Goal: Task Accomplishment & Management: Manage account settings

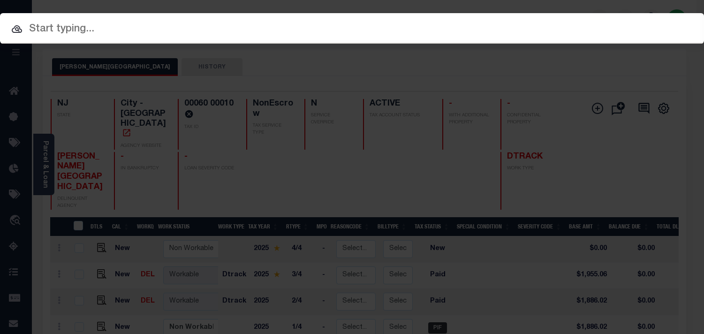
click at [566, 22] on div "Include Loans TBM Customers Borrowers Payments (Lender Non-Disb) Payments (Lend…" at bounding box center [352, 167] width 704 height 334
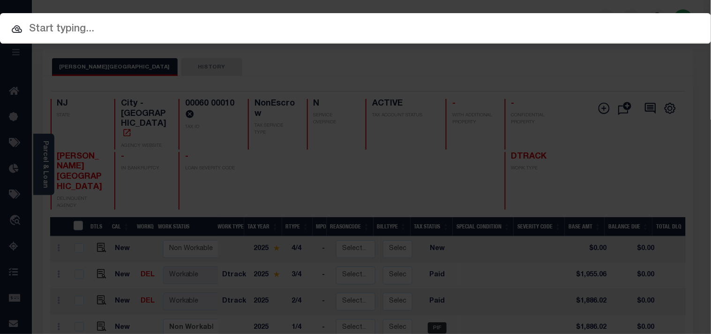
click at [471, 30] on input "text" at bounding box center [355, 29] width 711 height 16
paste input "9300001659"
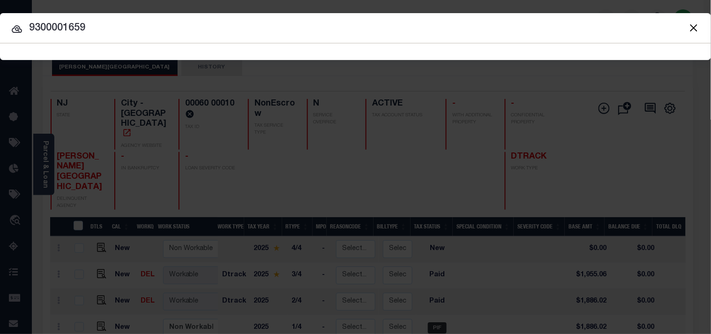
type input "9300001659"
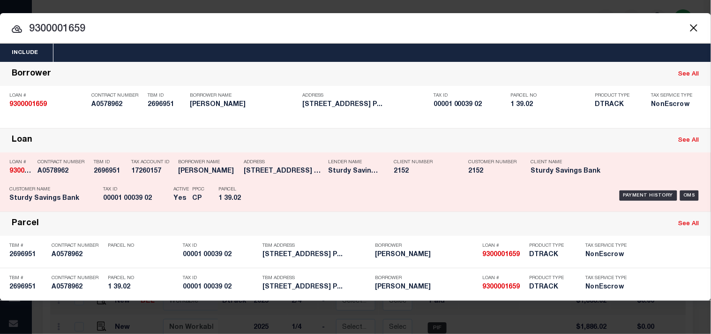
click at [277, 181] on div "Address 400 Alexander Avenue Cape May P..." at bounding box center [284, 168] width 80 height 27
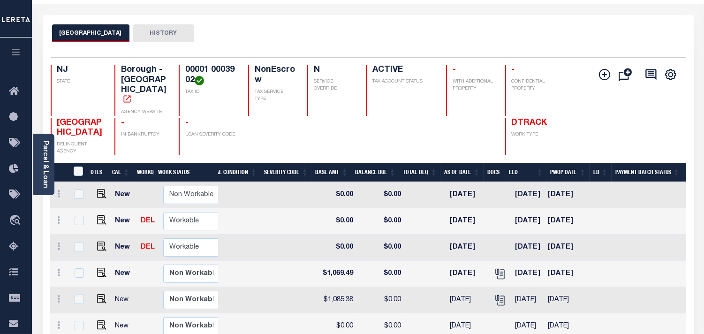
scroll to position [52, 0]
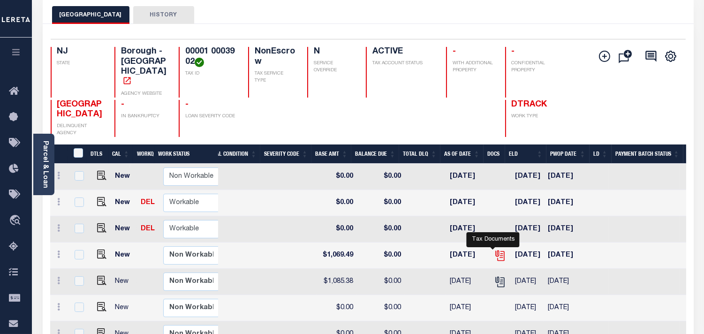
click at [494, 254] on icon "" at bounding box center [500, 255] width 12 height 12
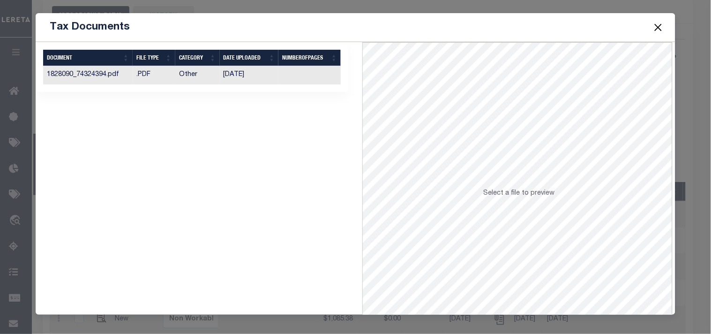
click at [246, 74] on td "02/28/2025" at bounding box center [249, 75] width 59 height 18
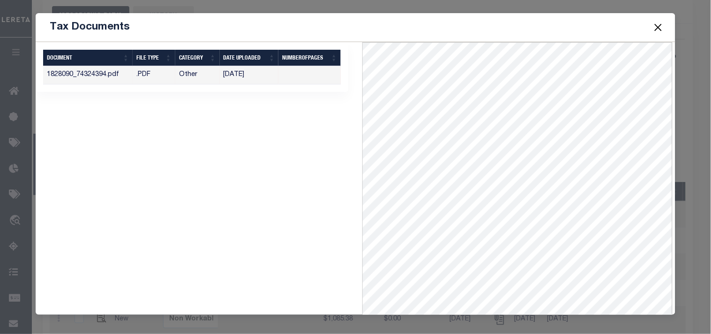
click at [655, 30] on button "Close" at bounding box center [658, 27] width 12 height 12
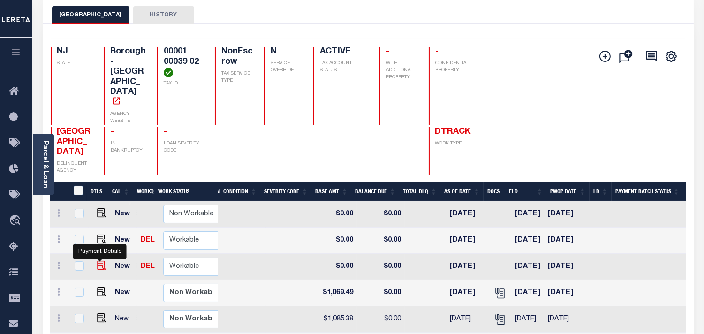
click at [102, 261] on img "" at bounding box center [101, 265] width 9 height 9
checkbox input "true"
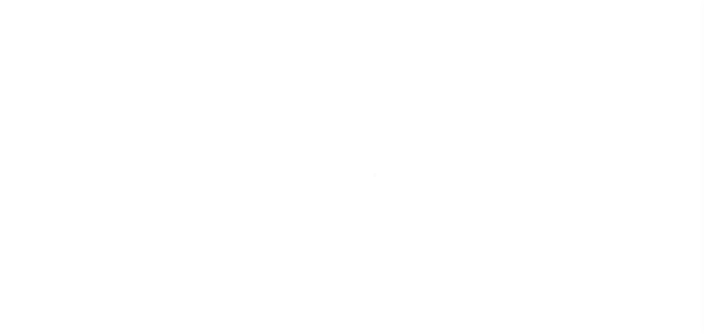
select select "OP2"
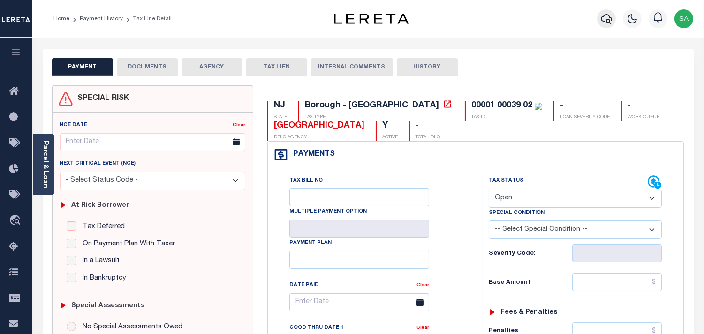
click at [603, 20] on icon "button" at bounding box center [606, 18] width 11 height 11
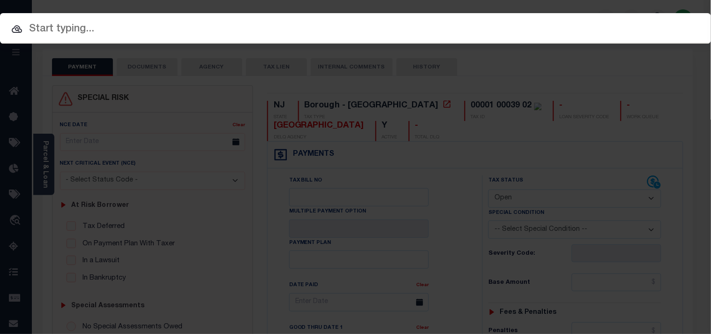
click at [548, 14] on div "Include Loans TBM Customers Borrowers Payments (Lender Non-Disb) Payments (Lend…" at bounding box center [355, 28] width 711 height 30
paste input "9300004034"
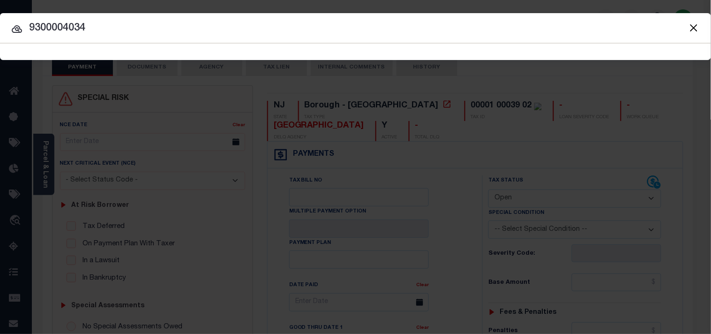
type input "9300004034"
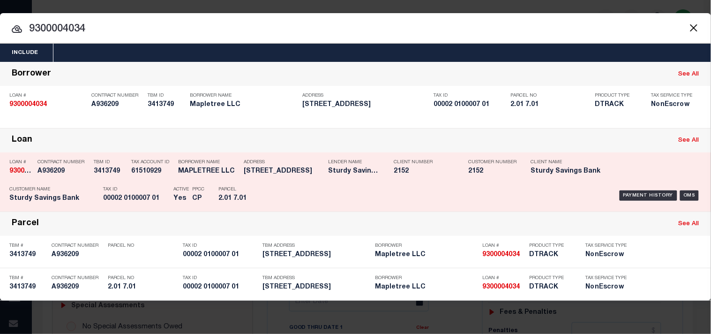
click at [265, 188] on div "Parcel 2.01 7.01" at bounding box center [239, 195] width 56 height 27
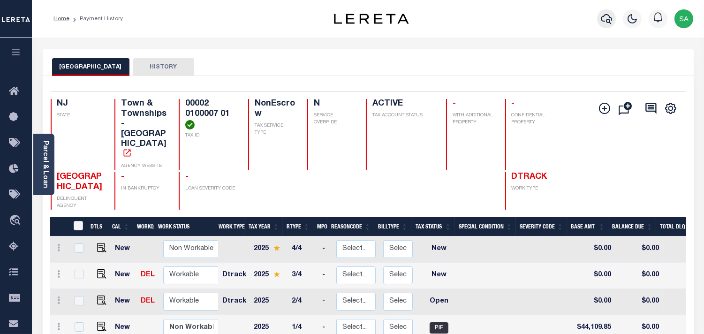
click at [605, 20] on icon "button" at bounding box center [606, 18] width 11 height 11
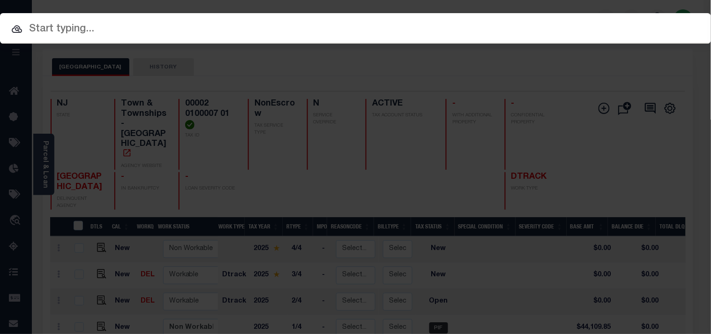
click at [565, 21] on input "text" at bounding box center [355, 29] width 711 height 16
paste input "9300003387"
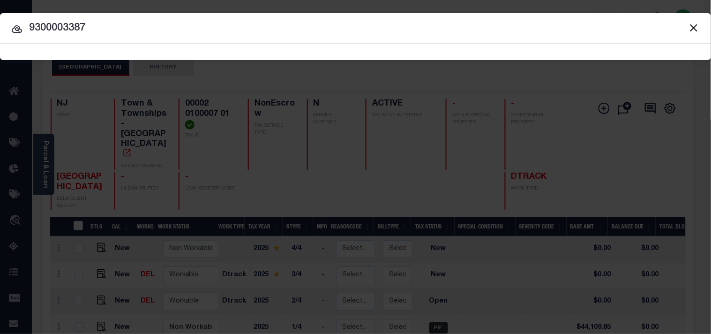
type input "9300003387"
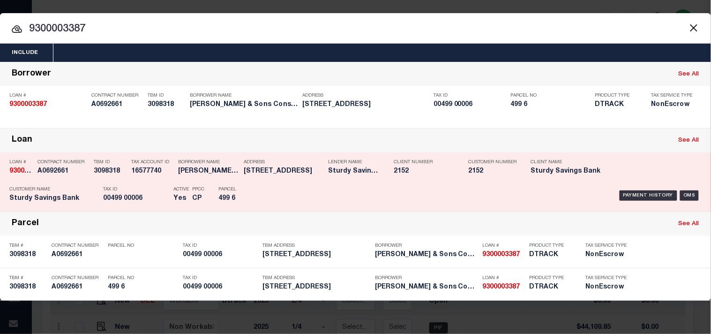
click at [271, 191] on div "Payment History OMS" at bounding box center [488, 195] width 441 height 27
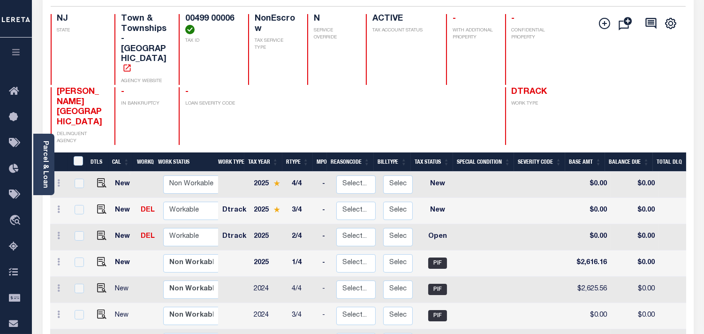
scroll to position [104, 0]
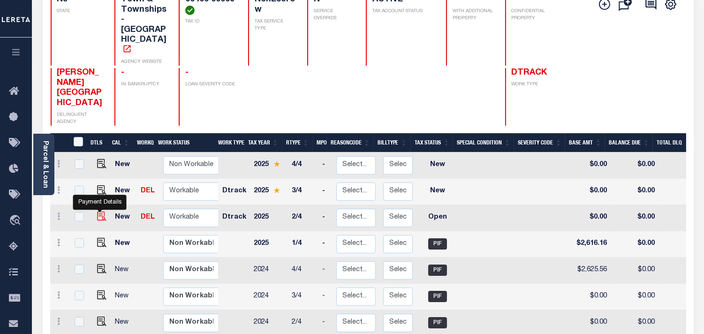
click at [99, 211] on img "" at bounding box center [101, 215] width 9 height 9
checkbox input "true"
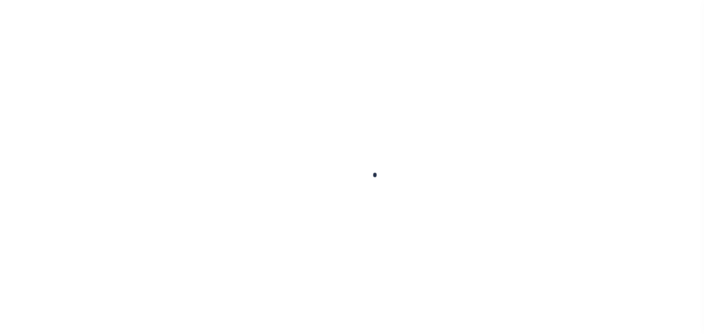
checkbox input "false"
type input "05/02/2025"
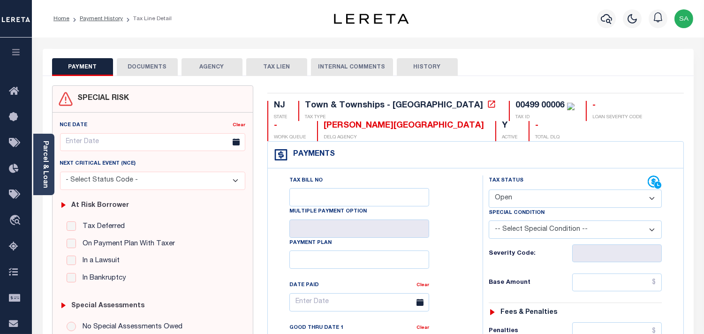
click at [520, 200] on select "- Select Status Code - Open Due/Unpaid Paid Incomplete No Tax Due Internal Refu…" at bounding box center [575, 198] width 173 height 18
select select "PYD"
click at [489, 190] on select "- Select Status Code - Open Due/Unpaid Paid Incomplete No Tax Due Internal Refu…" at bounding box center [575, 198] width 173 height 18
type input "[DATE]"
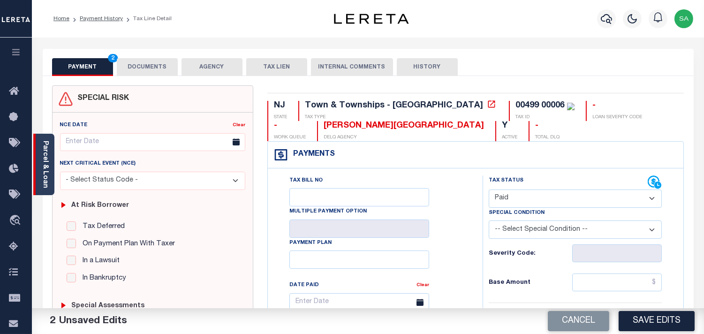
click at [47, 173] on link "Parcel & Loan" at bounding box center [45, 164] width 7 height 47
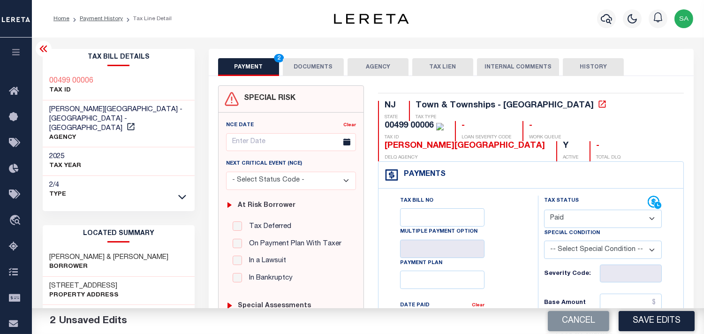
click at [316, 64] on button "DOCUMENTS" at bounding box center [313, 67] width 61 height 18
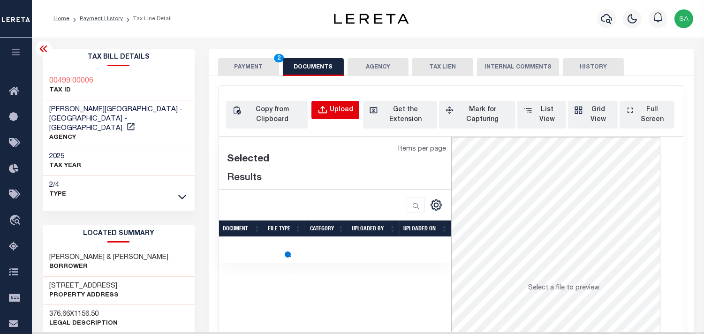
click at [325, 102] on button "Upload" at bounding box center [335, 110] width 48 height 18
select select "POP"
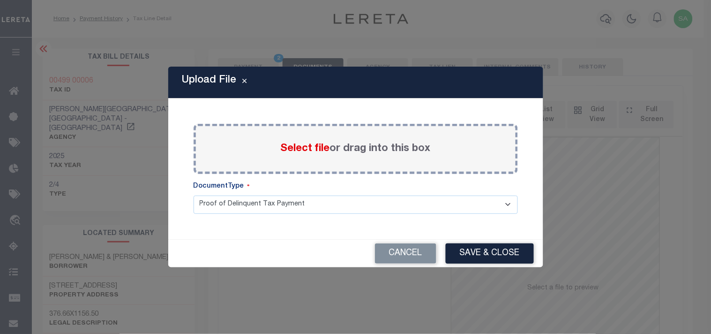
click at [308, 148] on span "Select file" at bounding box center [305, 148] width 49 height 10
click at [0, 0] on input "Select file or drag into this box" at bounding box center [0, 0] width 0 height 0
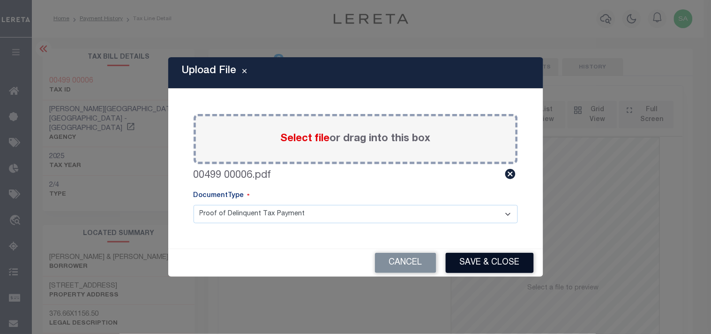
click at [491, 264] on button "Save & Close" at bounding box center [490, 263] width 88 height 20
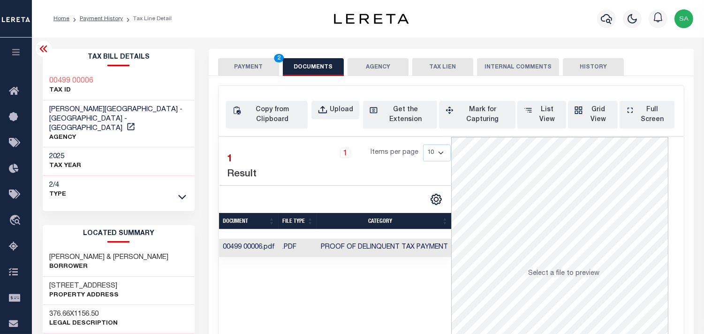
click at [247, 71] on button "PAYMENT 2" at bounding box center [248, 67] width 61 height 18
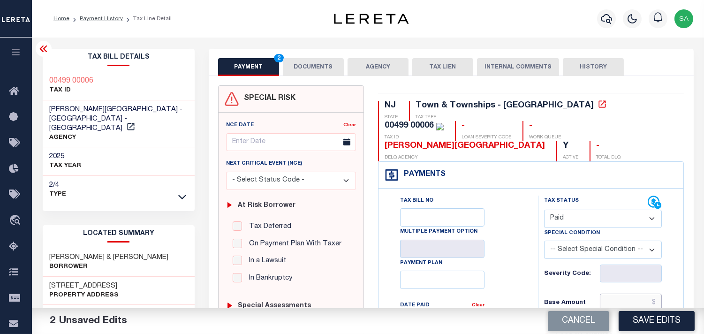
click at [614, 294] on input "text" at bounding box center [631, 303] width 62 height 18
paste input "2,616.16"
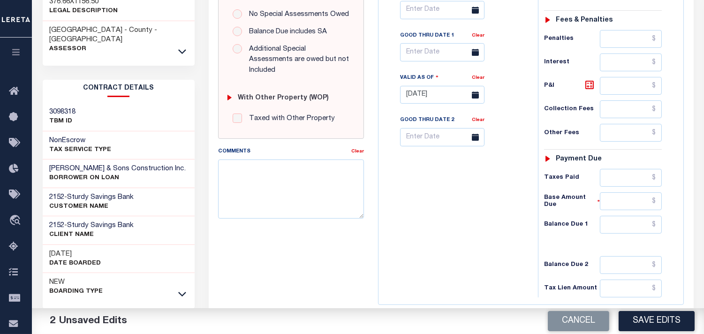
type input "$2,616.16"
click at [631, 216] on input "text" at bounding box center [631, 225] width 62 height 18
type input "$0.00"
drag, startPoint x: 489, startPoint y: 212, endPoint x: 644, endPoint y: 296, distance: 176.8
click at [494, 218] on div "Tax Bill No Multiple Payment Option Payment Plan Clear" at bounding box center [456, 90] width 150 height 414
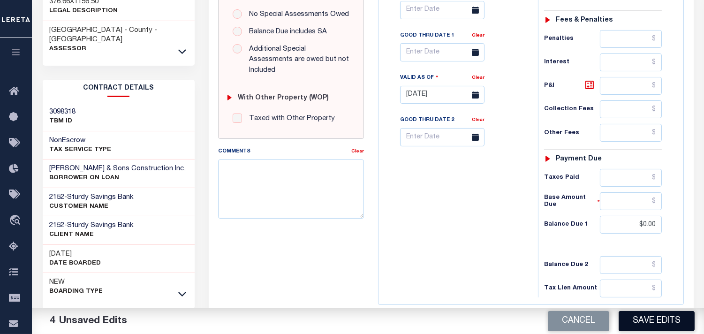
click at [667, 321] on button "Save Edits" at bounding box center [656, 321] width 76 height 20
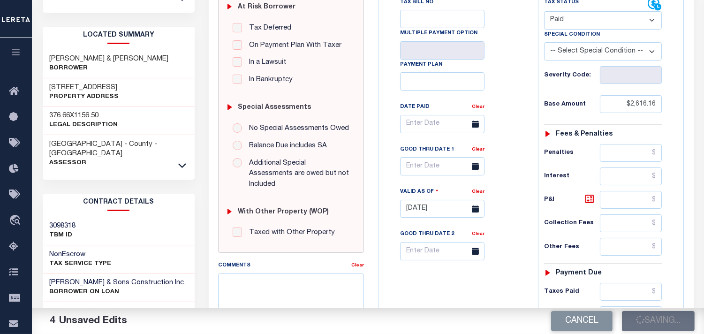
scroll to position [104, 0]
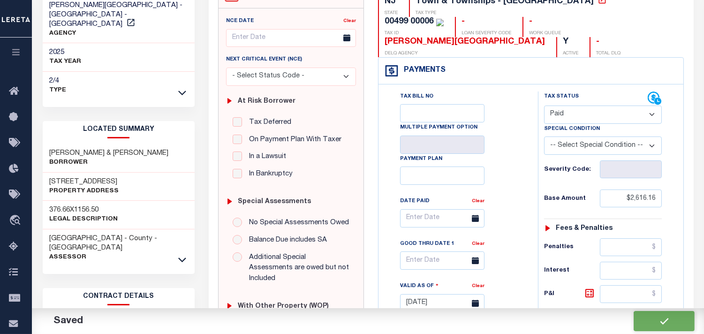
checkbox input "false"
type input "$2,616.16"
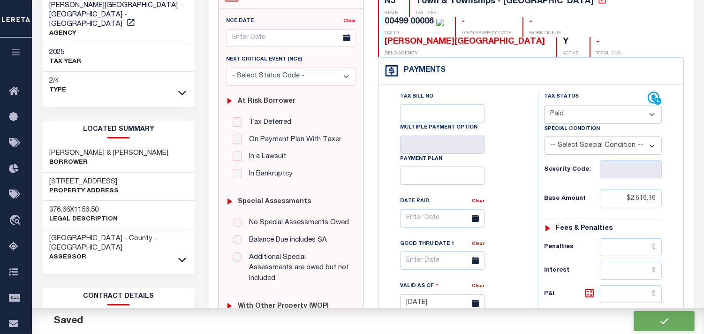
type input "$0"
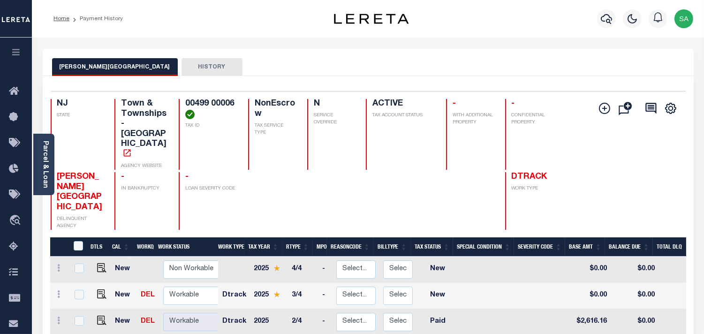
scroll to position [52, 0]
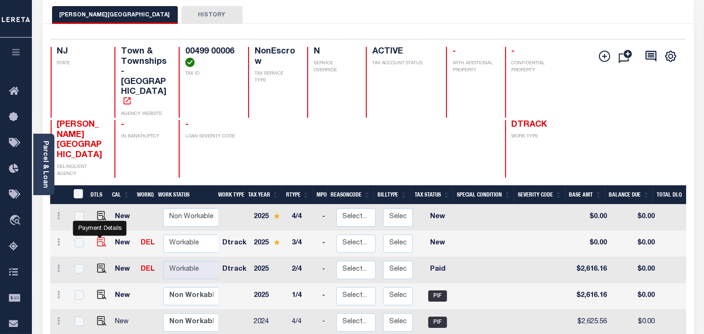
click at [99, 237] on img "" at bounding box center [101, 241] width 9 height 9
checkbox input "true"
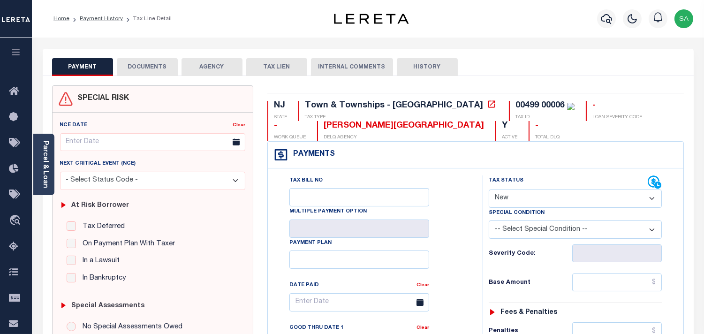
click at [527, 205] on select "- Select Status Code - Open Due/Unpaid Paid Incomplete No Tax Due Internal Refu…" at bounding box center [575, 198] width 173 height 18
select select "PYD"
click at [489, 190] on select "- Select Status Code - Open Due/Unpaid Paid Incomplete No Tax Due Internal Refu…" at bounding box center [575, 198] width 173 height 18
type input "[DATE]"
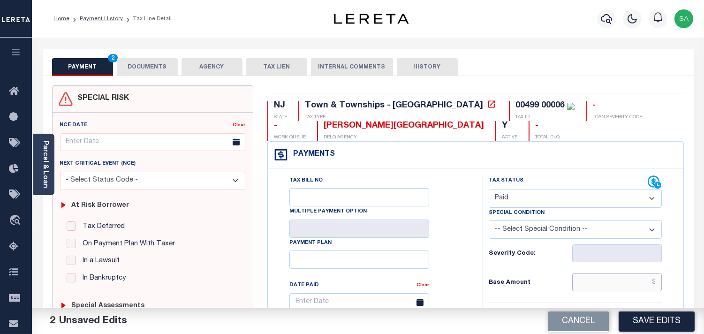
drag, startPoint x: 610, startPoint y: 278, endPoint x: 569, endPoint y: 274, distance: 41.0
click at [610, 278] on input "text" at bounding box center [617, 282] width 90 height 18
paste input "2,697.67"
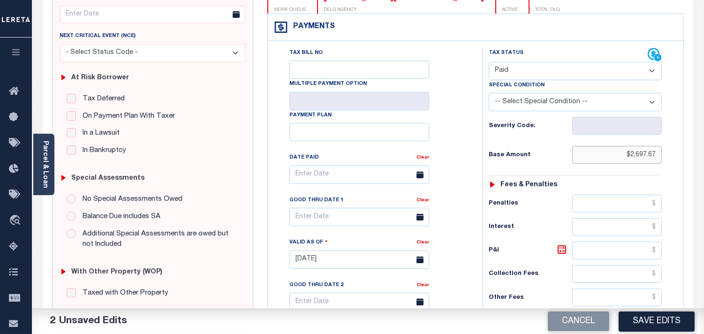
scroll to position [312, 0]
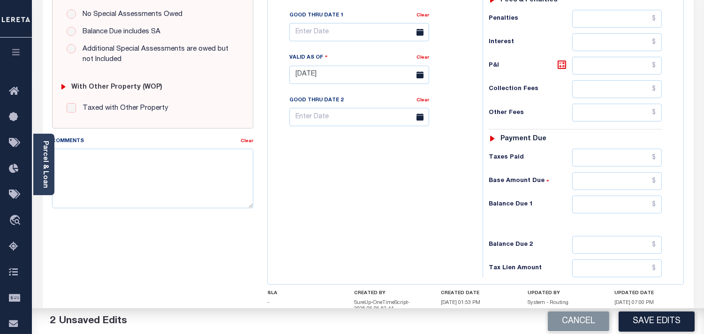
type input "$2,697.67"
click at [633, 208] on input "text" at bounding box center [617, 205] width 90 height 18
type input "$0.00"
click at [459, 221] on div "Tax Bill No Multiple Payment Option Payment Plan Clear" at bounding box center [372, 70] width 205 height 414
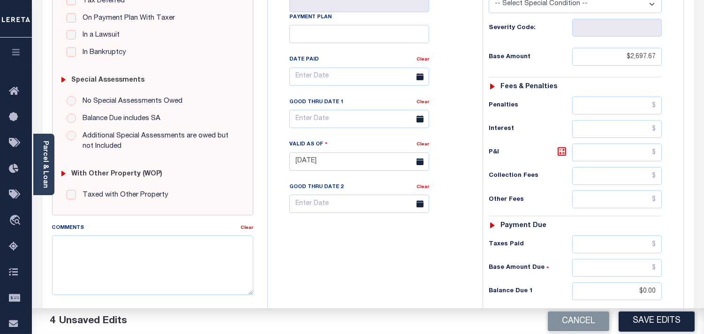
scroll to position [52, 0]
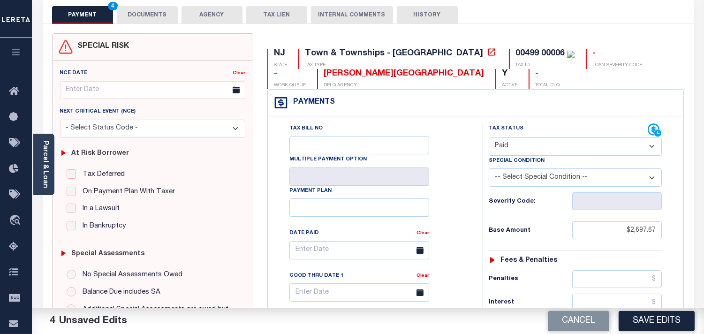
click at [143, 15] on button "DOCUMENTS" at bounding box center [147, 15] width 61 height 18
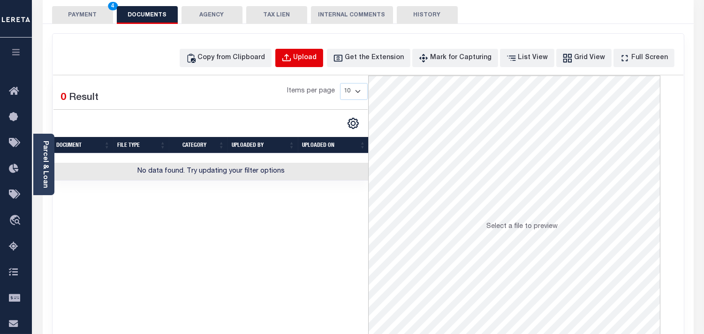
click at [312, 58] on div "Upload" at bounding box center [305, 58] width 23 height 10
select select "POP"
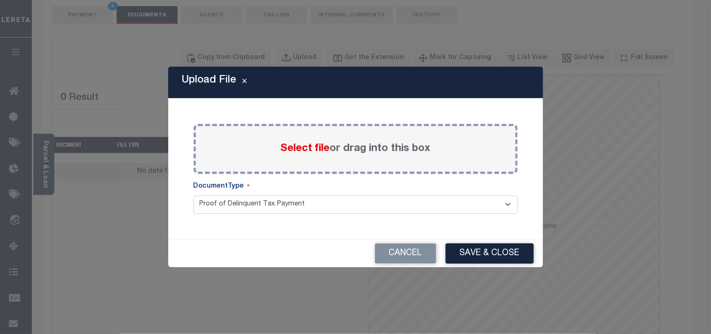
click at [289, 146] on span "Select file" at bounding box center [305, 148] width 49 height 10
click at [0, 0] on input "Select file or drag into this box" at bounding box center [0, 0] width 0 height 0
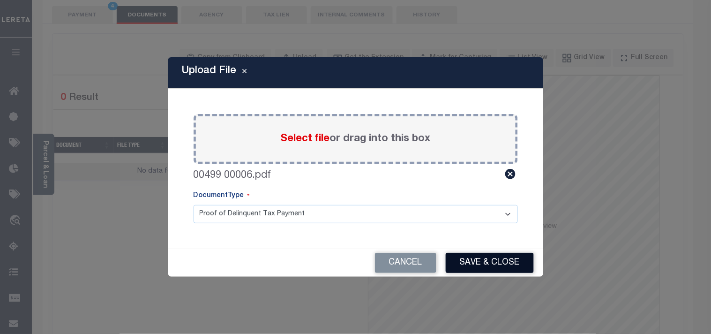
click at [477, 258] on button "Save & Close" at bounding box center [490, 263] width 88 height 20
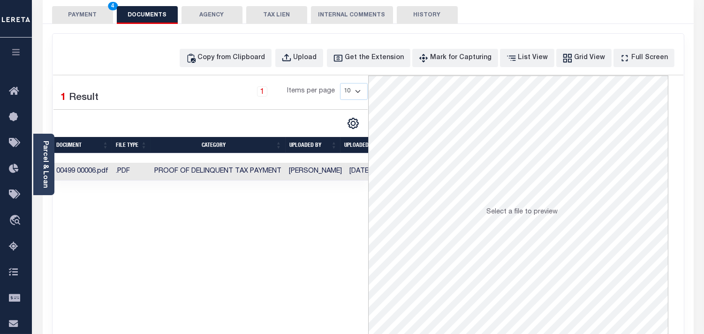
click at [87, 15] on button "PAYMENT 4" at bounding box center [82, 15] width 61 height 18
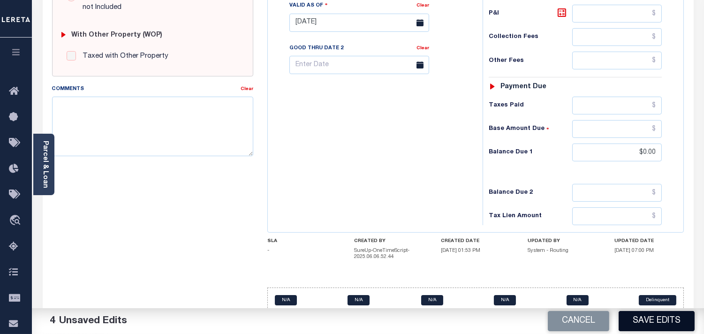
click at [640, 322] on button "Save Edits" at bounding box center [656, 321] width 76 height 20
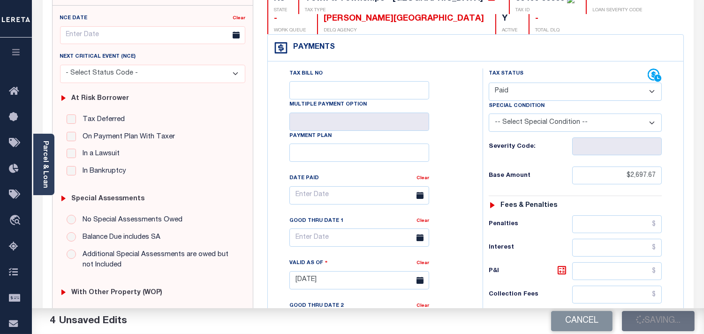
scroll to position [104, 0]
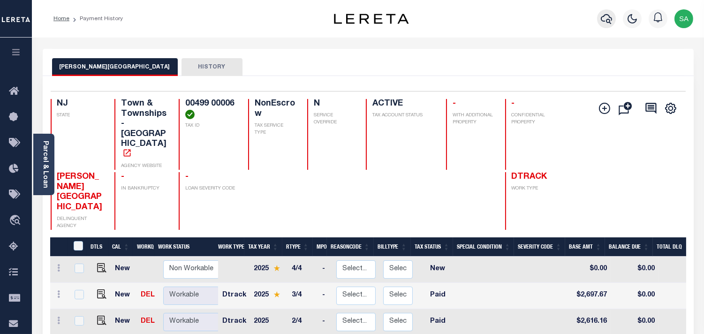
click at [602, 19] on icon "button" at bounding box center [606, 18] width 11 height 11
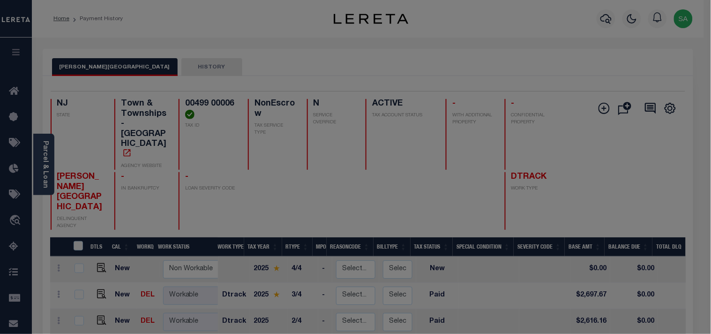
click at [0, 0] on div "Include Loans TBM Customers Borrowers Payments (Lender Non-Disb) Payments (Lend…" at bounding box center [0, 0] width 0 height 0
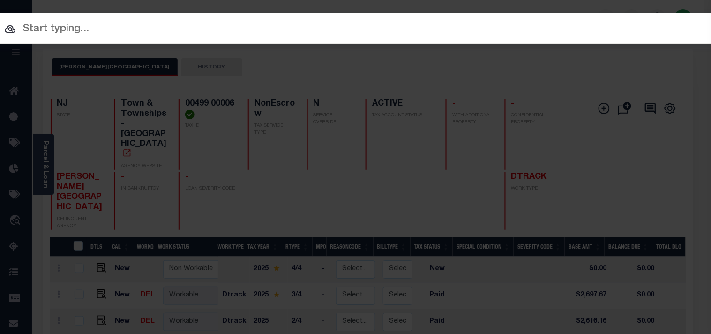
paste input "9300003476"
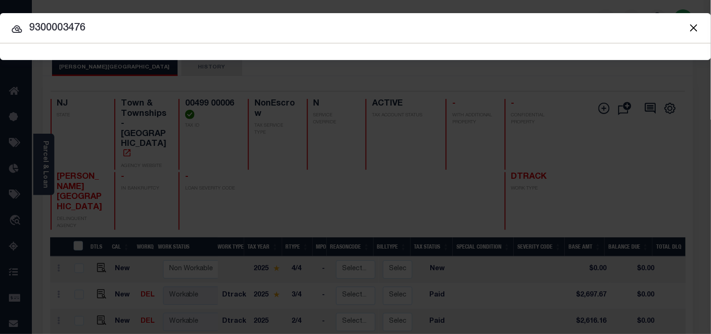
type input "9300003476"
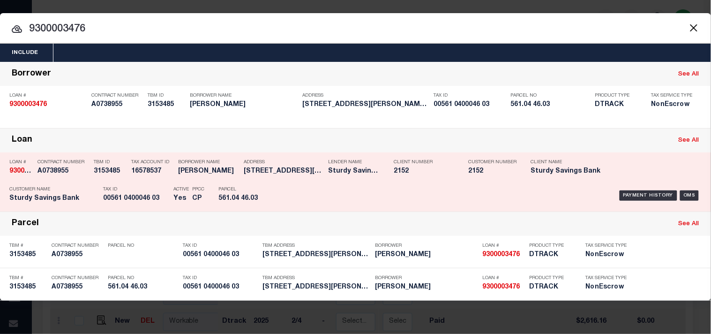
click at [269, 176] on div "Address 331 Maria Loretta Lane Galloway..." at bounding box center [284, 168] width 80 height 27
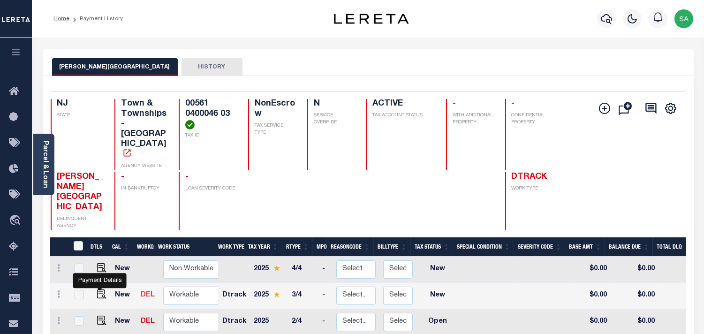
drag, startPoint x: 102, startPoint y: 256, endPoint x: 147, endPoint y: 259, distance: 45.6
click at [102, 289] on img "" at bounding box center [101, 293] width 9 height 9
checkbox input "true"
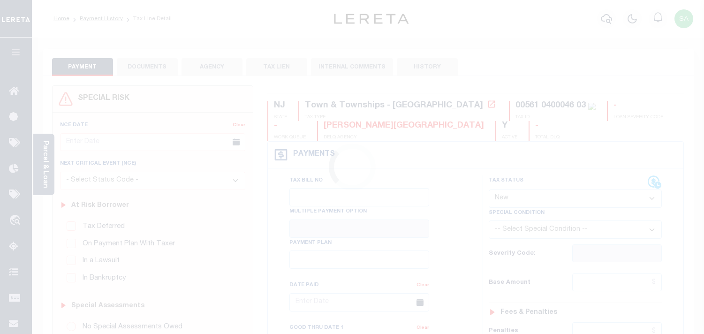
select select "NW2"
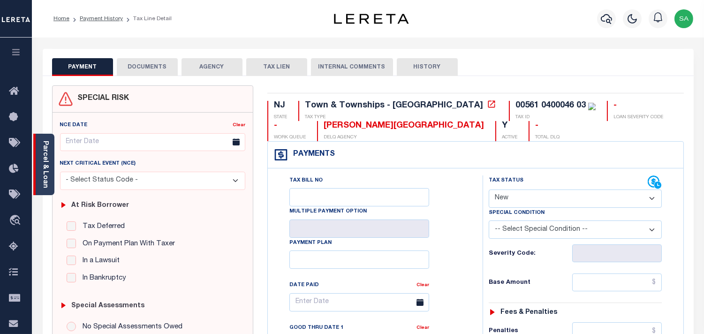
click at [35, 181] on div "Parcel & Loan" at bounding box center [43, 164] width 21 height 61
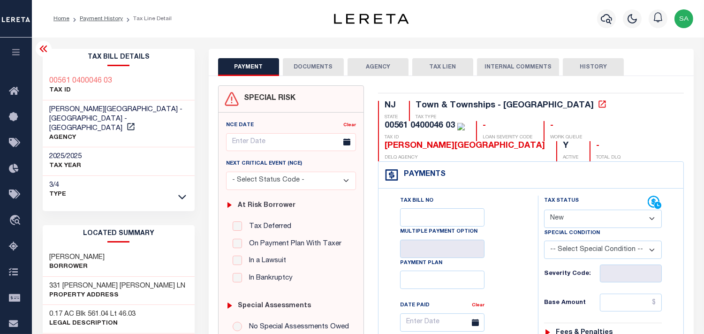
click at [326, 67] on button "DOCUMENTS" at bounding box center [313, 67] width 61 height 18
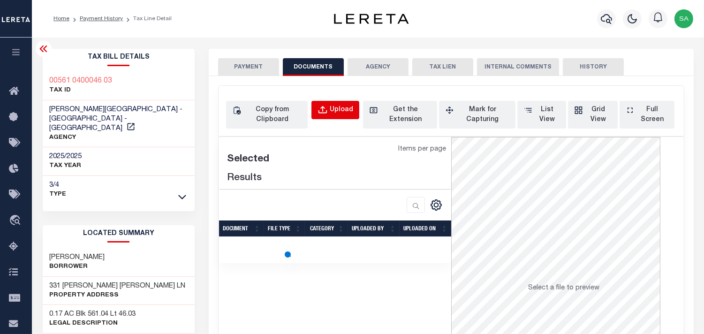
click at [329, 105] on button "Upload" at bounding box center [335, 110] width 48 height 18
select select "POP"
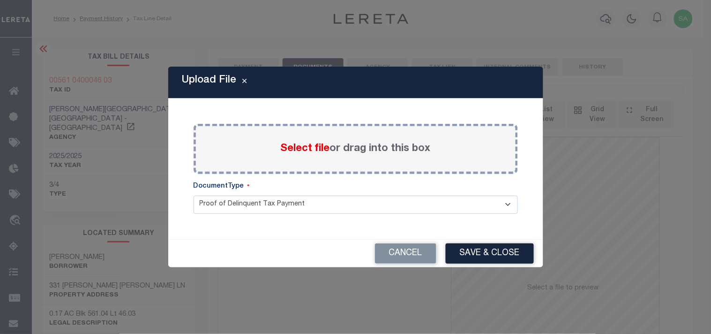
click at [315, 154] on span "Select file" at bounding box center [305, 148] width 49 height 10
click at [0, 0] on input "Select file or drag into this box" at bounding box center [0, 0] width 0 height 0
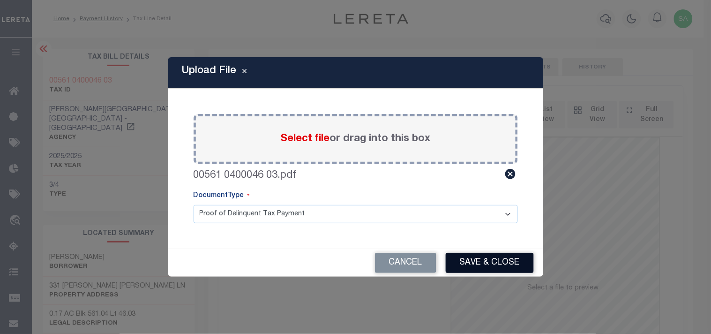
click at [502, 263] on button "Save & Close" at bounding box center [490, 263] width 88 height 20
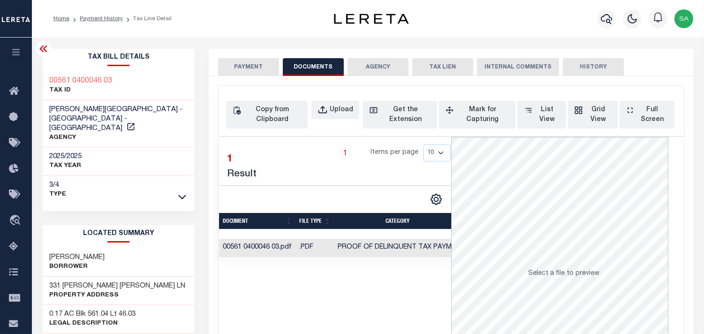
click at [250, 62] on button "PAYMENT" at bounding box center [248, 67] width 61 height 18
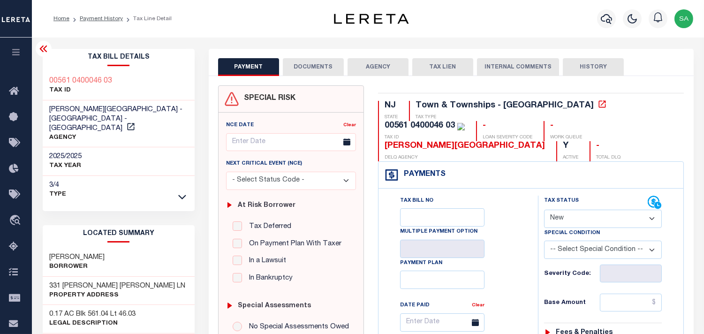
click at [567, 222] on select "- Select Status Code - Open Due/Unpaid Paid Incomplete No Tax Due Internal Refu…" at bounding box center [603, 219] width 118 height 18
select select "INC"
click at [544, 210] on select "- Select Status Code - Open Due/Unpaid Paid Incomplete No Tax Due Internal Refu…" at bounding box center [603, 219] width 118 height 18
type input "[DATE]"
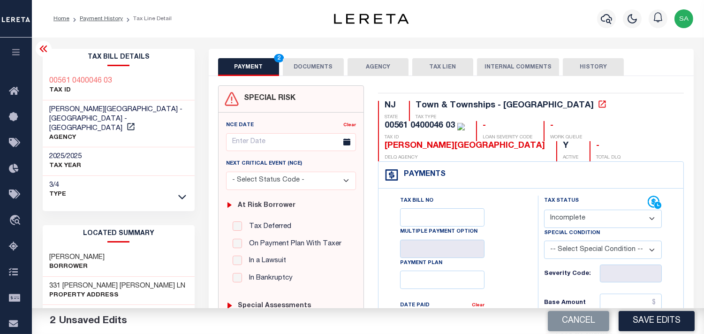
drag, startPoint x: 560, startPoint y: 217, endPoint x: 560, endPoint y: 227, distance: 10.8
click at [560, 218] on select "- Select Status Code - Open Due/Unpaid Paid Incomplete No Tax Due Internal Refu…" at bounding box center [603, 219] width 118 height 18
select select "PYD"
click at [544, 210] on select "- Select Status Code - Open Due/Unpaid Paid Incomplete No Tax Due Internal Refu…" at bounding box center [603, 219] width 118 height 18
click at [316, 71] on button "DOCUMENTS" at bounding box center [313, 67] width 61 height 18
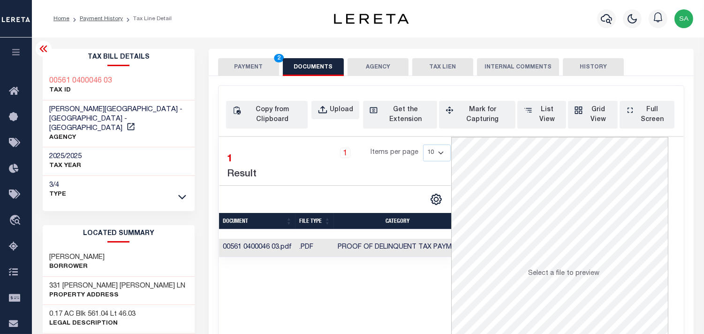
click at [267, 74] on button "PAYMENT 2" at bounding box center [248, 67] width 61 height 18
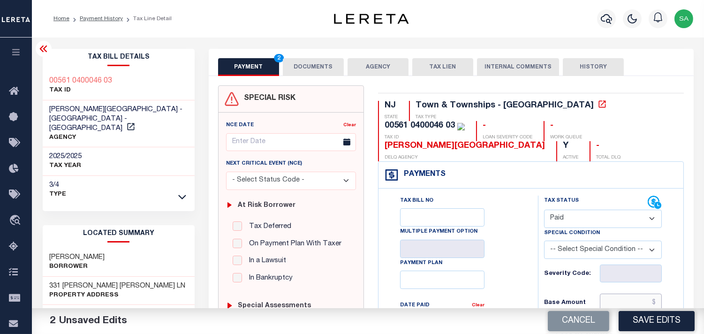
click at [616, 302] on input "text" at bounding box center [631, 303] width 62 height 18
paste input "1,858.68"
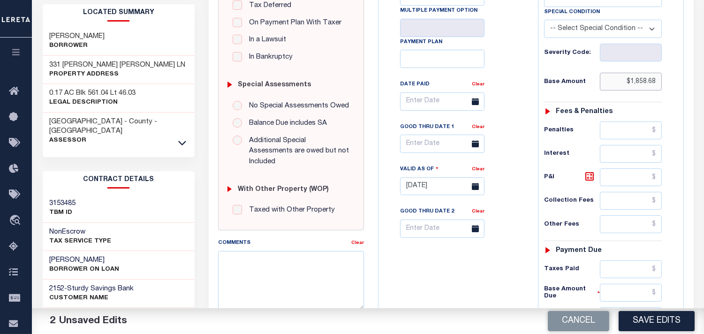
scroll to position [312, 0]
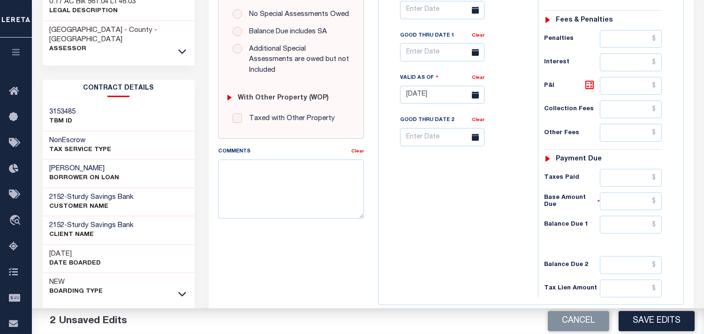
type input "$1,858.68"
click at [620, 242] on div "Tax Status Status - Select Status Code -" at bounding box center [606, 90] width 136 height 414
click at [634, 236] on div "Tax Status Status - Select Status Code -" at bounding box center [606, 90] width 136 height 414
click at [622, 219] on input "text" at bounding box center [631, 225] width 62 height 18
type input "$0.00"
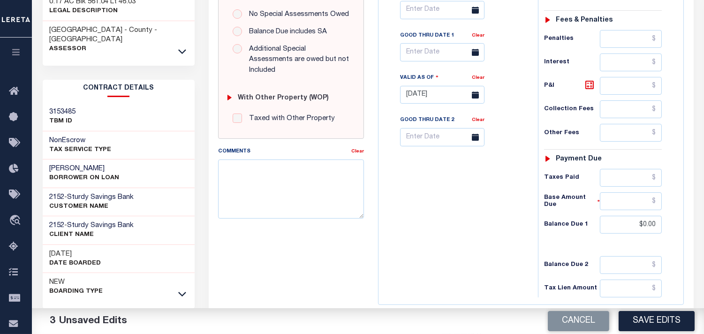
click at [486, 226] on div "Tax Bill No Multiple Payment Option Payment Plan Clear" at bounding box center [456, 90] width 150 height 414
click at [630, 324] on button "Save Edits" at bounding box center [656, 321] width 76 height 20
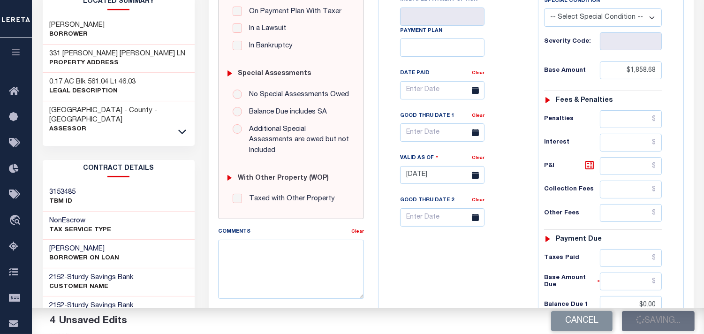
scroll to position [156, 0]
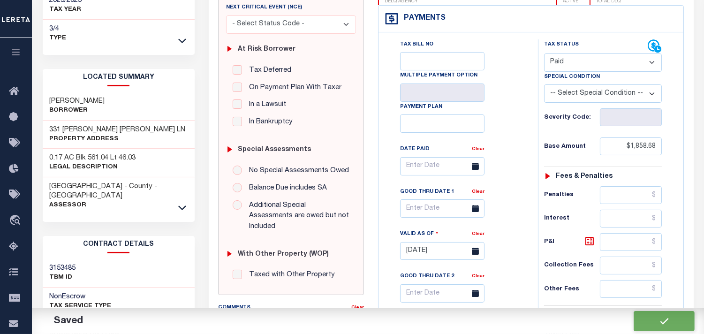
checkbox input "false"
type input "$1,858.68"
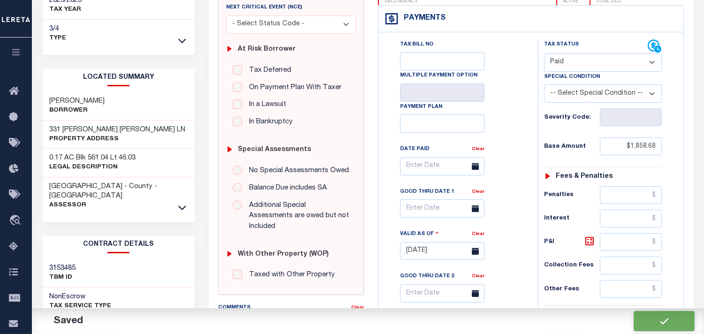
type input "$0"
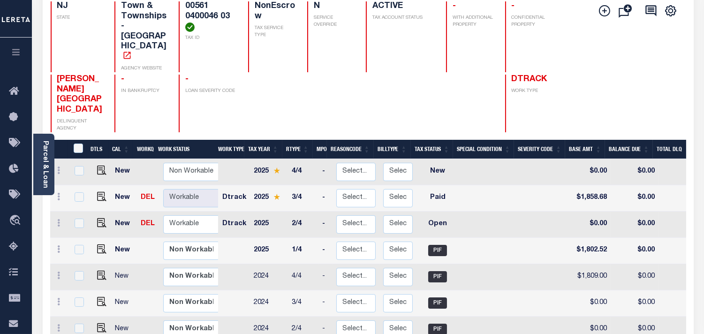
scroll to position [104, 0]
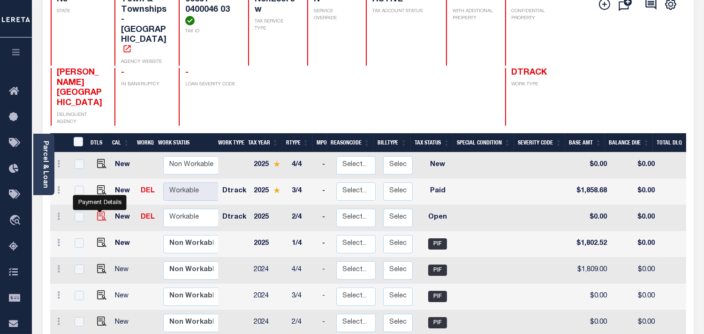
click at [101, 211] on img "" at bounding box center [101, 215] width 9 height 9
checkbox input "true"
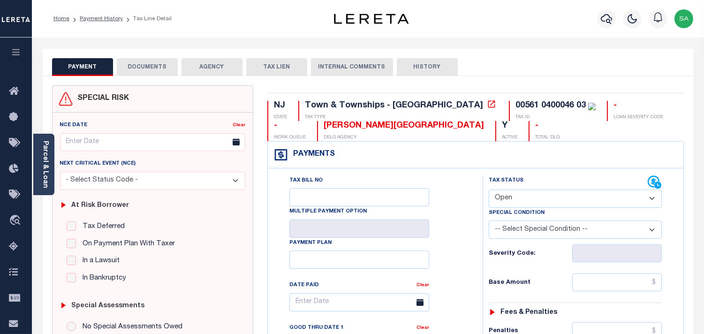
drag, startPoint x: 524, startPoint y: 198, endPoint x: 523, endPoint y: 203, distance: 4.8
click at [524, 198] on select "- Select Status Code - Open Due/Unpaid Paid Incomplete No Tax Due Internal Refu…" at bounding box center [575, 198] width 173 height 18
select select "PYD"
click at [489, 190] on select "- Select Status Code - Open Due/Unpaid Paid Incomplete No Tax Due Internal Refu…" at bounding box center [575, 198] width 173 height 18
type input "[DATE]"
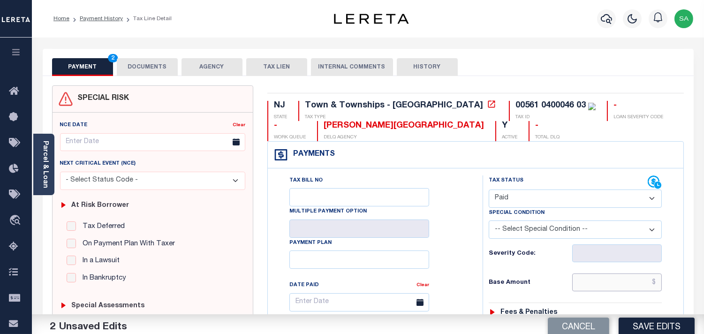
click at [619, 283] on input "text" at bounding box center [617, 282] width 90 height 18
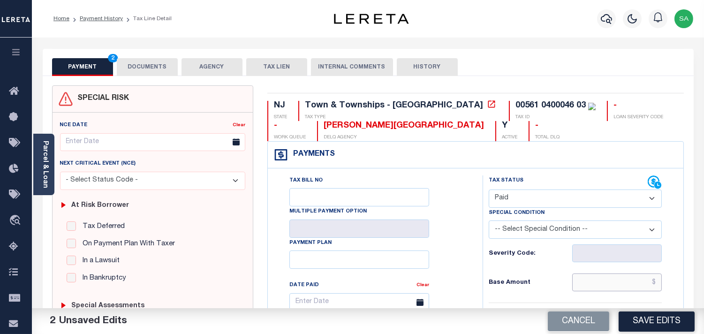
paste input "1,802.52"
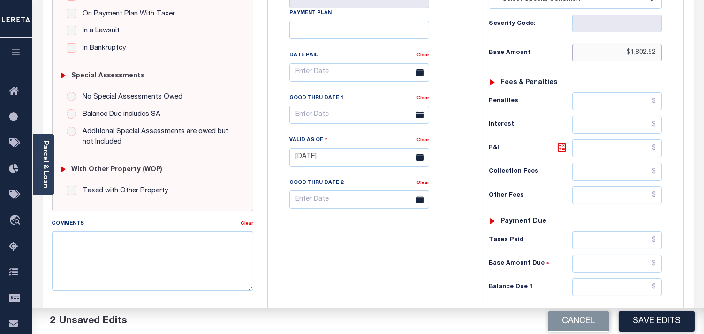
scroll to position [312, 0]
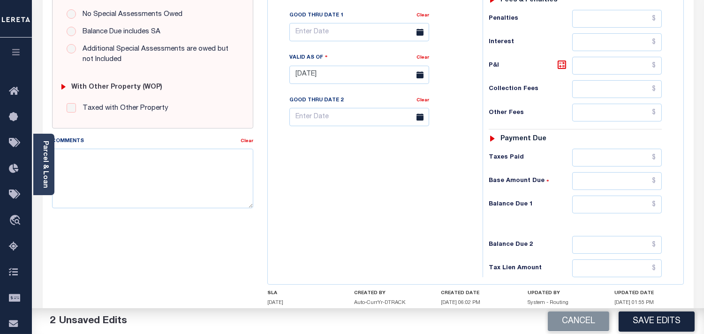
type input "$1,802.52"
click at [645, 210] on input "text" at bounding box center [617, 205] width 90 height 18
type input "$0.00"
click at [430, 193] on div "Tax Bill No Multiple Payment Option Payment Plan Clear" at bounding box center [372, 70] width 205 height 414
click at [175, 207] on textarea "Comments" at bounding box center [152, 178] width 201 height 59
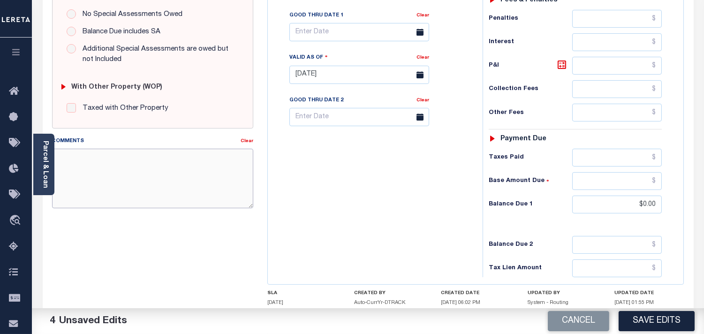
paste textarea "Refer 2025 3/4 line for Document."
type textarea "Refer 2025 3/4 line for Document."
drag, startPoint x: 338, startPoint y: 194, endPoint x: 504, endPoint y: 265, distance: 180.6
click at [338, 195] on div "Tax Bill No Multiple Payment Option Payment Plan Clear" at bounding box center [372, 70] width 205 height 414
click at [646, 316] on button "Save Edits" at bounding box center [656, 321] width 76 height 20
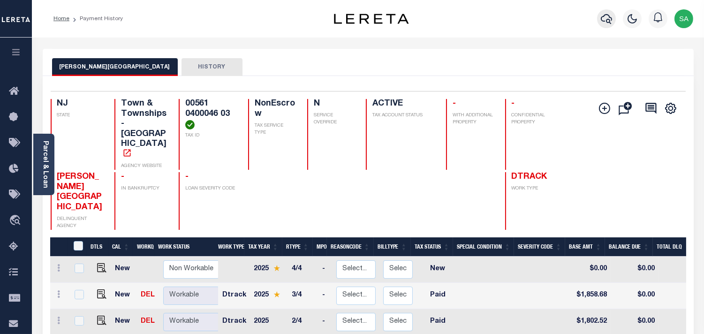
click at [606, 19] on icon "button" at bounding box center [606, 18] width 11 height 11
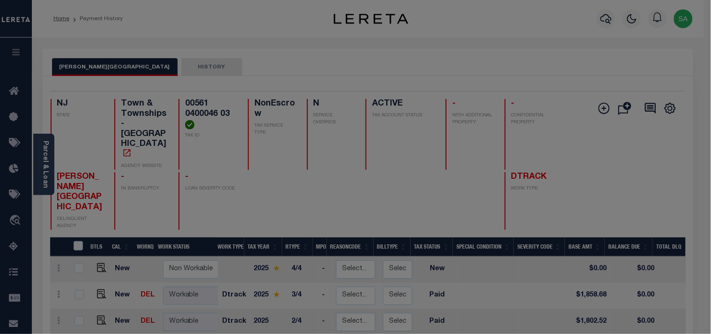
click at [0, 0] on div "Include Loans TBM Customers Borrowers Payments (Lender Non-Disb) Payments (Lend…" at bounding box center [0, 0] width 0 height 0
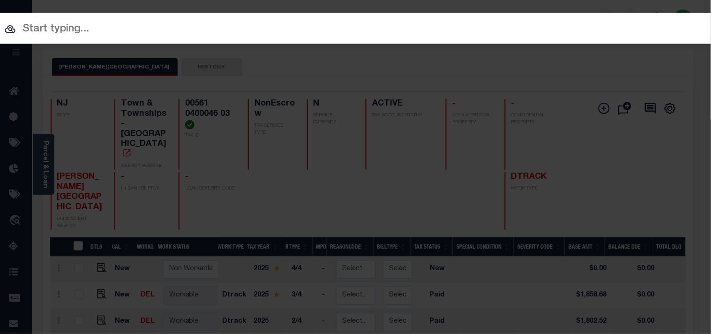
paste input "9300003949"
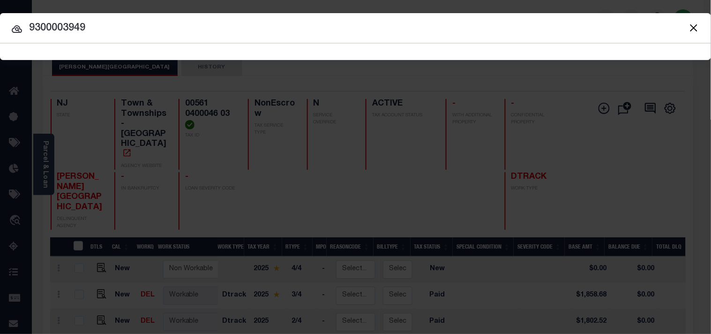
type input "9300003949"
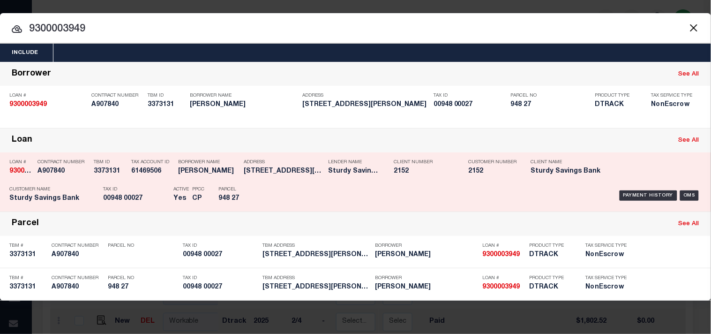
drag, startPoint x: 232, startPoint y: 198, endPoint x: 373, endPoint y: 194, distance: 140.7
click at [232, 198] on h5 "948 27" at bounding box center [239, 199] width 42 height 8
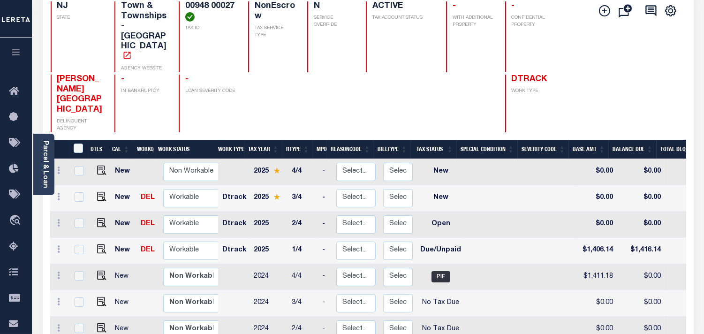
scroll to position [104, 0]
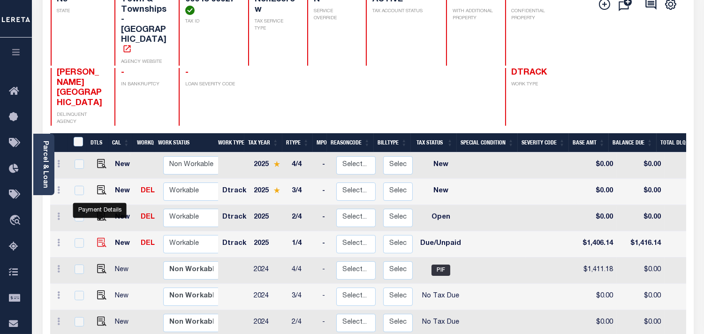
click at [99, 238] on img "" at bounding box center [101, 242] width 9 height 9
checkbox input "true"
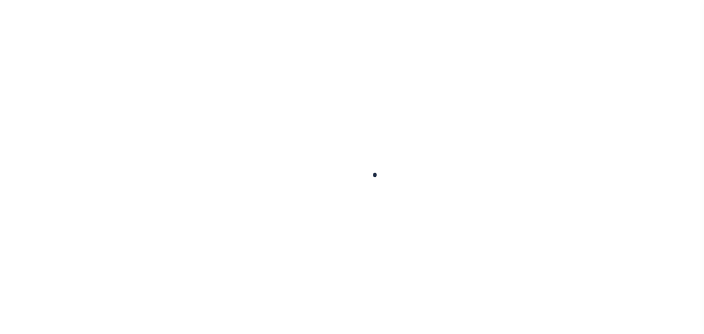
checkbox input "false"
type input "[DATE]"
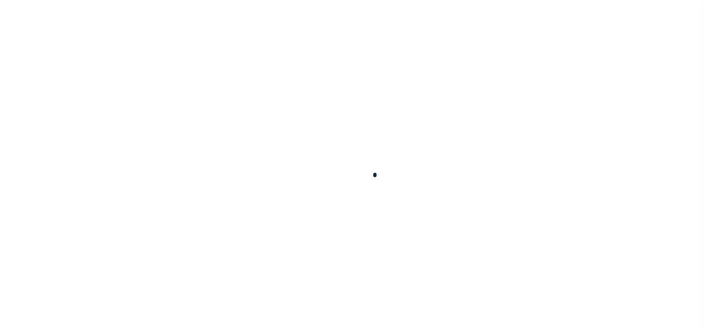
type input "[DATE]"
select select "DUE"
type input "$1,406.14"
type input "$10"
type input "$1,416.14"
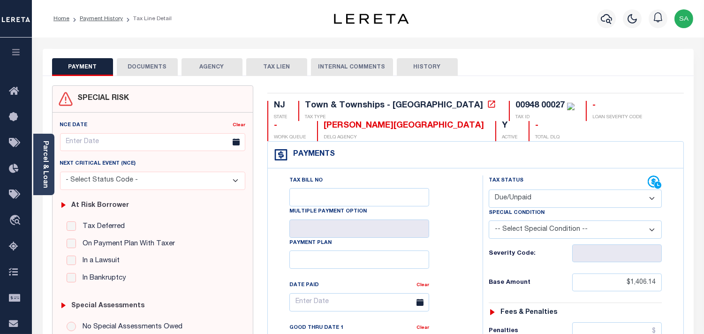
drag, startPoint x: 515, startPoint y: 191, endPoint x: 515, endPoint y: 207, distance: 16.4
click at [515, 195] on select "- Select Status Code - Open Due/Unpaid Paid Incomplete No Tax Due Internal Refu…" at bounding box center [575, 198] width 173 height 18
select select "PYD"
click at [489, 190] on select "- Select Status Code - Open Due/Unpaid Paid Incomplete No Tax Due Internal Refu…" at bounding box center [575, 198] width 173 height 18
type input "[DATE]"
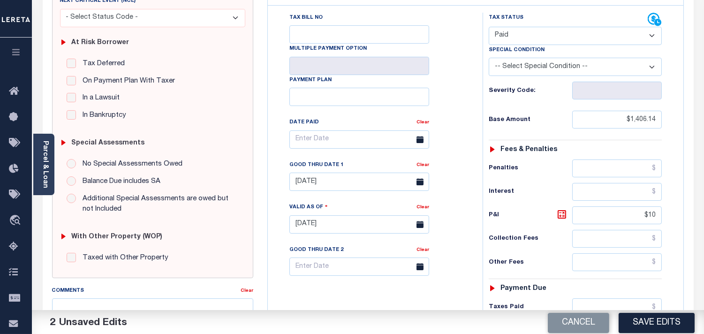
scroll to position [260, 0]
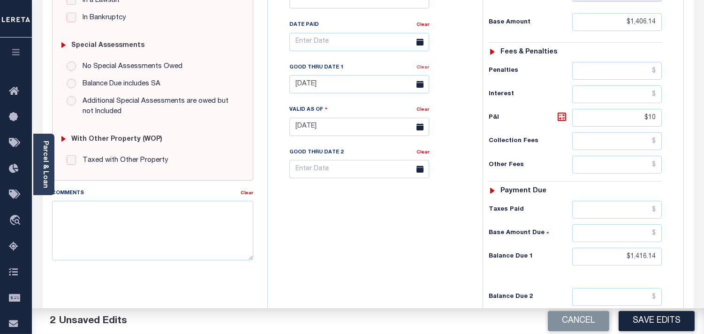
click at [428, 69] on link "Clear" at bounding box center [422, 67] width 13 height 5
drag, startPoint x: 650, startPoint y: 264, endPoint x: 669, endPoint y: 264, distance: 19.2
click at [669, 264] on div "Tax Status Status - Select Status Code -" at bounding box center [577, 122] width 191 height 414
type input "$0.00"
click at [682, 122] on div "Tax Bill No Multiple Payment Option Payment Plan" at bounding box center [476, 122] width 416 height 428
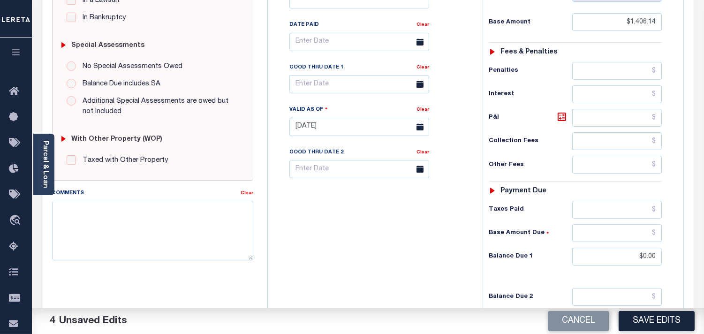
click at [376, 243] on div "Tax Bill No Multiple Payment Option Payment Plan Clear" at bounding box center [372, 122] width 205 height 414
click at [230, 241] on textarea "Comments" at bounding box center [152, 230] width 201 height 59
paste textarea "Refer 2025 3/4 line for Document."
type textarea "Refer 2025 3/4 line for Document."
click at [657, 317] on button "Save Edits" at bounding box center [656, 321] width 76 height 20
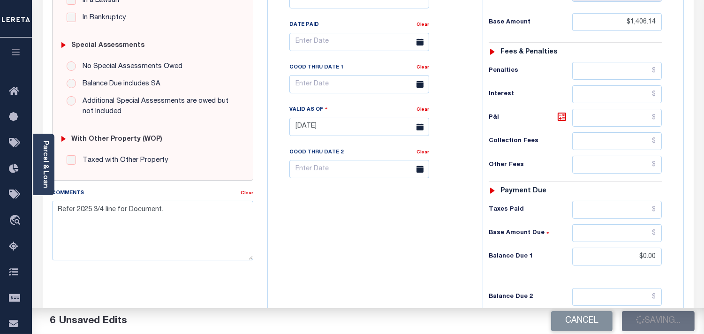
scroll to position [52, 0]
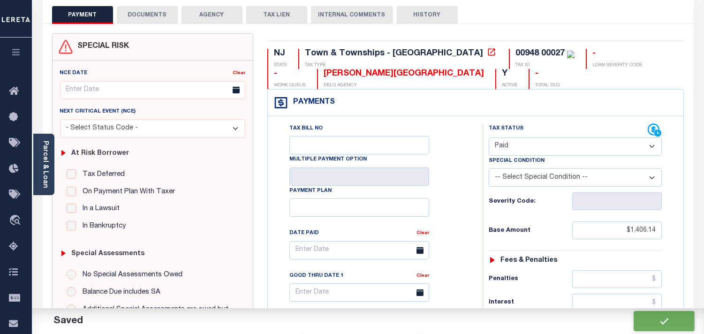
checkbox input "false"
type input "$1,406.14"
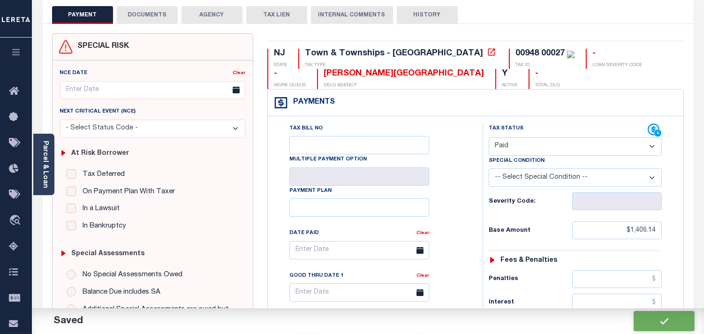
type input "$0"
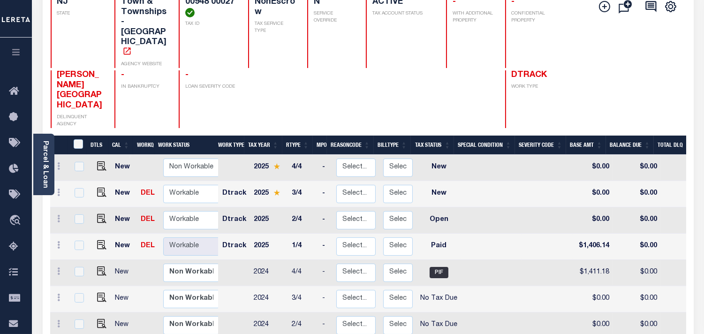
scroll to position [104, 0]
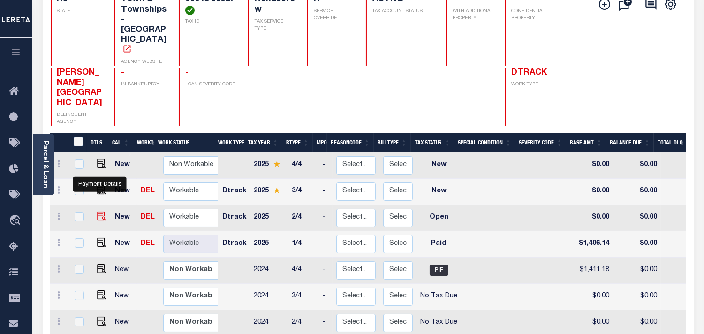
click at [101, 211] on img "" at bounding box center [101, 215] width 9 height 9
checkbox input "true"
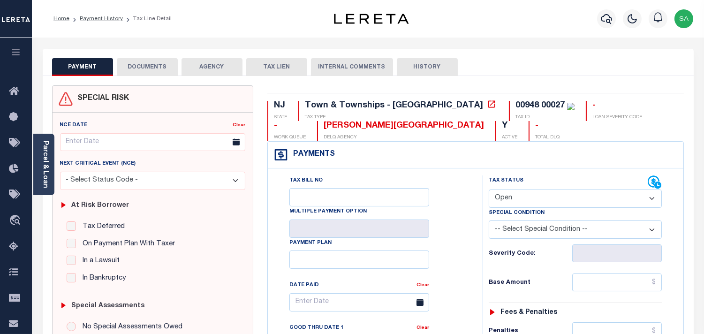
click at [48, 165] on link "Parcel & Loan" at bounding box center [45, 164] width 7 height 47
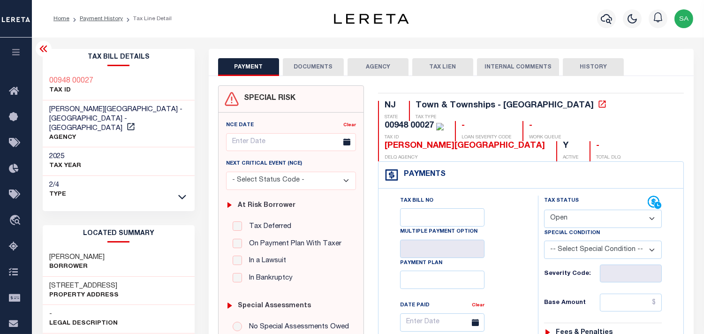
drag, startPoint x: 580, startPoint y: 192, endPoint x: 579, endPoint y: 204, distance: 11.8
click at [580, 210] on select "- Select Status Code - Open Due/Unpaid Paid Incomplete No Tax Due Internal Refu…" at bounding box center [603, 219] width 118 height 18
select select "PYD"
click at [544, 210] on select "- Select Status Code - Open Due/Unpaid Paid Incomplete No Tax Due Internal Refu…" at bounding box center [603, 219] width 118 height 18
type input "[DATE]"
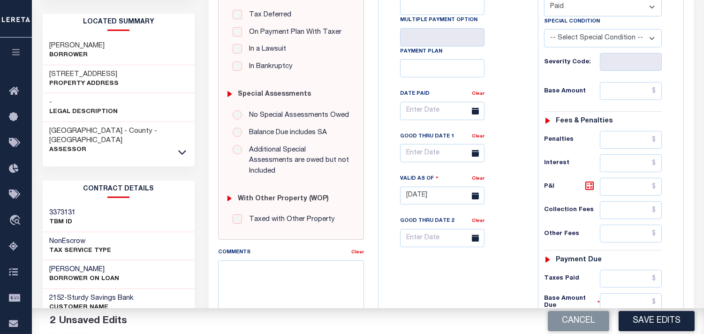
scroll to position [260, 0]
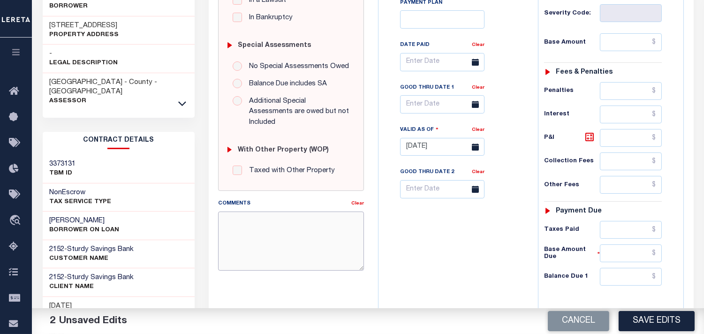
click at [266, 228] on textarea "Comments" at bounding box center [291, 240] width 146 height 59
paste textarea "Refer 2025 3/4 line for Document."
type textarea "Refer 2025 3/4 line for Document."
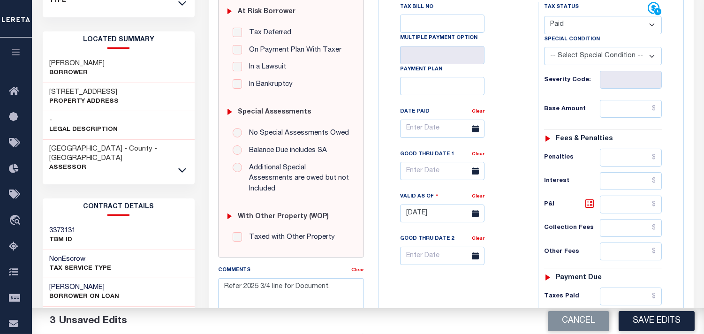
scroll to position [104, 0]
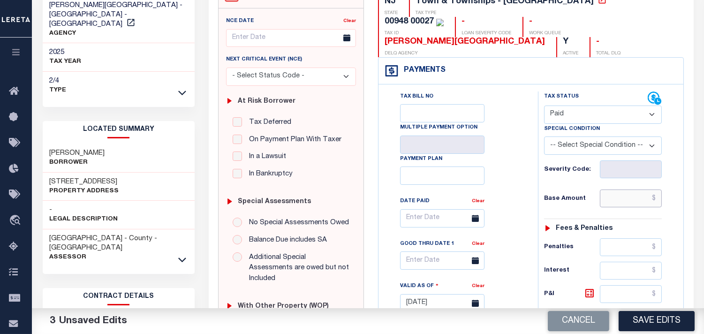
click at [625, 189] on input "text" at bounding box center [631, 198] width 62 height 18
paste input "1,406.13"
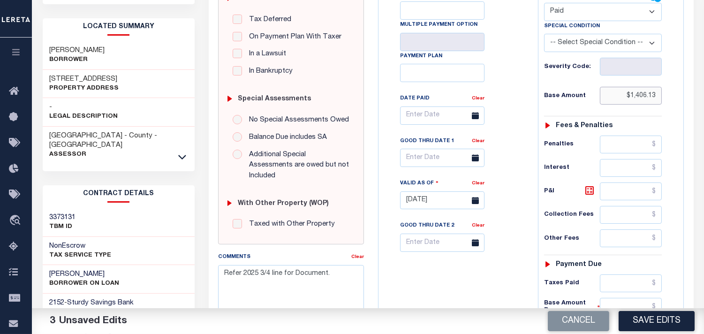
scroll to position [312, 0]
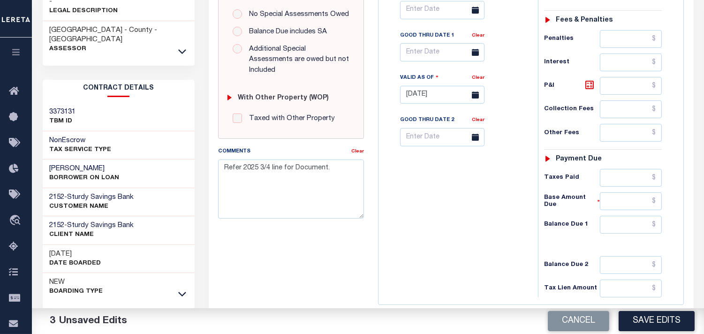
type input "$1,406.13"
click at [628, 216] on input "text" at bounding box center [631, 225] width 62 height 18
type input "$0.00"
drag, startPoint x: 504, startPoint y: 210, endPoint x: 519, endPoint y: 229, distance: 24.4
click at [503, 210] on div "Tax Bill No Multiple Payment Option Payment Plan Clear" at bounding box center [456, 90] width 150 height 414
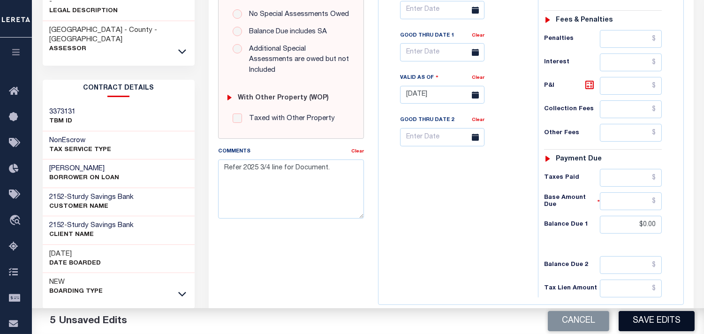
drag, startPoint x: 635, startPoint y: 312, endPoint x: 582, endPoint y: 274, distance: 65.2
click at [636, 312] on button "Save Edits" at bounding box center [656, 321] width 76 height 20
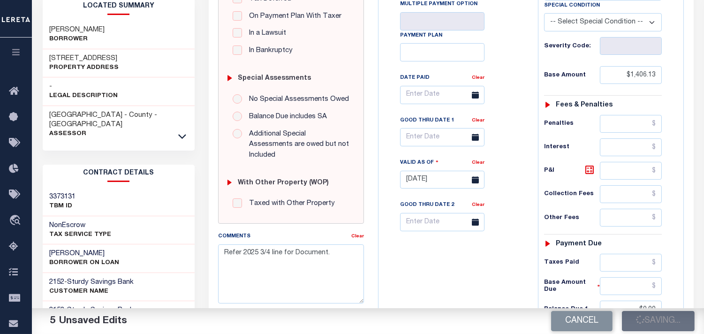
scroll to position [104, 0]
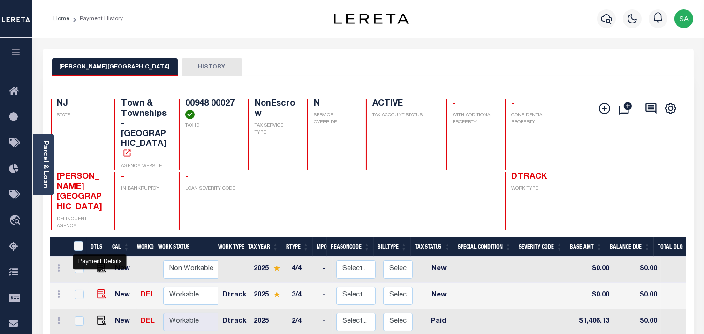
click at [101, 289] on img "" at bounding box center [101, 293] width 9 height 9
checkbox input "true"
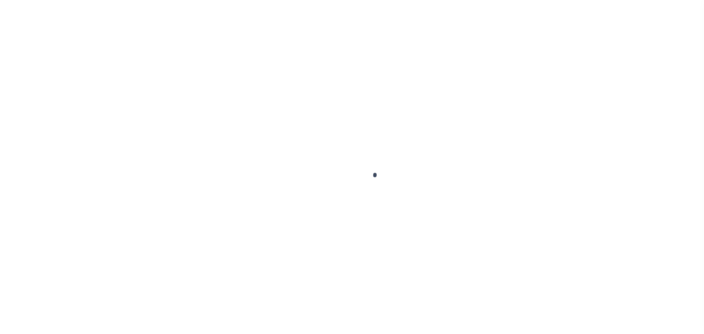
checkbox input "false"
type input "[DATE]"
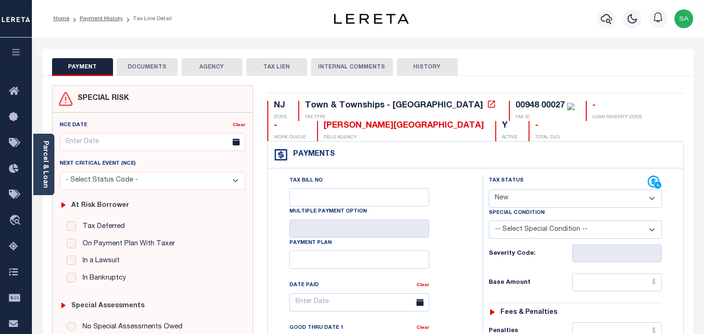
click at [527, 193] on select "- Select Status Code - Open Due/Unpaid Paid Incomplete No Tax Due Internal Refu…" at bounding box center [575, 198] width 173 height 18
select select "PYD"
click at [489, 190] on select "- Select Status Code - Open Due/Unpaid Paid Incomplete No Tax Due Internal Refu…" at bounding box center [575, 198] width 173 height 18
type input "[DATE]"
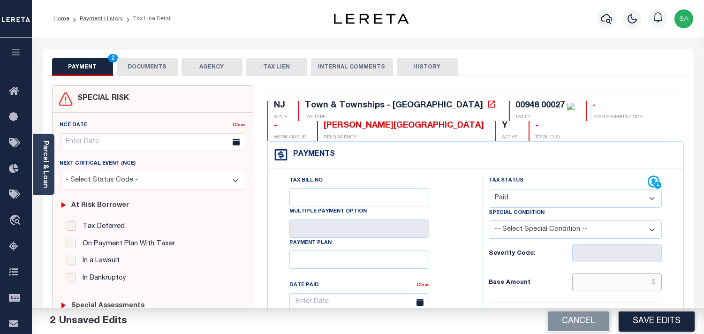
click at [601, 280] on input "text" at bounding box center [617, 282] width 90 height 18
paste input "1,449.94"
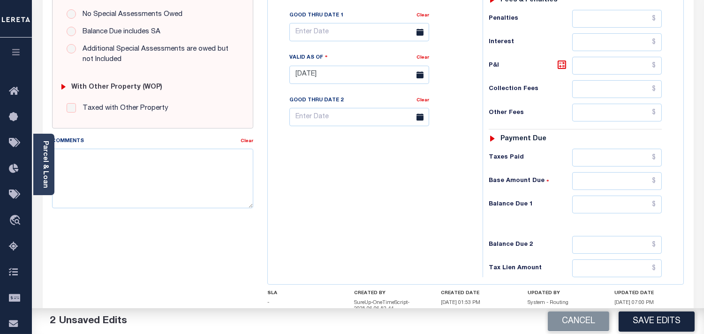
type input "$1,449.94"
click at [652, 208] on input "text" at bounding box center [617, 205] width 90 height 18
type input "$0.00"
click at [430, 203] on div "Tax Bill No Multiple Payment Option Payment Plan Clear" at bounding box center [372, 70] width 205 height 414
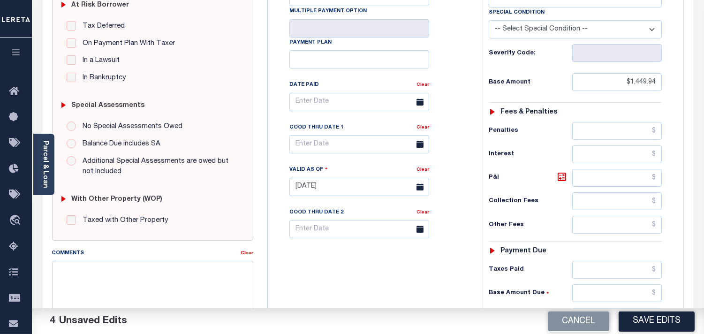
scroll to position [0, 0]
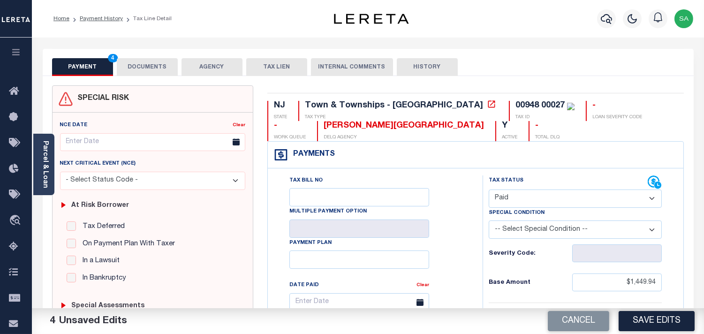
click at [162, 71] on button "DOCUMENTS" at bounding box center [147, 67] width 61 height 18
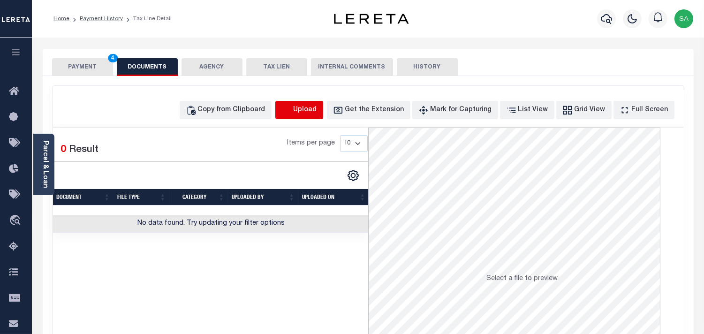
click at [290, 108] on icon "button" at bounding box center [286, 109] width 8 height 8
select select "POP"
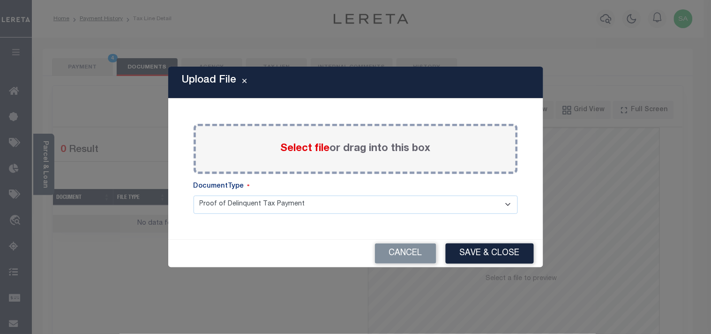
click at [302, 147] on span "Select file" at bounding box center [305, 148] width 49 height 10
click at [0, 0] on input "Select file or drag into this box" at bounding box center [0, 0] width 0 height 0
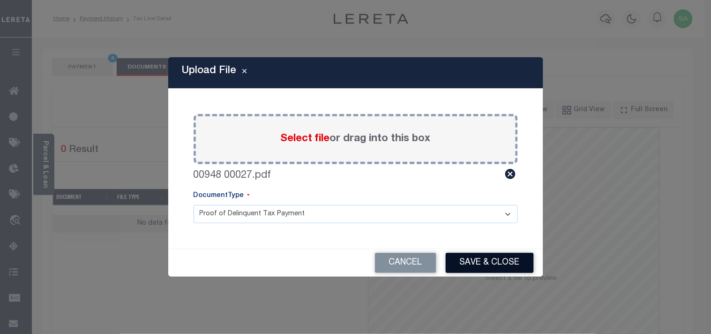
click at [479, 257] on button "Save & Close" at bounding box center [490, 263] width 88 height 20
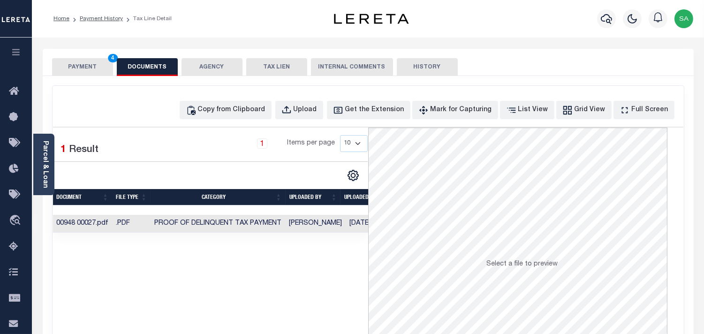
click at [90, 69] on button "PAYMENT 4" at bounding box center [82, 67] width 61 height 18
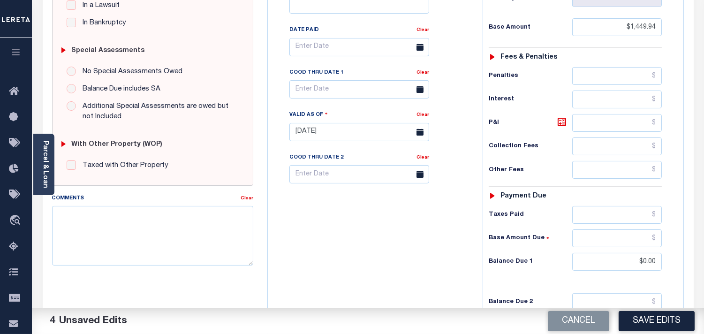
scroll to position [312, 0]
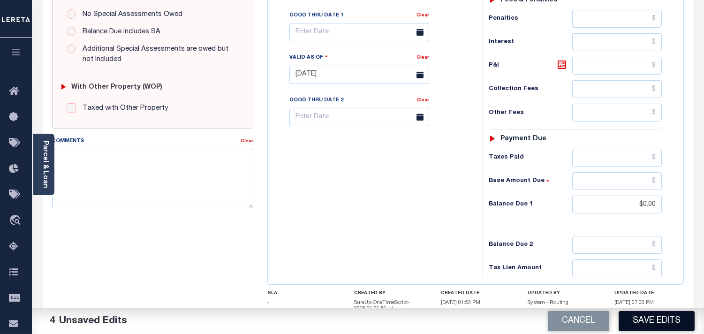
click at [632, 328] on button "Save Edits" at bounding box center [656, 321] width 76 height 20
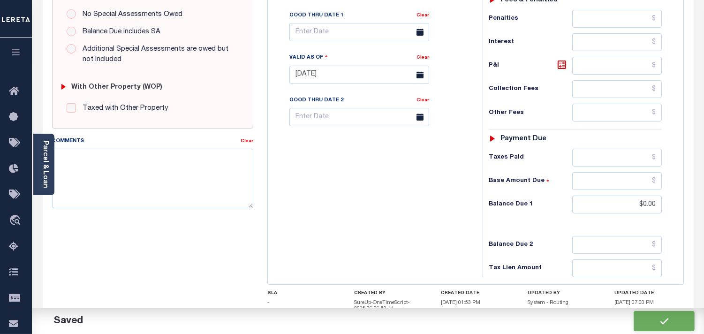
checkbox input "false"
type input "$1,449.94"
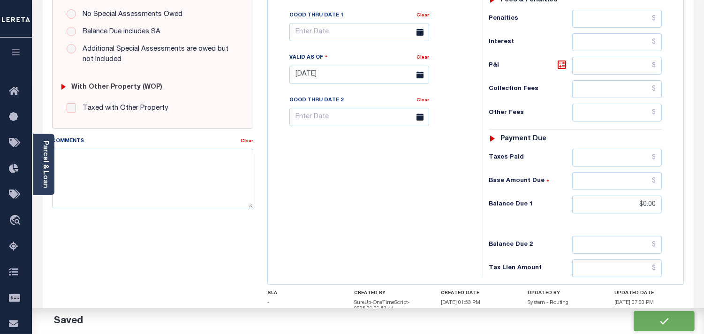
type input "$0"
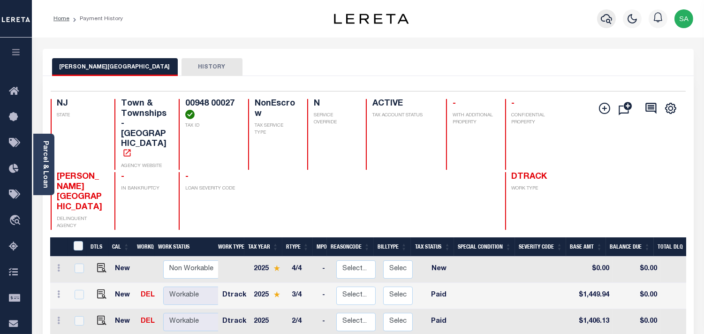
click at [599, 16] on button "button" at bounding box center [606, 18] width 19 height 19
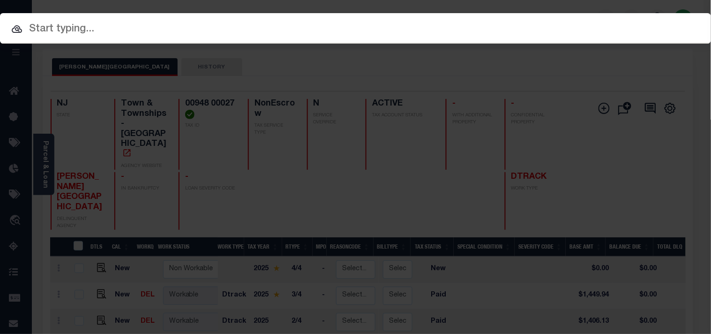
click at [554, 28] on div "Include Loans TBM Customers Borrowers Payments (Lender Non-Disb) Payments (Lend…" at bounding box center [355, 28] width 711 height 30
paste input "9300000554"
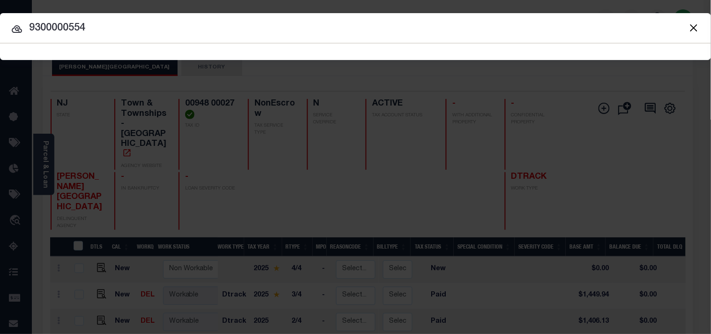
type input "9300000554"
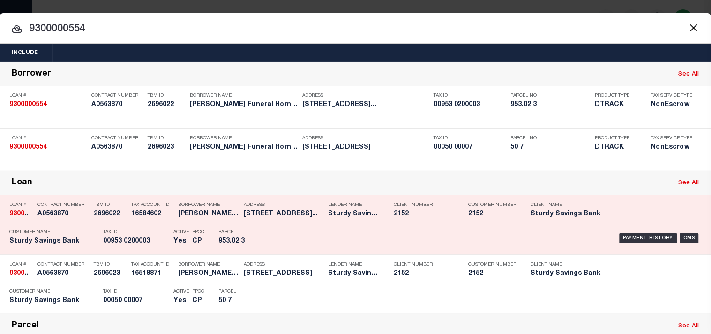
click at [151, 252] on div "Tax ID 00953 0200003" at bounding box center [136, 238] width 66 height 27
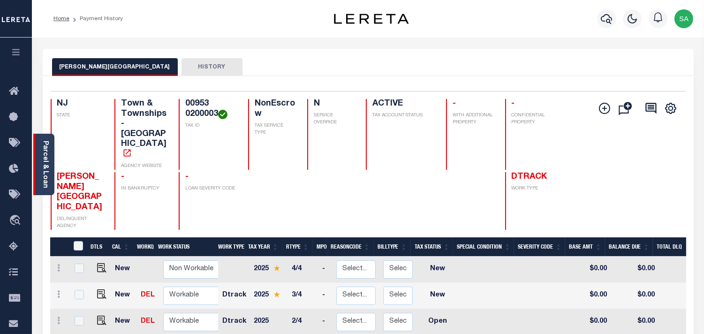
click at [48, 160] on link "Parcel & Loan" at bounding box center [45, 164] width 7 height 47
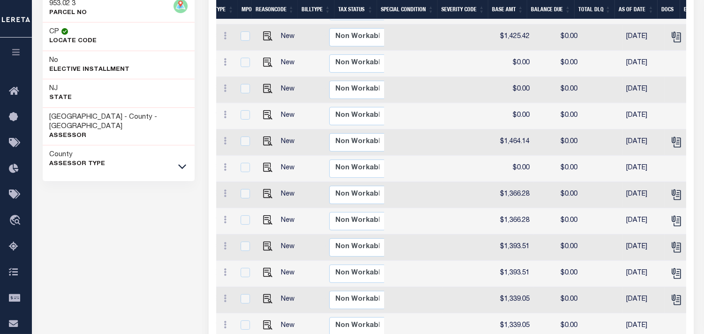
scroll to position [208, 0]
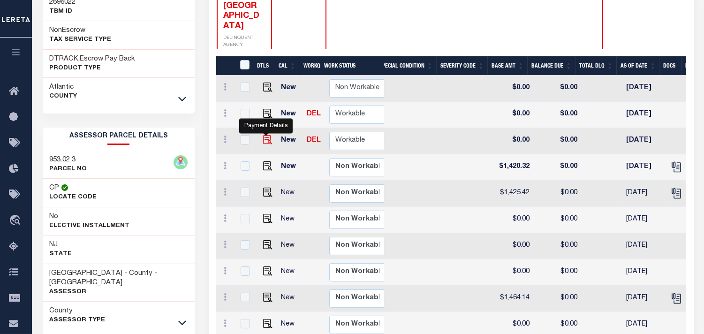
click at [269, 135] on img "" at bounding box center [267, 139] width 9 height 9
checkbox input "true"
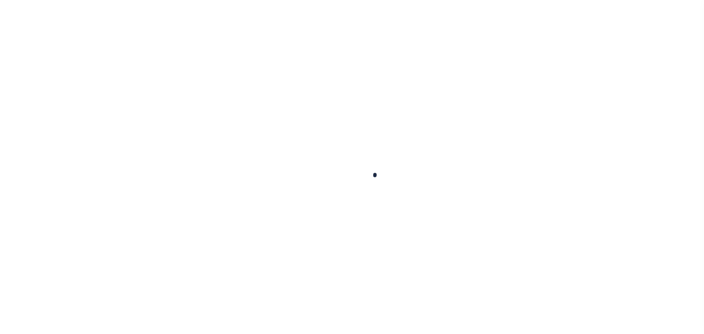
checkbox input "false"
type input "[DATE]"
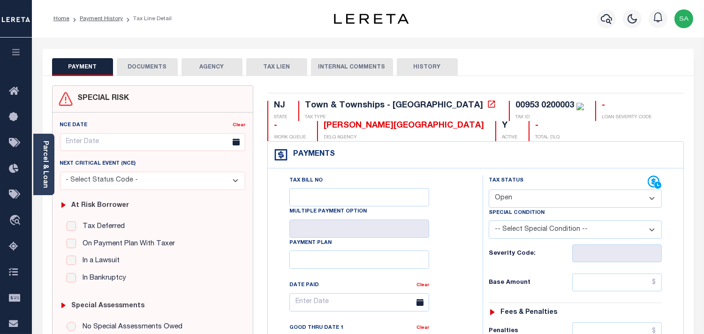
drag, startPoint x: 42, startPoint y: 163, endPoint x: 77, endPoint y: 166, distance: 34.8
click at [42, 163] on link "Parcel & Loan" at bounding box center [45, 164] width 7 height 47
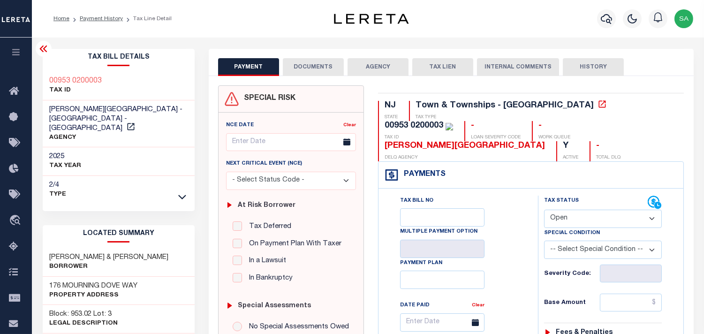
drag, startPoint x: 573, startPoint y: 213, endPoint x: 573, endPoint y: 223, distance: 10.3
click at [573, 213] on select "- Select Status Code - Open Due/Unpaid Paid Incomplete No Tax Due Internal Refu…" at bounding box center [603, 219] width 118 height 18
select select "PYD"
click at [544, 210] on select "- Select Status Code - Open Due/Unpaid Paid Incomplete No Tax Due Internal Refu…" at bounding box center [603, 219] width 118 height 18
type input "[DATE]"
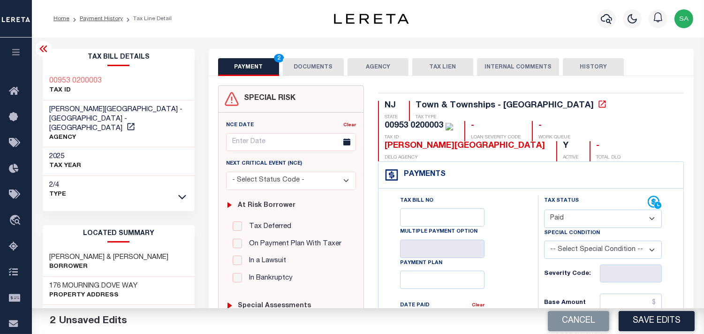
drag, startPoint x: 624, startPoint y: 298, endPoint x: 599, endPoint y: 297, distance: 24.4
click at [624, 298] on input "text" at bounding box center [631, 303] width 62 height 18
paste input "1,420.32"
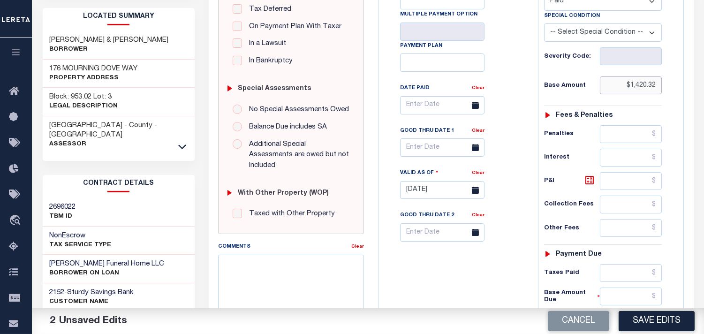
scroll to position [312, 0]
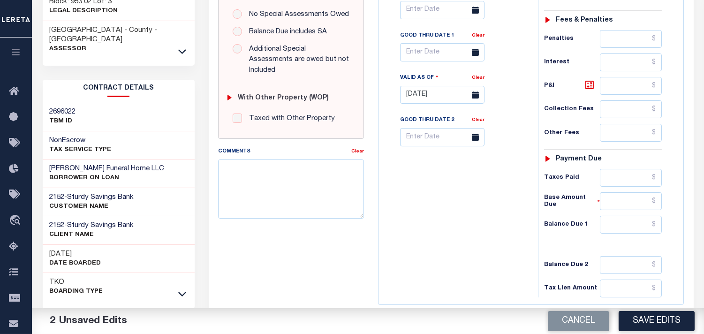
type input "$1,420.32"
click at [643, 221] on input "text" at bounding box center [631, 225] width 62 height 18
type input "$0.00"
click at [459, 234] on div "Tax Bill No Multiple Payment Option Payment Plan Clear" at bounding box center [456, 90] width 150 height 414
click at [290, 194] on textarea "Comments" at bounding box center [291, 188] width 146 height 59
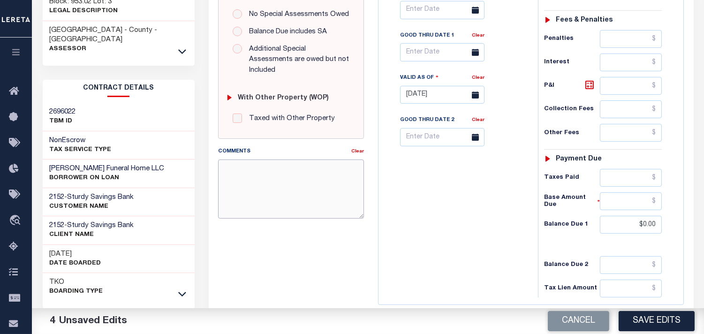
paste textarea "Refer 2025 3/4 line for Document."
type textarea "Refer 2025 3/4 line for Document."
click at [662, 319] on button "Save Edits" at bounding box center [656, 321] width 76 height 20
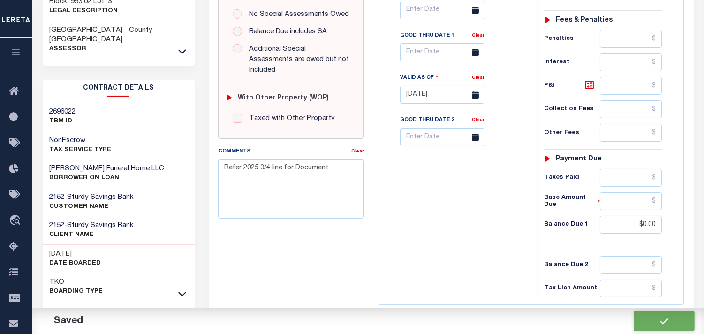
checkbox input "false"
type input "$1,420.32"
type input "$0"
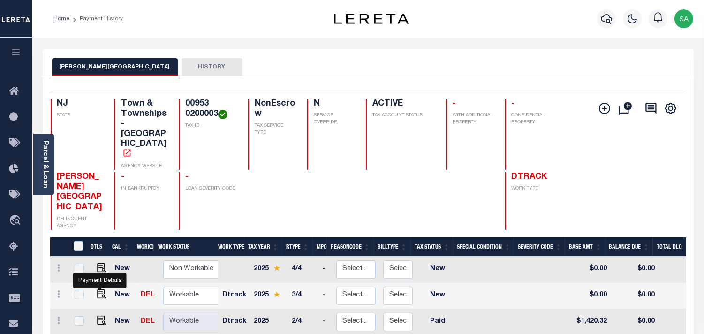
drag, startPoint x: 100, startPoint y: 256, endPoint x: 113, endPoint y: 254, distance: 12.7
click at [100, 289] on img "" at bounding box center [101, 293] width 9 height 9
checkbox input "true"
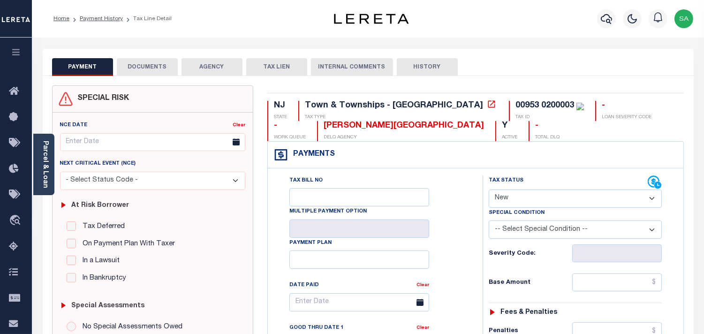
click at [517, 202] on select "- Select Status Code - Open Due/Unpaid Paid Incomplete No Tax Due Internal Refu…" at bounding box center [575, 198] width 173 height 18
select select "PYD"
click at [489, 190] on select "- Select Status Code - Open Due/Unpaid Paid Incomplete No Tax Due Internal Refu…" at bounding box center [575, 198] width 173 height 18
type input "[DATE]"
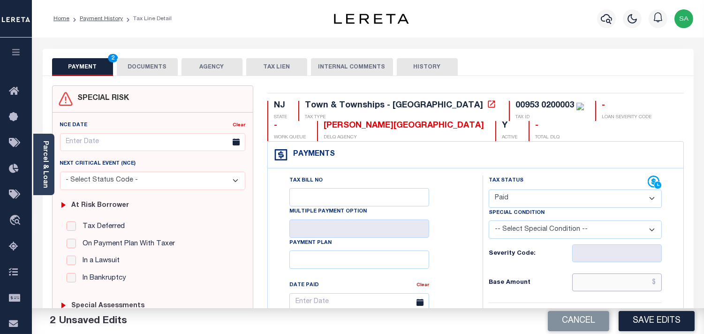
click at [641, 280] on input "text" at bounding box center [617, 282] width 90 height 18
paste input "1,464.57"
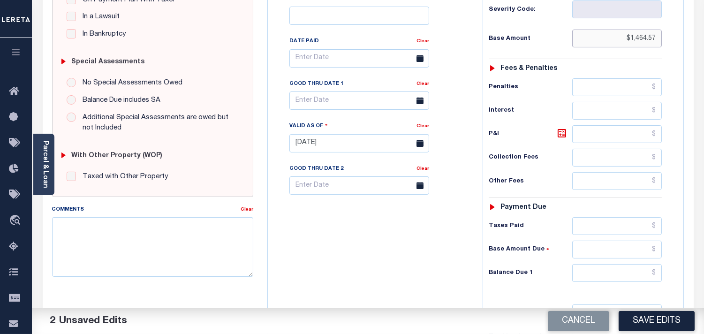
scroll to position [364, 0]
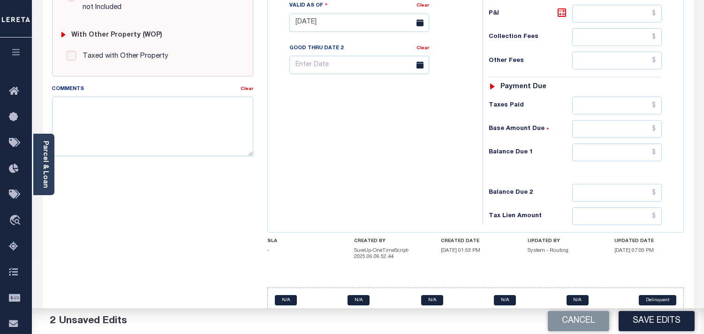
type input "$1,464.57"
click at [621, 161] on input "text" at bounding box center [617, 152] width 90 height 18
type input "$0.00"
click at [453, 168] on div "Tax Bill No Multiple Payment Option Payment Plan Clear" at bounding box center [372, 18] width 205 height 414
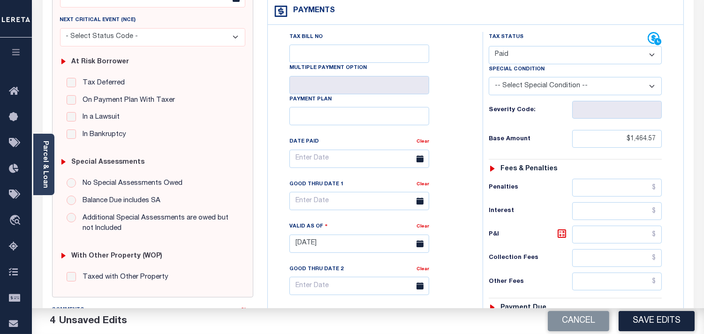
scroll to position [0, 0]
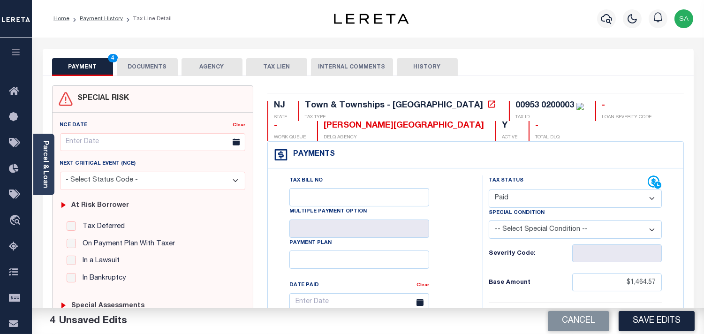
click at [147, 62] on button "DOCUMENTS" at bounding box center [147, 67] width 61 height 18
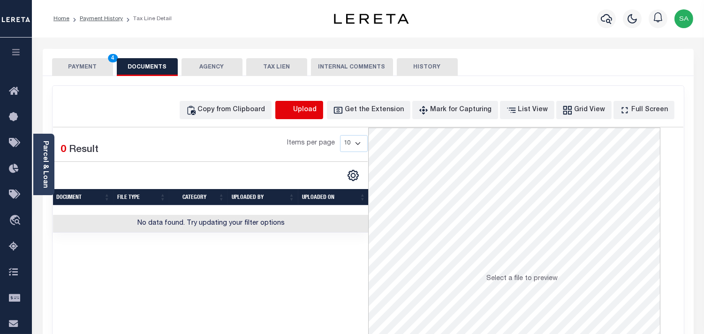
click at [292, 108] on icon "button" at bounding box center [286, 110] width 10 height 10
select select "POP"
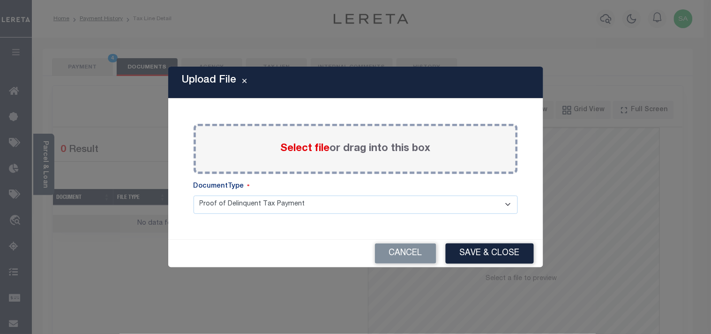
click at [293, 150] on span "Select file" at bounding box center [305, 148] width 49 height 10
click at [0, 0] on input "Select file or drag into this box" at bounding box center [0, 0] width 0 height 0
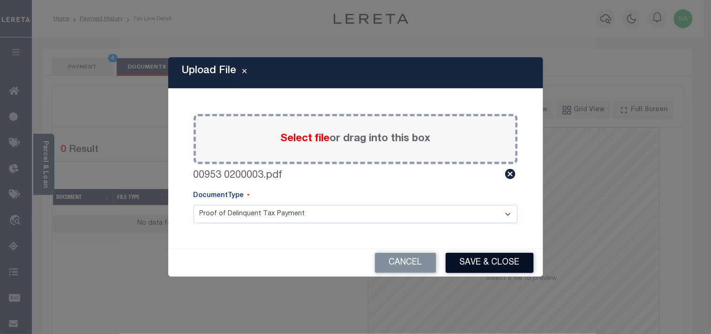
click at [488, 267] on button "Save & Close" at bounding box center [490, 263] width 88 height 20
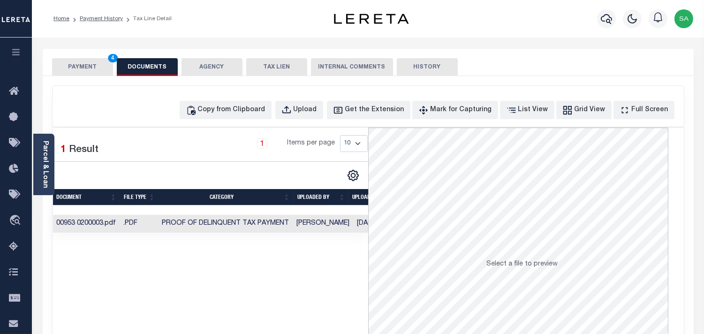
click at [84, 61] on button "PAYMENT 4" at bounding box center [82, 67] width 61 height 18
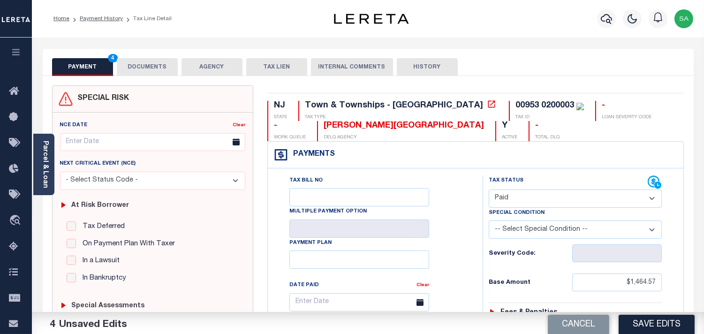
scroll to position [312, 0]
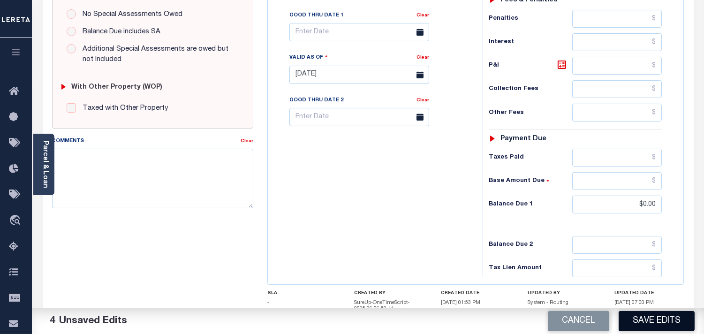
click at [667, 319] on button "Save Edits" at bounding box center [656, 321] width 76 height 20
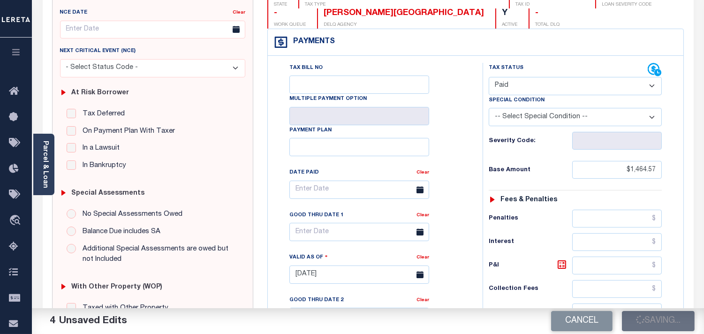
scroll to position [104, 0]
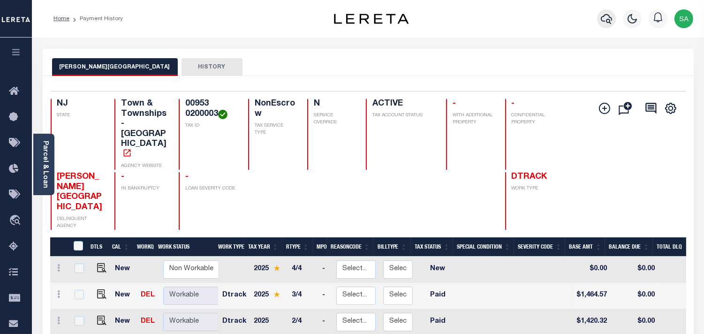
click at [608, 23] on icon "button" at bounding box center [606, 19] width 11 height 10
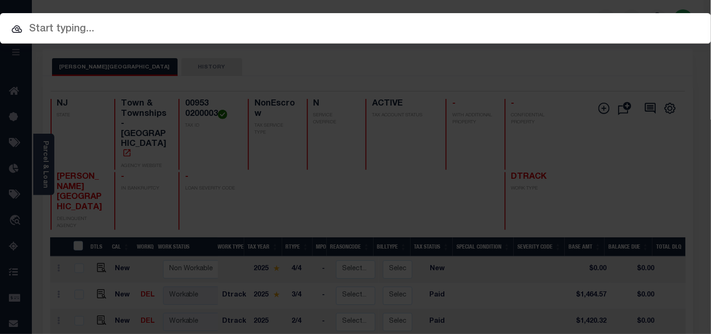
click at [447, 28] on input "text" at bounding box center [355, 29] width 711 height 16
paste input "9300003293"
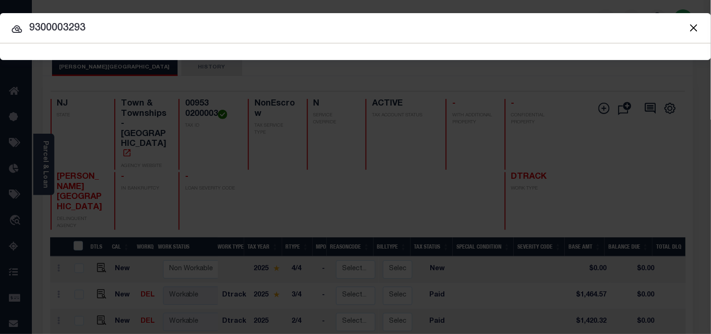
type input "9300003293"
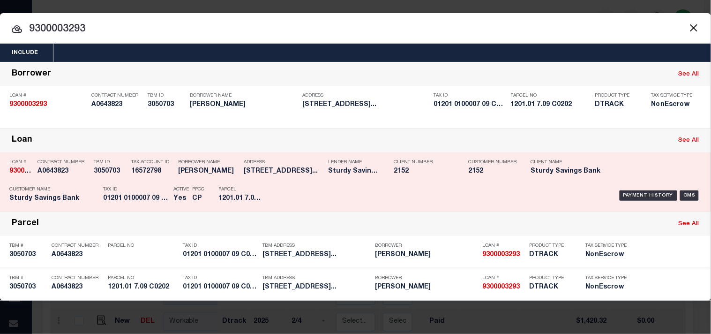
click at [211, 191] on div "PPCC CP" at bounding box center [198, 195] width 26 height 27
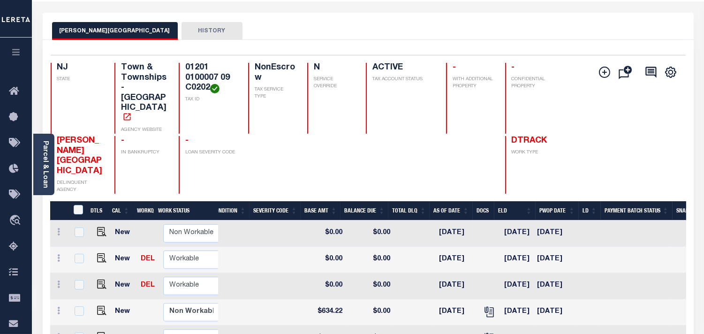
scroll to position [25, 0]
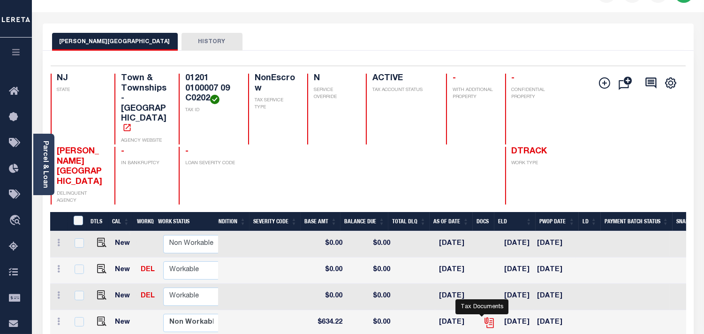
click at [483, 316] on icon "" at bounding box center [489, 322] width 12 height 12
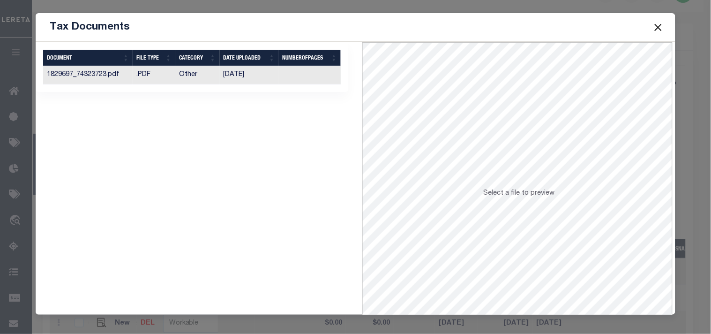
click at [244, 73] on td "03/03/2025" at bounding box center [249, 75] width 59 height 18
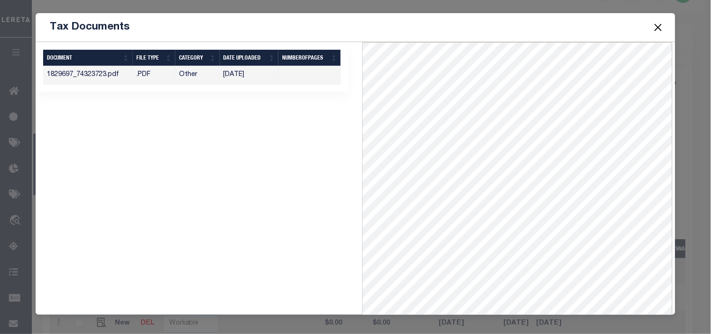
click at [663, 26] on button "Close" at bounding box center [658, 27] width 12 height 12
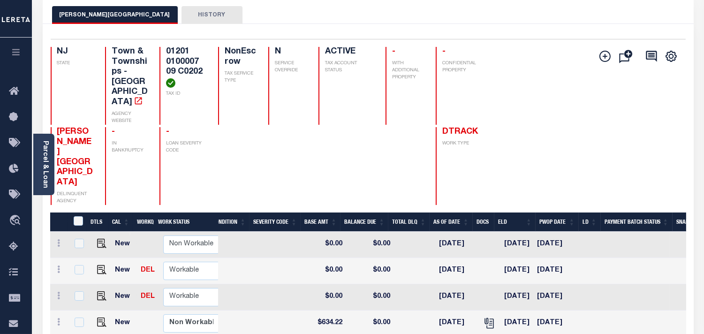
scroll to position [77, 0]
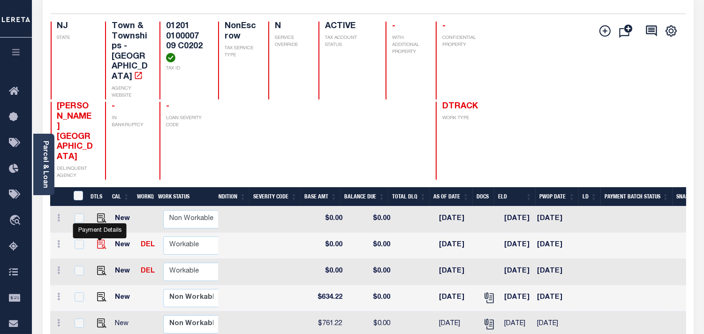
click at [99, 240] on img "" at bounding box center [101, 244] width 9 height 9
checkbox input "true"
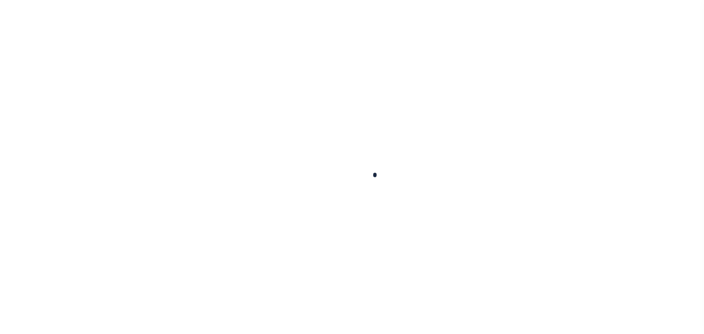
checkbox input "false"
type input "[DATE]"
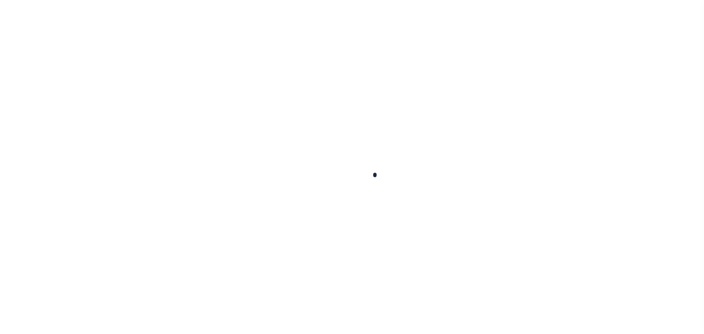
select select "NW2"
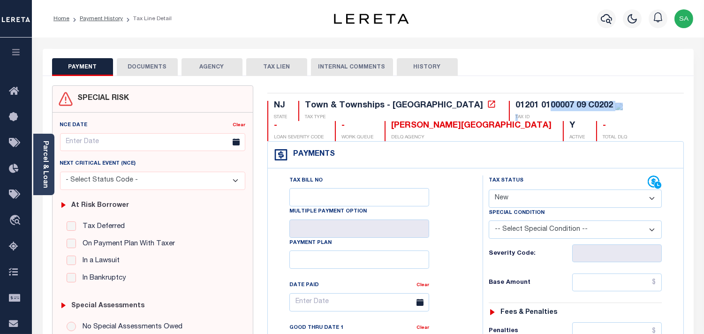
drag, startPoint x: 467, startPoint y: 106, endPoint x: 436, endPoint y: 112, distance: 31.5
click at [509, 112] on div "01201 0100007 09 C0202 TAX ID" at bounding box center [566, 111] width 114 height 20
drag, startPoint x: 45, startPoint y: 177, endPoint x: 57, endPoint y: 180, distance: 13.1
click at [44, 177] on link "Parcel & Loan" at bounding box center [45, 164] width 7 height 47
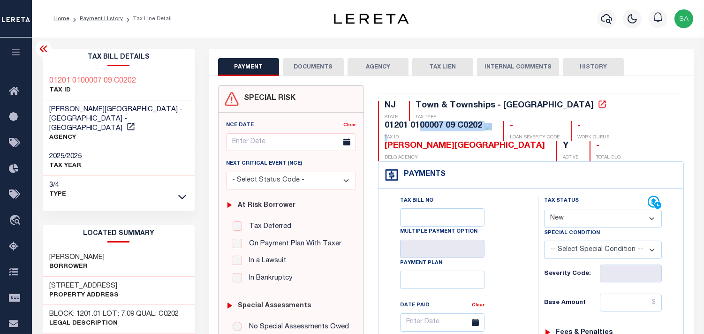
click at [329, 68] on button "DOCUMENTS" at bounding box center [313, 67] width 61 height 18
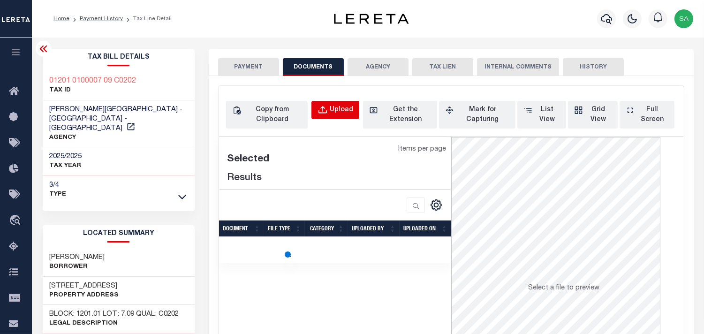
click at [342, 117] on button "Upload" at bounding box center [335, 110] width 48 height 18
select select "POP"
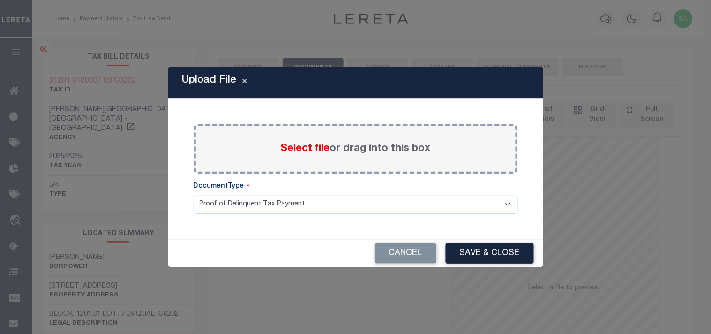
click at [313, 153] on span "Select file" at bounding box center [305, 148] width 49 height 10
click at [0, 0] on input "Select file or drag into this box" at bounding box center [0, 0] width 0 height 0
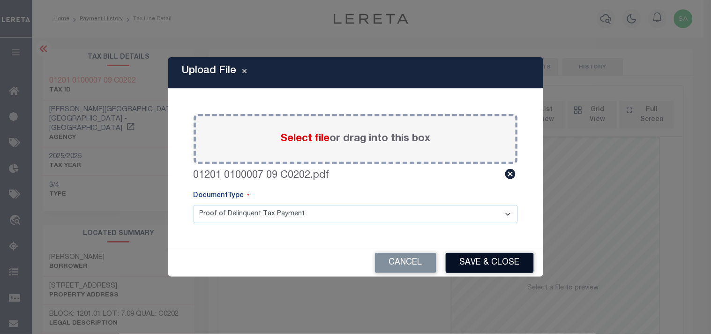
click at [476, 272] on button "Save & Close" at bounding box center [490, 263] width 88 height 20
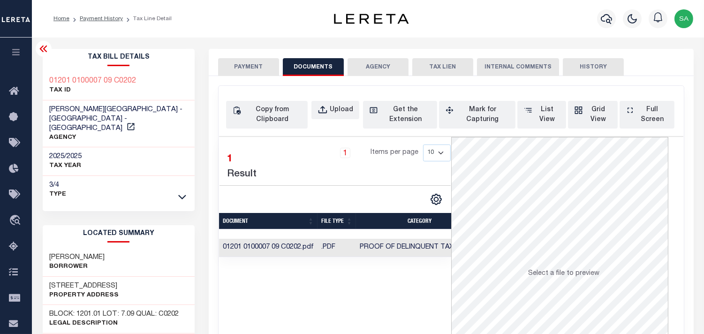
click at [244, 67] on button "PAYMENT" at bounding box center [248, 67] width 61 height 18
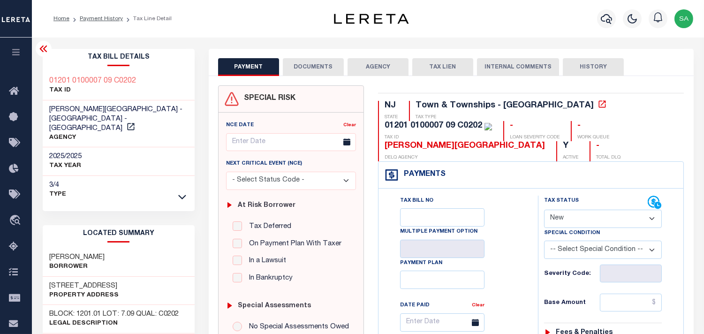
click at [596, 224] on select "- Select Status Code - Open Due/Unpaid Paid Incomplete No Tax Due Internal Refu…" at bounding box center [603, 219] width 118 height 18
select select "DUE"
click at [544, 210] on select "- Select Status Code - Open Due/Unpaid Paid Incomplete No Tax Due Internal Refu…" at bounding box center [603, 219] width 118 height 18
type input "[DATE]"
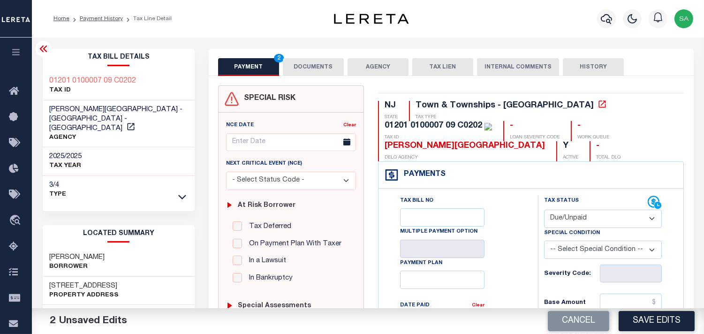
drag, startPoint x: 585, startPoint y: 218, endPoint x: 585, endPoint y: 226, distance: 8.0
click at [585, 218] on select "- Select Status Code - Open Due/Unpaid Paid Incomplete No Tax Due Internal Refu…" at bounding box center [603, 219] width 118 height 18
select select "PYD"
click at [544, 210] on select "- Select Status Code - Open Due/Unpaid Paid Incomplete No Tax Due Internal Refu…" at bounding box center [603, 219] width 118 height 18
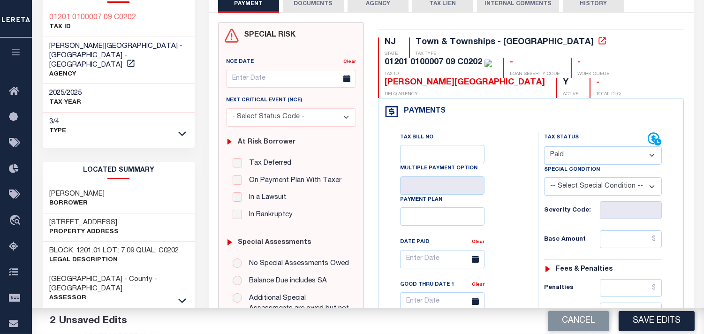
scroll to position [156, 0]
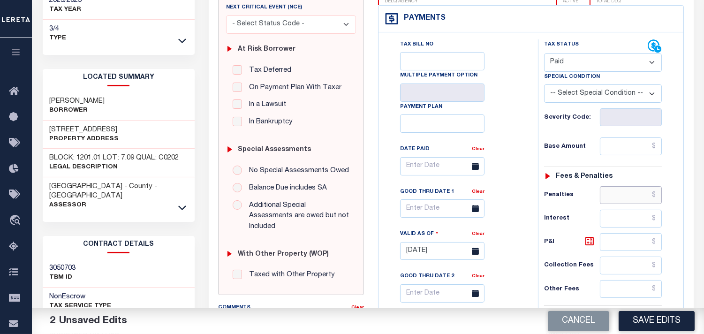
click at [629, 187] on input "text" at bounding box center [631, 195] width 62 height 18
click at [625, 149] on input "text" at bounding box center [631, 146] width 62 height 18
paste input "653.98"
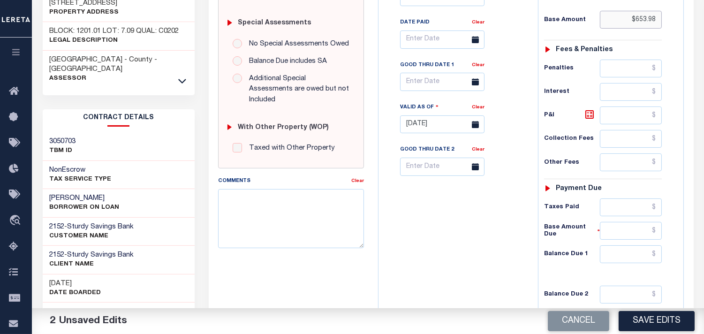
scroll to position [407, 0]
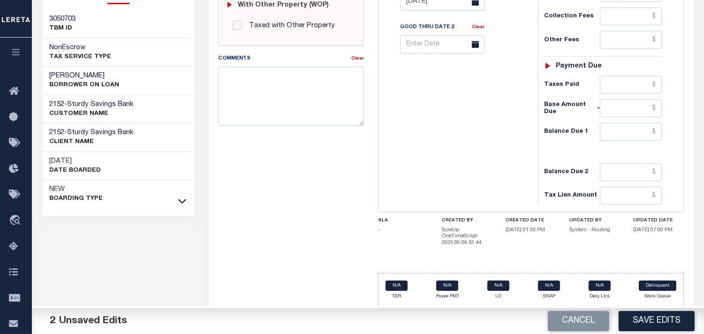
type input "$653.98"
drag, startPoint x: 627, startPoint y: 132, endPoint x: 521, endPoint y: 132, distance: 105.5
click at [627, 132] on input "text" at bounding box center [631, 132] width 62 height 18
type input "$0.00"
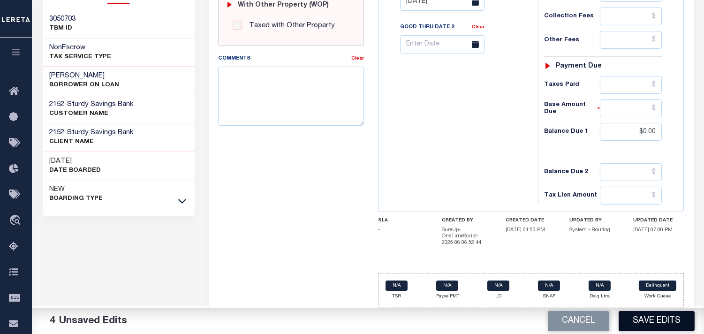
drag, startPoint x: 662, startPoint y: 324, endPoint x: 577, endPoint y: 265, distance: 103.1
click at [661, 324] on button "Save Edits" at bounding box center [656, 321] width 76 height 20
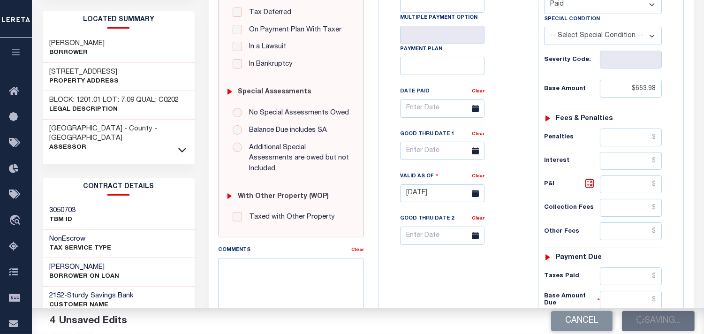
scroll to position [147, 0]
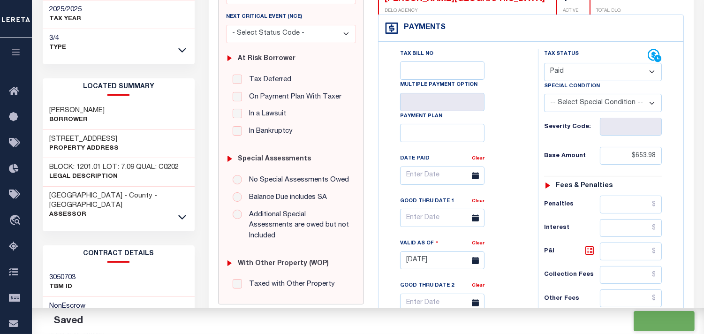
checkbox input "false"
type input "$653.98"
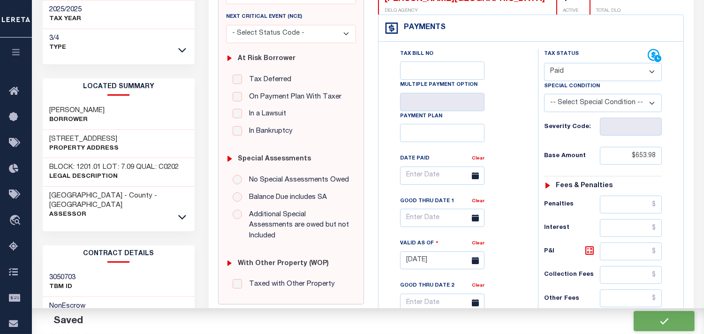
type input "$0"
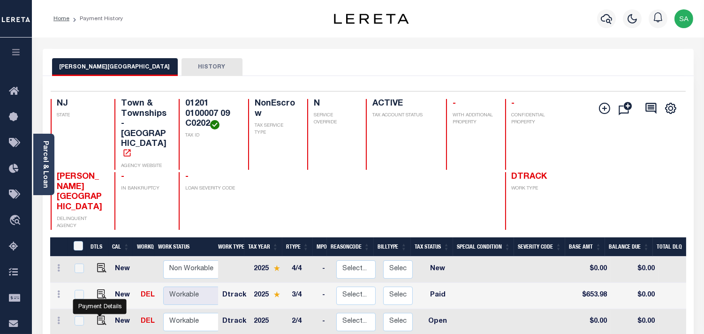
drag, startPoint x: 102, startPoint y: 282, endPoint x: 172, endPoint y: 284, distance: 69.9
click at [102, 316] on img "" at bounding box center [101, 320] width 9 height 9
checkbox input "true"
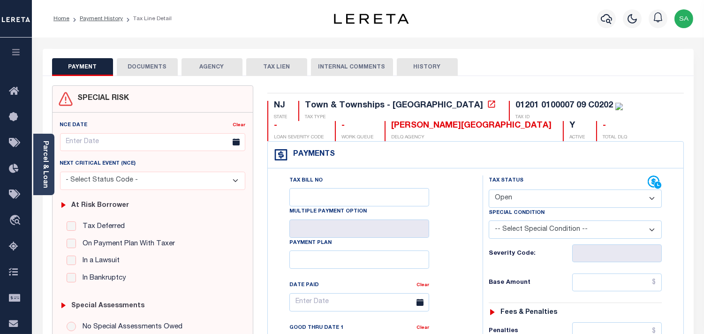
click at [509, 194] on select "- Select Status Code - Open Due/Unpaid Paid Incomplete No Tax Due Internal Refu…" at bounding box center [575, 198] width 173 height 18
select select "PYD"
click at [489, 190] on select "- Select Status Code - Open Due/Unpaid Paid Incomplete No Tax Due Internal Refu…" at bounding box center [575, 198] width 173 height 18
type input "10/02/2025"
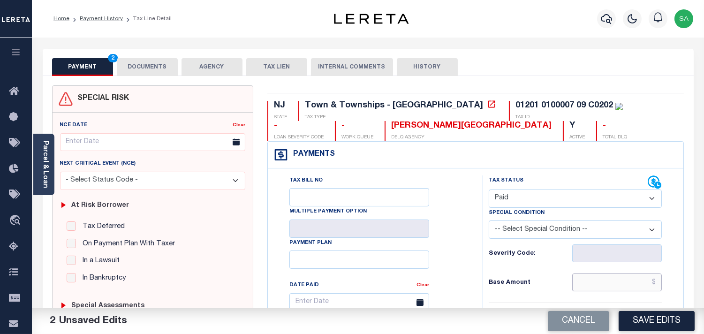
drag, startPoint x: 631, startPoint y: 290, endPoint x: 557, endPoint y: 278, distance: 75.1
click at [631, 290] on input "text" at bounding box center [617, 282] width 90 height 18
paste input "634.22"
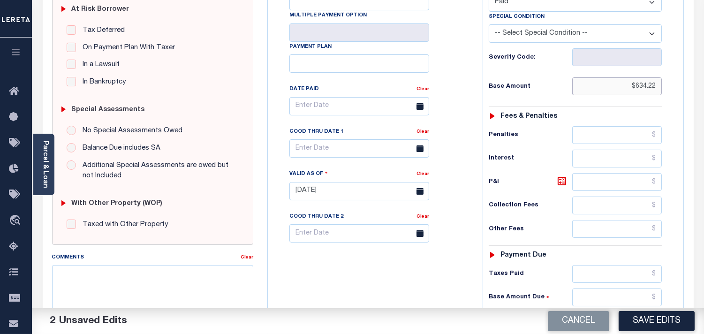
scroll to position [312, 0]
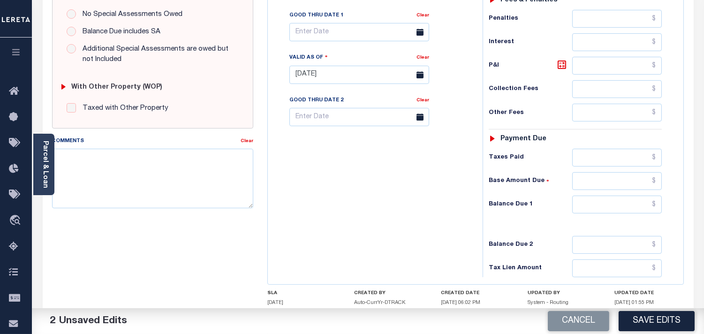
type input "$634.22"
drag, startPoint x: 602, startPoint y: 210, endPoint x: 592, endPoint y: 210, distance: 9.9
click at [602, 210] on input "text" at bounding box center [617, 205] width 90 height 18
type input "$0.00"
click at [404, 208] on div "Tax Bill No Multiple Payment Option Payment Plan Clear" at bounding box center [372, 70] width 205 height 414
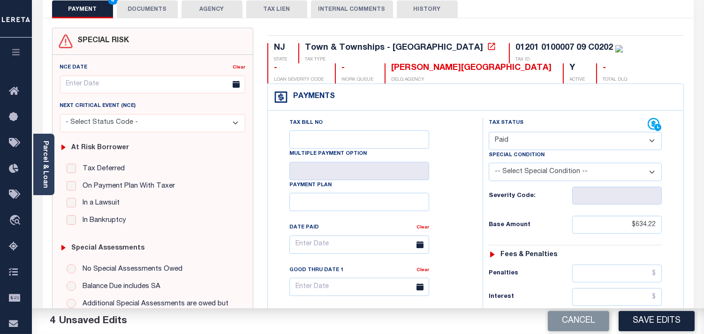
scroll to position [208, 0]
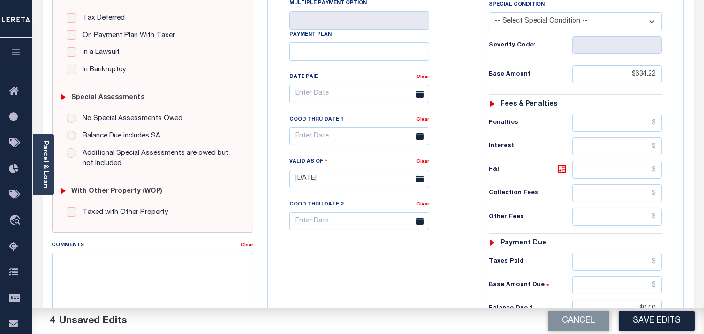
click at [189, 244] on div "Comments" at bounding box center [146, 246] width 188 height 13
click at [196, 265] on textarea "Comments" at bounding box center [152, 282] width 201 height 59
click at [365, 269] on div "Tax Bill No Multiple Payment Option Payment Plan Clear" at bounding box center [372, 174] width 205 height 414
drag, startPoint x: 179, startPoint y: 274, endPoint x: 186, endPoint y: 274, distance: 7.5
click at [180, 274] on textarea "Comments" at bounding box center [152, 282] width 201 height 59
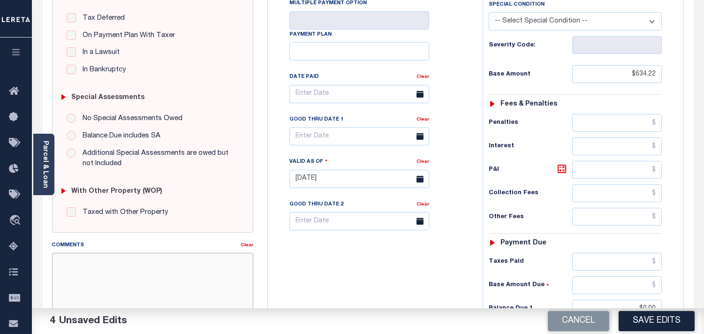
paste textarea "Refer 2025 3/4 line for Document."
type textarea "Refer 2025 3/4 line for Document."
click at [363, 271] on div "Tax Bill No Multiple Payment Option Payment Plan Clear" at bounding box center [372, 174] width 205 height 414
click at [642, 312] on button "Save Edits" at bounding box center [656, 321] width 76 height 20
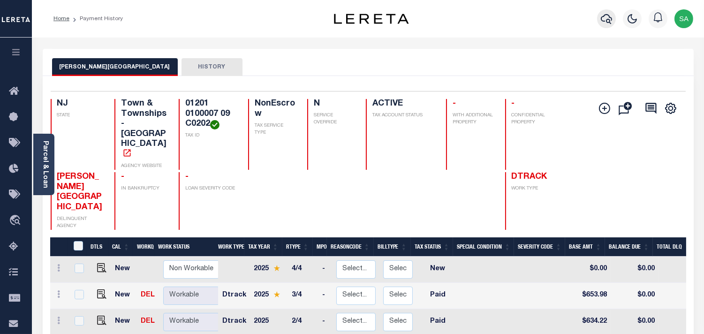
click at [602, 22] on icon "button" at bounding box center [606, 18] width 11 height 11
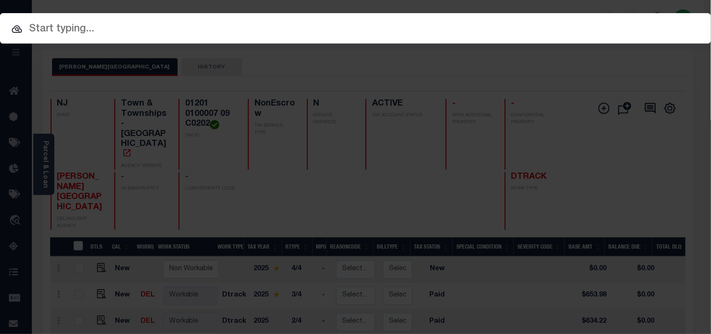
click at [566, 22] on input "text" at bounding box center [355, 29] width 711 height 16
paste input "9300003410"
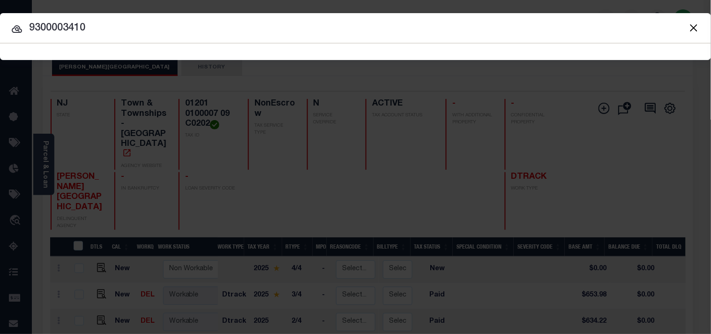
type input "9300003410"
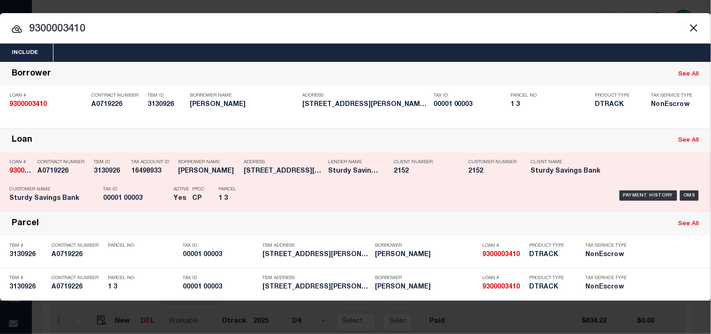
click at [245, 180] on div "Address 616 W Ocean Heights Ave Linwood..." at bounding box center [284, 168] width 80 height 27
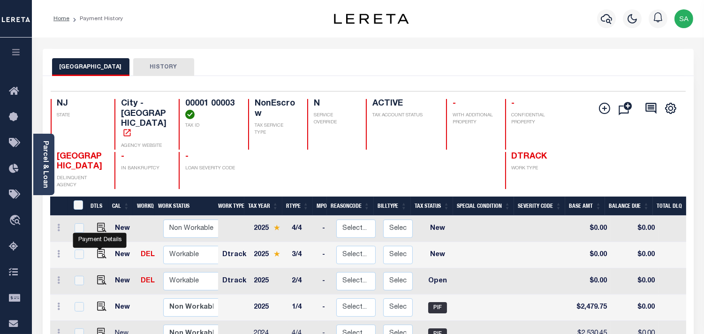
drag, startPoint x: 98, startPoint y: 242, endPoint x: 214, endPoint y: 241, distance: 115.3
click at [98, 249] on img "" at bounding box center [101, 253] width 9 height 9
checkbox input "true"
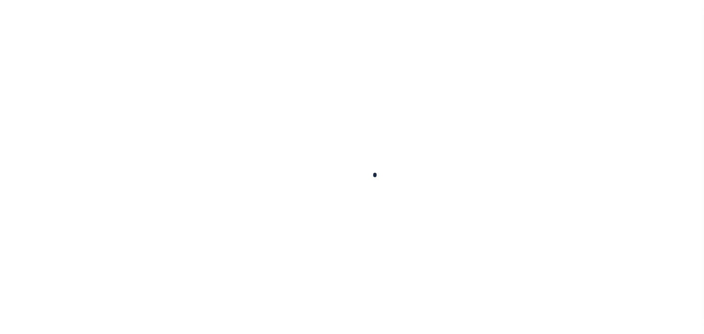
checkbox input "false"
type input "[DATE]"
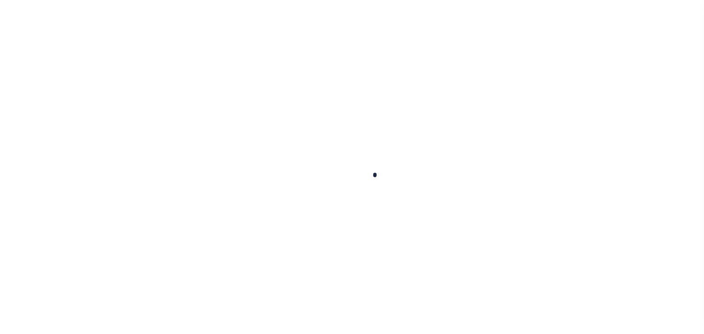
select select "NW2"
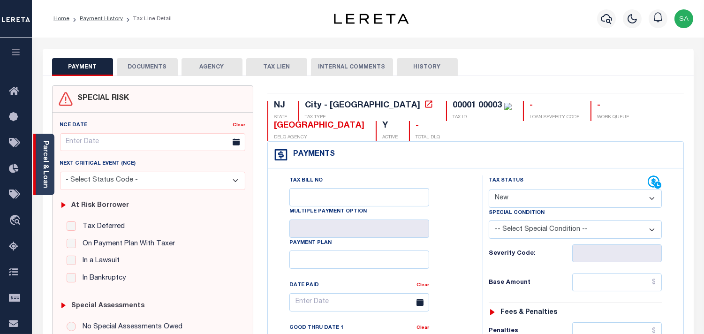
click at [46, 173] on link "Parcel & Loan" at bounding box center [45, 164] width 7 height 47
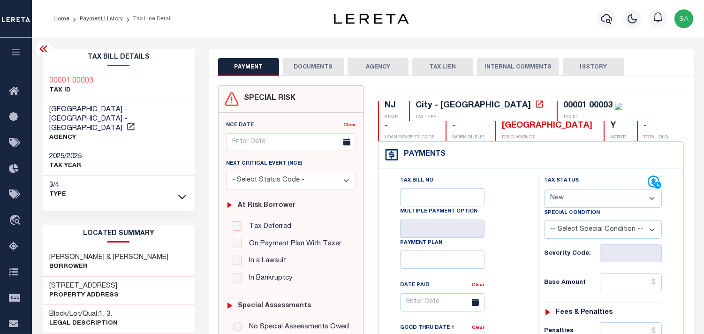
drag, startPoint x: 302, startPoint y: 71, endPoint x: 332, endPoint y: 71, distance: 29.5
click at [308, 71] on button "DOCUMENTS" at bounding box center [313, 67] width 61 height 18
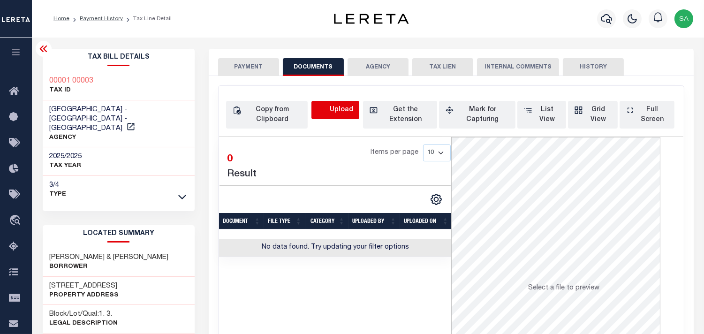
click at [327, 110] on icon "button" at bounding box center [322, 110] width 10 height 10
select select "POP"
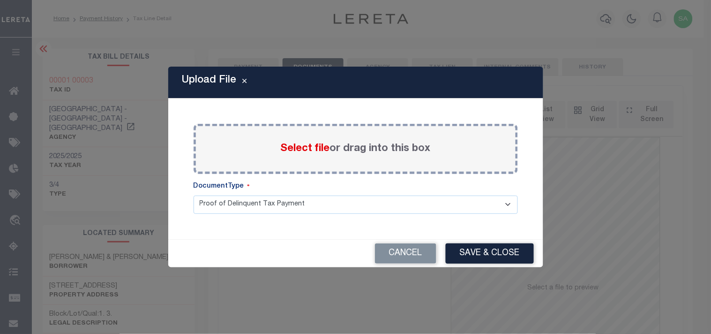
click at [330, 147] on label "Select file or drag into this box" at bounding box center [356, 148] width 150 height 15
click at [0, 0] on input "Select file or drag into this box" at bounding box center [0, 0] width 0 height 0
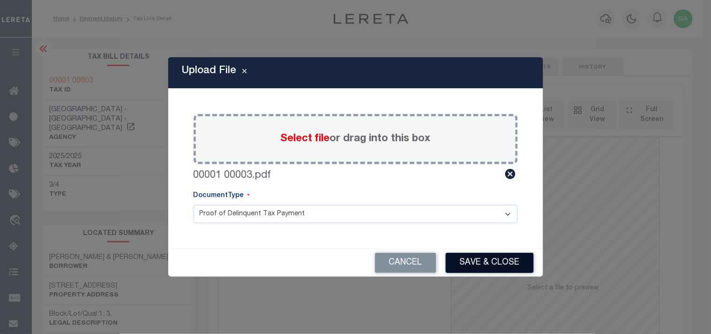
click at [485, 267] on button "Save & Close" at bounding box center [490, 263] width 88 height 20
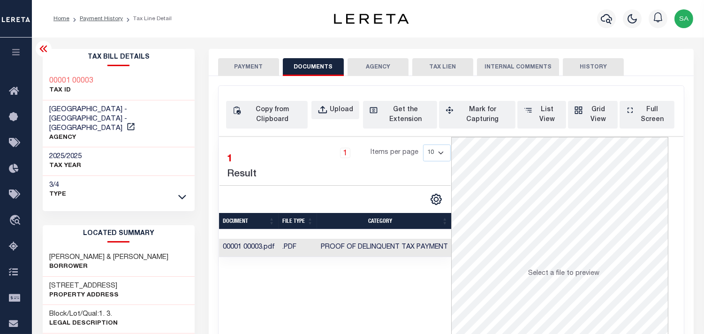
click at [267, 61] on button "PAYMENT" at bounding box center [248, 67] width 61 height 18
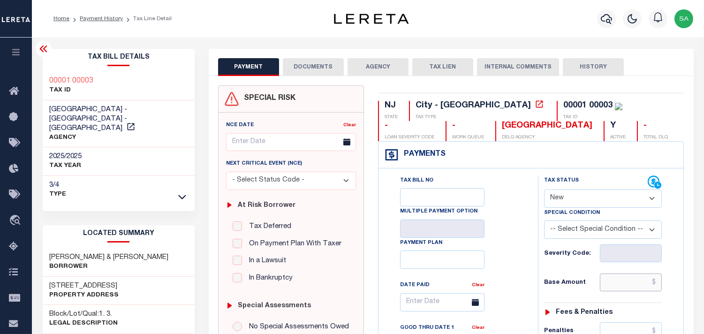
drag, startPoint x: 622, startPoint y: 284, endPoint x: 592, endPoint y: 276, distance: 31.5
click at [621, 284] on input "text" at bounding box center [631, 282] width 62 height 18
paste input "2,660.45"
type input "$2,660.45"
type input "[DATE]"
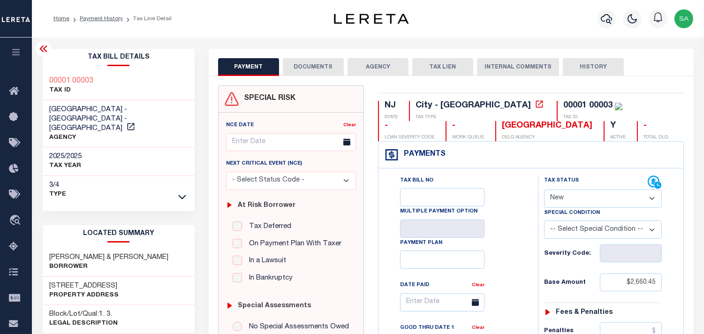
click at [571, 209] on div "Special Condition" at bounding box center [603, 214] width 118 height 13
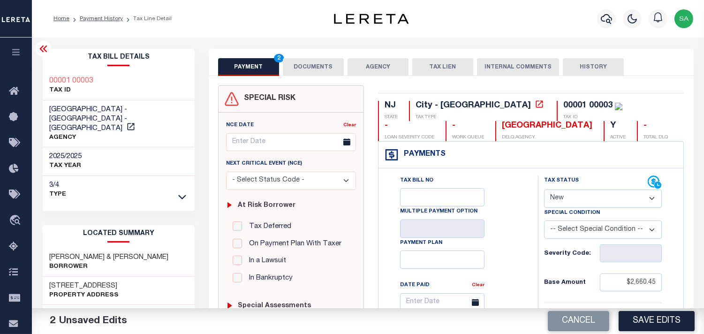
click at [553, 203] on select "- Select Status Code - Open Due/Unpaid Paid Incomplete No Tax Due Internal Refu…" at bounding box center [603, 198] width 118 height 18
select select "PYD"
click at [544, 190] on select "- Select Status Code - Open Due/Unpaid Paid Incomplete No Tax Due Internal Refu…" at bounding box center [603, 198] width 118 height 18
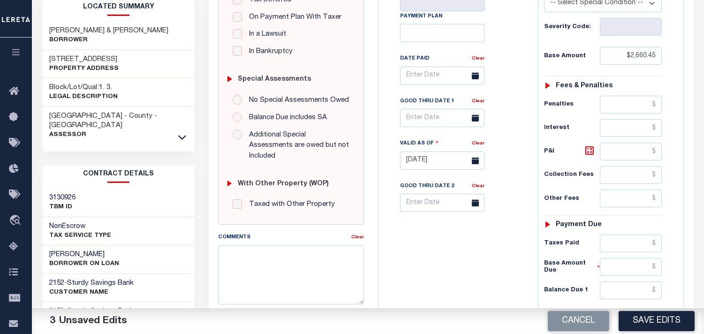
scroll to position [260, 0]
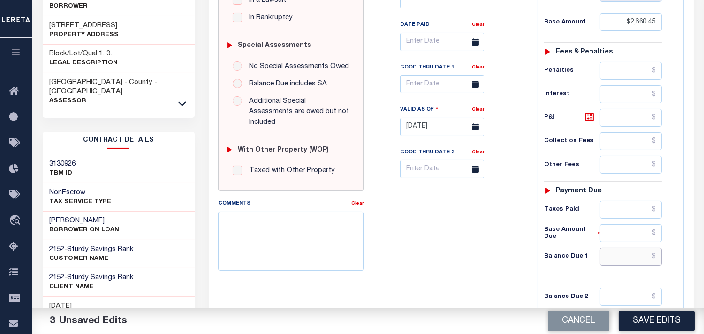
click at [638, 261] on input "text" at bounding box center [631, 257] width 62 height 18
type input "$0.00"
drag, startPoint x: 510, startPoint y: 242, endPoint x: 533, endPoint y: 261, distance: 29.3
click at [510, 244] on div "Tax Bill No Multiple Payment Option Payment Plan Clear" at bounding box center [456, 122] width 150 height 414
click at [666, 324] on button "Save Edits" at bounding box center [656, 321] width 76 height 20
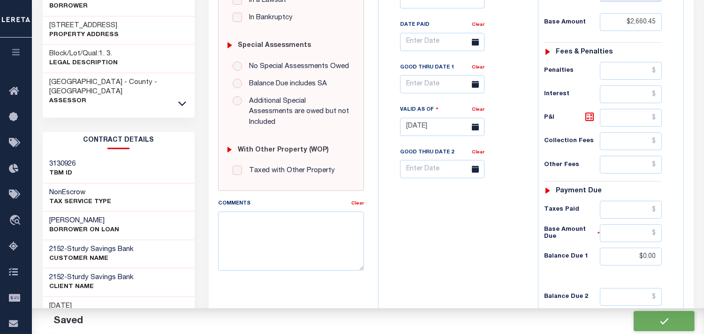
checkbox input "false"
type input "$2,660.45"
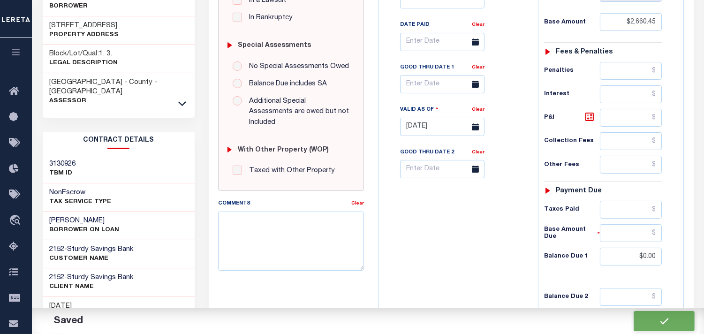
type input "$0"
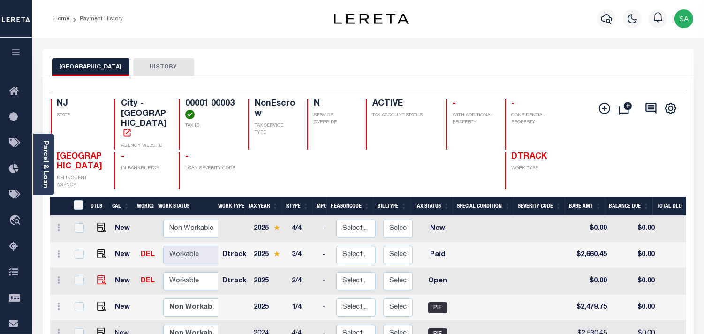
click at [100, 275] on img "" at bounding box center [101, 279] width 9 height 9
checkbox input "true"
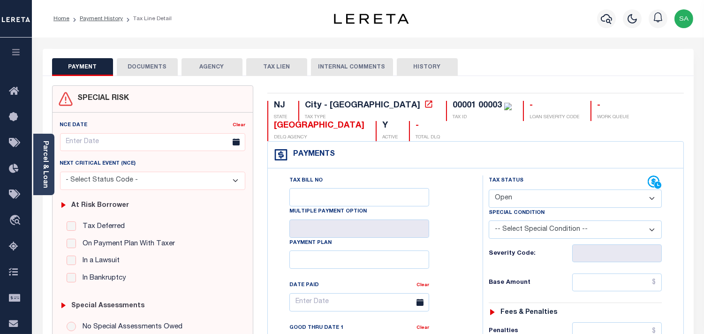
click at [509, 200] on select "- Select Status Code - Open Due/Unpaid Paid Incomplete No Tax Due Internal Refu…" at bounding box center [575, 198] width 173 height 18
select select "PYD"
click at [489, 190] on select "- Select Status Code - Open Due/Unpaid Paid Incomplete No Tax Due Internal Refu…" at bounding box center [575, 198] width 173 height 18
type input "[DATE]"
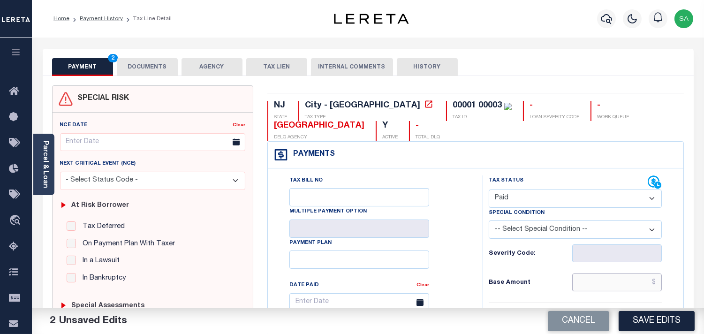
drag, startPoint x: 606, startPoint y: 287, endPoint x: 542, endPoint y: 274, distance: 64.7
click at [606, 287] on input "text" at bounding box center [617, 282] width 90 height 18
paste input "2,479.75"
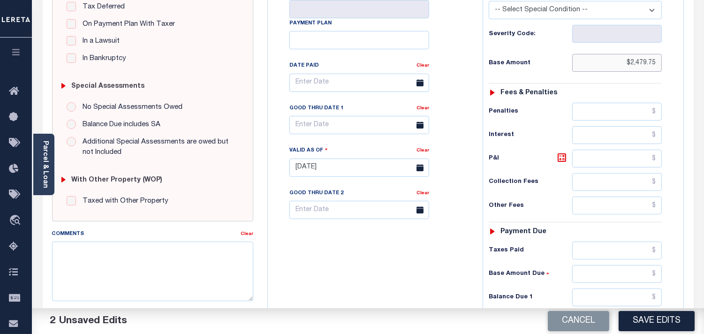
scroll to position [312, 0]
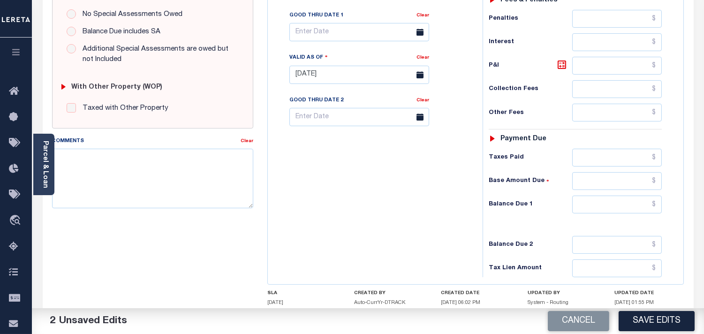
type input "$2,479.75"
click at [630, 203] on input "text" at bounding box center [617, 205] width 90 height 18
type input "$0.00"
click at [416, 205] on div "Tax Bill No Multiple Payment Option Payment Plan Clear" at bounding box center [372, 70] width 205 height 414
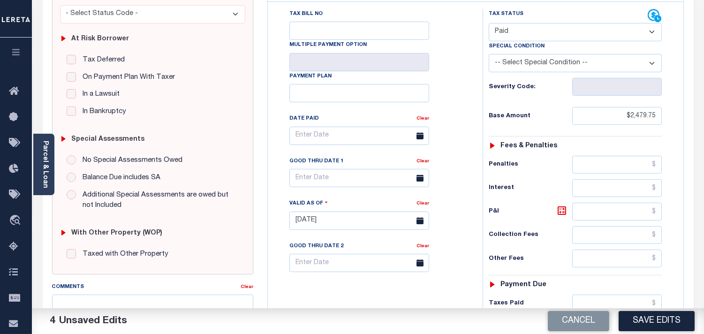
scroll to position [0, 0]
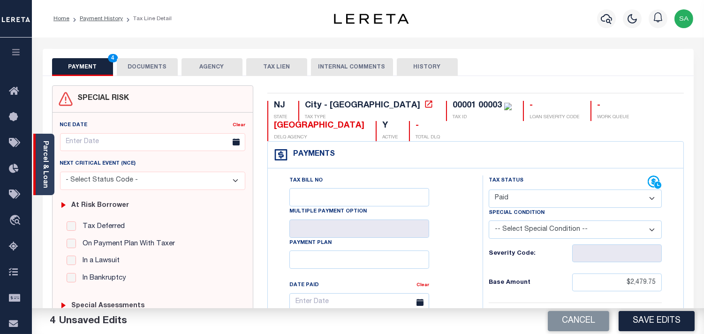
click at [46, 160] on link "Parcel & Loan" at bounding box center [45, 164] width 7 height 47
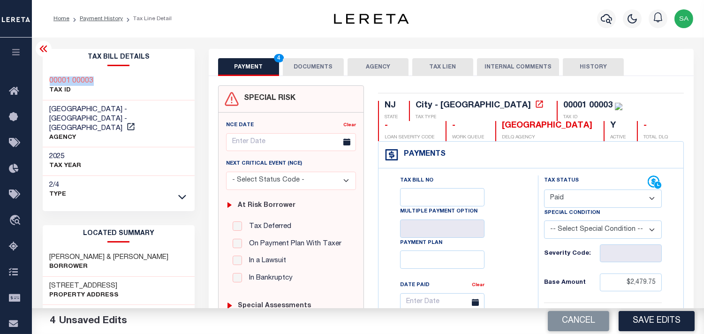
drag, startPoint x: 81, startPoint y: 81, endPoint x: 48, endPoint y: 83, distance: 32.4
click at [48, 83] on div "00001 00003 TAX ID" at bounding box center [119, 86] width 152 height 29
copy h3 "00001 00003"
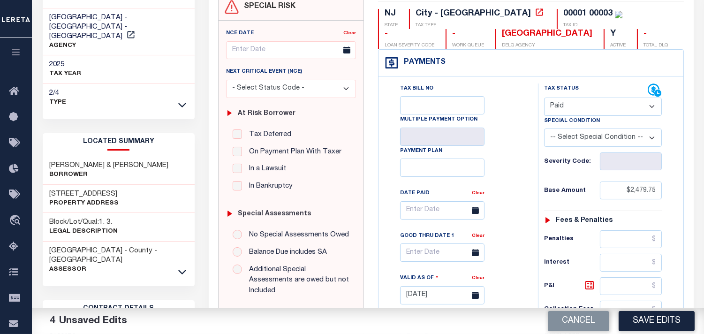
scroll to position [312, 0]
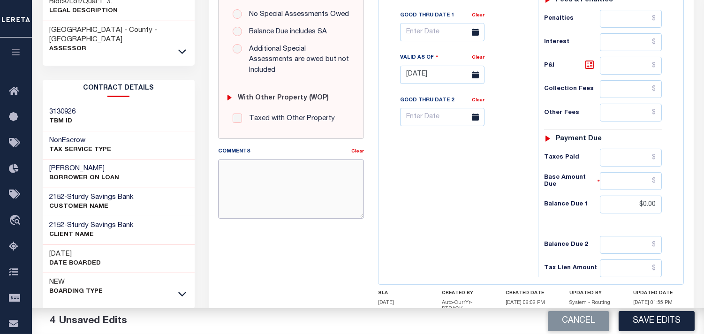
click at [296, 180] on textarea "Comments" at bounding box center [291, 188] width 146 height 59
paste textarea "Refer 2025 3/4 line for Document."
type textarea "Refer 2025 3/4 line for Document."
click at [456, 185] on div "Tax Bill No Multiple Payment Option Payment Plan Clear" at bounding box center [456, 70] width 150 height 414
click at [678, 324] on button "Save Edits" at bounding box center [656, 321] width 76 height 20
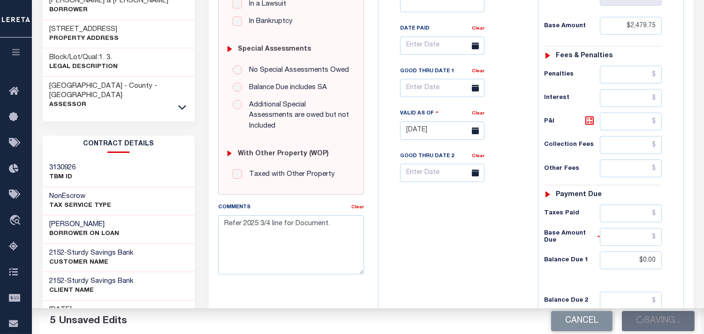
scroll to position [52, 0]
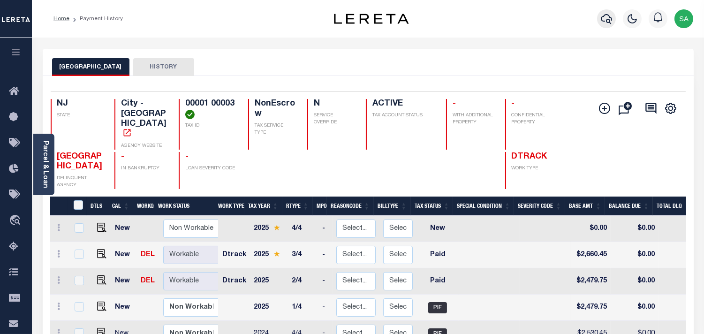
click at [608, 23] on icon "button" at bounding box center [606, 19] width 11 height 10
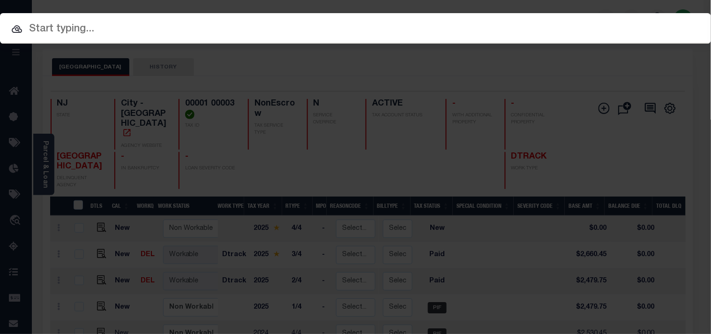
paste input "9300003422"
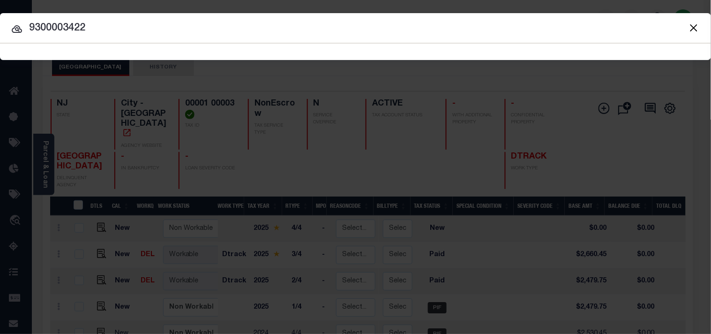
type input "9300003422"
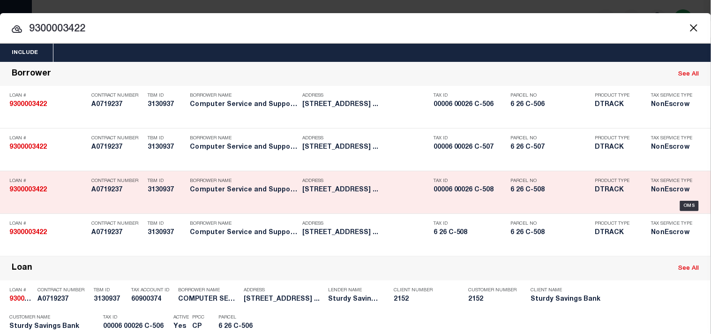
click at [275, 194] on h5 "Computer Service and Support Inc" at bounding box center [244, 190] width 108 height 8
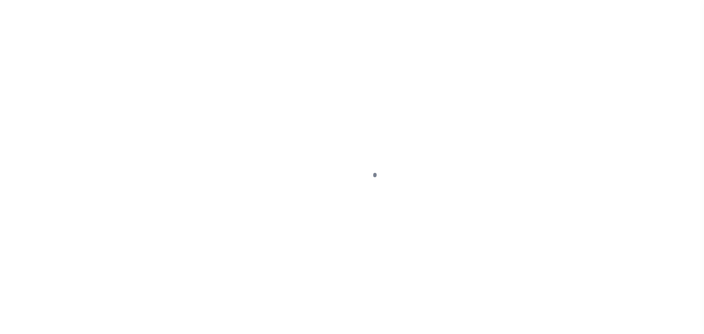
select select "NonEscrow"
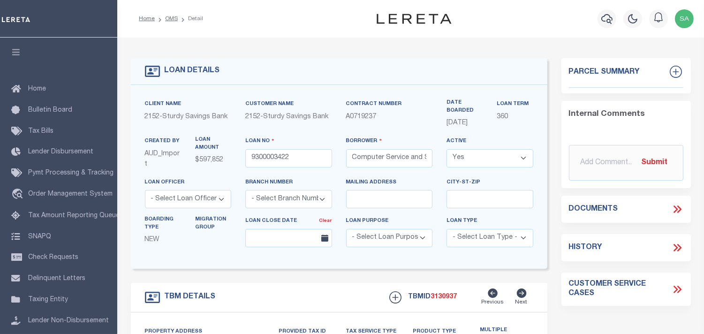
select select "3695"
type input "[STREET_ADDRESS]"
select select
type input "[PERSON_NAME] NJ 08221"
type input "NJ"
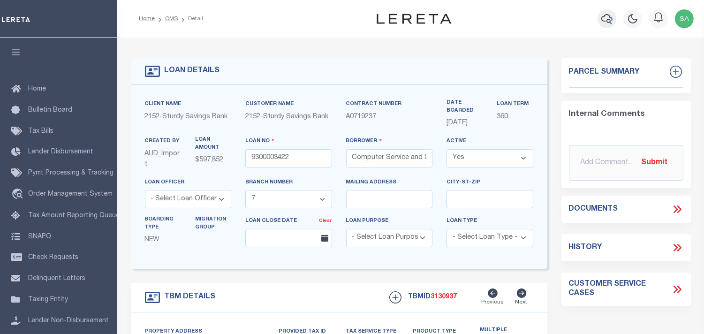
select select
type textarea "Blk 6 Lt 26 C506 C507 C508"
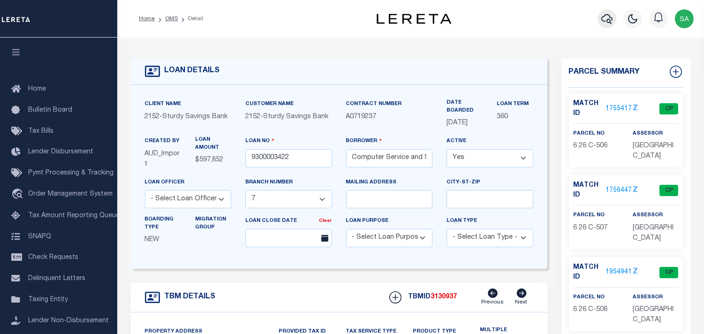
click at [610, 21] on icon "button" at bounding box center [606, 18] width 11 height 11
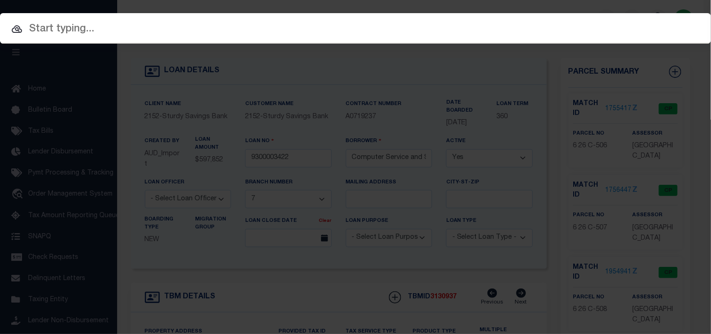
click at [348, 36] on input "text" at bounding box center [355, 29] width 711 height 16
paste input "9300003422"
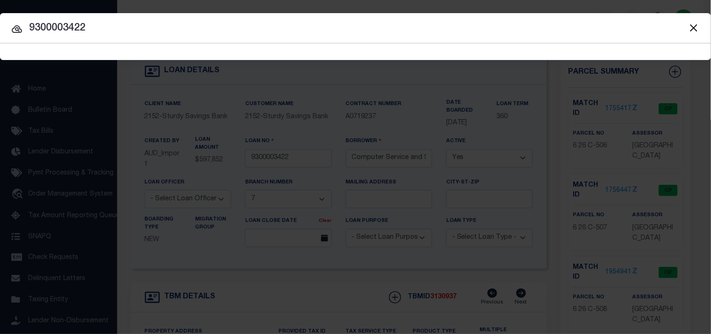
type input "9300003422"
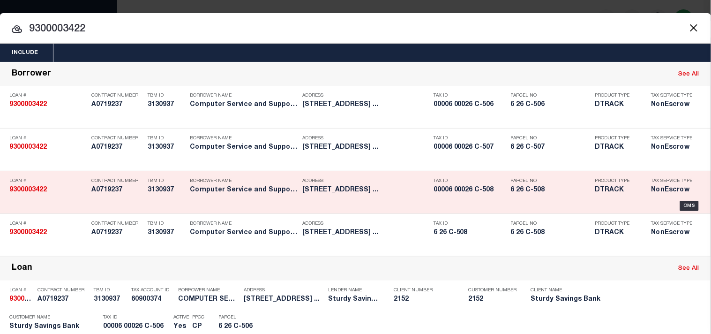
scroll to position [208, 0]
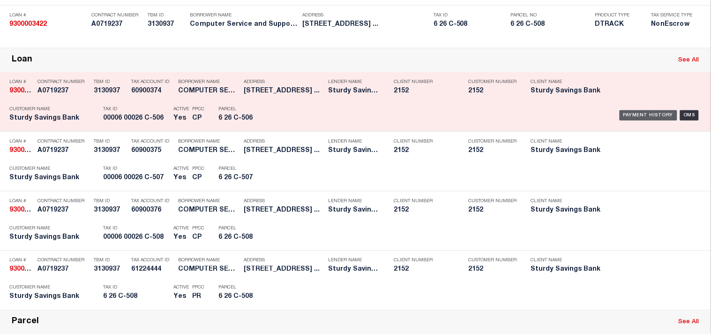
click at [631, 120] on div "Payment History" at bounding box center [649, 115] width 58 height 10
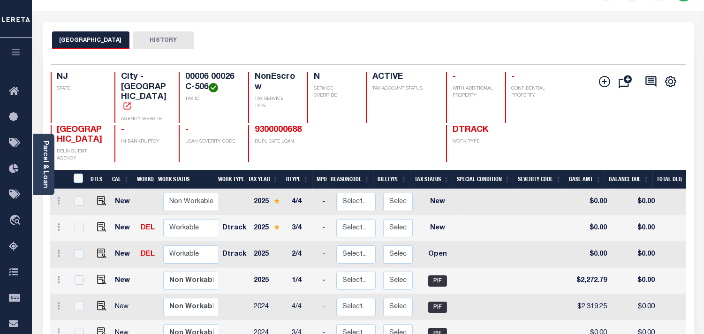
scroll to position [52, 0]
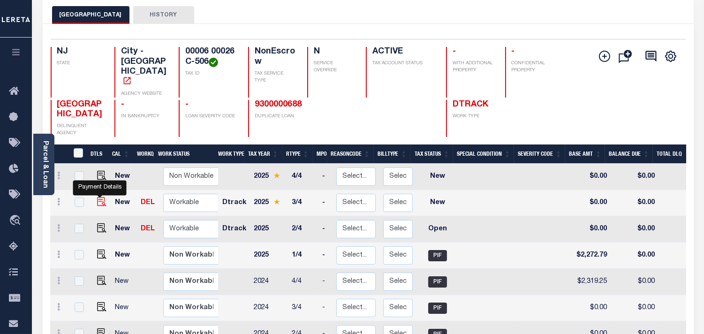
click at [98, 197] on img "" at bounding box center [101, 201] width 9 height 9
checkbox input "true"
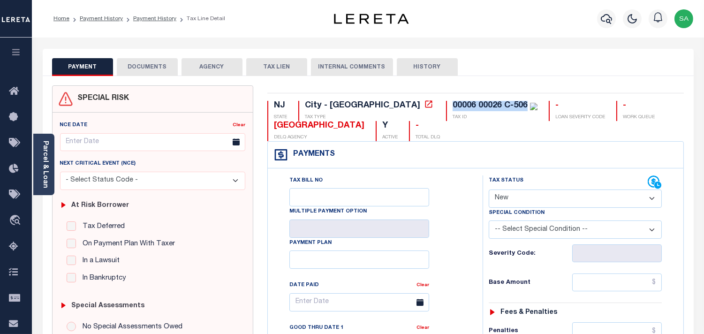
drag, startPoint x: 447, startPoint y: 101, endPoint x: 368, endPoint y: 103, distance: 78.8
click at [446, 103] on div "00006 00026 C-506 TAX ID" at bounding box center [491, 111] width 91 height 20
copy div "00006 00026 C-506"
click at [43, 155] on link "Parcel & Loan" at bounding box center [45, 164] width 7 height 47
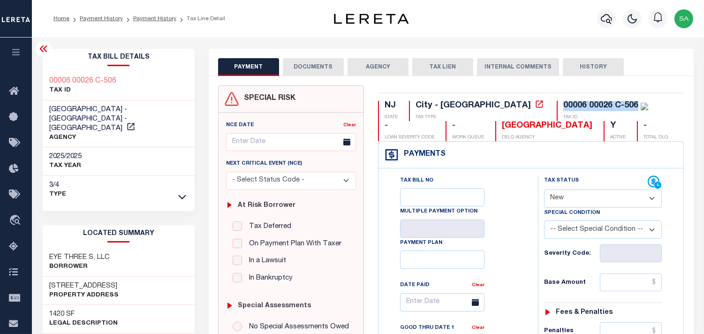
drag, startPoint x: 585, startPoint y: 200, endPoint x: 583, endPoint y: 207, distance: 7.0
click at [585, 200] on select "- Select Status Code - Open Due/Unpaid Paid Incomplete No Tax Due Internal Refu…" at bounding box center [603, 198] width 118 height 18
select select "PYD"
click at [544, 190] on select "- Select Status Code - Open Due/Unpaid Paid Incomplete No Tax Due Internal Refu…" at bounding box center [603, 198] width 118 height 18
type input "[DATE]"
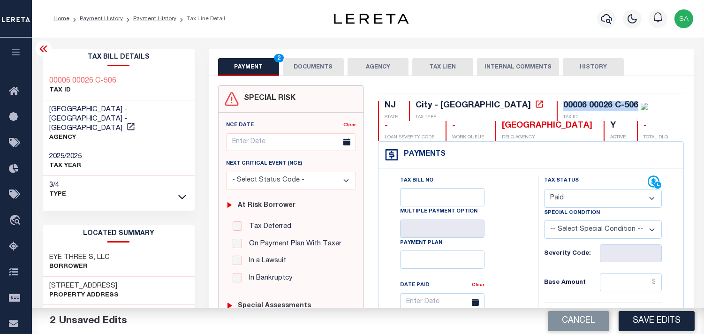
click at [316, 64] on button "DOCUMENTS" at bounding box center [313, 67] width 61 height 18
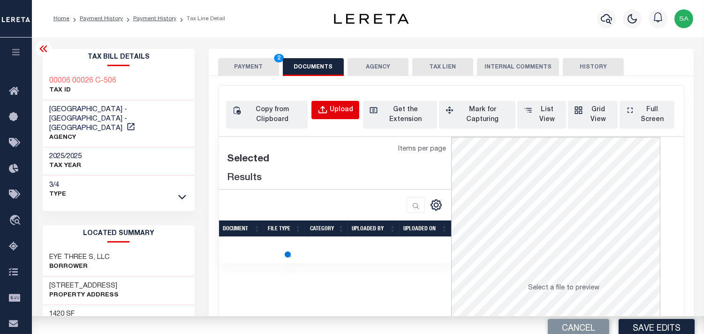
click at [332, 115] on div "Upload" at bounding box center [341, 110] width 23 height 10
select select "POP"
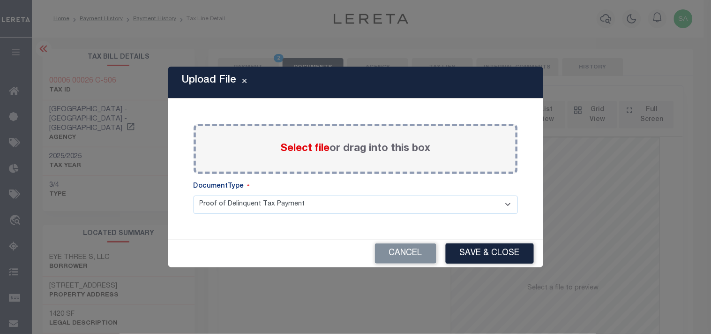
click at [312, 157] on div "Select file or drag into this box" at bounding box center [356, 149] width 324 height 50
click at [302, 152] on span "Select file" at bounding box center [305, 148] width 49 height 10
click at [0, 0] on input "Select file or drag into this box" at bounding box center [0, 0] width 0 height 0
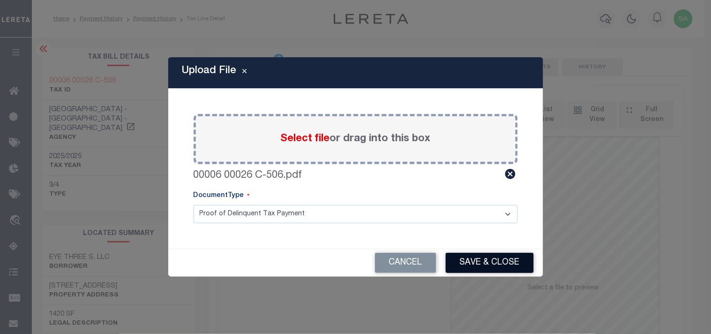
click at [479, 259] on button "Save & Close" at bounding box center [490, 263] width 88 height 20
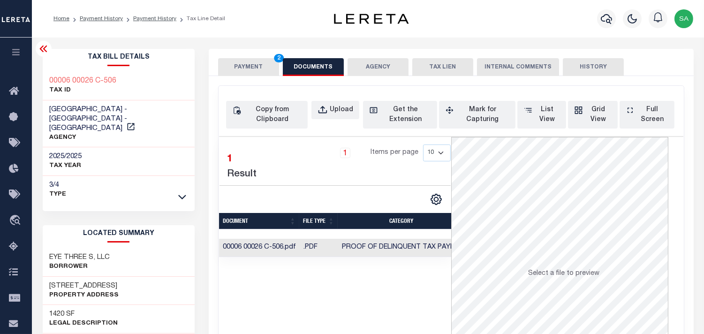
click at [261, 71] on button "PAYMENT 2" at bounding box center [248, 67] width 61 height 18
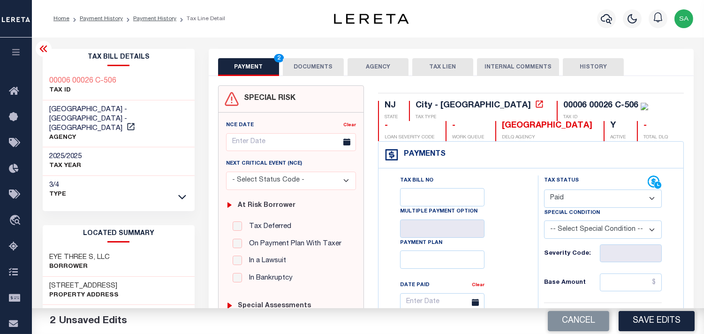
click at [618, 281] on input "text" at bounding box center [631, 282] width 62 height 18
paste input "2,438.40"
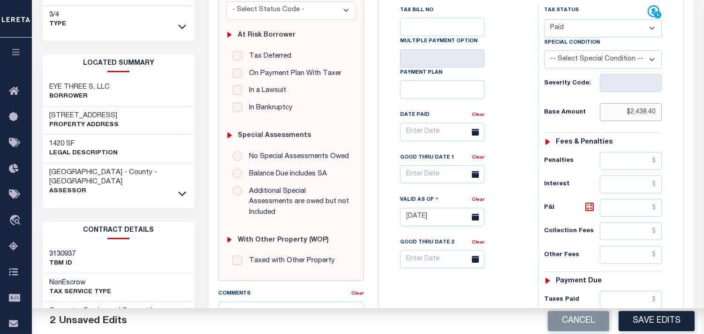
scroll to position [312, 0]
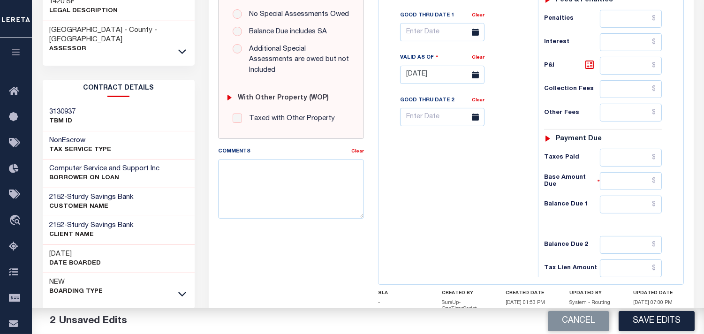
type input "$2,438.40"
click at [654, 209] on input "text" at bounding box center [631, 205] width 62 height 18
type input "$0.00"
drag, startPoint x: 465, startPoint y: 204, endPoint x: 473, endPoint y: 216, distance: 14.2
click at [465, 207] on div "Tax Bill No Multiple Payment Option Payment Plan Clear" at bounding box center [456, 70] width 150 height 414
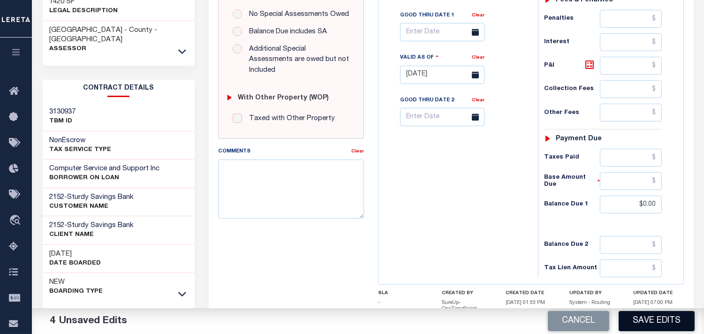
click at [638, 321] on button "Save Edits" at bounding box center [656, 321] width 76 height 20
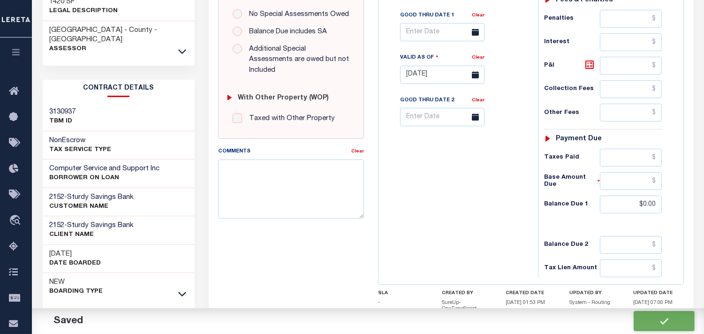
checkbox input "false"
type input "$2,438.4"
type input "$0"
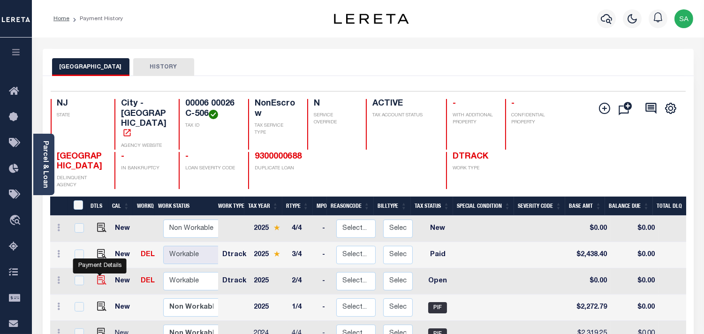
click at [101, 275] on img "" at bounding box center [101, 279] width 9 height 9
checkbox input "true"
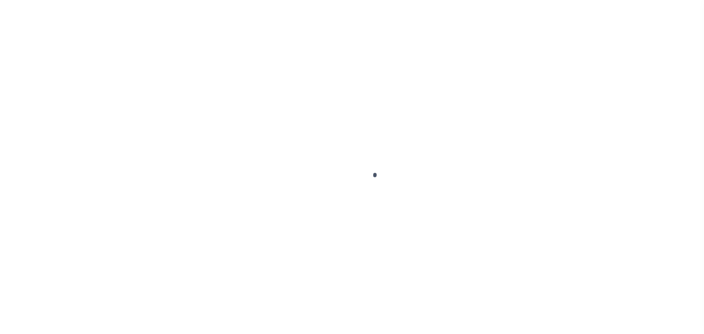
checkbox input "false"
type input "05/02/2025"
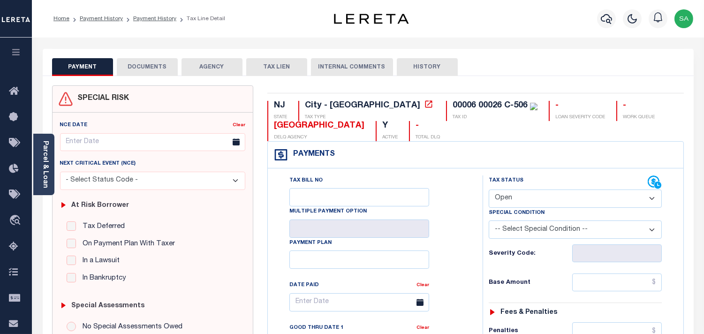
click at [540, 196] on select "- Select Status Code - Open Due/Unpaid Paid Incomplete No Tax Due Internal Refu…" at bounding box center [575, 198] width 173 height 18
select select "PYD"
click at [489, 190] on select "- Select Status Code - Open Due/Unpaid Paid Incomplete No Tax Due Internal Refu…" at bounding box center [575, 198] width 173 height 18
type input "[DATE]"
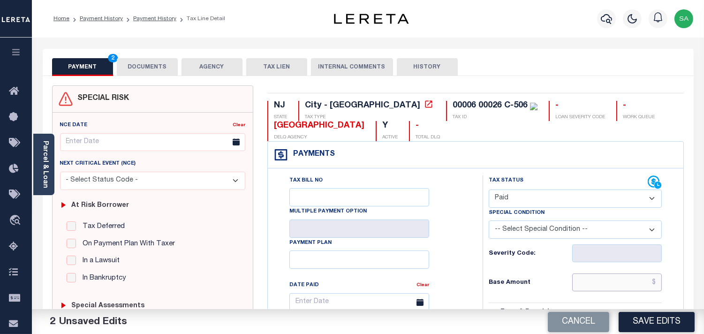
drag, startPoint x: 619, startPoint y: 291, endPoint x: 617, endPoint y: 285, distance: 5.9
click at [619, 290] on input "text" at bounding box center [617, 282] width 90 height 18
drag, startPoint x: 617, startPoint y: 285, endPoint x: 579, endPoint y: 284, distance: 38.0
click at [617, 285] on input "text" at bounding box center [617, 282] width 90 height 18
paste input "2,272.79"
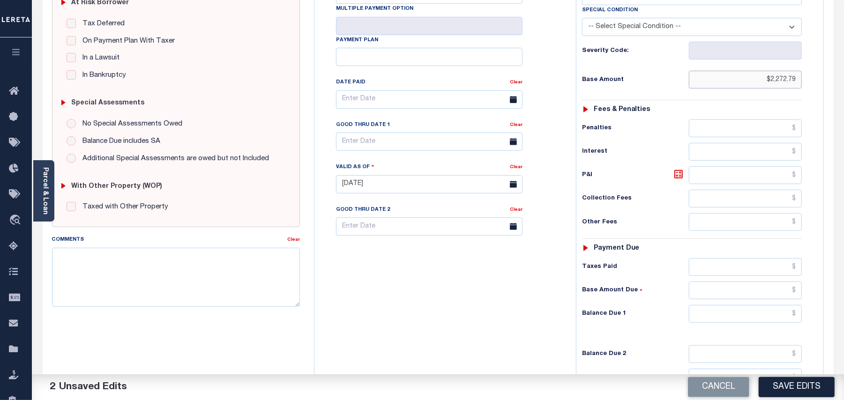
scroll to position [271, 0]
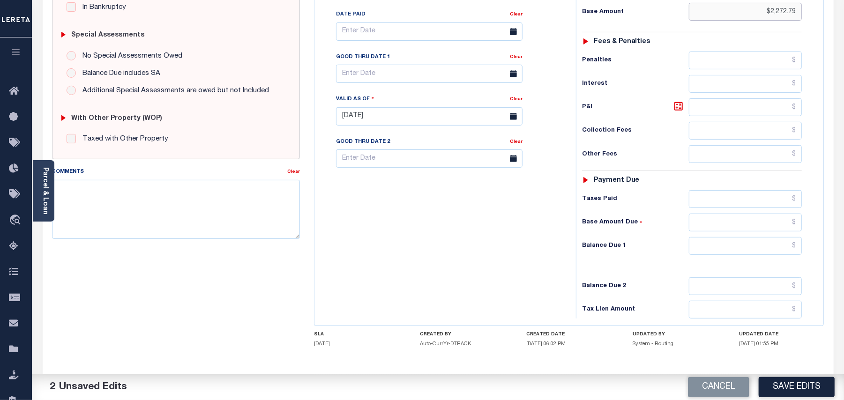
type input "$2,272.79"
drag, startPoint x: 767, startPoint y: 235, endPoint x: 762, endPoint y: 235, distance: 5.2
click at [703, 237] on input "text" at bounding box center [745, 246] width 113 height 18
type input "$0.00"
drag, startPoint x: 536, startPoint y: 243, endPoint x: 531, endPoint y: 243, distance: 5.2
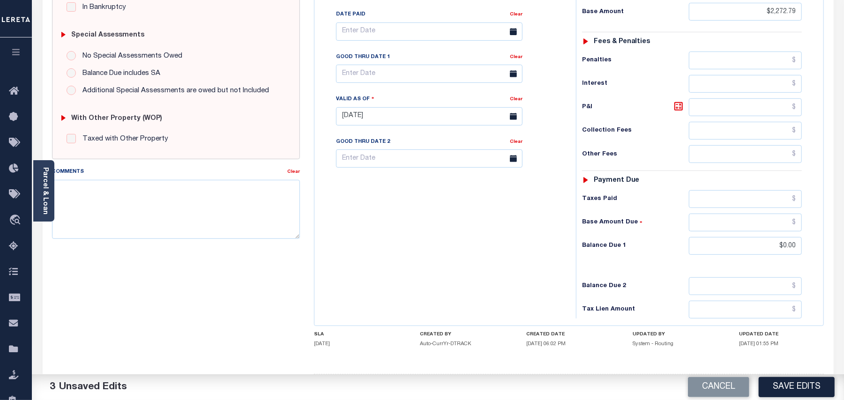
click at [536, 243] on div "Tax Bill No Multiple Payment Option Payment Plan Clear" at bounding box center [443, 112] width 252 height 414
click at [176, 215] on textarea "Comments" at bounding box center [176, 209] width 248 height 59
paste textarea "Refer 2025 3/4 line for Document."
type textarea "Refer 2025 3/4 line for Document."
click at [406, 212] on div "Tax Bill No Multiple Payment Option Payment Plan Clear" at bounding box center [443, 112] width 252 height 414
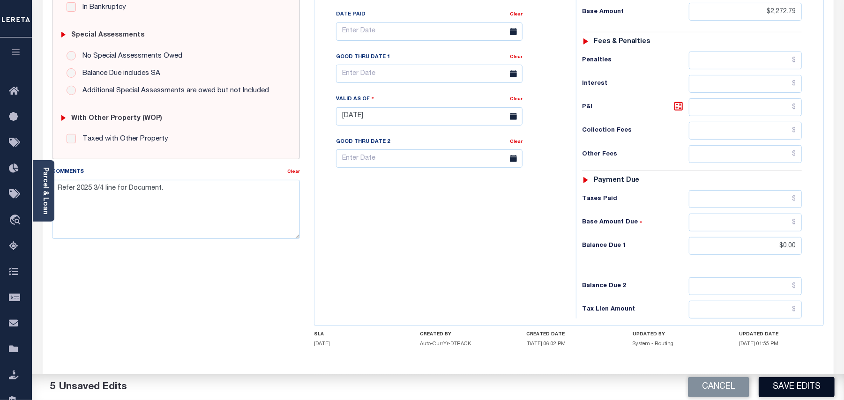
click at [703, 333] on button "Save Edits" at bounding box center [797, 387] width 76 height 20
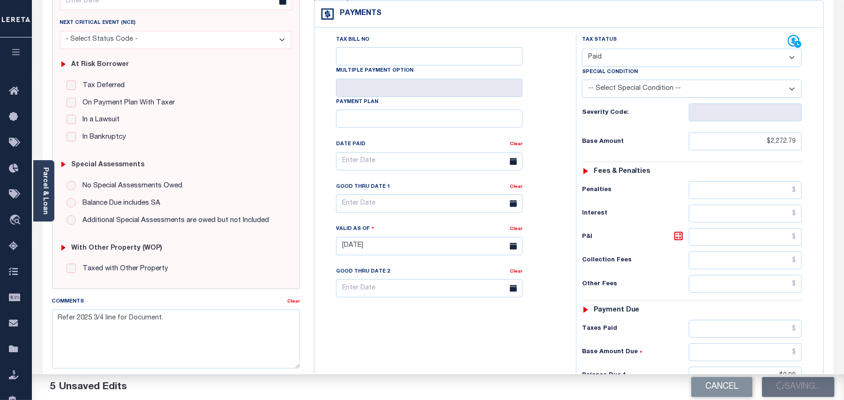
scroll to position [21, 0]
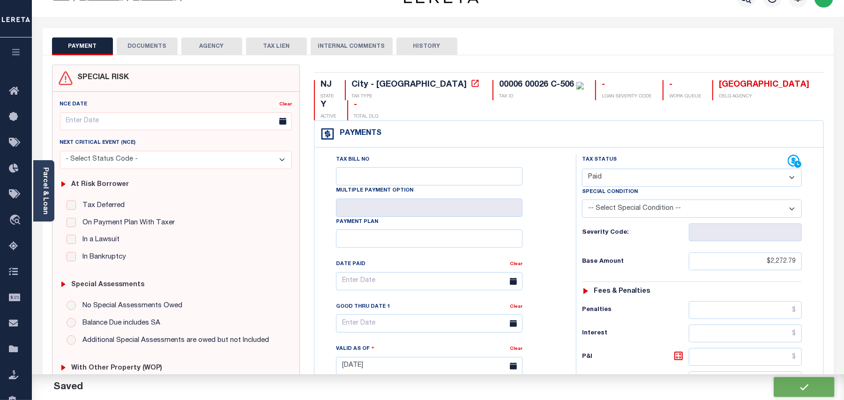
checkbox input "false"
type input "$2,272.79"
type input "$0"
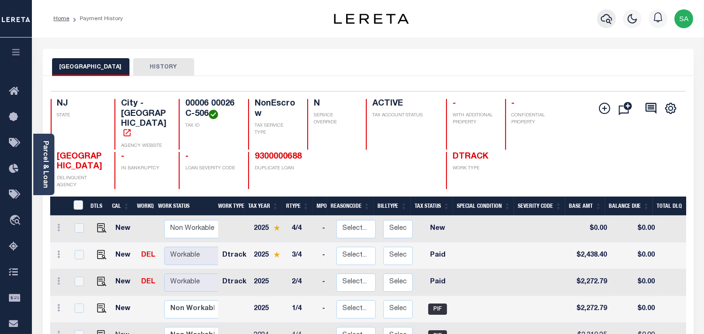
click at [606, 20] on icon "button" at bounding box center [606, 18] width 11 height 11
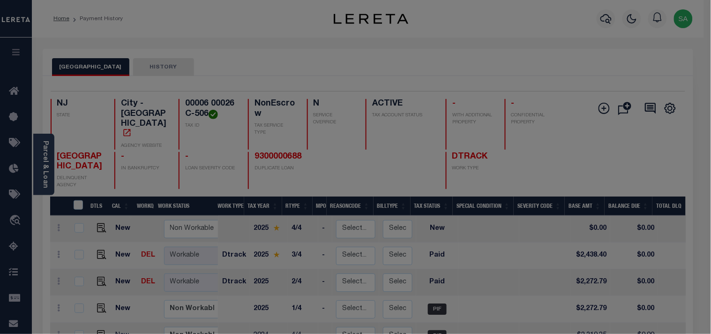
click at [0, 0] on div "Include Loans TBM Customers Borrowers Payments (Lender Non-Disb) Payments (Lend…" at bounding box center [0, 0] width 0 height 0
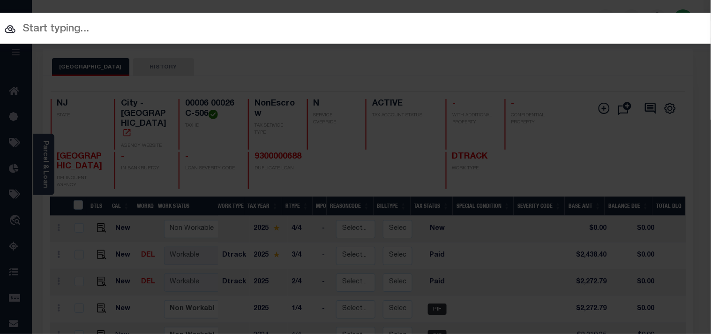
paste input "9300003422"
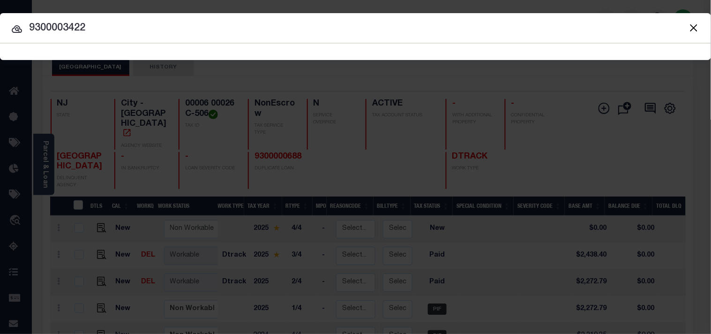
type input "9300003422"
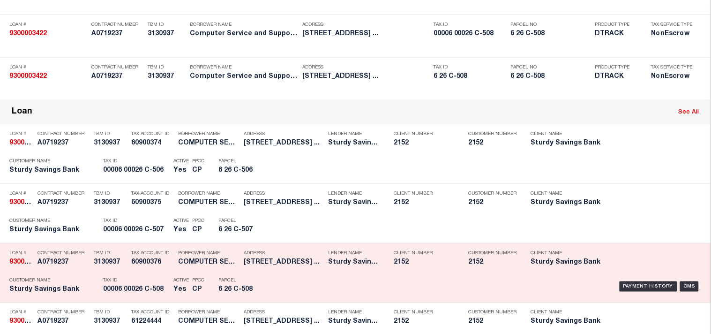
scroll to position [312, 0]
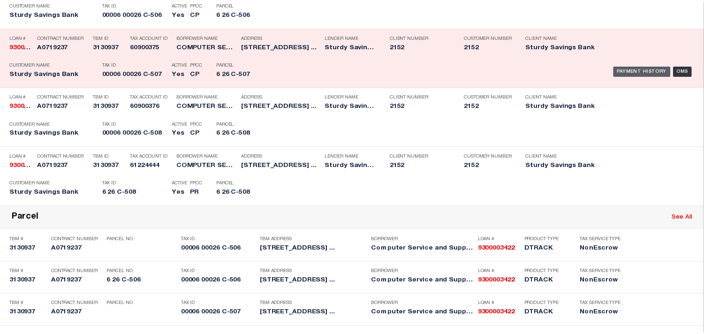
scroll to position [0, 0]
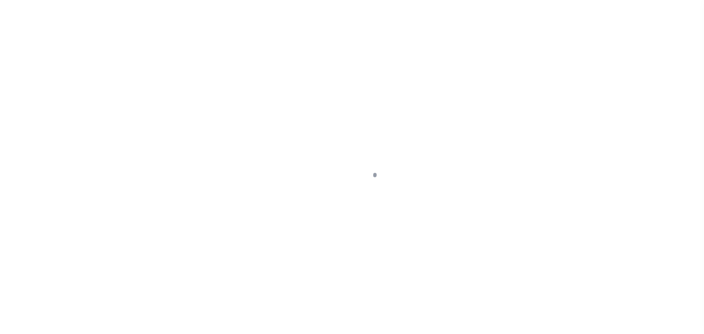
select select "NonEscrow"
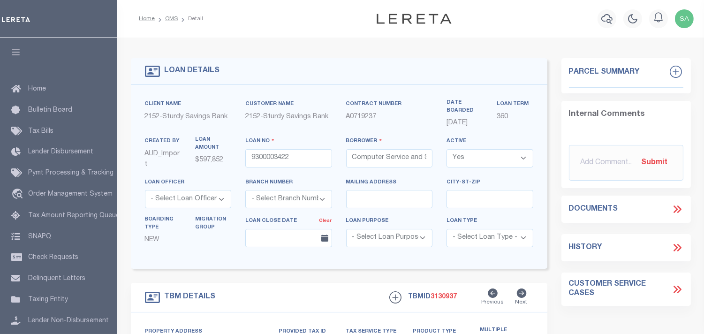
select select "3695"
type input "[STREET_ADDRESS]"
select select
type input "[PERSON_NAME] NJ 08221"
type input "NJ"
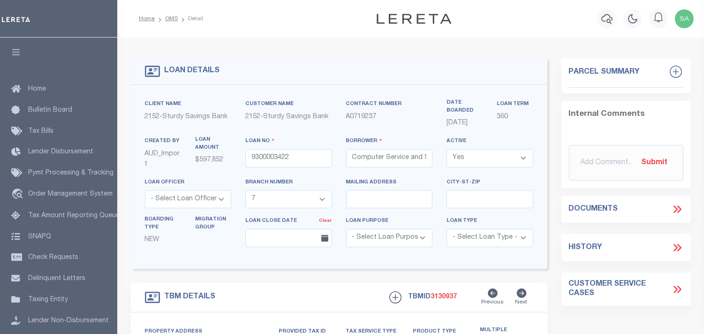
select select
type textarea "Blk 6 Lt 26 C506 C507 C508"
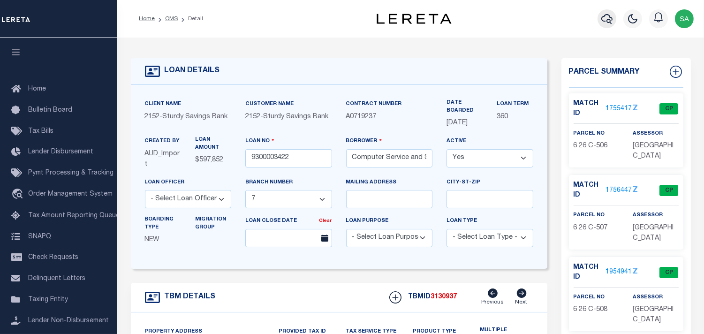
click at [604, 21] on icon "button" at bounding box center [606, 19] width 11 height 10
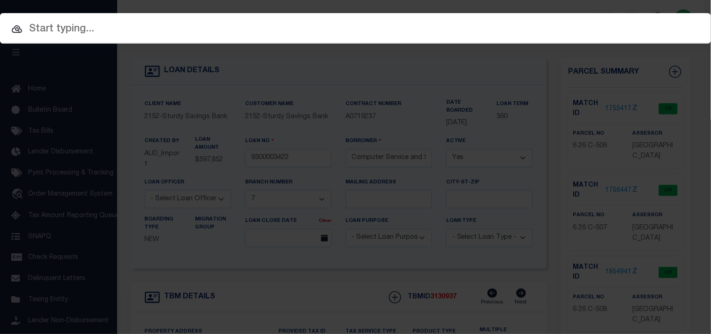
click at [551, 27] on input "text" at bounding box center [355, 29] width 711 height 16
paste input "9300003422"
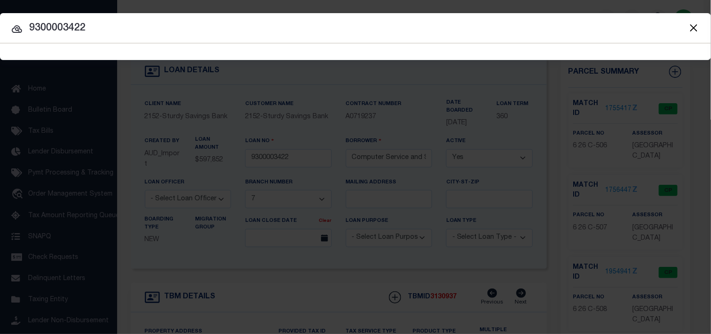
type input "9300003422"
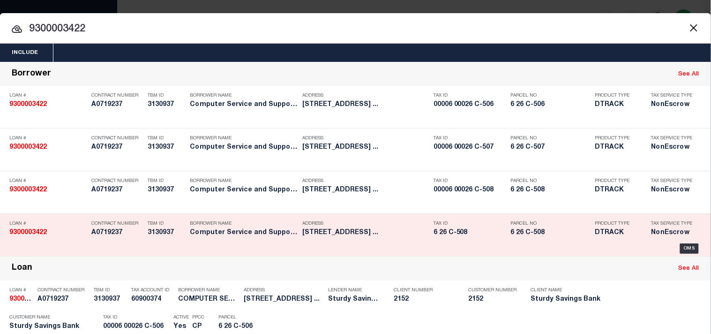
scroll to position [208, 0]
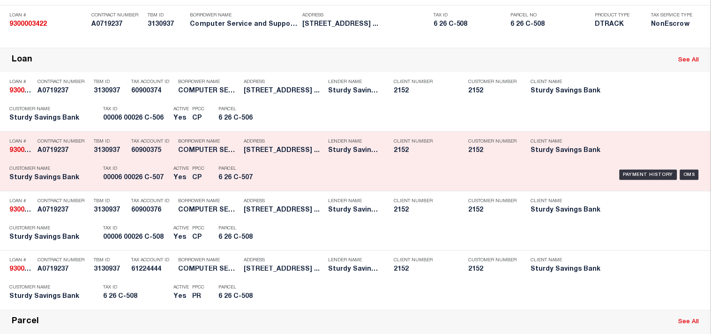
drag, startPoint x: 241, startPoint y: 241, endPoint x: 248, endPoint y: 241, distance: 8.0
click at [241, 188] on div "Parcel 6 26 C-507" at bounding box center [239, 174] width 42 height 27
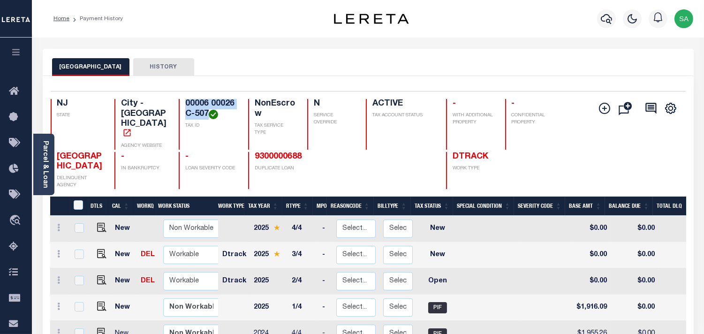
drag, startPoint x: 208, startPoint y: 113, endPoint x: 180, endPoint y: 103, distance: 29.5
click at [180, 103] on div "00006 00026 C-507 TAX ID" at bounding box center [208, 124] width 58 height 51
drag, startPoint x: 102, startPoint y: 241, endPoint x: 164, endPoint y: 236, distance: 62.6
click at [102, 249] on img "" at bounding box center [101, 253] width 9 height 9
checkbox input "true"
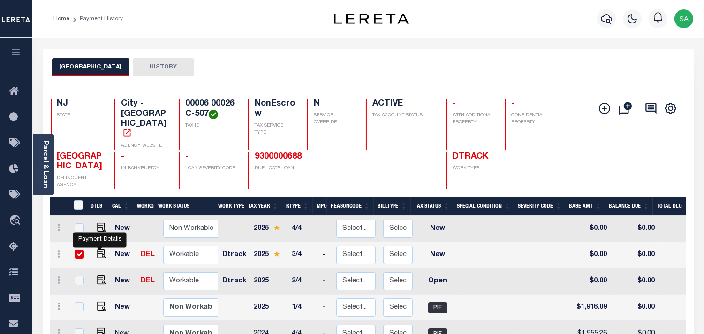
checkbox input "true"
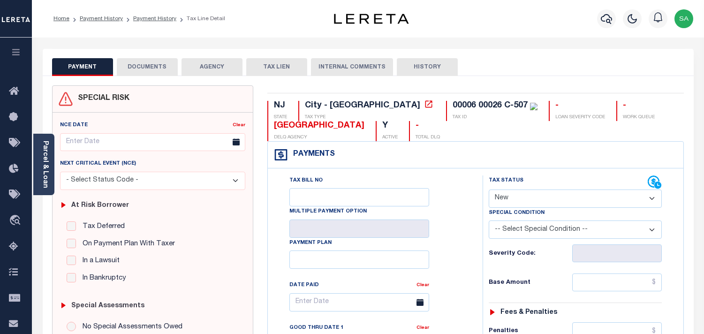
click at [519, 199] on select "- Select Status Code - Open Due/Unpaid Paid Incomplete No Tax Due Internal Refu…" at bounding box center [575, 198] width 173 height 18
select select "PYD"
click at [489, 190] on select "- Select Status Code - Open Due/Unpaid Paid Incomplete No Tax Due Internal Refu…" at bounding box center [575, 198] width 173 height 18
type input "[DATE]"
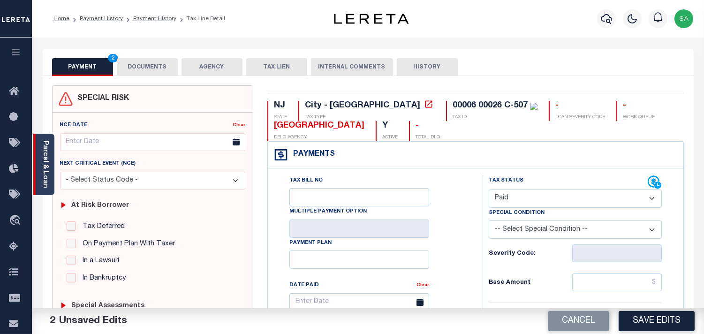
click at [43, 147] on link "Parcel & Loan" at bounding box center [45, 164] width 7 height 47
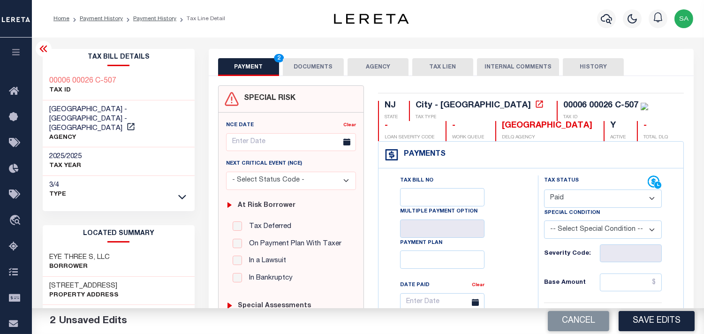
click at [321, 70] on button "DOCUMENTS" at bounding box center [313, 67] width 61 height 18
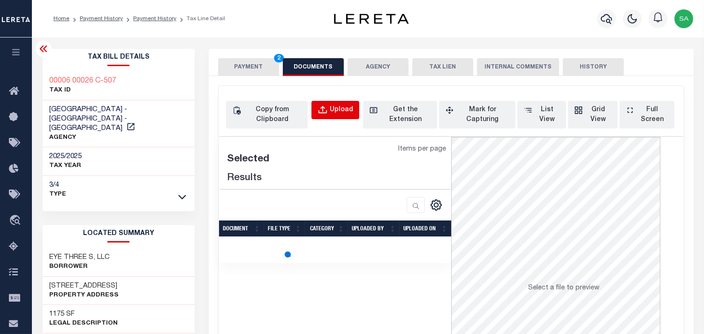
click at [331, 105] on div "Upload" at bounding box center [341, 110] width 23 height 10
select select "POP"
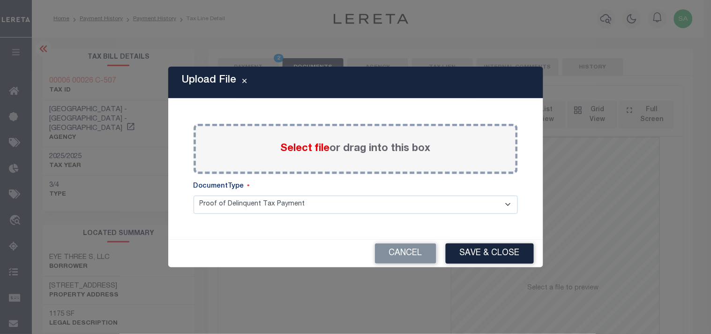
click at [302, 149] on span "Select file" at bounding box center [305, 148] width 49 height 10
click at [0, 0] on input "Select file or drag into this box" at bounding box center [0, 0] width 0 height 0
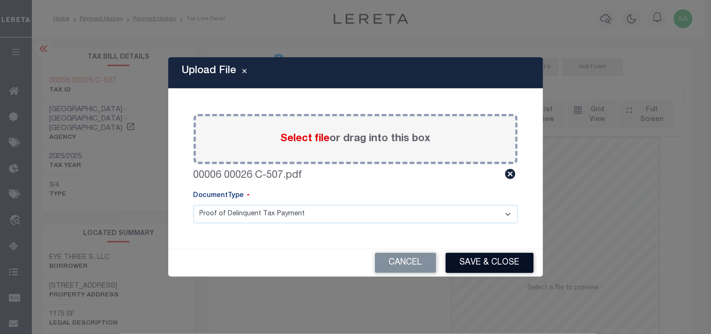
click at [516, 266] on button "Save & Close" at bounding box center [490, 263] width 88 height 20
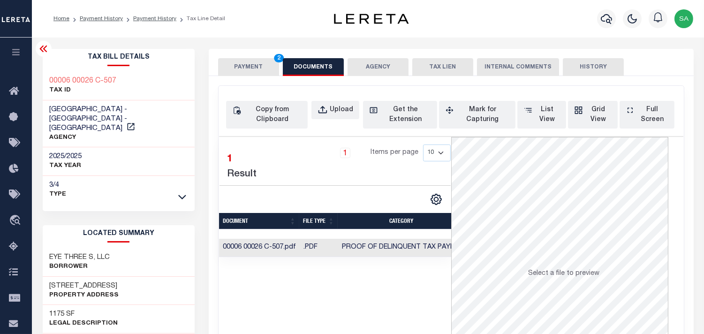
click at [261, 69] on button "PAYMENT 2" at bounding box center [248, 67] width 61 height 18
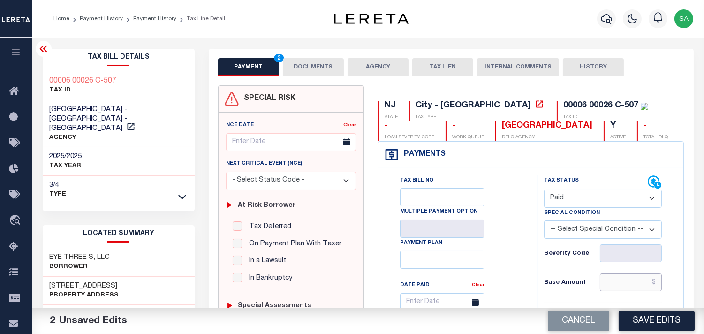
click at [633, 278] on input "text" at bounding box center [631, 282] width 62 height 18
paste input "2,055.71"
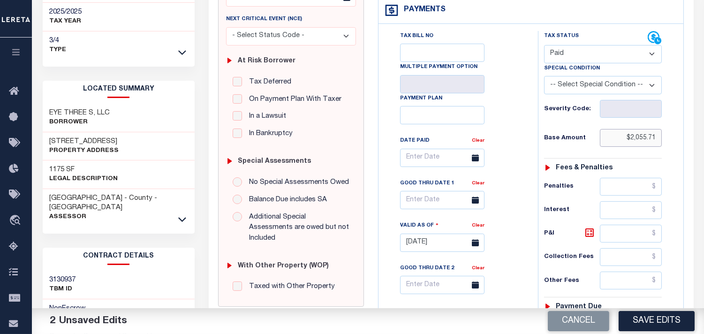
scroll to position [260, 0]
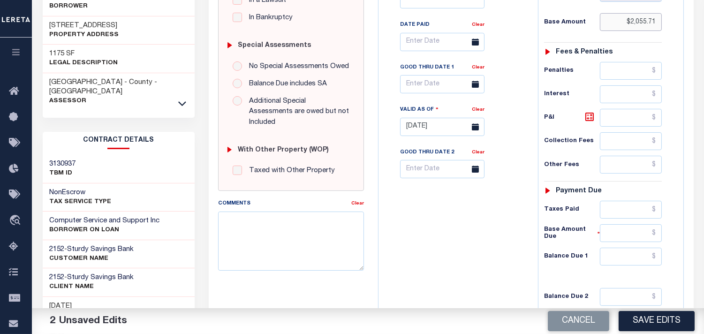
type input "$2,055.71"
click at [627, 261] on input "text" at bounding box center [631, 257] width 62 height 18
type input "$0.00"
click at [458, 235] on div "Tax Bill No Multiple Payment Option Payment Plan Clear" at bounding box center [456, 122] width 150 height 414
click at [658, 324] on button "Save Edits" at bounding box center [656, 321] width 76 height 20
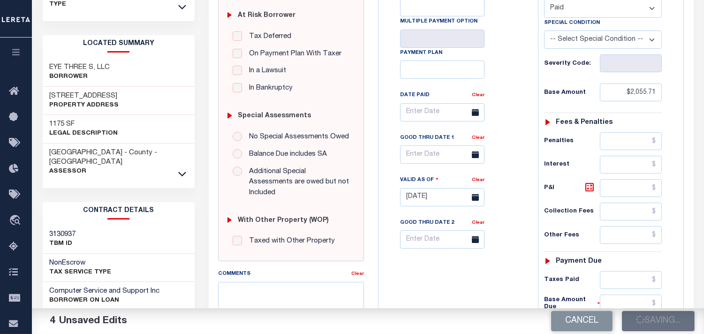
scroll to position [52, 0]
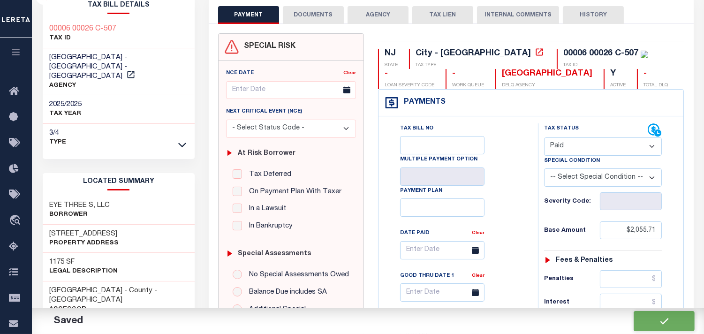
checkbox input "false"
type input "$2,055.71"
type input "$0"
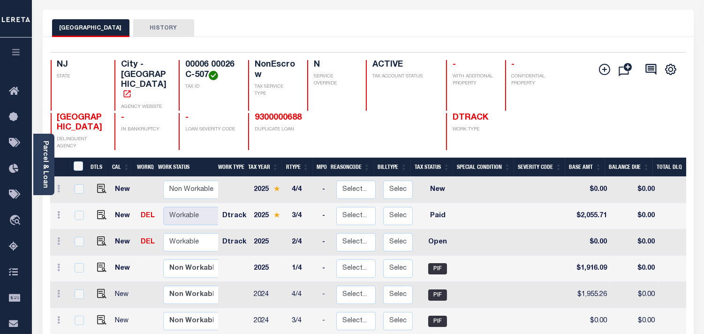
scroll to position [52, 0]
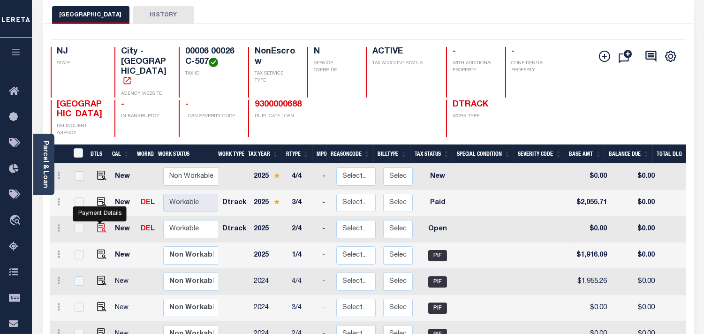
click at [100, 223] on img "" at bounding box center [101, 227] width 9 height 9
checkbox input "true"
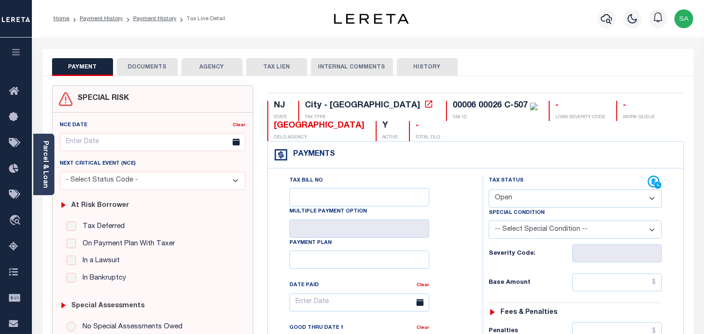
drag, startPoint x: 502, startPoint y: 198, endPoint x: 502, endPoint y: 203, distance: 5.2
click at [502, 199] on select "- Select Status Code - Open Due/Unpaid Paid Incomplete No Tax Due Internal Refu…" at bounding box center [575, 198] width 173 height 18
select select "PYD"
click at [489, 190] on select "- Select Status Code - Open Due/Unpaid Paid Incomplete No Tax Due Internal Refu…" at bounding box center [575, 198] width 173 height 18
type input "10/02/2025"
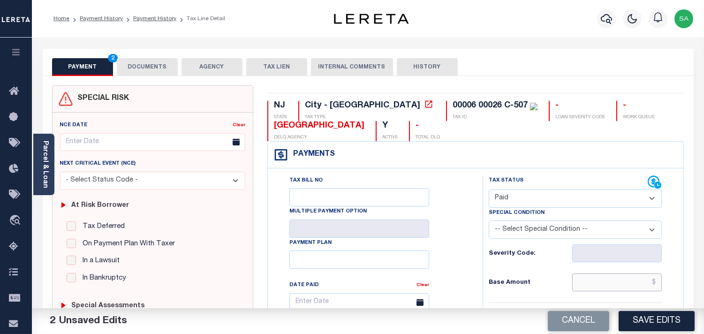
click at [625, 279] on input "text" at bounding box center [617, 282] width 90 height 18
paste input "1,916.08"
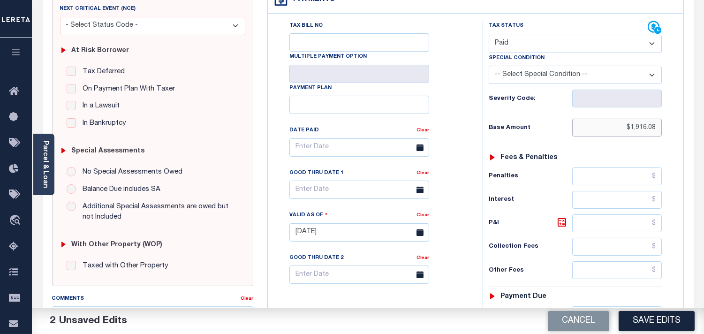
scroll to position [312, 0]
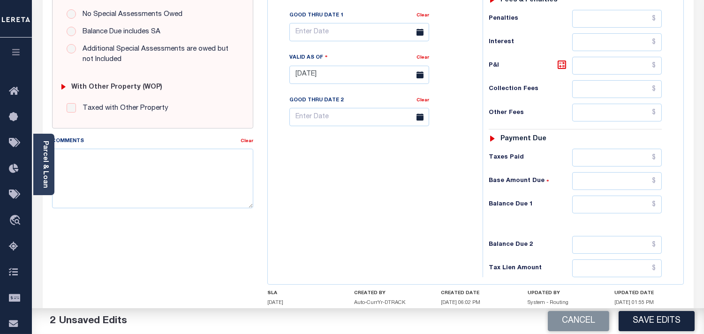
type input "$1,916.08"
click at [622, 203] on input "text" at bounding box center [617, 205] width 90 height 18
type input "$0.00"
click at [431, 195] on div "Tax Bill No Multiple Payment Option Payment Plan Clear" at bounding box center [372, 70] width 205 height 414
click at [203, 242] on div "SPECIAL RISK NCE Date Clear - Select Status Code -" at bounding box center [152, 74] width 215 height 602
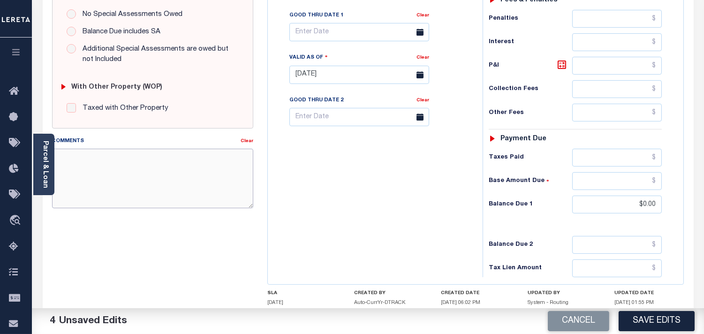
click at [192, 185] on textarea "Comments" at bounding box center [152, 178] width 201 height 59
paste textarea "Refer 2025 3/4 line for Document."
type textarea "Refer 2025 3/4 line for Document."
click at [334, 179] on div "Tax Bill No Multiple Payment Option Payment Plan Clear" at bounding box center [372, 70] width 205 height 414
click at [663, 323] on button "Save Edits" at bounding box center [656, 321] width 76 height 20
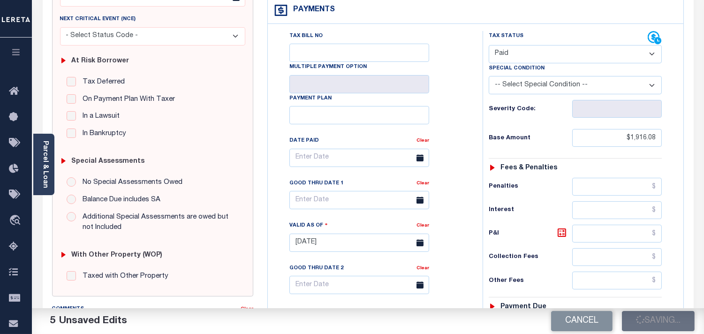
scroll to position [52, 0]
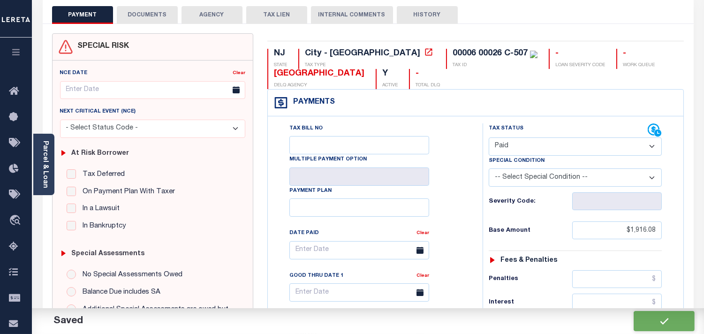
checkbox input "false"
type input "$1,916.08"
type input "$0"
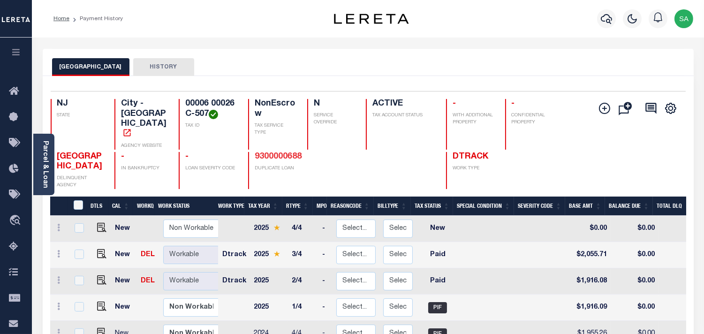
click at [291, 152] on link "9300000688" at bounding box center [278, 156] width 47 height 8
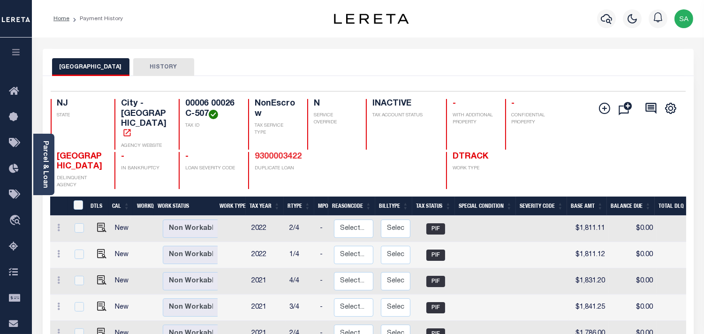
click at [289, 152] on link "9300003422" at bounding box center [278, 156] width 47 height 8
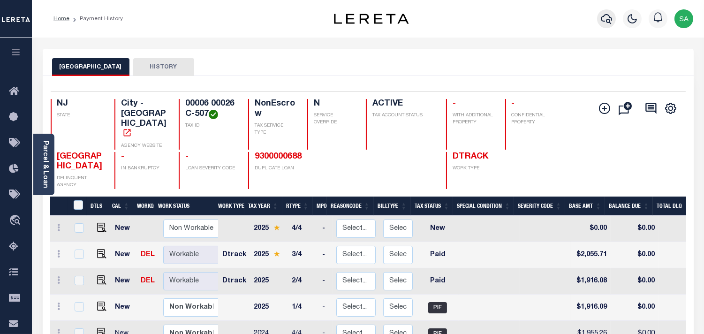
click at [608, 21] on icon "button" at bounding box center [606, 18] width 11 height 11
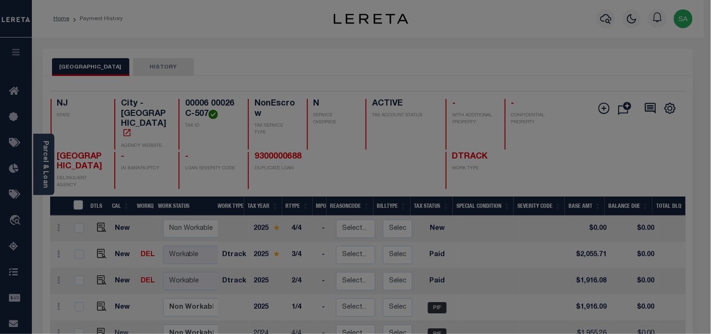
click at [0, 0] on div "Include Loans TBM Customers Borrowers Payments (Lender Non-Disb) Payments (Lend…" at bounding box center [0, 0] width 0 height 0
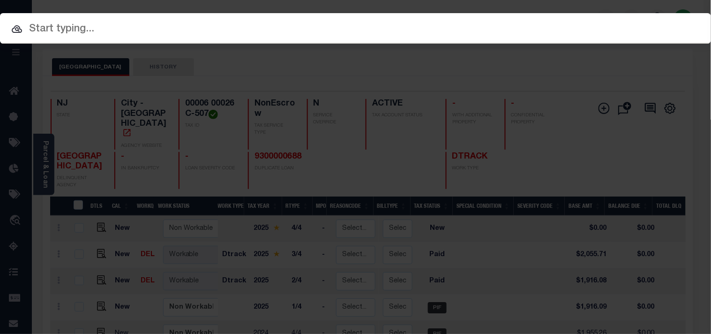
paste input "9300003422"
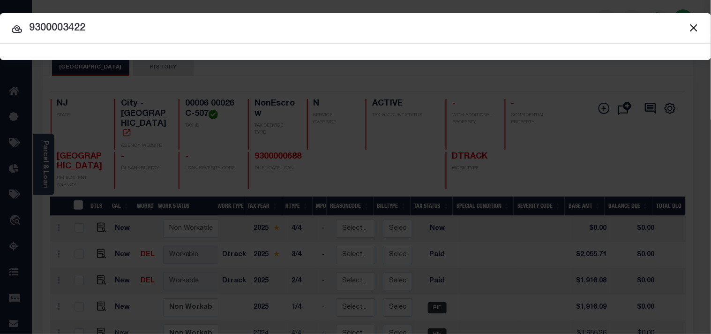
type input "9300003422"
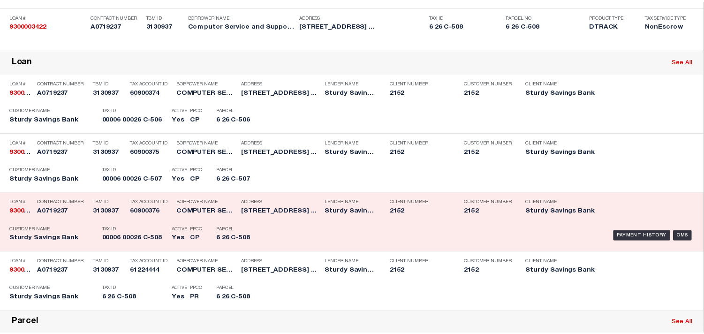
scroll to position [312, 0]
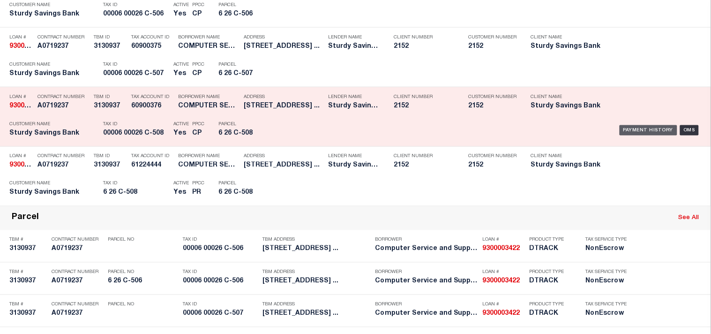
click at [638, 136] on div "Payment History" at bounding box center [649, 130] width 58 height 10
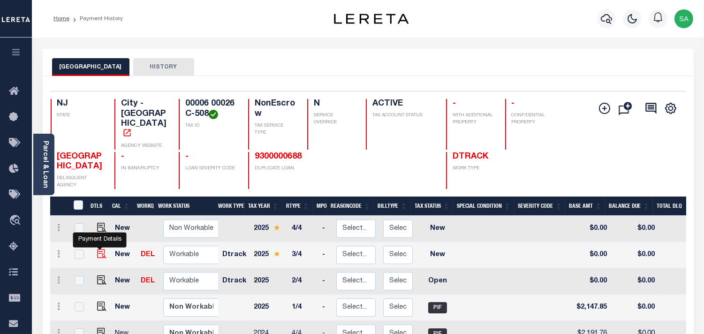
click at [102, 249] on img "" at bounding box center [101, 253] width 9 height 9
checkbox input "true"
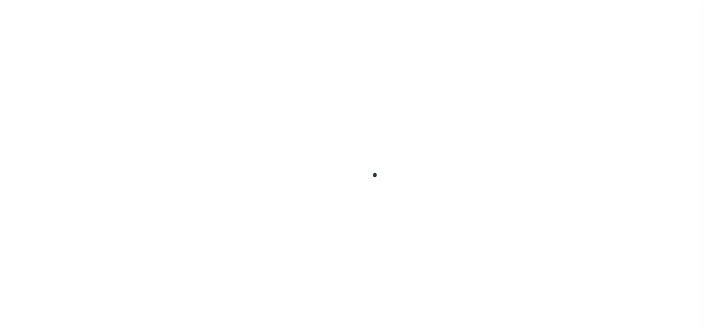
checkbox input "false"
type input "[DATE]"
select select "NW2"
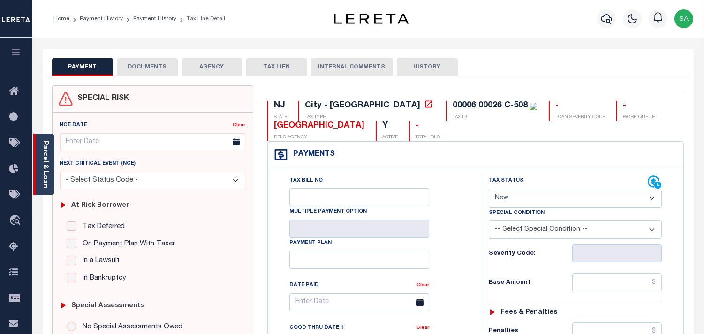
click at [48, 173] on link "Parcel & Loan" at bounding box center [45, 164] width 7 height 47
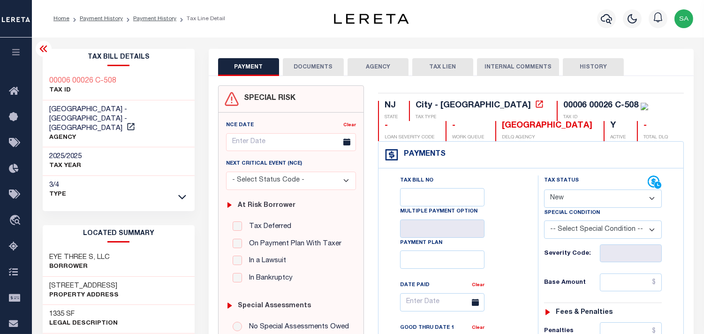
click at [329, 70] on button "DOCUMENTS" at bounding box center [313, 67] width 61 height 18
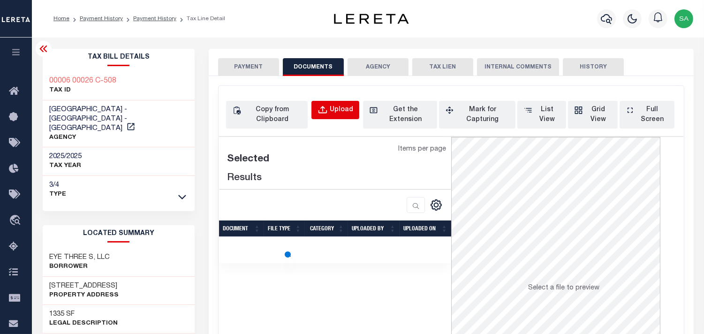
click at [343, 110] on div "Upload" at bounding box center [341, 110] width 23 height 10
select select "POP"
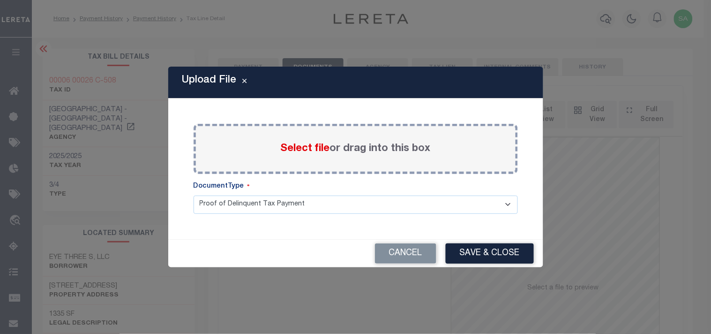
click at [312, 149] on span "Select file" at bounding box center [305, 148] width 49 height 10
click at [0, 0] on input "Select file or drag into this box" at bounding box center [0, 0] width 0 height 0
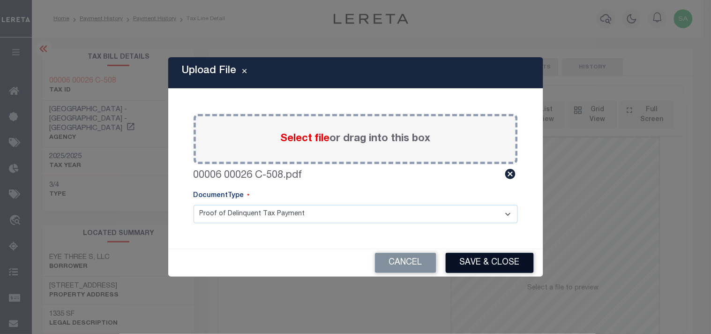
click at [484, 268] on button "Save & Close" at bounding box center [490, 263] width 88 height 20
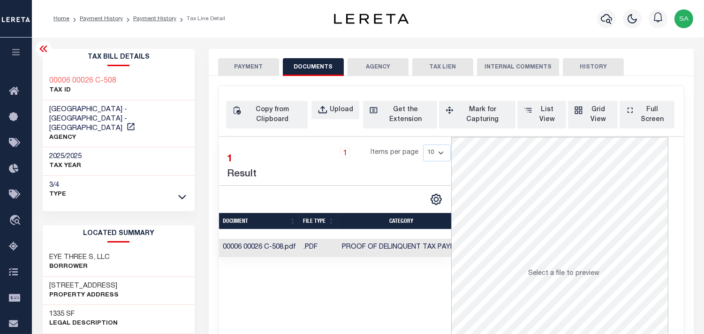
click at [270, 68] on button "PAYMENT" at bounding box center [248, 67] width 61 height 18
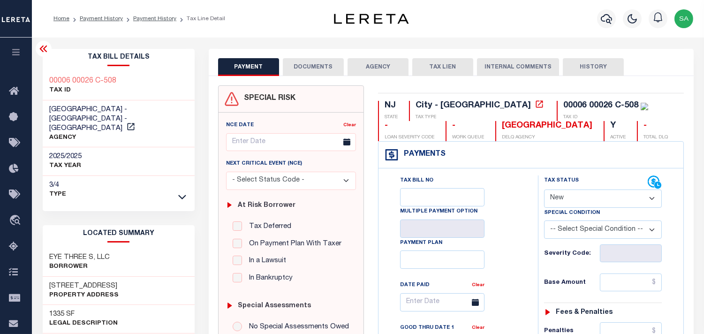
drag, startPoint x: 580, startPoint y: 191, endPoint x: 580, endPoint y: 203, distance: 11.3
click at [580, 191] on select "- Select Status Code - Open Due/Unpaid Paid Incomplete No Tax Due Internal Refu…" at bounding box center [603, 198] width 118 height 18
select select "PYD"
click at [544, 190] on select "- Select Status Code - Open Due/Unpaid Paid Incomplete No Tax Due Internal Refu…" at bounding box center [603, 198] width 118 height 18
type input "[DATE]"
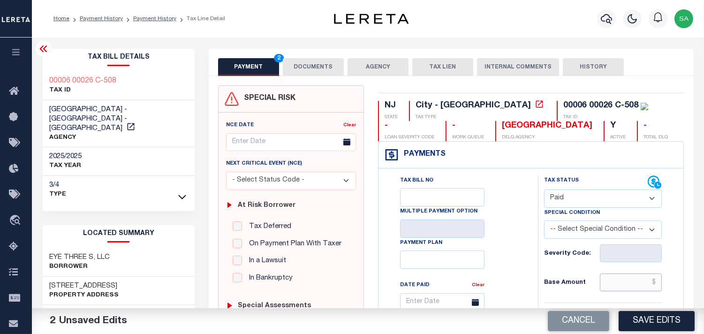
drag, startPoint x: 617, startPoint y: 283, endPoint x: 578, endPoint y: 275, distance: 40.2
click at [617, 284] on input "text" at bounding box center [631, 282] width 62 height 18
paste input "2,304.36"
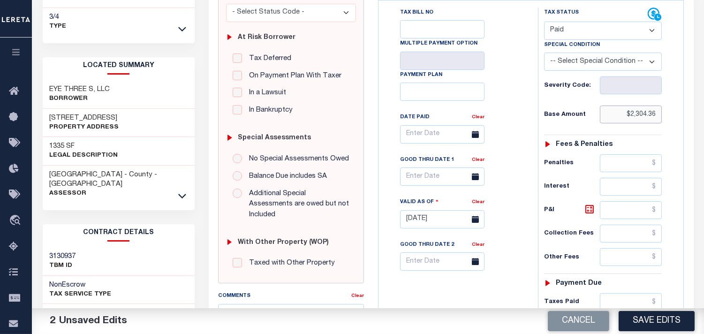
scroll to position [364, 0]
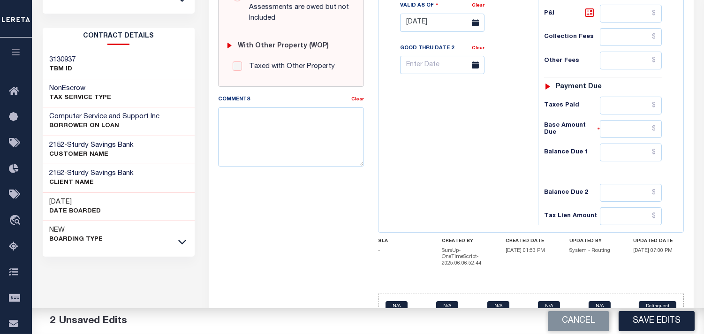
type input "$2,304.36"
drag, startPoint x: 629, startPoint y: 156, endPoint x: 624, endPoint y: 155, distance: 5.7
click at [629, 156] on input "text" at bounding box center [631, 152] width 62 height 18
type input "$0.00"
click at [448, 144] on div "Tax Bill No Multiple Payment Option Payment Plan Clear" at bounding box center [456, 18] width 150 height 414
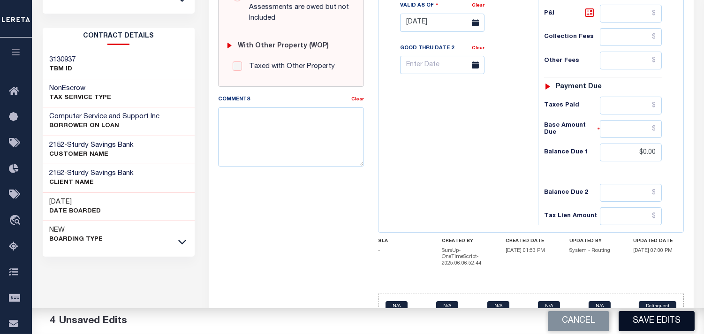
click at [652, 316] on button "Save Edits" at bounding box center [656, 321] width 76 height 20
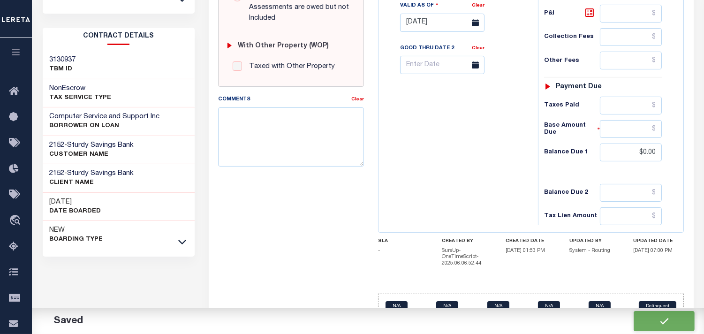
checkbox input "false"
type input "$2,304.36"
type input "$0"
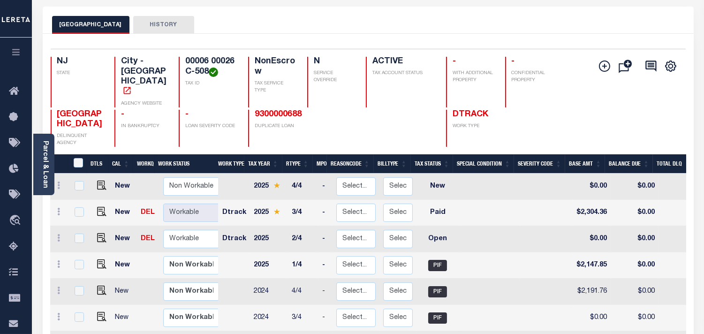
scroll to position [52, 0]
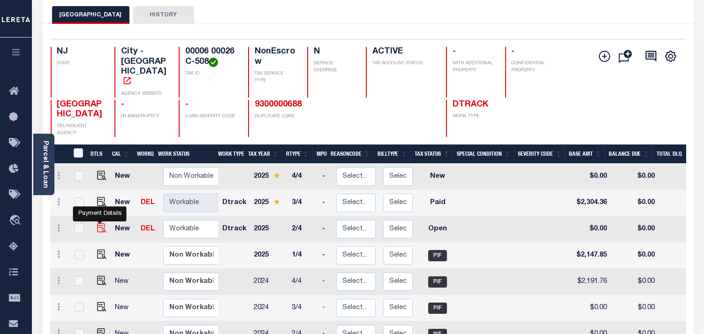
click at [102, 223] on img "" at bounding box center [101, 227] width 9 height 9
checkbox input "true"
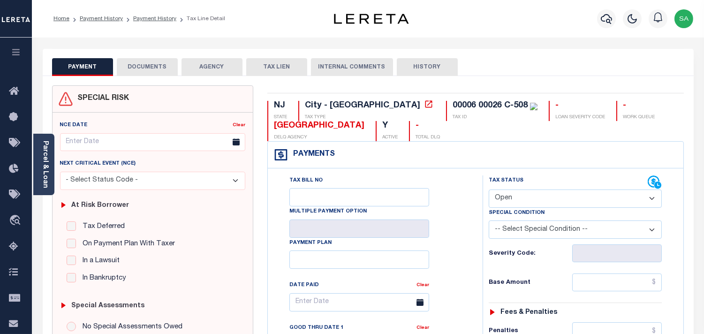
click at [546, 201] on select "- Select Status Code - Open Due/Unpaid Paid Incomplete No Tax Due Internal Refu…" at bounding box center [575, 198] width 173 height 18
select select "PYD"
click at [489, 190] on select "- Select Status Code - Open Due/Unpaid Paid Incomplete No Tax Due Internal Refu…" at bounding box center [575, 198] width 173 height 18
type input "[DATE]"
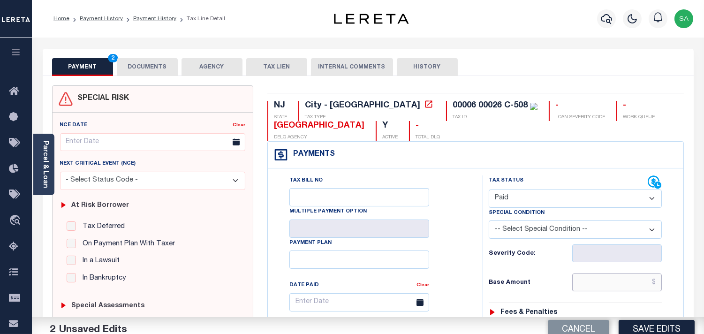
click at [605, 282] on input "text" at bounding box center [617, 282] width 90 height 18
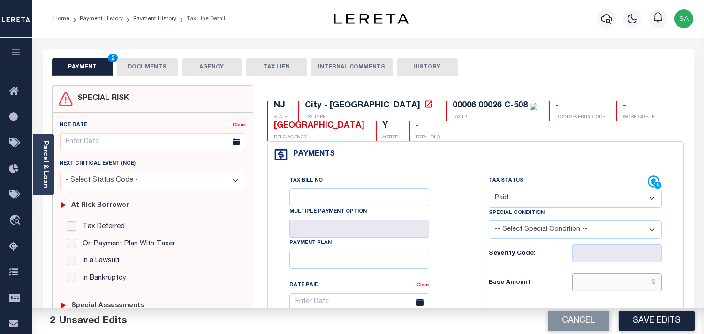
paste input "2,147.84"
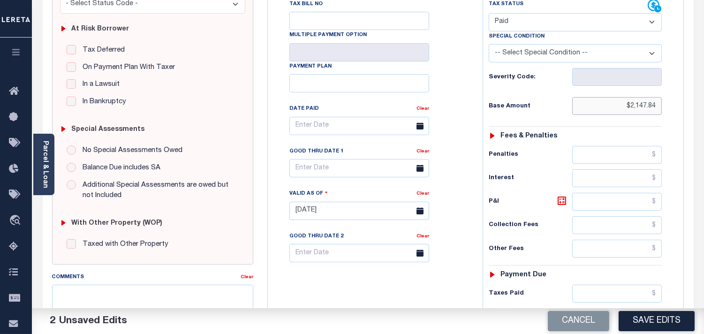
scroll to position [260, 0]
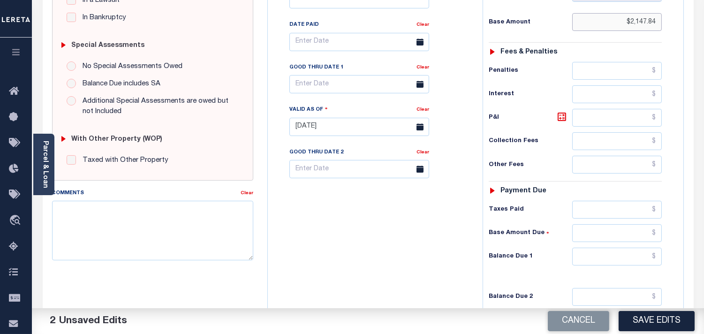
type input "$2,147.84"
drag, startPoint x: 631, startPoint y: 259, endPoint x: 600, endPoint y: 266, distance: 31.4
click at [631, 259] on input "text" at bounding box center [617, 257] width 90 height 18
type input "$0.00"
click at [392, 255] on div "Tax Bill No Multiple Payment Option Payment Plan Clear" at bounding box center [372, 122] width 205 height 414
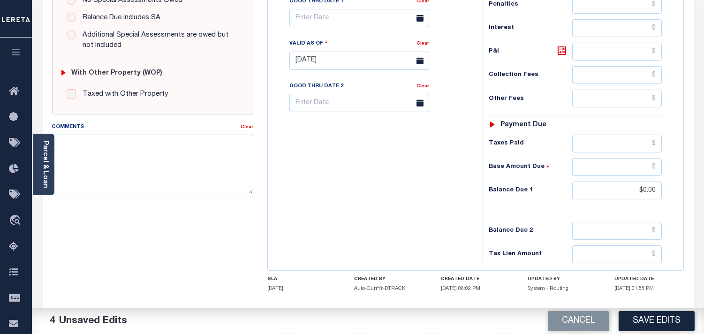
scroll to position [377, 0]
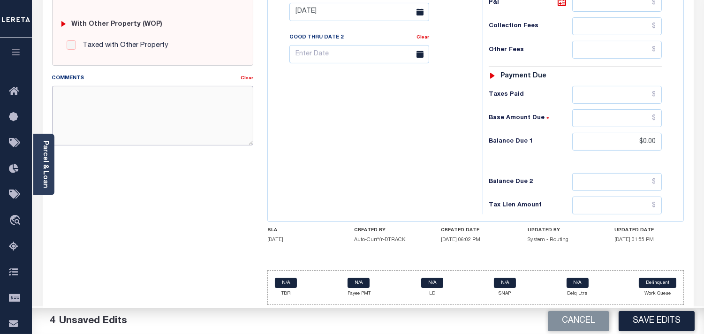
drag, startPoint x: 152, startPoint y: 125, endPoint x: 179, endPoint y: 122, distance: 26.9
click at [152, 124] on textarea "Comments" at bounding box center [152, 115] width 201 height 59
paste textarea "Refer 2025 3/4 line for Document."
type textarea "Refer 2025 3/4 line for Document."
drag, startPoint x: 345, startPoint y: 122, endPoint x: 451, endPoint y: 193, distance: 127.4
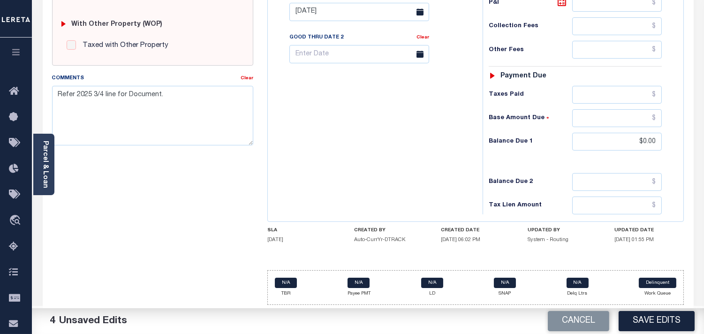
click at [349, 122] on div "Tax Bill No Multiple Payment Option Payment Plan Clear" at bounding box center [372, 7] width 205 height 414
click at [647, 316] on button "Save Edits" at bounding box center [656, 321] width 76 height 20
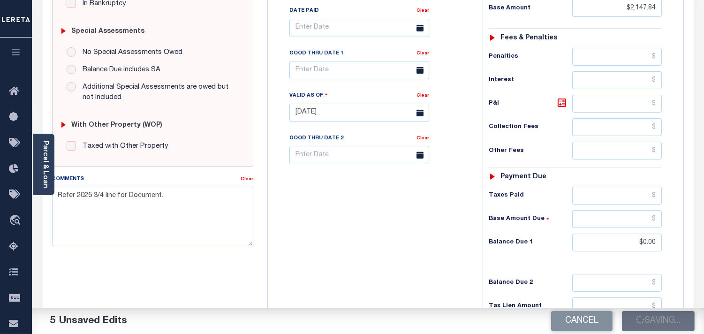
scroll to position [169, 0]
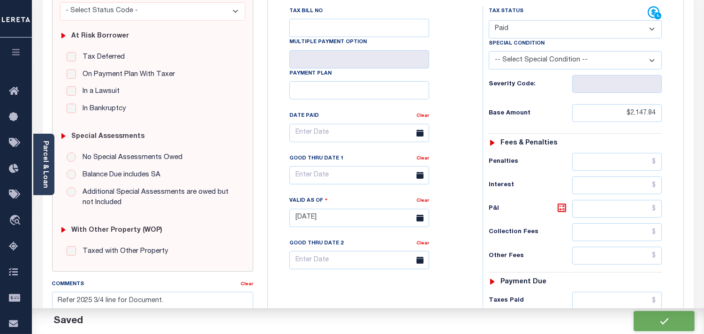
checkbox input "false"
type input "$2,147.84"
type input "$0"
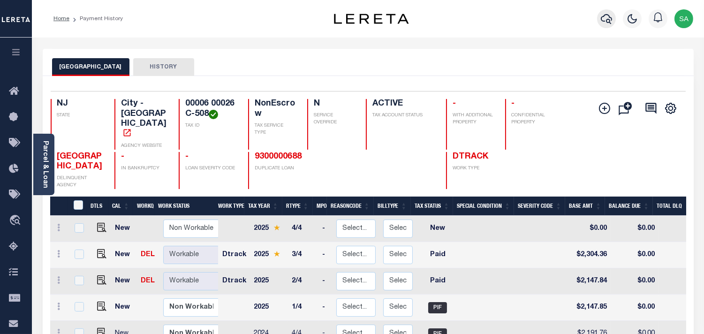
click at [609, 16] on icon "button" at bounding box center [606, 19] width 11 height 10
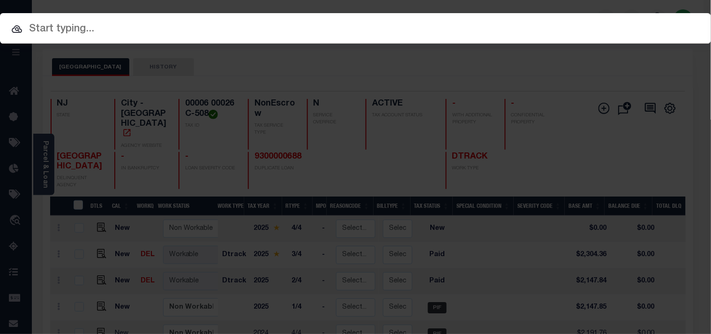
click at [569, 21] on input "text" at bounding box center [355, 29] width 711 height 16
paste input "9300001541"
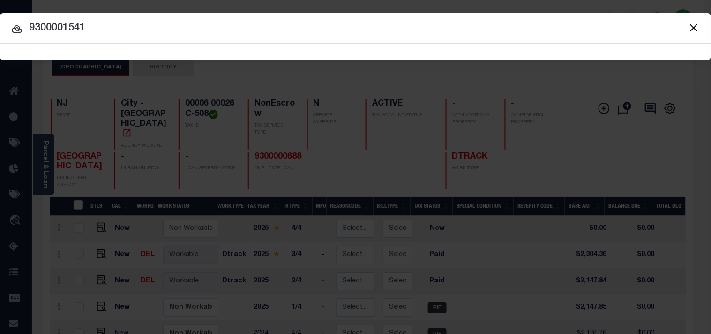
type input "9300001541"
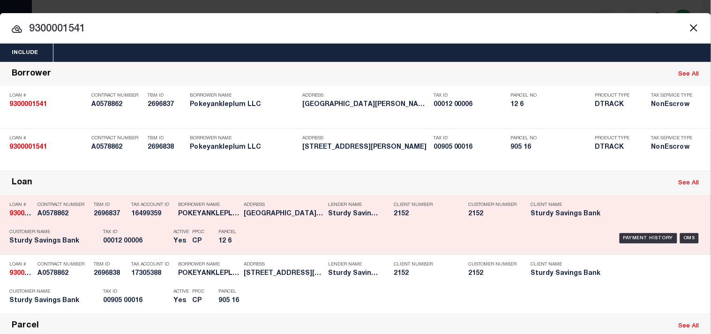
click at [238, 225] on div "Address Cleveland Ave Linwood NJ 08221" at bounding box center [279, 210] width 84 height 27
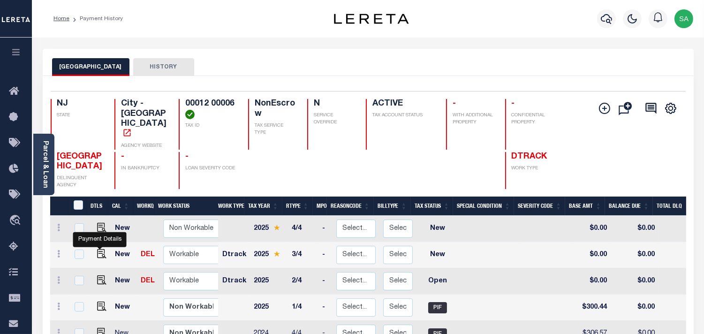
drag, startPoint x: 101, startPoint y: 240, endPoint x: 115, endPoint y: 240, distance: 14.1
click at [101, 249] on img "" at bounding box center [101, 253] width 9 height 9
checkbox input "true"
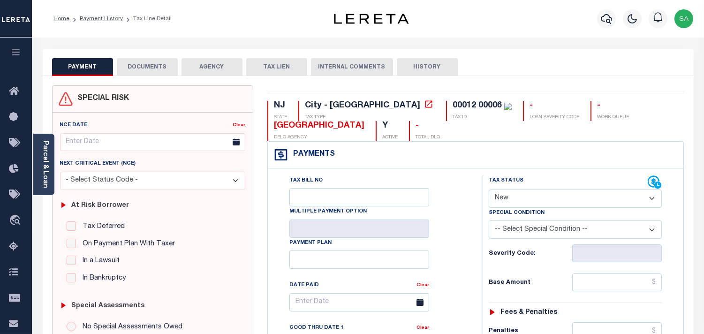
drag, startPoint x: 515, startPoint y: 190, endPoint x: 515, endPoint y: 204, distance: 14.5
click at [515, 193] on select "- Select Status Code - Open Due/Unpaid Paid Incomplete No Tax Due Internal Refu…" at bounding box center [575, 198] width 173 height 18
select select "PYD"
click at [489, 190] on select "- Select Status Code - Open Due/Unpaid Paid Incomplete No Tax Due Internal Refu…" at bounding box center [575, 198] width 173 height 18
type input "[DATE]"
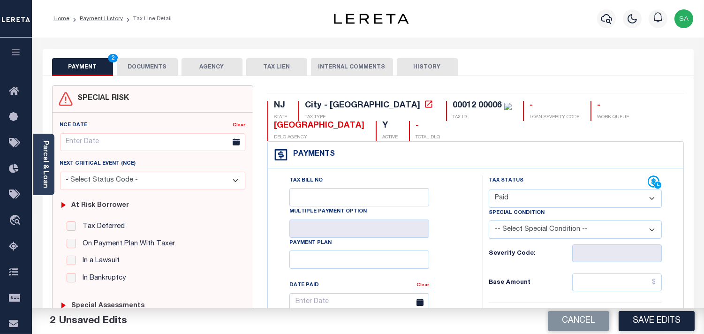
click at [160, 64] on button "DOCUMENTS" at bounding box center [147, 67] width 61 height 18
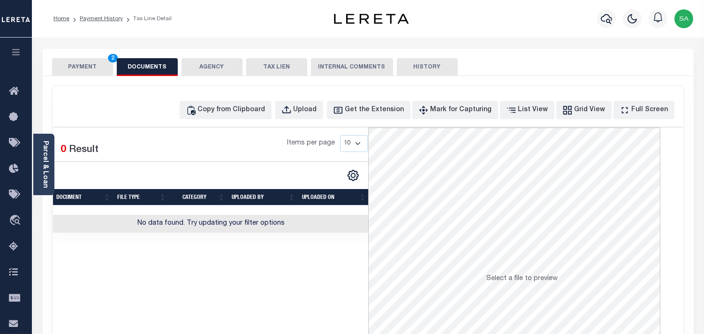
click at [54, 160] on div "Selected 0 Result" at bounding box center [87, 148] width 68 height 26
click at [47, 172] on link "Parcel & Loan" at bounding box center [45, 164] width 7 height 47
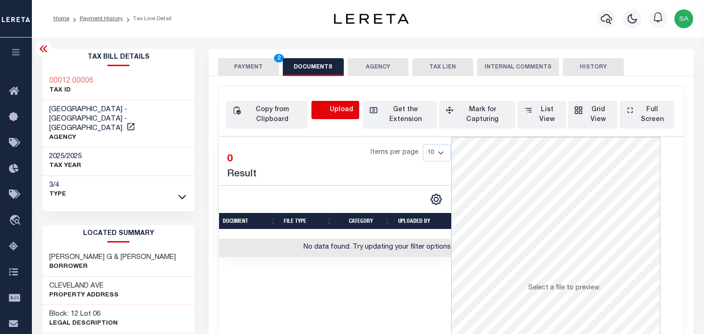
click at [322, 109] on icon "button" at bounding box center [322, 110] width 10 height 10
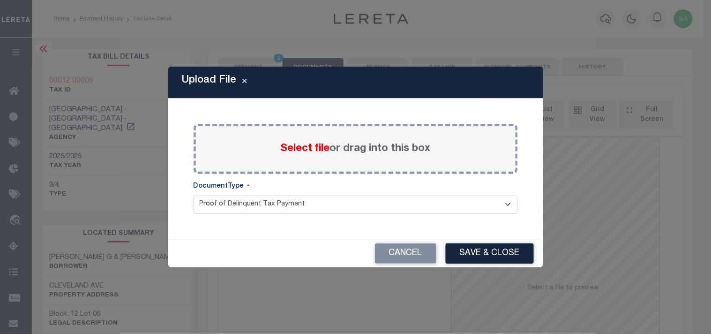
click at [315, 151] on span "Select file" at bounding box center [305, 148] width 49 height 10
click at [0, 0] on input "Select file or drag into this box" at bounding box center [0, 0] width 0 height 0
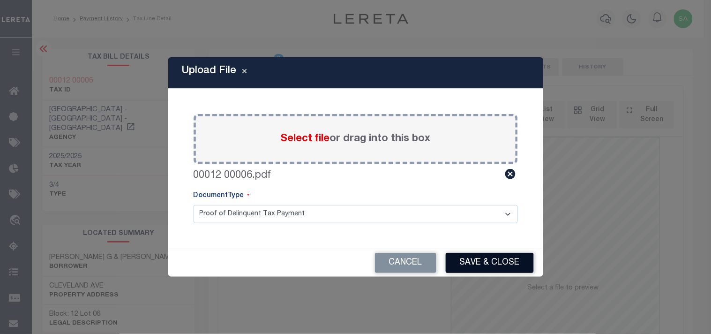
click at [513, 258] on button "Save & Close" at bounding box center [490, 263] width 88 height 20
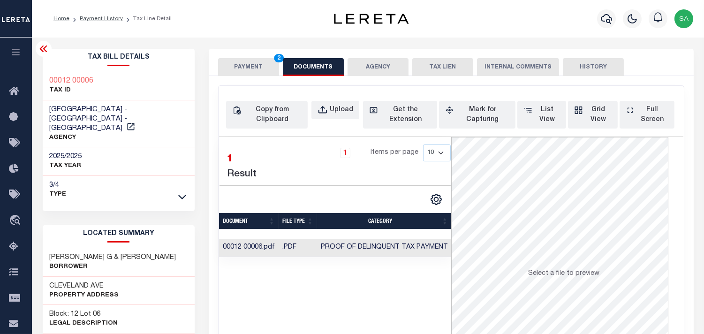
click at [266, 72] on button "PAYMENT 2" at bounding box center [248, 67] width 61 height 18
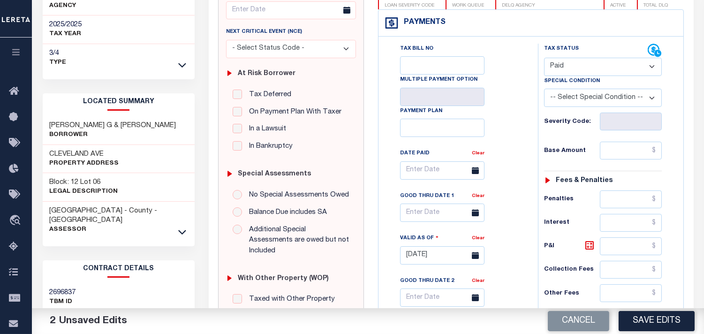
scroll to position [312, 0]
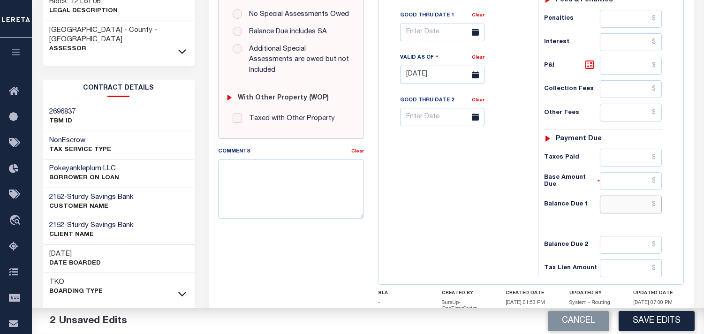
click at [633, 204] on input "text" at bounding box center [631, 205] width 62 height 18
type input "$0.00"
click at [485, 190] on div "Tax Bill No Multiple Payment Option Payment Plan Clear" at bounding box center [456, 70] width 150 height 414
click at [659, 323] on button "Save Edits" at bounding box center [656, 321] width 76 height 20
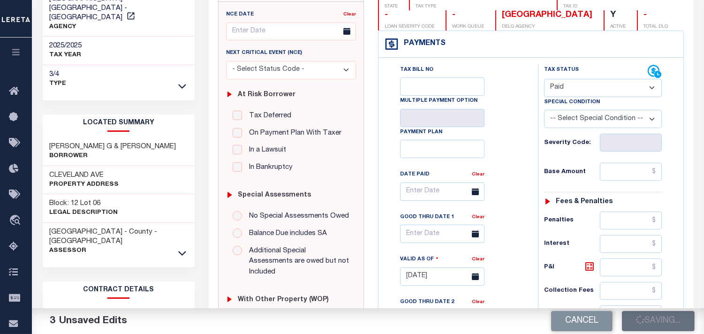
scroll to position [0, 0]
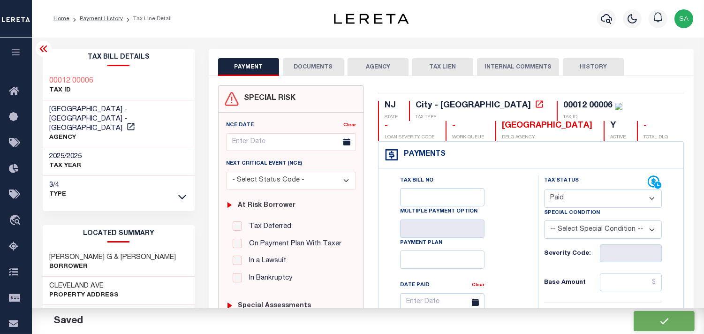
checkbox input "false"
type input "$0"
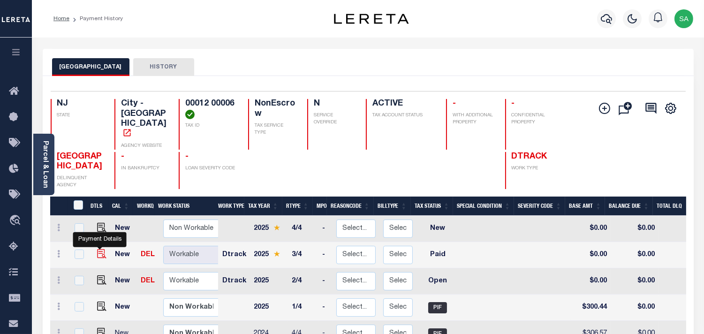
click at [99, 249] on img "" at bounding box center [101, 253] width 9 height 9
checkbox input "true"
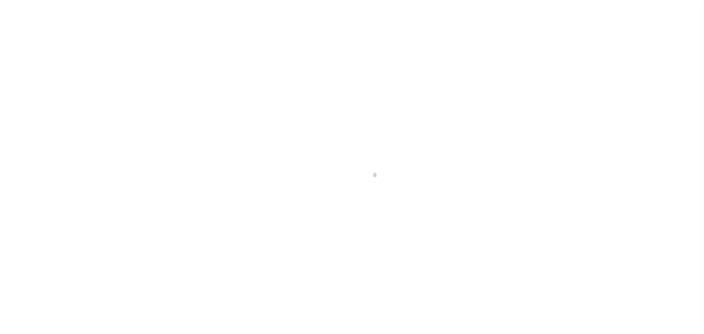
select select "PYD"
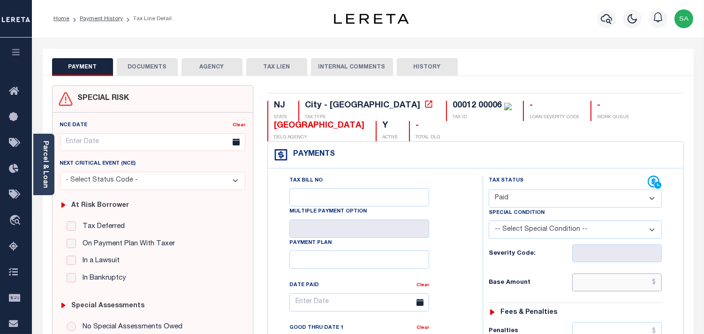
click at [585, 280] on input "text" at bounding box center [617, 282] width 90 height 18
paste input "322.32"
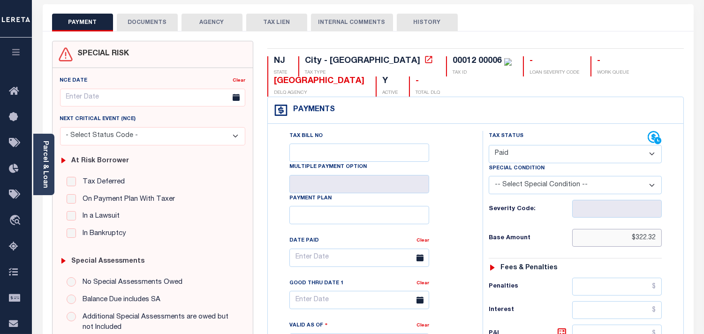
scroll to position [312, 0]
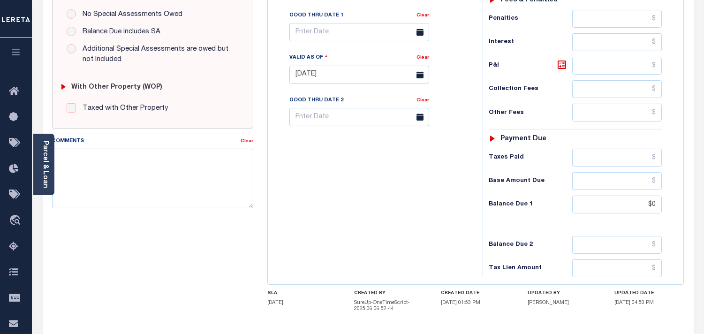
type input "$322.32"
click at [386, 189] on div "Tax Bill No Multiple Payment Option Payment Plan Clear" at bounding box center [372, 70] width 205 height 414
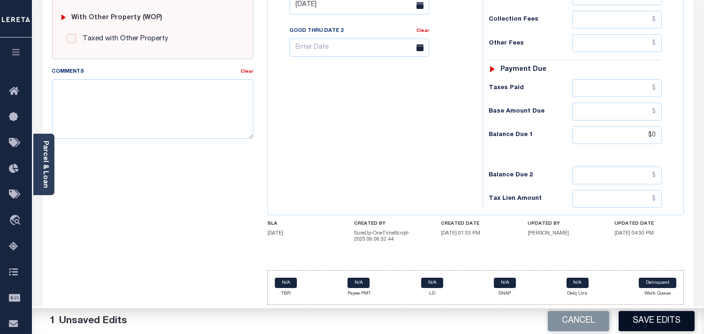
click at [658, 322] on button "Save Edits" at bounding box center [656, 321] width 76 height 20
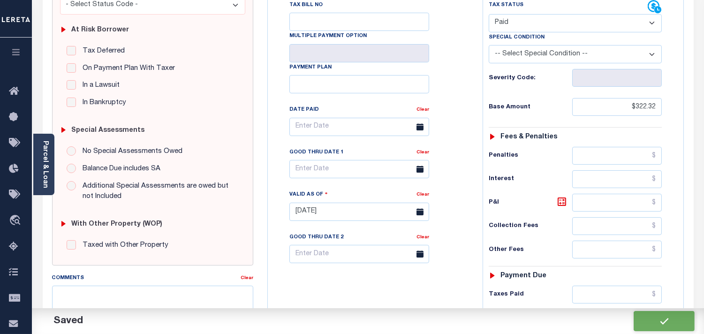
checkbox input "false"
type input "$322.32"
type input "$0"
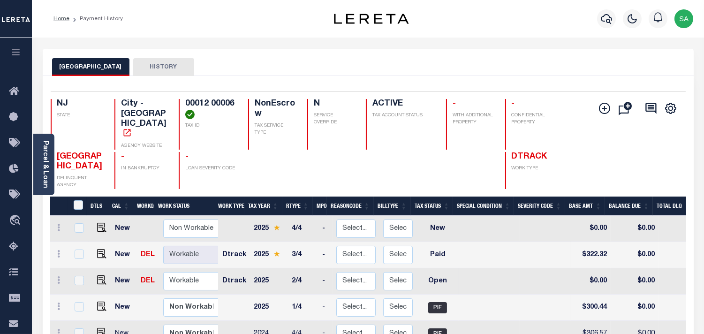
scroll to position [52, 0]
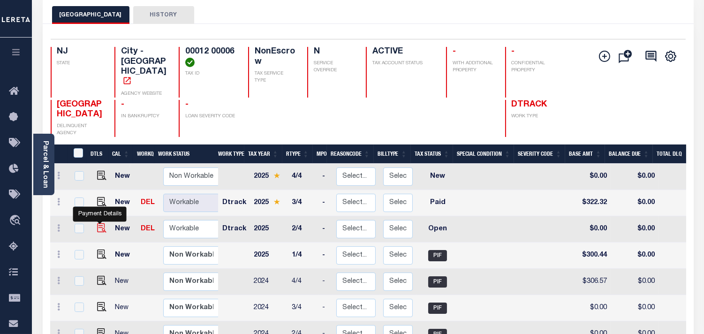
click at [99, 223] on img "" at bounding box center [101, 227] width 9 height 9
checkbox input "true"
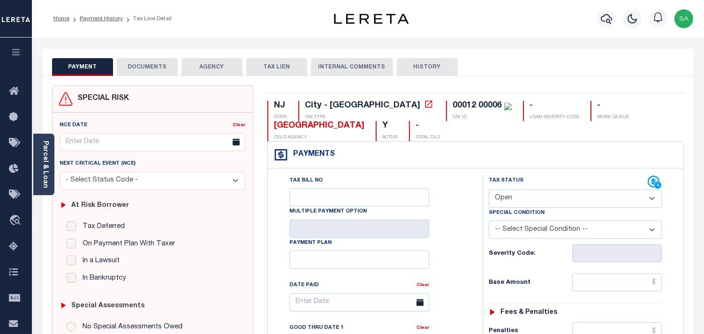
click at [516, 202] on select "- Select Status Code - Open Due/Unpaid Paid Incomplete No Tax Due Internal Refu…" at bounding box center [575, 198] width 173 height 18
select select "PYD"
click at [489, 190] on select "- Select Status Code - Open Due/Unpaid Paid Incomplete No Tax Due Internal Refu…" at bounding box center [575, 198] width 173 height 18
type input "[DATE]"
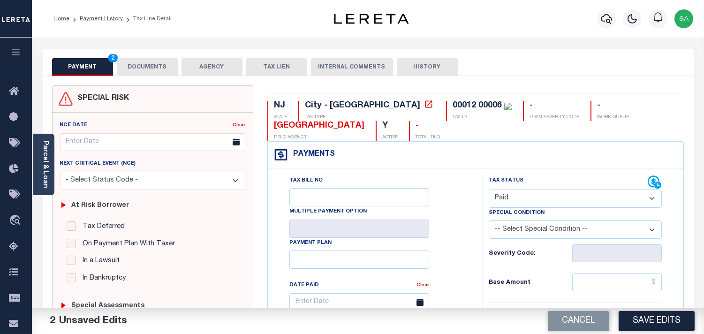
drag, startPoint x: 610, startPoint y: 279, endPoint x: 573, endPoint y: 280, distance: 36.6
click at [610, 279] on input "text" at bounding box center [617, 282] width 90 height 18
paste input "300.43"
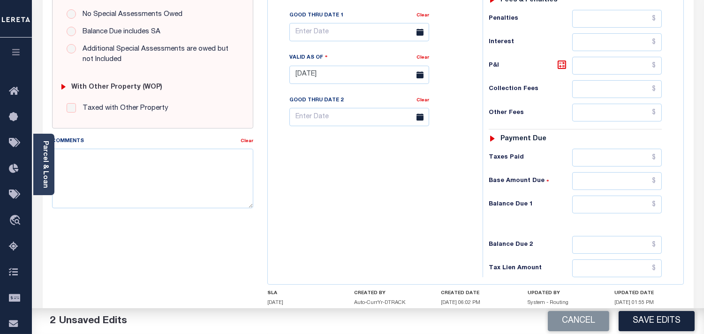
type input "$300.43"
click at [613, 203] on input "text" at bounding box center [617, 205] width 90 height 18
type input "$0.00"
click at [442, 203] on div "Tax Bill No Multiple Payment Option Payment Plan Clear" at bounding box center [372, 70] width 205 height 414
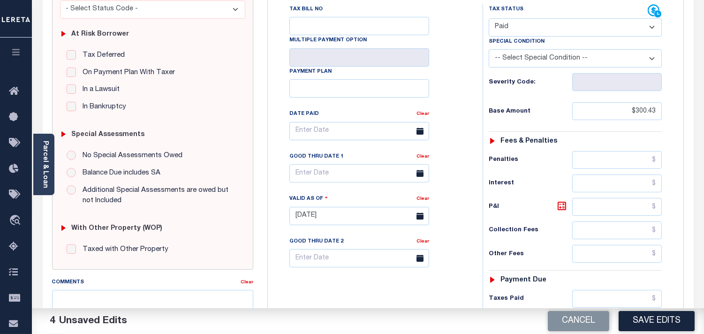
scroll to position [208, 0]
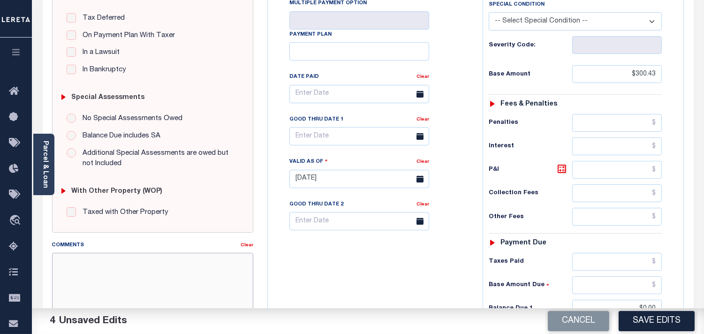
click at [191, 259] on textarea "Comments" at bounding box center [152, 282] width 201 height 59
paste textarea "Refer 2025 3/4 line for Document."
type textarea "Refer 2025 3/4 line for Document."
drag, startPoint x: 345, startPoint y: 265, endPoint x: 453, endPoint y: 296, distance: 113.2
click at [345, 266] on div "Tax Bill No Multiple Payment Option Payment Plan Clear" at bounding box center [372, 174] width 205 height 414
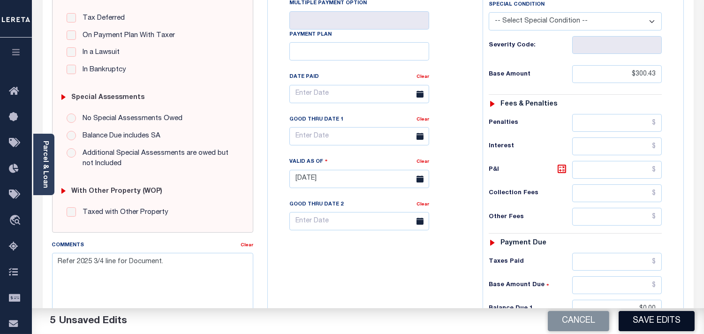
click at [631, 326] on button "Save Edits" at bounding box center [656, 321] width 76 height 20
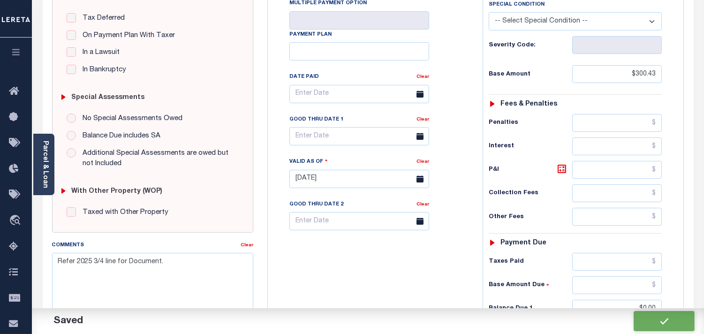
checkbox input "false"
type input "$300.43"
type input "$0"
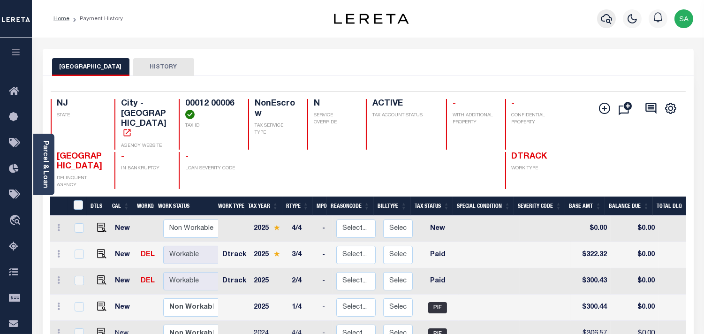
click at [603, 21] on icon "button" at bounding box center [606, 18] width 11 height 11
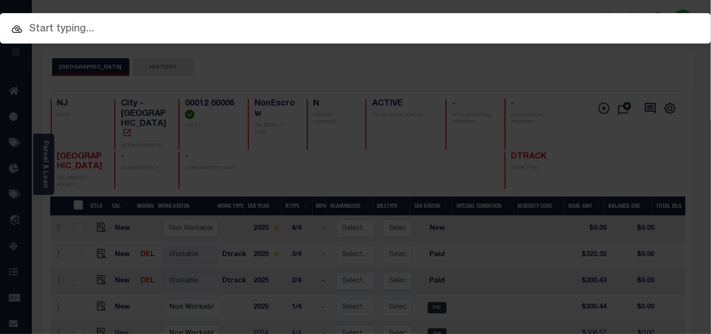
click at [536, 26] on input "text" at bounding box center [355, 29] width 711 height 16
paste input "6600067463"
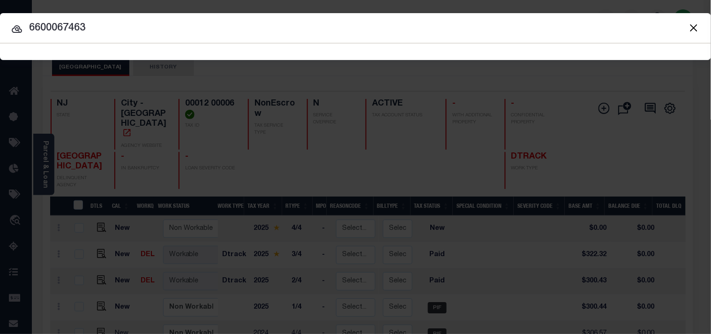
type input "6600067463"
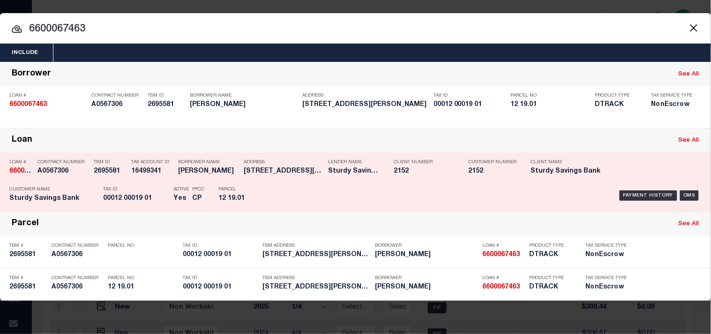
drag, startPoint x: 264, startPoint y: 185, endPoint x: 298, endPoint y: 185, distance: 33.8
click at [265, 185] on div "Parcel 12 19.01" at bounding box center [239, 195] width 56 height 27
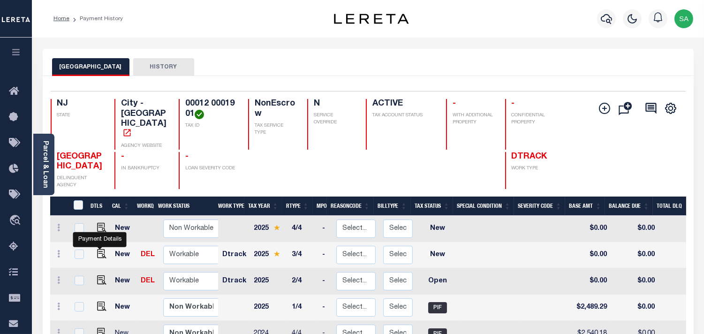
drag, startPoint x: 99, startPoint y: 239, endPoint x: 226, endPoint y: 239, distance: 127.1
click at [99, 249] on img "" at bounding box center [101, 253] width 9 height 9
checkbox input "true"
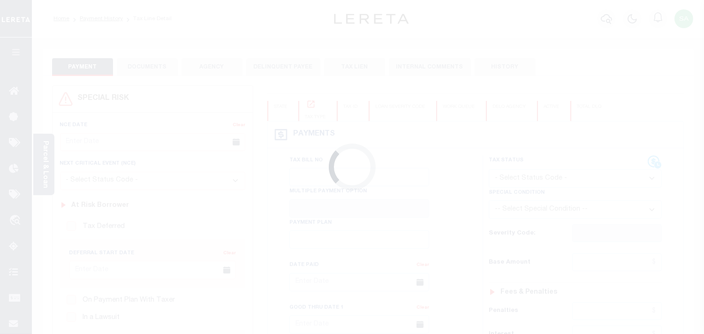
checkbox input "false"
type input "[DATE]"
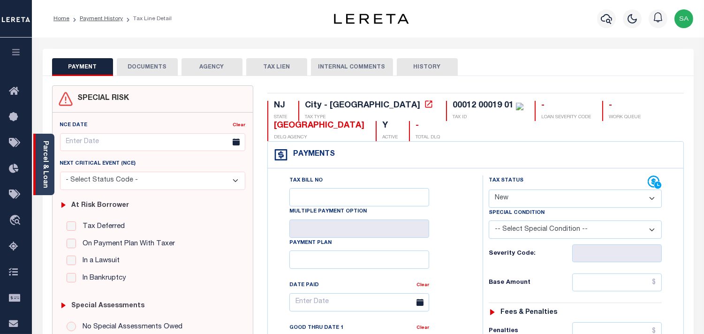
click at [48, 149] on link "Parcel & Loan" at bounding box center [45, 164] width 7 height 47
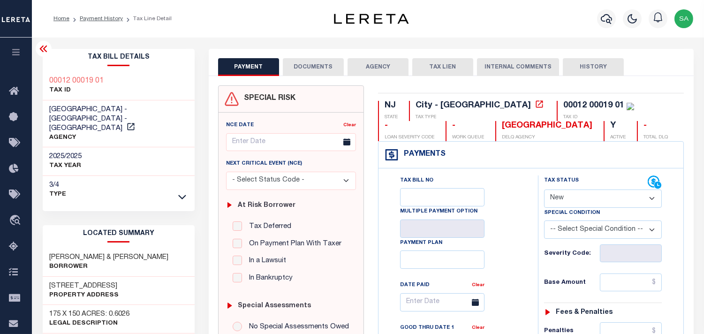
drag, startPoint x: 550, startPoint y: 197, endPoint x: 550, endPoint y: 203, distance: 5.2
click at [550, 198] on select "- Select Status Code - Open Due/Unpaid Paid Incomplete No Tax Due Internal Refu…" at bounding box center [603, 198] width 118 height 18
select select "PYD"
click at [544, 190] on select "- Select Status Code - Open Due/Unpaid Paid Incomplete No Tax Due Internal Refu…" at bounding box center [603, 198] width 118 height 18
type input "[DATE]"
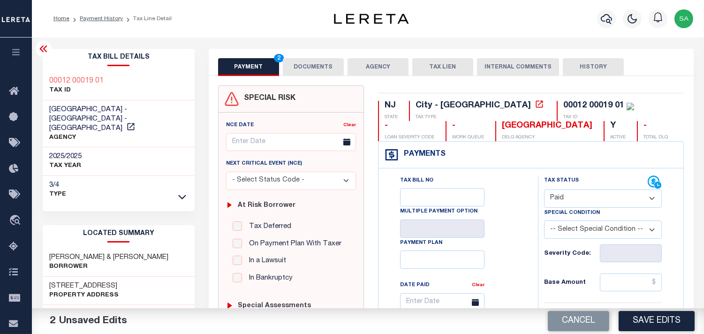
click at [284, 53] on div "PAYMENT 2 DOCUMENTS AGENCY DELINQUENT PAYEE TAX LIEN" at bounding box center [451, 62] width 485 height 27
click at [314, 66] on button "DOCUMENTS" at bounding box center [313, 67] width 61 height 18
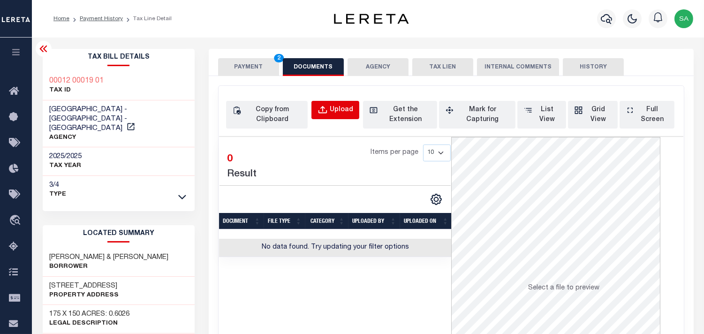
click at [338, 110] on div "Upload" at bounding box center [341, 110] width 23 height 10
select select "POP"
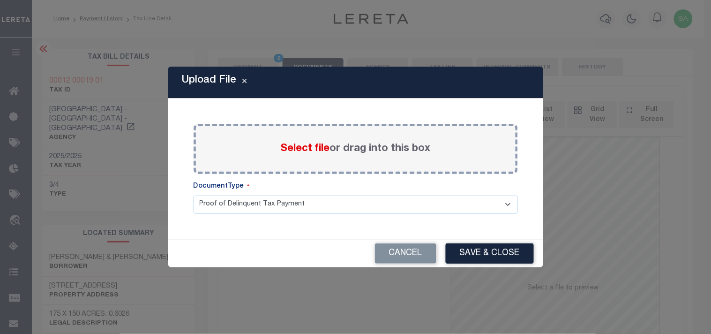
click at [320, 151] on span "Select file" at bounding box center [305, 148] width 49 height 10
click at [0, 0] on input "Select file or drag into this box" at bounding box center [0, 0] width 0 height 0
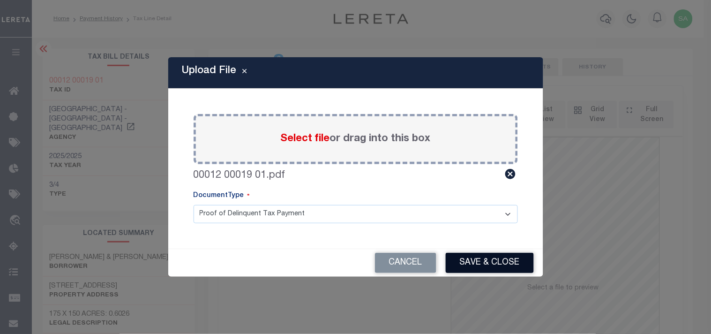
click at [462, 261] on button "Save & Close" at bounding box center [490, 263] width 88 height 20
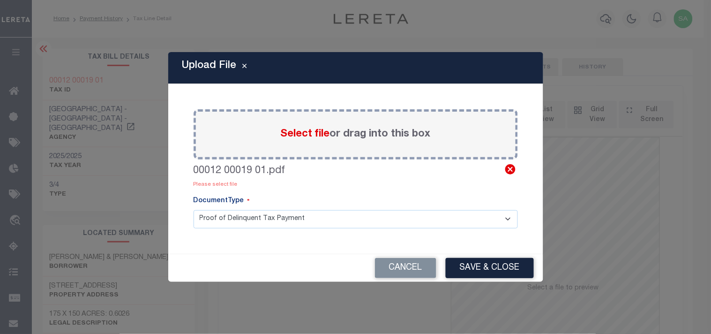
drag, startPoint x: 511, startPoint y: 167, endPoint x: 364, endPoint y: 158, distance: 147.1
click at [511, 167] on icon at bounding box center [510, 169] width 10 height 10
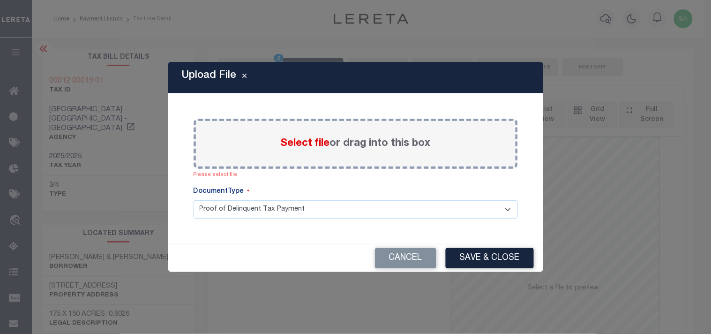
click at [314, 143] on span "Select file" at bounding box center [305, 143] width 49 height 10
click at [0, 0] on input "Select file or drag into this box" at bounding box center [0, 0] width 0 height 0
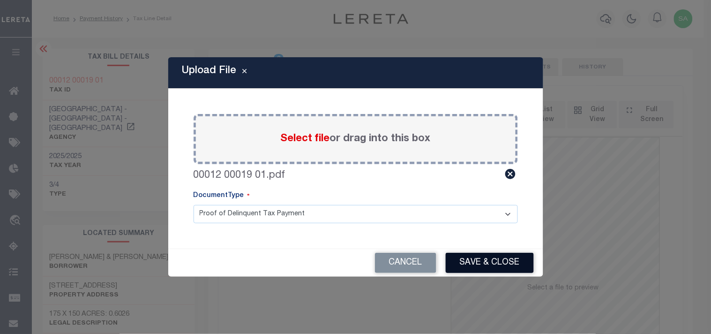
click at [488, 261] on button "Save & Close" at bounding box center [490, 263] width 88 height 20
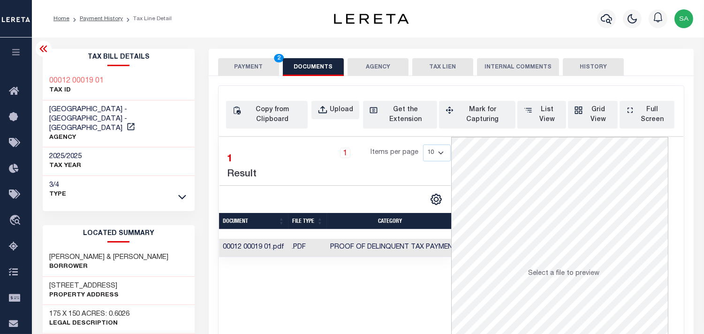
click at [429, 254] on td "Proof of Delinquent Tax Payment" at bounding box center [393, 248] width 135 height 18
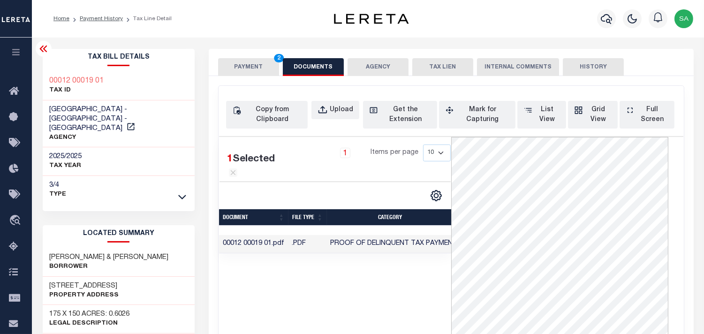
click at [251, 61] on button "PAYMENT 2" at bounding box center [248, 67] width 61 height 18
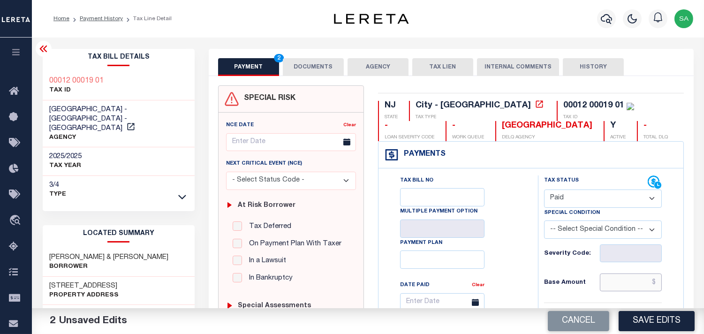
click at [641, 290] on input "text" at bounding box center [631, 282] width 62 height 18
paste input "2,670.68"
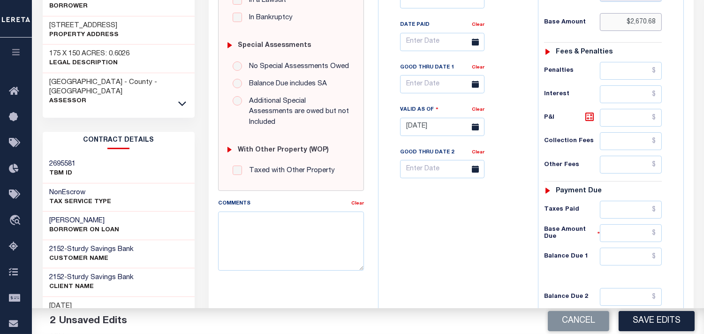
type input "$2,670.68"
click at [623, 211] on input "text" at bounding box center [631, 210] width 62 height 18
click at [634, 248] on div "Tax Status Status - Select Status Code -" at bounding box center [606, 122] width 136 height 414
click at [634, 260] on input "text" at bounding box center [631, 257] width 62 height 18
type input "$0.00"
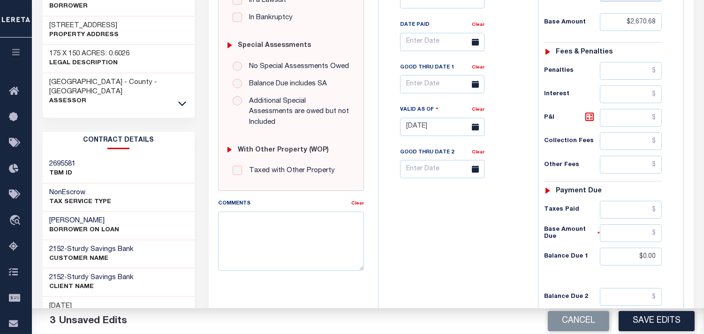
click at [401, 238] on div "Tax Bill No Multiple Payment Option Payment Plan Clear" at bounding box center [456, 122] width 150 height 414
click at [663, 321] on button "Save Edits" at bounding box center [656, 321] width 76 height 20
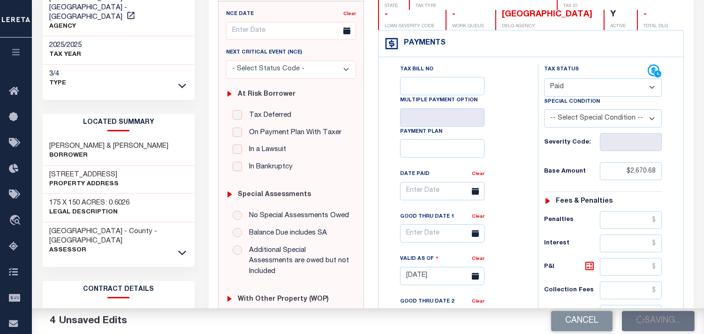
scroll to position [0, 0]
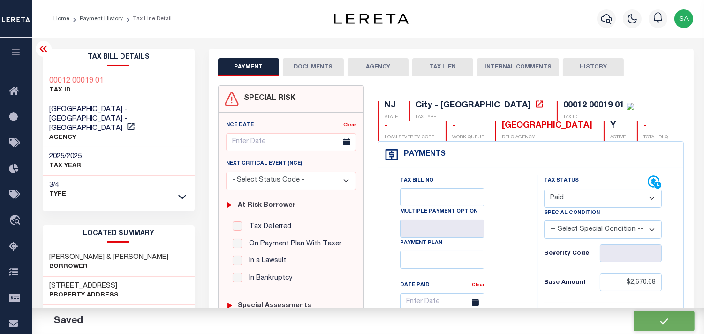
checkbox input "false"
type input "$2,670.68"
type input "$0"
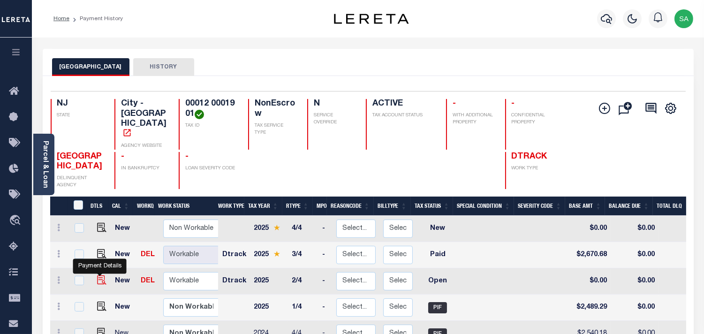
click at [97, 275] on img "" at bounding box center [101, 279] width 9 height 9
checkbox input "true"
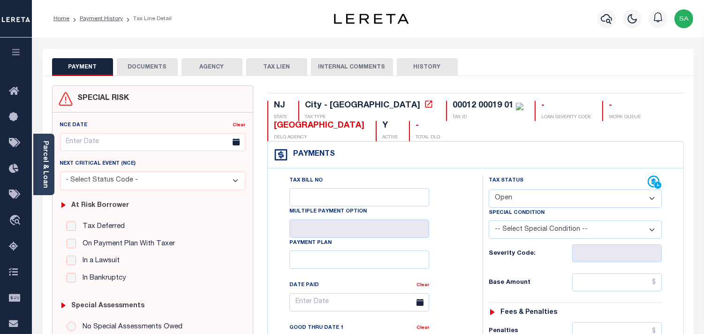
drag, startPoint x: 527, startPoint y: 200, endPoint x: 528, endPoint y: 206, distance: 6.3
click at [527, 200] on select "- Select Status Code - Open Due/Unpaid Paid Incomplete No Tax Due Internal Refu…" at bounding box center [575, 198] width 173 height 18
select select "PYD"
click at [489, 190] on select "- Select Status Code - Open Due/Unpaid Paid Incomplete No Tax Due Internal Refu…" at bounding box center [575, 198] width 173 height 18
type input "[DATE]"
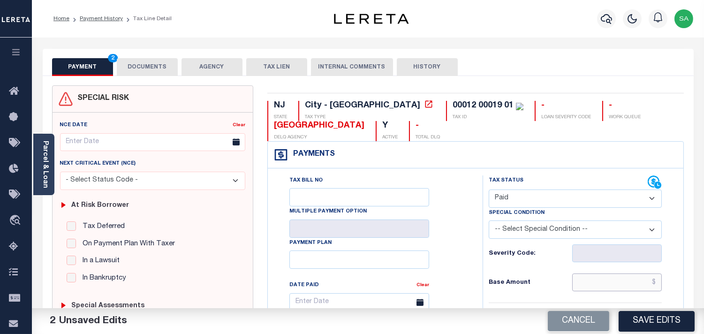
click at [606, 281] on input "text" at bounding box center [617, 282] width 90 height 18
paste input "2,489.29"
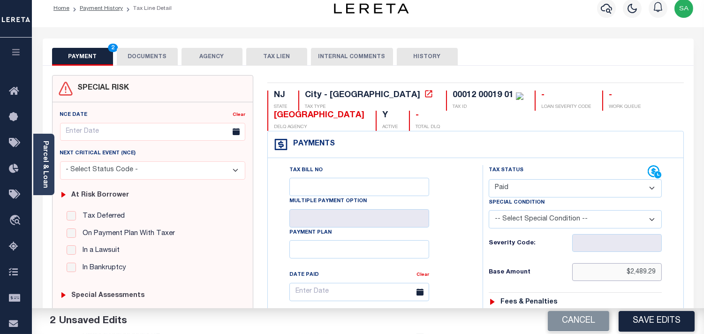
scroll to position [312, 0]
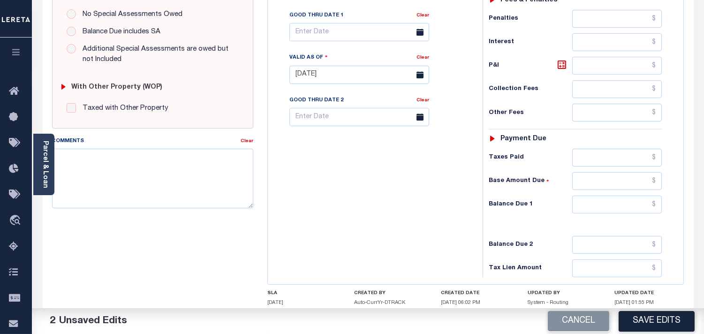
type input "$2,489.29"
drag, startPoint x: 612, startPoint y: 208, endPoint x: 572, endPoint y: 210, distance: 40.4
click at [612, 208] on input "text" at bounding box center [617, 205] width 90 height 18
type input "$0.00"
click at [428, 225] on div "Tax Bill No Multiple Payment Option Payment Plan Clear" at bounding box center [372, 70] width 205 height 414
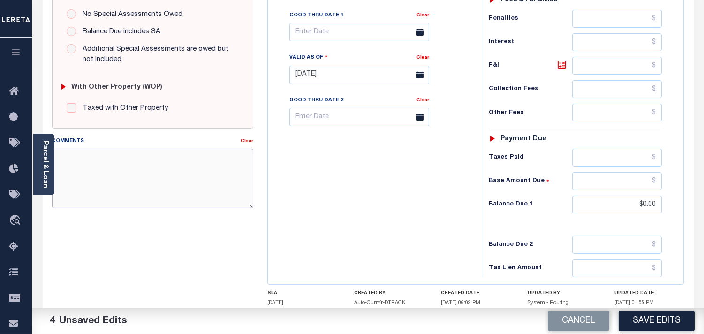
click at [157, 190] on textarea "Comments" at bounding box center [152, 178] width 201 height 59
paste textarea "Refer 2025 3/4 line for Document."
type textarea "Refer 2025 3/4 line for Document."
drag, startPoint x: 331, startPoint y: 189, endPoint x: 461, endPoint y: 244, distance: 140.4
click at [333, 189] on div "Tax Bill No Multiple Payment Option Payment Plan Clear" at bounding box center [372, 70] width 205 height 414
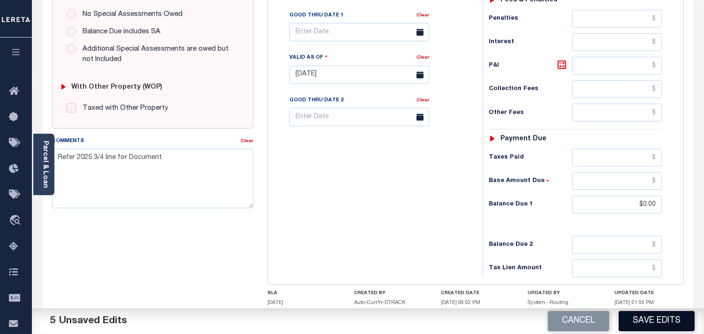
click at [648, 318] on button "Save Edits" at bounding box center [656, 321] width 76 height 20
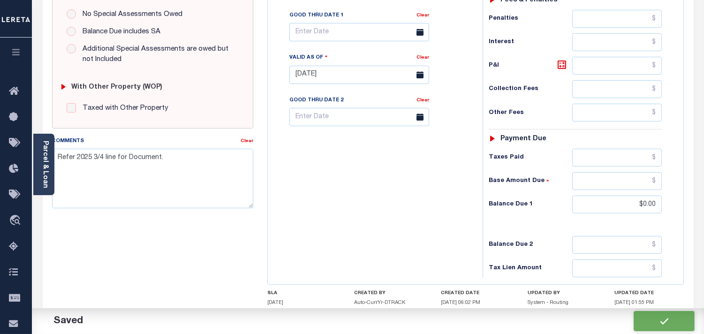
checkbox input "false"
type input "$2,489.29"
type input "$0"
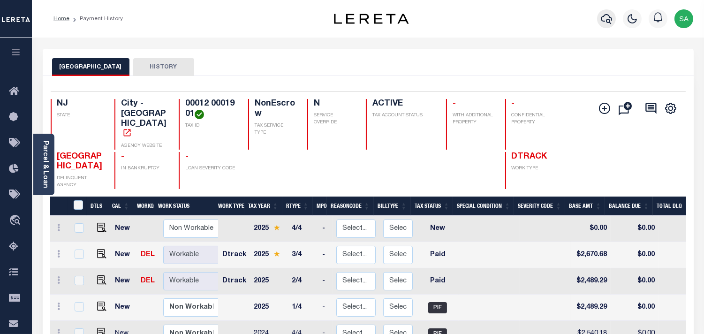
click at [604, 15] on icon "button" at bounding box center [606, 18] width 11 height 11
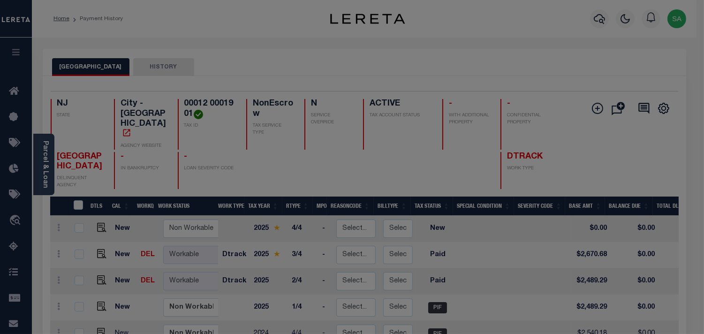
click at [0, 0] on div at bounding box center [0, 0] width 0 height 0
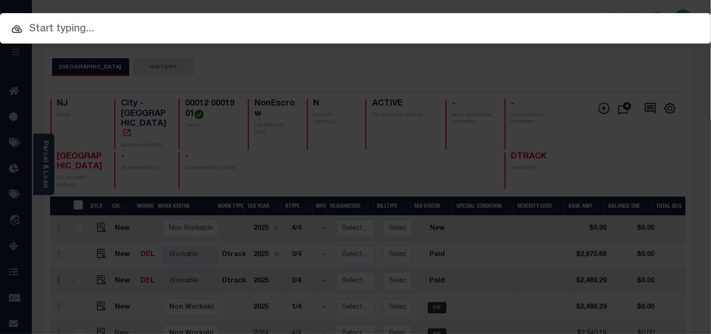
paste input "9300000462"
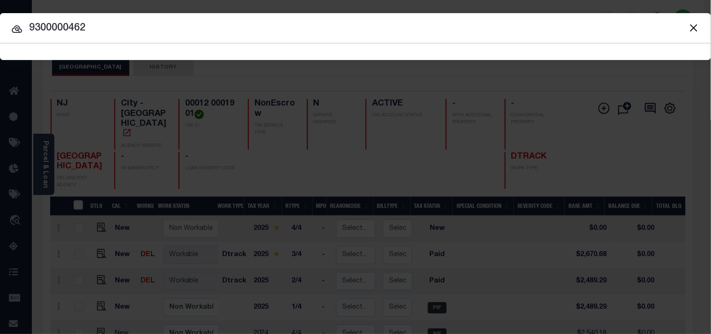
type input "9300000462"
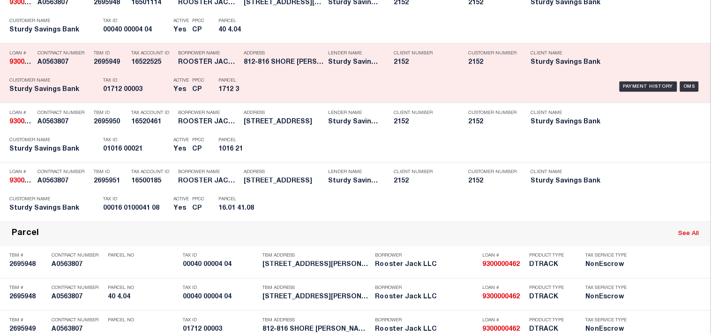
scroll to position [312, 0]
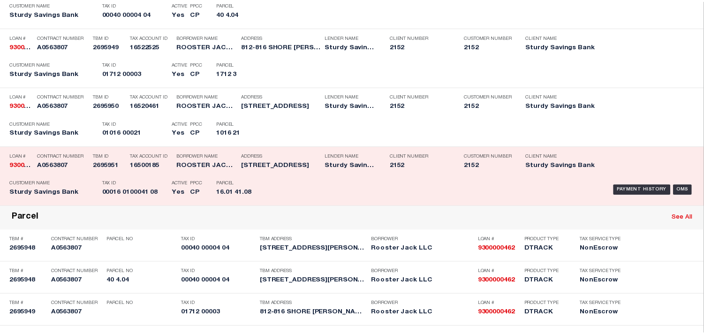
scroll to position [0, 0]
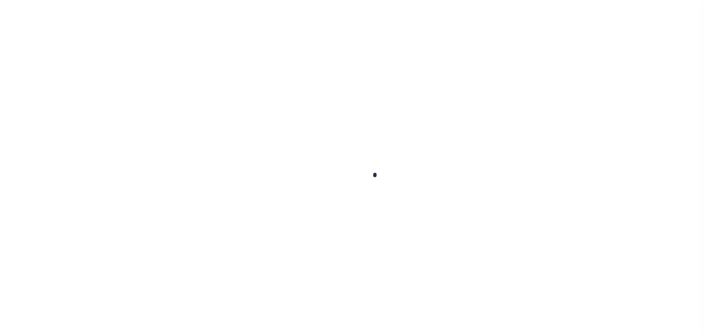
type input "9300000462"
type input "Rooster Jack LLC"
select select
select select "NonEscrow"
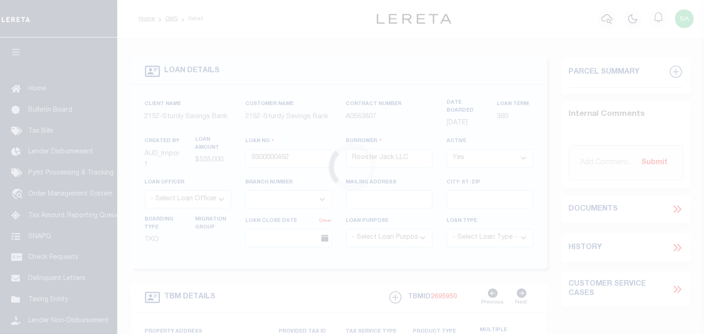
select select "8390"
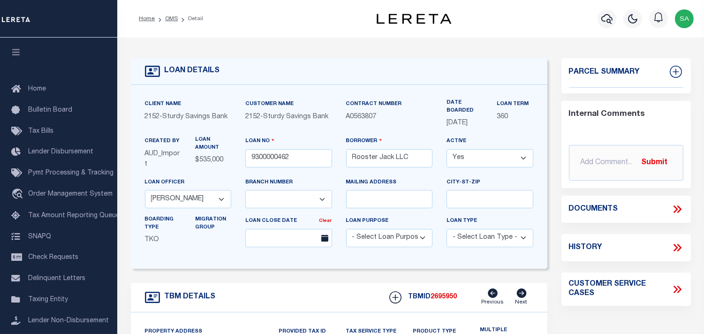
type input "[STREET_ADDRESS]"
select select
type input "[GEOGRAPHIC_DATA]"
type input "NJ"
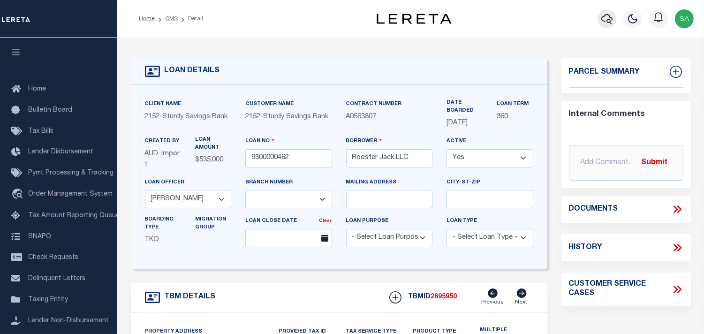
select select
select select "3333"
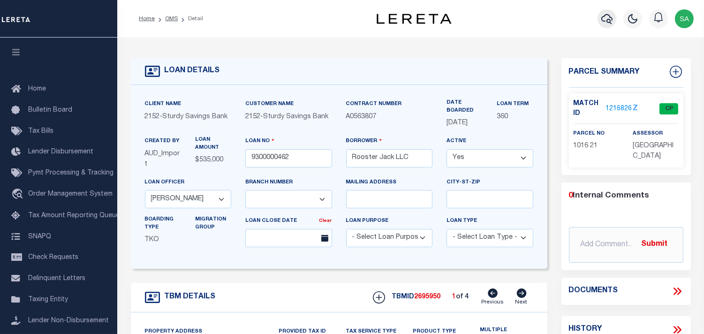
click at [611, 18] on icon "button" at bounding box center [606, 19] width 11 height 10
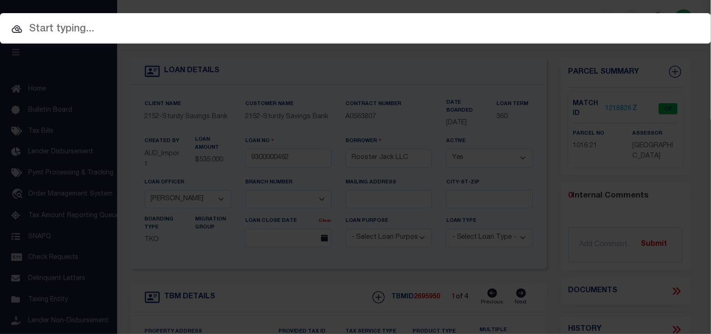
drag, startPoint x: 273, startPoint y: 15, endPoint x: 271, endPoint y: 26, distance: 11.0
click at [273, 15] on div at bounding box center [355, 28] width 711 height 30
click at [270, 27] on input "text" at bounding box center [355, 29] width 711 height 16
paste input "9300000462"
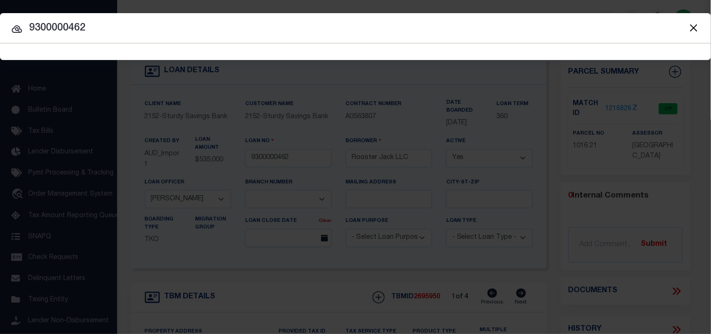
type input "9300000462"
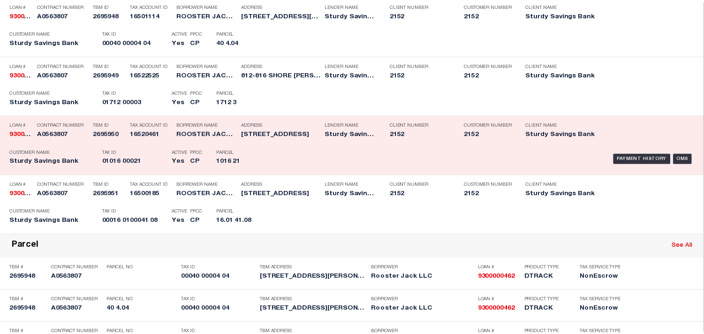
scroll to position [364, 0]
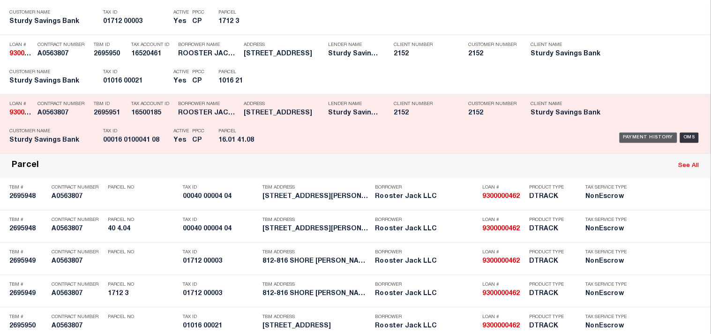
click at [622, 143] on div "Payment History" at bounding box center [649, 138] width 58 height 10
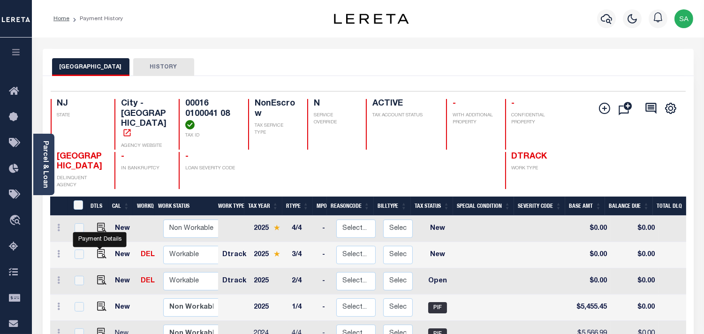
drag, startPoint x: 97, startPoint y: 247, endPoint x: 127, endPoint y: 246, distance: 30.0
click at [97, 249] on img "" at bounding box center [101, 253] width 9 height 9
checkbox input "true"
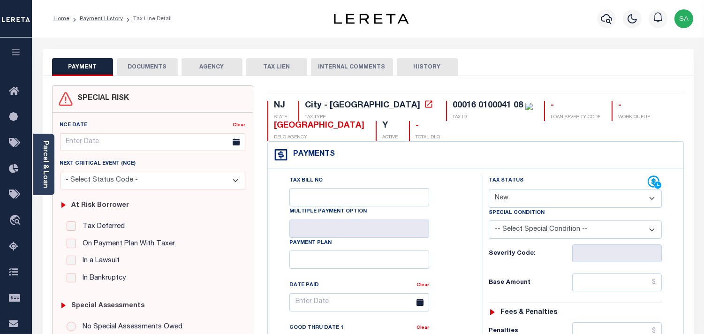
click at [514, 203] on select "- Select Status Code - Open Due/Unpaid Paid Incomplete No Tax Due Internal Refu…" at bounding box center [575, 198] width 173 height 18
select select "PYD"
click at [489, 190] on select "- Select Status Code - Open Due/Unpaid Paid Incomplete No Tax Due Internal Refu…" at bounding box center [575, 198] width 173 height 18
type input "[DATE]"
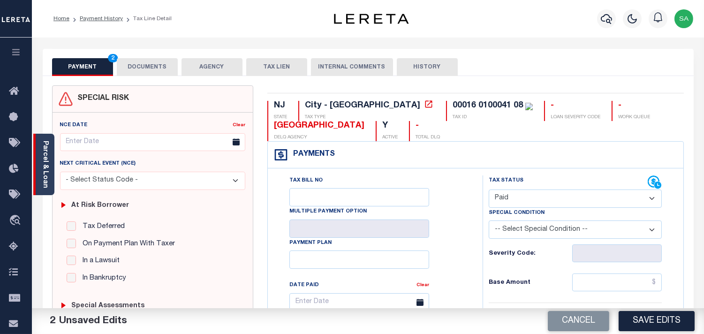
click at [44, 153] on link "Parcel & Loan" at bounding box center [45, 164] width 7 height 47
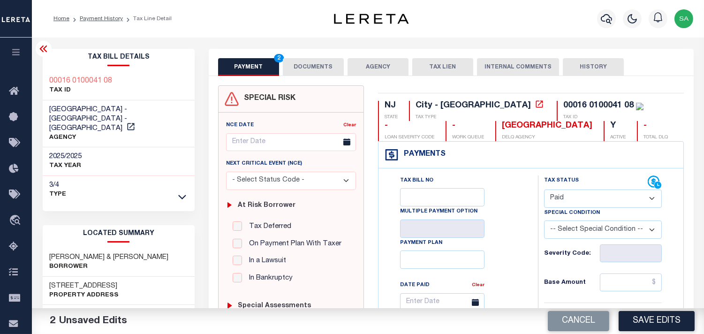
click at [339, 68] on button "DOCUMENTS" at bounding box center [313, 67] width 61 height 18
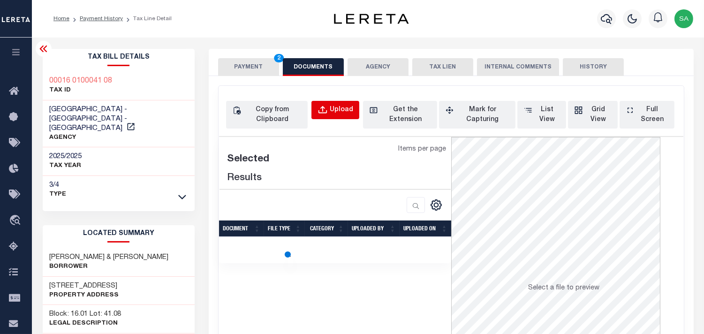
click at [336, 113] on div "Upload" at bounding box center [341, 110] width 23 height 10
select select "POP"
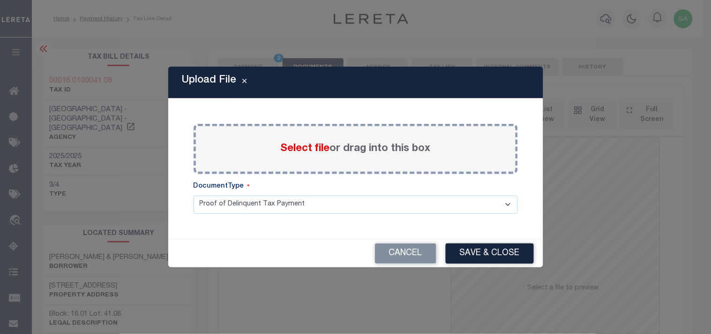
click at [310, 147] on span "Select file" at bounding box center [305, 148] width 49 height 10
click at [0, 0] on input "Select file or drag into this box" at bounding box center [0, 0] width 0 height 0
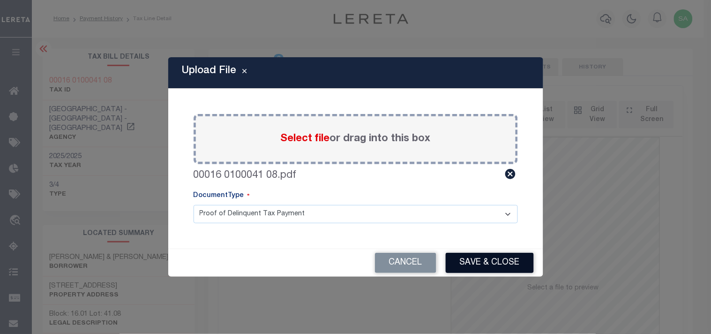
click at [476, 260] on button "Save & Close" at bounding box center [490, 263] width 88 height 20
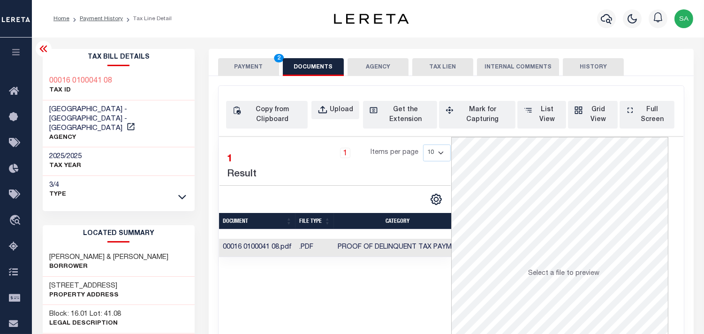
click at [275, 77] on div "SPECIAL RISK NCE Date Clear" at bounding box center [451, 255] width 485 height 358
click at [260, 68] on button "PAYMENT 2" at bounding box center [248, 67] width 61 height 18
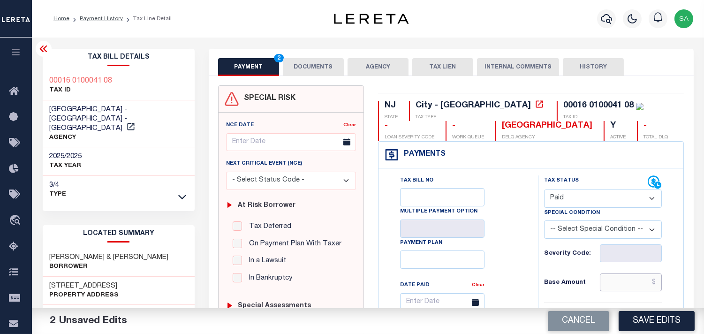
drag, startPoint x: 636, startPoint y: 279, endPoint x: 593, endPoint y: 274, distance: 43.0
click at [636, 279] on input "text" at bounding box center [631, 282] width 62 height 18
paste input "5,852.99"
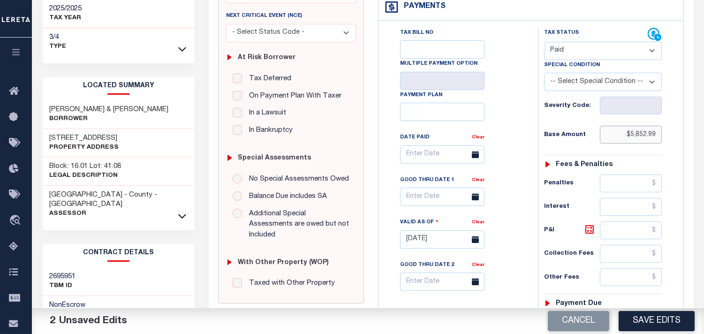
scroll to position [260, 0]
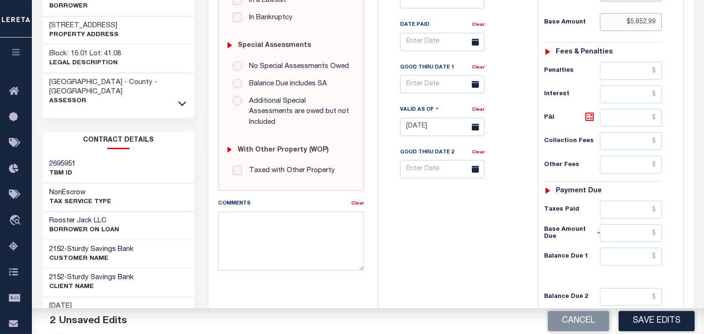
type input "$5,852.99"
click at [637, 258] on input "text" at bounding box center [631, 257] width 62 height 18
type input "$0.00"
drag, startPoint x: 498, startPoint y: 251, endPoint x: 532, endPoint y: 265, distance: 36.1
click at [498, 251] on div "Tax Bill No Multiple Payment Option Payment Plan Clear" at bounding box center [456, 122] width 150 height 414
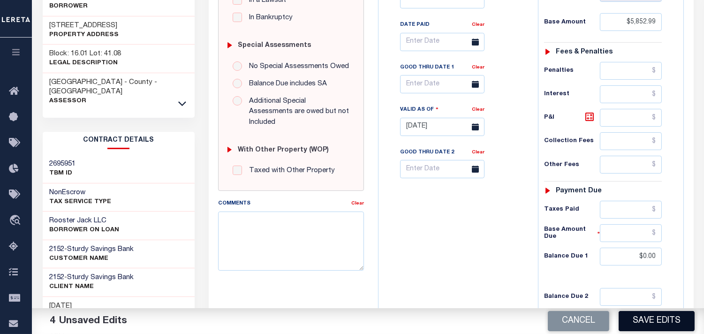
click at [656, 322] on button "Save Edits" at bounding box center [656, 321] width 76 height 20
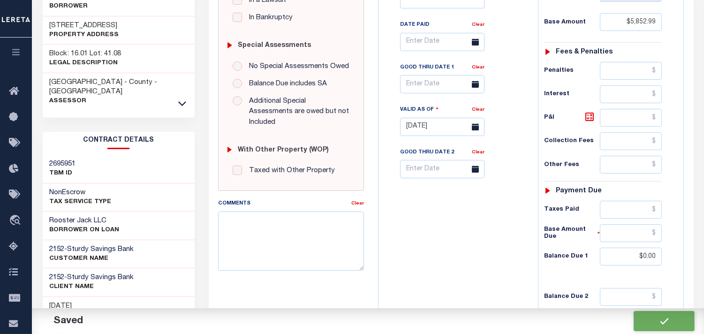
checkbox input "false"
type input "$5,852.99"
type input "$0"
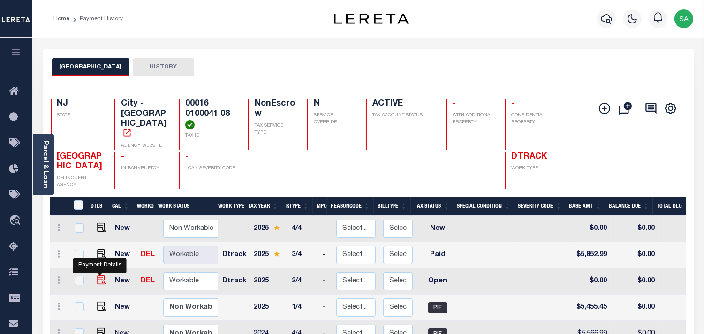
click at [99, 275] on img "" at bounding box center [101, 279] width 9 height 9
checkbox input "true"
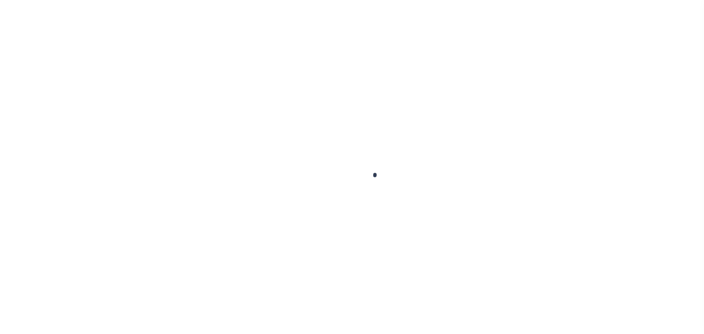
checkbox input "false"
type input "[DATE]"
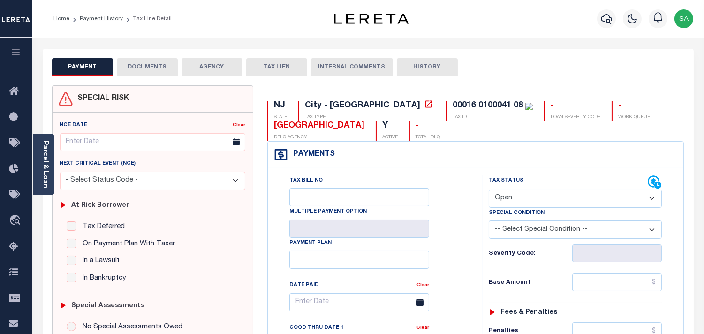
click at [521, 202] on select "- Select Status Code - Open Due/Unpaid Paid Incomplete No Tax Due Internal Refu…" at bounding box center [575, 198] width 173 height 18
select select "PYD"
click at [489, 190] on select "- Select Status Code - Open Due/Unpaid Paid Incomplete No Tax Due Internal Refu…" at bounding box center [575, 198] width 173 height 18
type input "[DATE]"
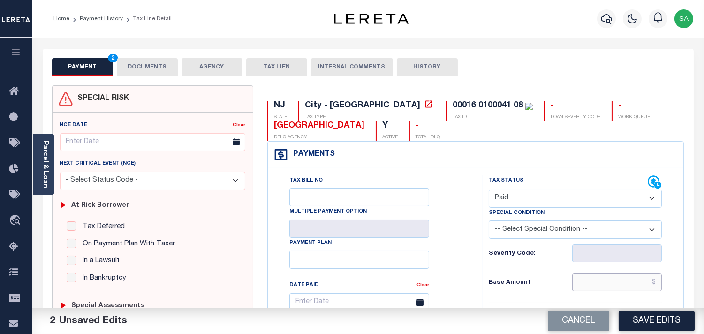
drag, startPoint x: 622, startPoint y: 280, endPoint x: 592, endPoint y: 282, distance: 30.6
click at [622, 280] on input "text" at bounding box center [617, 282] width 90 height 18
paste input "5,455.45"
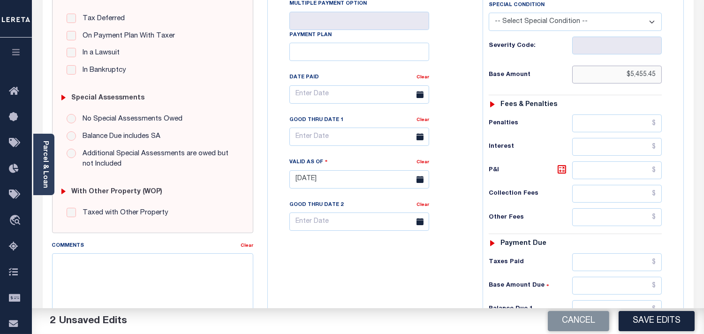
scroll to position [364, 0]
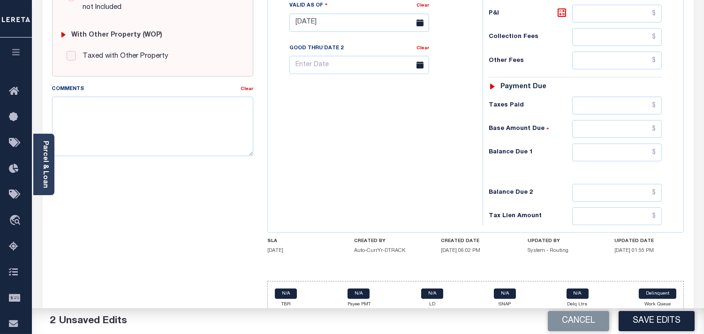
type input "$5,455.45"
drag, startPoint x: 641, startPoint y: 158, endPoint x: 587, endPoint y: 158, distance: 53.9
click at [641, 158] on input "text" at bounding box center [617, 152] width 90 height 18
type input "$0.00"
click at [421, 162] on div "Tax Bill No Multiple Payment Option Payment Plan Clear" at bounding box center [372, 18] width 205 height 414
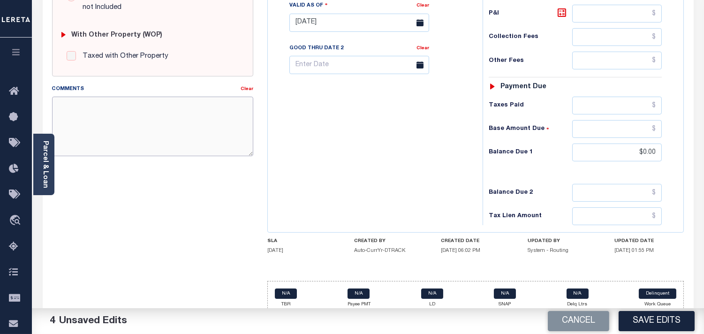
click at [193, 128] on textarea "Comments" at bounding box center [152, 126] width 201 height 59
paste textarea "Refer 2025 3/4 line for Document."
type textarea "Refer 2025 3/4 line for Document."
click at [346, 135] on div "Tax Bill No Multiple Payment Option Payment Plan Clear" at bounding box center [372, 18] width 205 height 414
click at [658, 324] on button "Save Edits" at bounding box center [656, 321] width 76 height 20
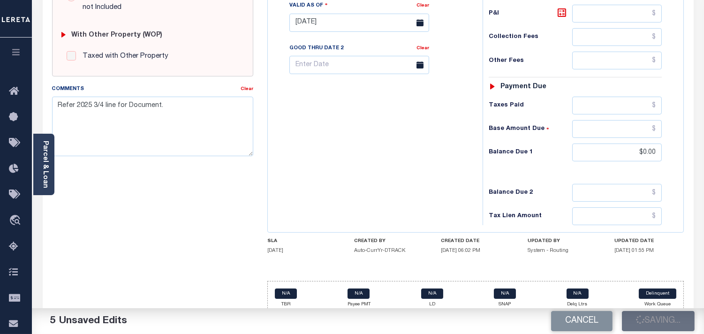
scroll to position [104, 0]
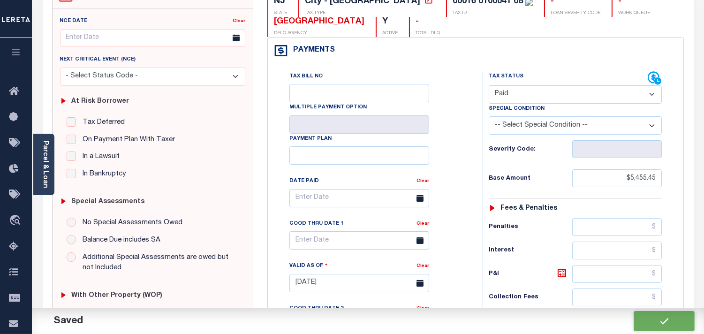
checkbox input "false"
type input "$5,455.45"
type input "$0"
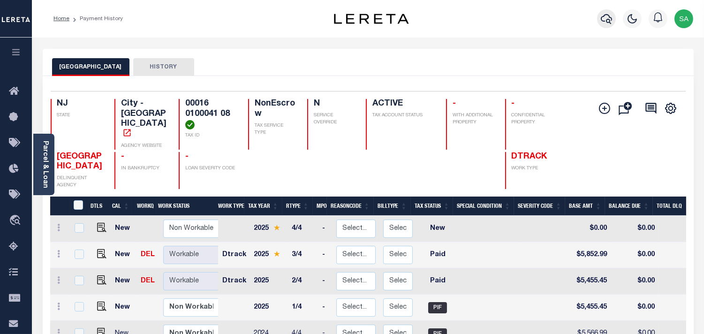
click at [608, 19] on icon "button" at bounding box center [606, 19] width 11 height 10
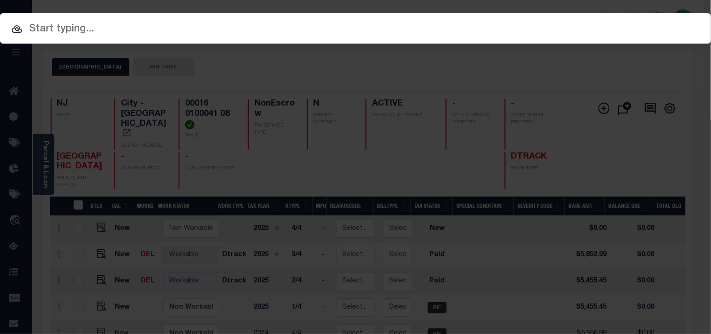
click at [575, 19] on div at bounding box center [355, 28] width 711 height 30
click at [574, 27] on input "text" at bounding box center [355, 29] width 711 height 16
paste input "9300004017"
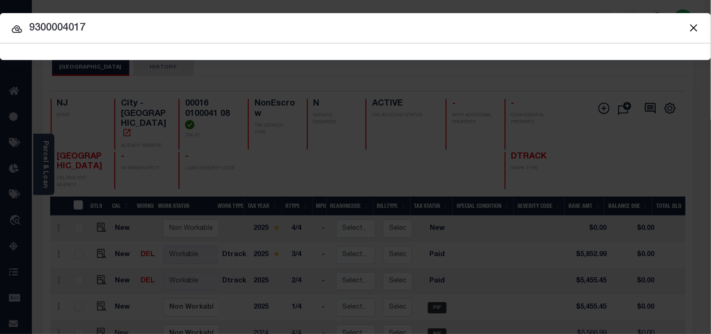
type input "9300004017"
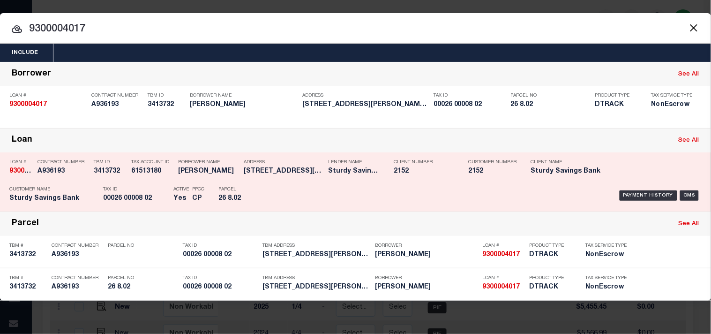
drag, startPoint x: 275, startPoint y: 184, endPoint x: 426, endPoint y: 180, distance: 151.0
click at [275, 184] on div "Payment History OMS" at bounding box center [488, 195] width 427 height 27
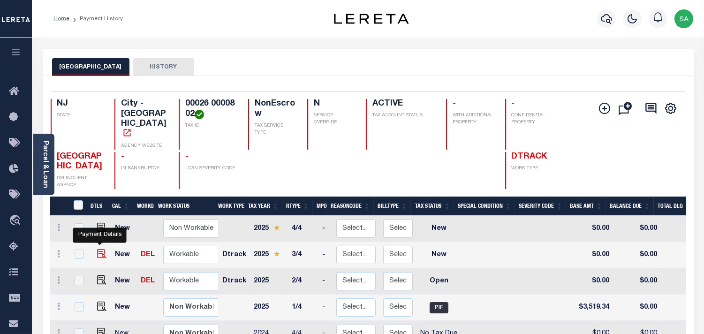
click at [100, 249] on img "" at bounding box center [101, 253] width 9 height 9
checkbox input "true"
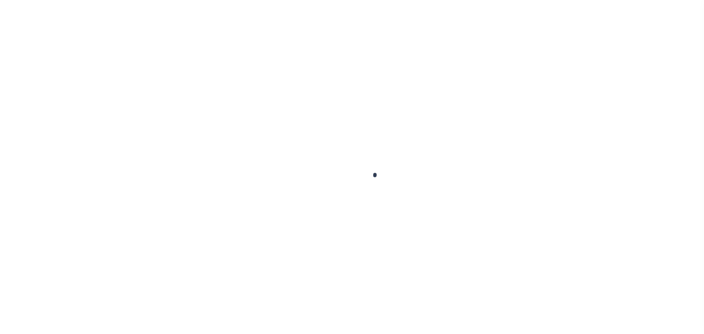
checkbox input "false"
type input "[DATE]"
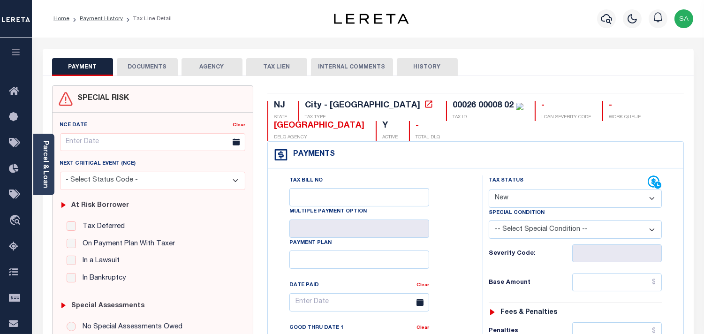
drag, startPoint x: 524, startPoint y: 199, endPoint x: 523, endPoint y: 203, distance: 4.9
click at [524, 199] on select "- Select Status Code - Open Due/Unpaid Paid Incomplete No Tax Due Internal Refu…" at bounding box center [575, 198] width 173 height 18
select select "PYD"
click at [489, 190] on select "- Select Status Code - Open Due/Unpaid Paid Incomplete No Tax Due Internal Refu…" at bounding box center [575, 198] width 173 height 18
type input "[DATE]"
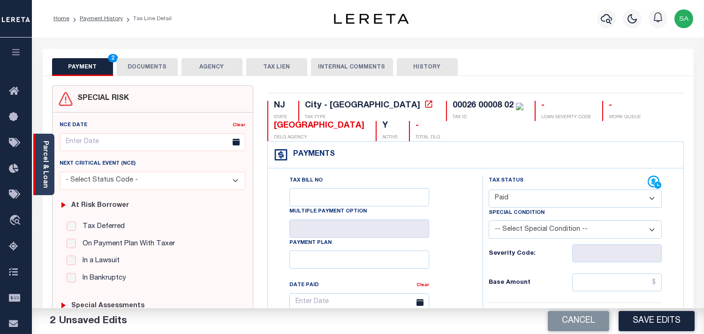
click at [47, 177] on link "Parcel & Loan" at bounding box center [45, 164] width 7 height 47
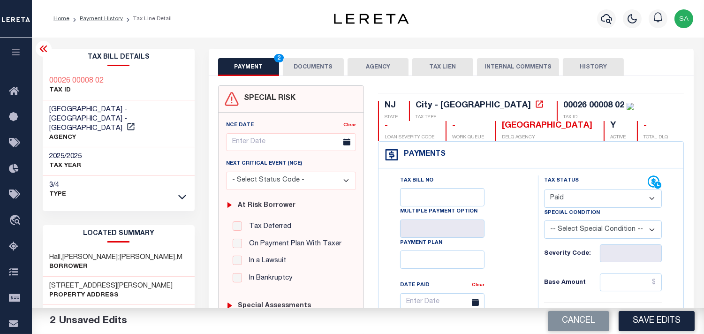
click at [331, 74] on button "DOCUMENTS" at bounding box center [313, 67] width 61 height 18
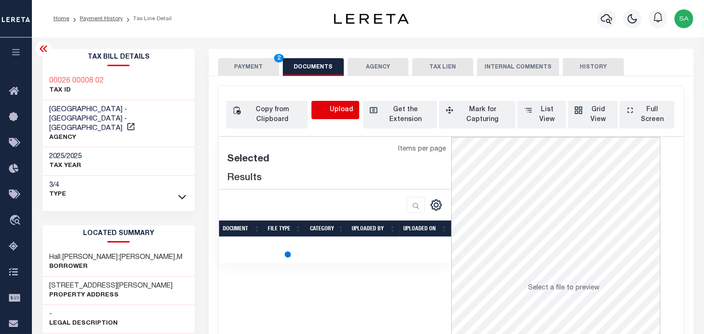
click at [327, 108] on icon "button" at bounding box center [322, 110] width 10 height 10
select select "POP"
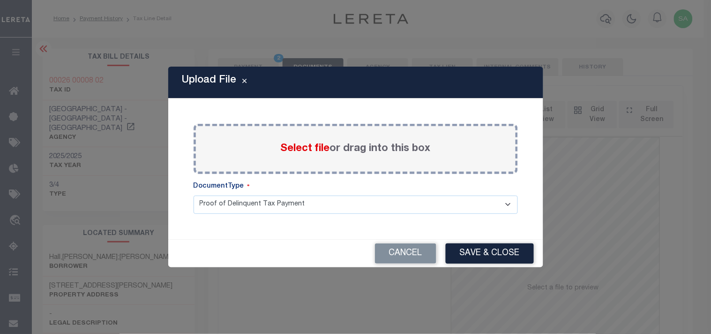
click at [306, 148] on span "Select file" at bounding box center [305, 148] width 49 height 10
click at [0, 0] on input "Select file or drag into this box" at bounding box center [0, 0] width 0 height 0
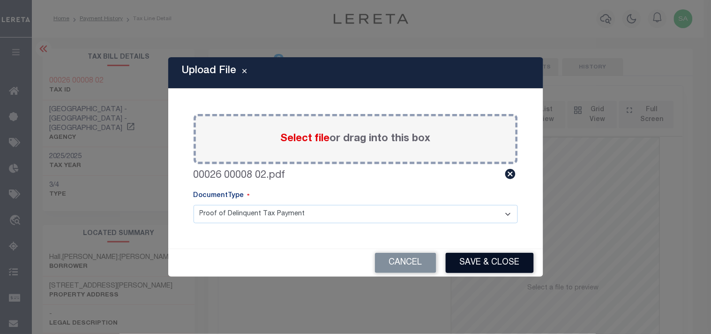
click at [502, 270] on button "Save & Close" at bounding box center [490, 263] width 88 height 20
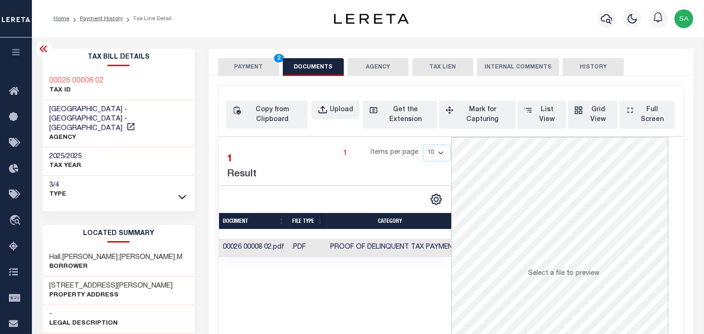
click at [260, 63] on button "PAYMENT 2" at bounding box center [248, 67] width 61 height 18
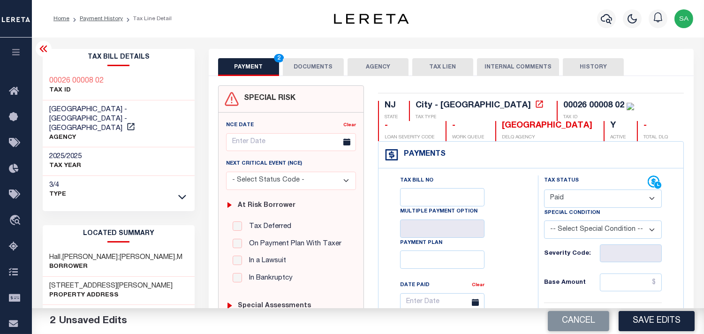
drag, startPoint x: 626, startPoint y: 282, endPoint x: 611, endPoint y: 282, distance: 15.0
click at [626, 282] on input "text" at bounding box center [631, 282] width 62 height 18
paste input "3,775.79"
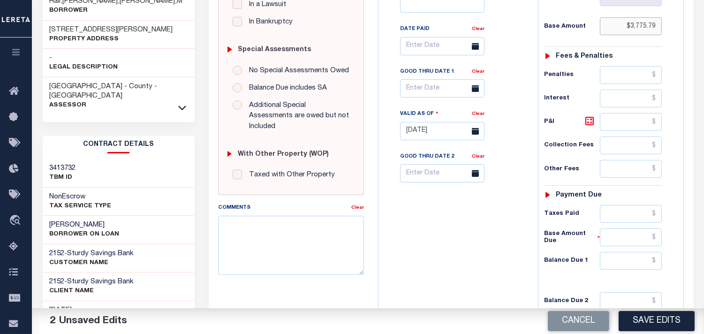
scroll to position [364, 0]
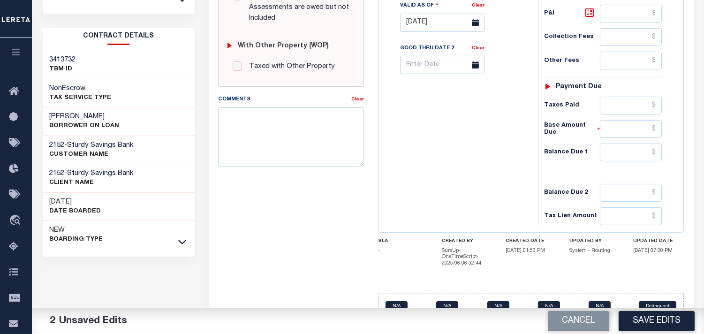
type input "$3,775.79"
click at [643, 141] on div "Tax Status Status - Select Status Code -" at bounding box center [606, 18] width 136 height 414
click at [644, 152] on input "text" at bounding box center [631, 152] width 62 height 18
type input "$0.00"
click at [513, 155] on div "Tax Bill No Multiple Payment Option Payment Plan Clear" at bounding box center [456, 18] width 150 height 414
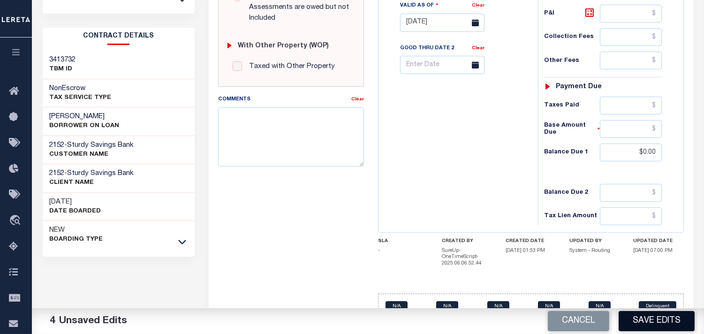
click at [642, 324] on button "Save Edits" at bounding box center [656, 321] width 76 height 20
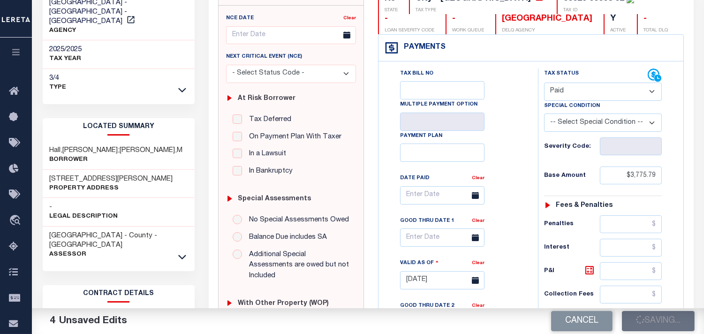
scroll to position [104, 0]
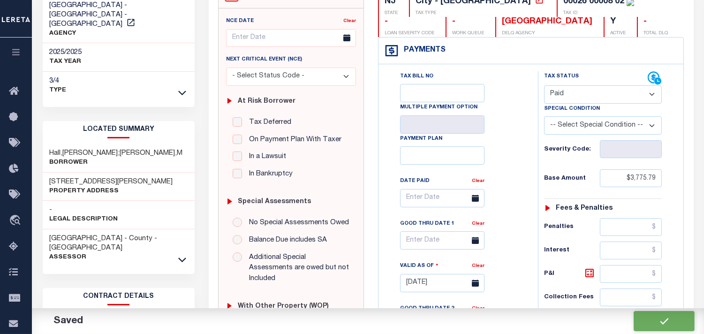
checkbox input "false"
type input "$3,775.79"
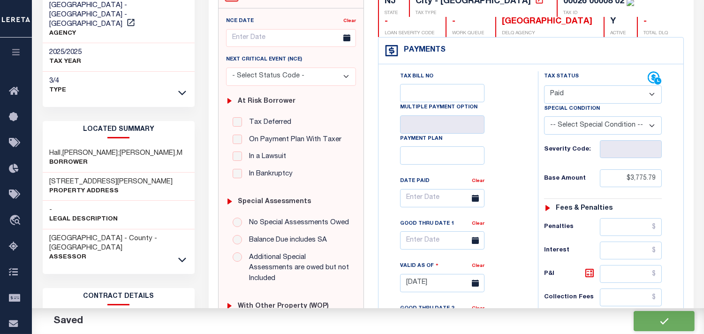
type input "$0"
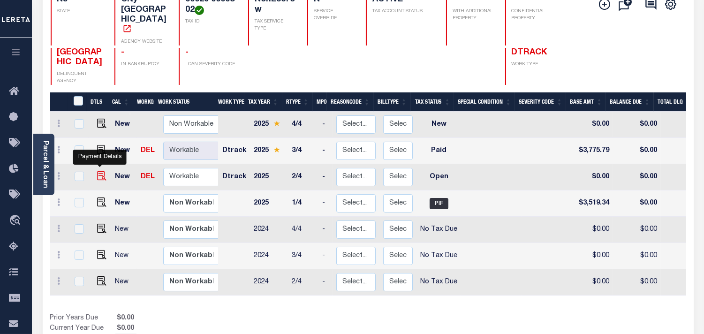
click at [104, 171] on img "" at bounding box center [101, 175] width 9 height 9
checkbox input "true"
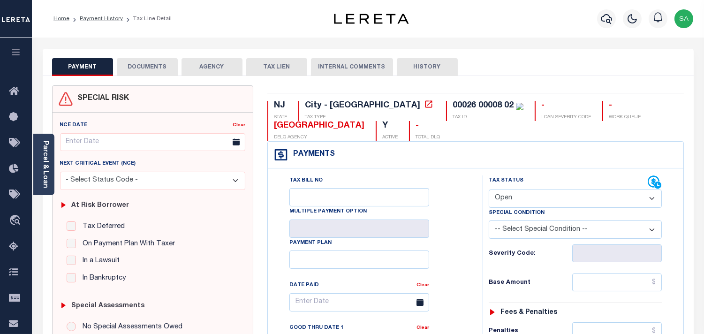
drag, startPoint x: 512, startPoint y: 195, endPoint x: 512, endPoint y: 203, distance: 8.5
click at [512, 195] on select "- Select Status Code - Open Due/Unpaid Paid Incomplete No Tax Due Internal Refu…" at bounding box center [575, 198] width 173 height 18
select select "PYD"
click at [489, 190] on select "- Select Status Code - Open Due/Unpaid Paid Incomplete No Tax Due Internal Refu…" at bounding box center [575, 198] width 173 height 18
type input "[DATE]"
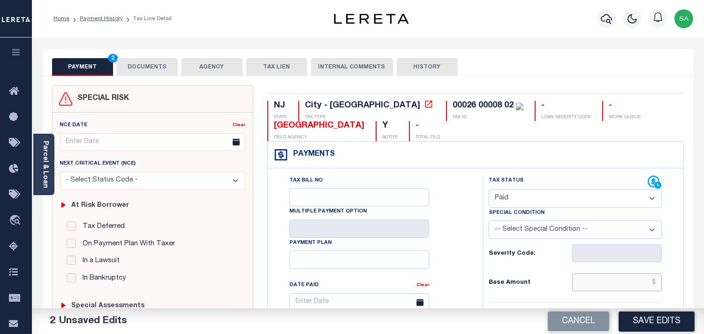
drag, startPoint x: 610, startPoint y: 277, endPoint x: 551, endPoint y: 280, distance: 58.7
click at [610, 277] on input "text" at bounding box center [617, 282] width 90 height 18
paste input "3,519.34"
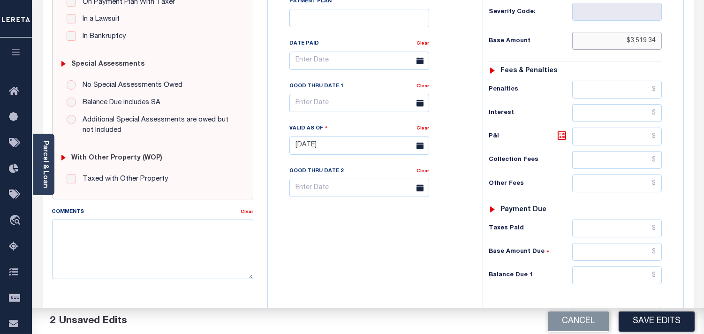
scroll to position [364, 0]
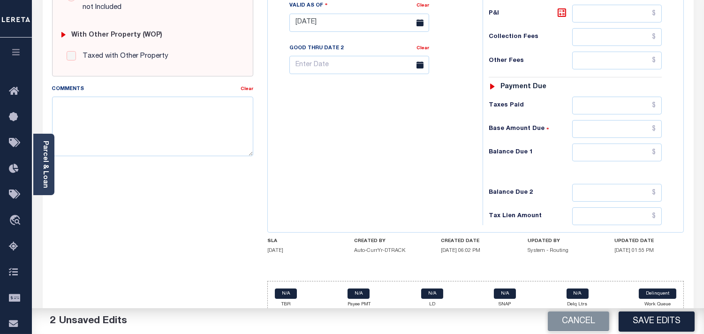
type input "$3,519.34"
click at [609, 165] on div "Tax Status Status - Select Status Code -" at bounding box center [577, 18] width 191 height 414
drag, startPoint x: 621, startPoint y: 148, endPoint x: 605, endPoint y: 151, distance: 16.3
click at [621, 148] on input "text" at bounding box center [617, 152] width 90 height 18
type input "$0.00"
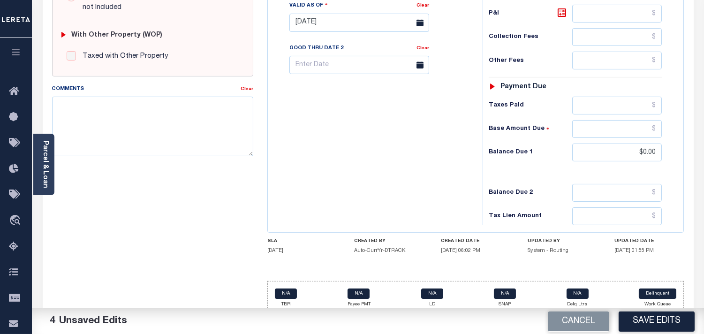
click at [461, 153] on div "Tax Bill No Multiple Payment Option Payment Plan Clear" at bounding box center [372, 18] width 205 height 414
click at [165, 150] on textarea "Comments" at bounding box center [152, 126] width 201 height 59
paste textarea "Refer 2025 3/4 line for Document."
type textarea "Refer 2025 3/4 line for Document."
click at [334, 145] on div "Tax Bill No Multiple Payment Option Payment Plan Clear" at bounding box center [372, 18] width 205 height 414
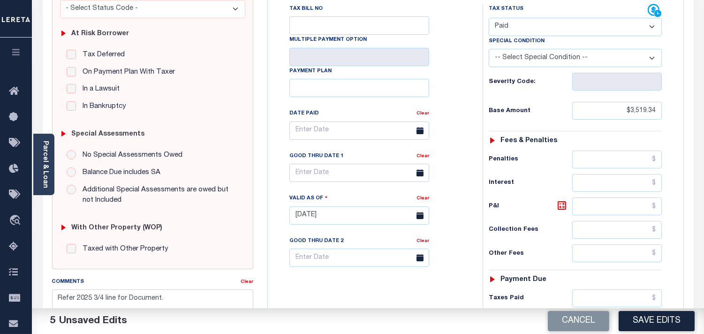
scroll to position [0, 0]
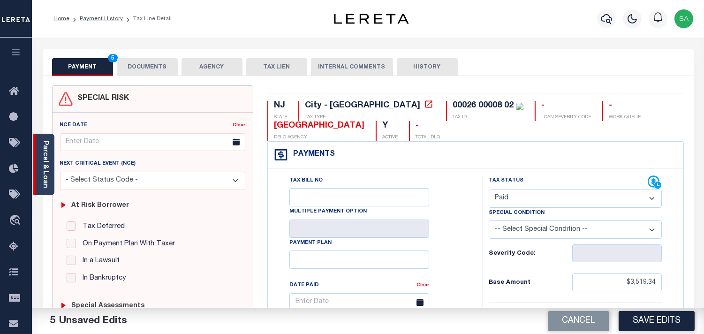
click at [50, 170] on div "Parcel & Loan" at bounding box center [43, 164] width 21 height 61
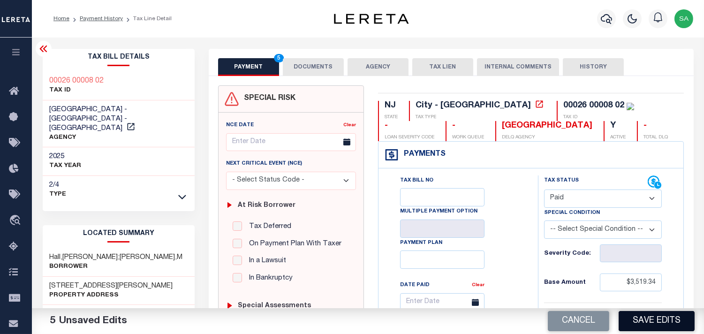
click at [648, 320] on button "Save Edits" at bounding box center [656, 321] width 76 height 20
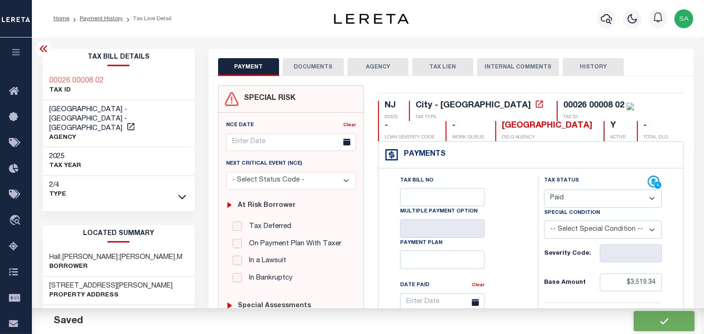
checkbox input "false"
type input "$3,519.34"
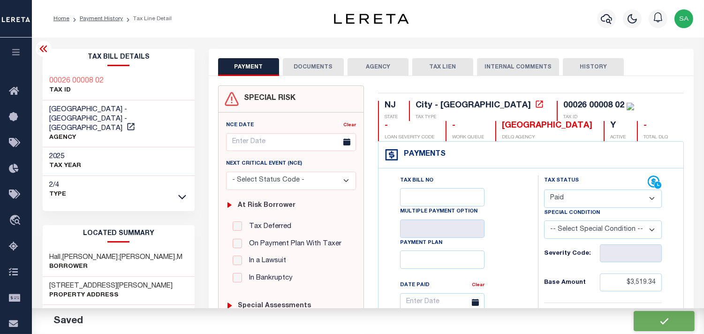
type input "$0"
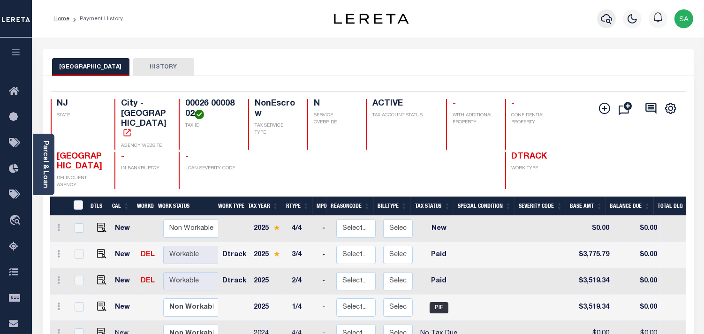
click at [602, 21] on icon "button" at bounding box center [606, 18] width 11 height 11
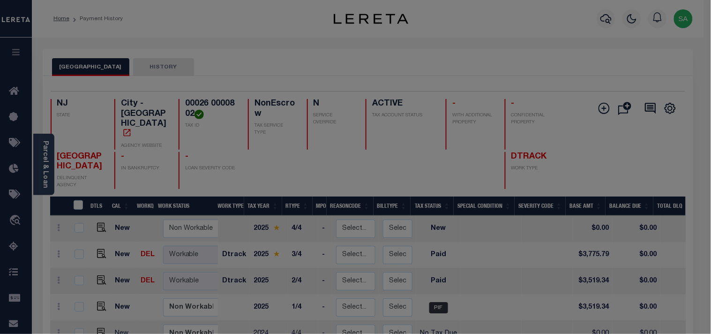
click at [0, 0] on div "Include Loans TBM Customers Borrowers Payments (Lender Non-Disb) Payments (Lend…" at bounding box center [0, 0] width 0 height 0
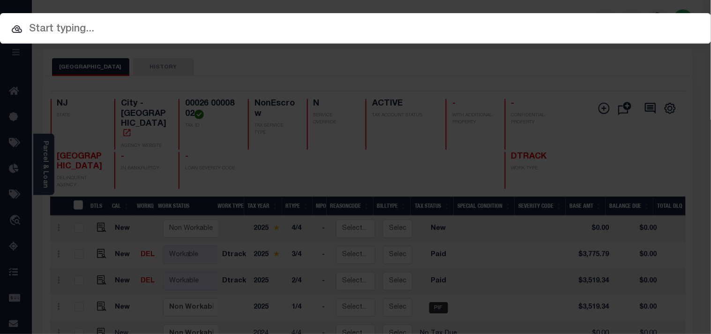
paste input "960400"
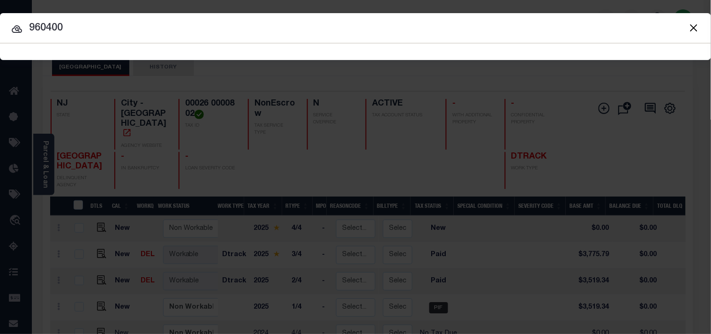
type input "960400"
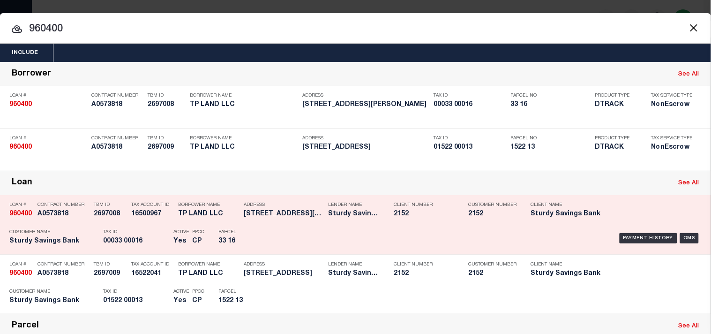
click at [248, 235] on p "Parcel" at bounding box center [239, 232] width 42 height 6
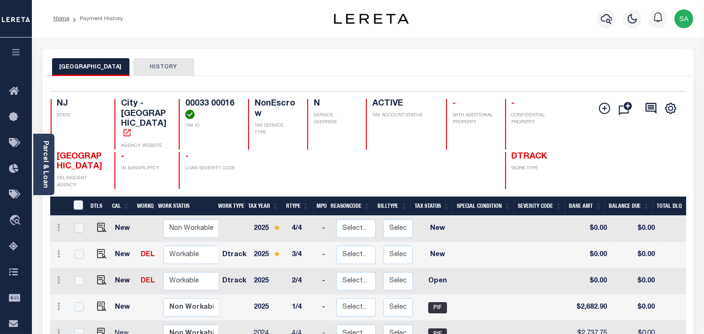
scroll to position [52, 0]
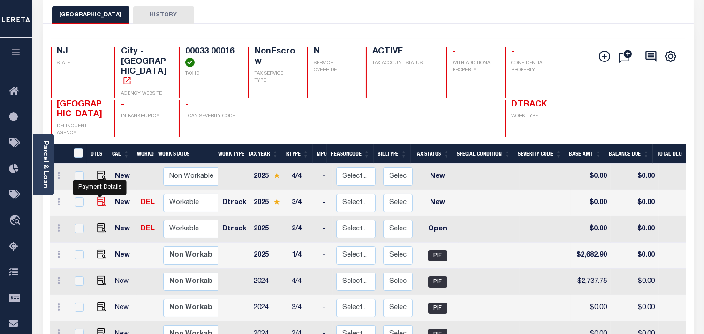
click at [98, 197] on img "" at bounding box center [101, 201] width 9 height 9
checkbox input "true"
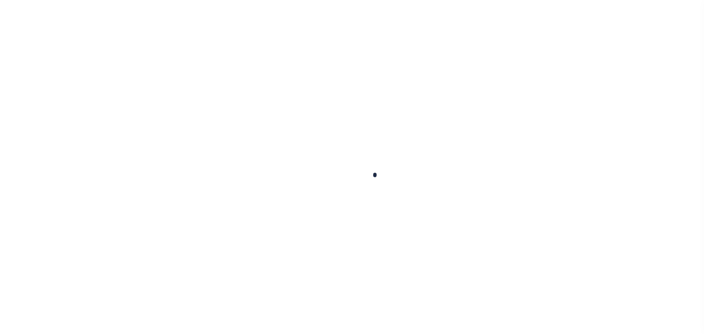
checkbox input "false"
type input "[DATE]"
select select "NW2"
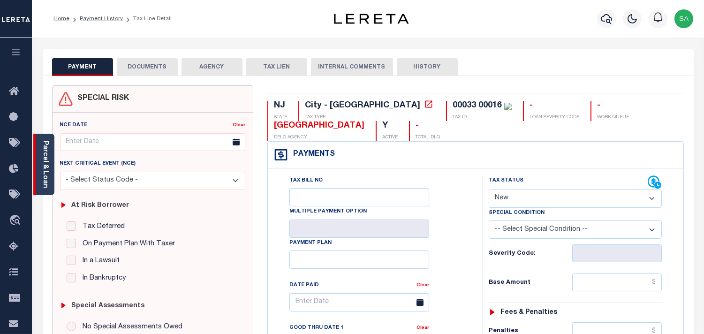
click at [44, 169] on link "Parcel & Loan" at bounding box center [45, 164] width 7 height 47
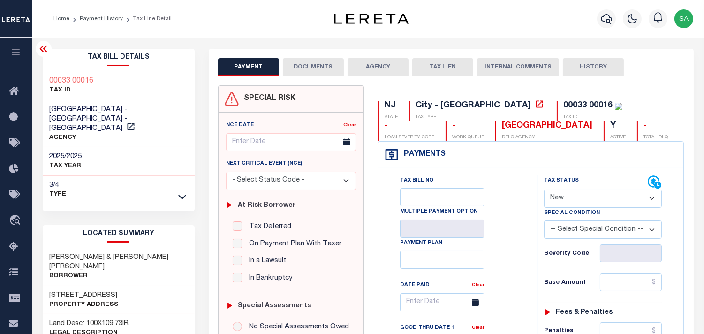
click at [316, 65] on button "DOCUMENTS" at bounding box center [313, 67] width 61 height 18
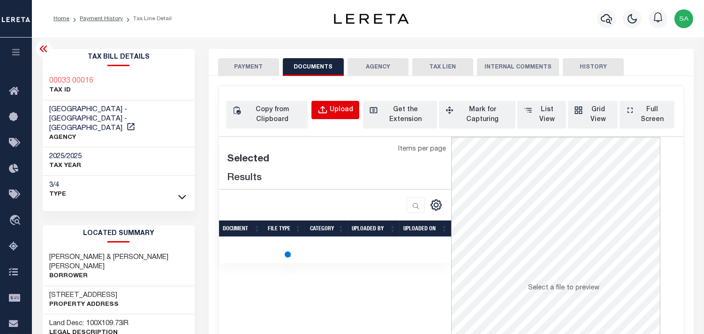
click at [335, 107] on div "Upload" at bounding box center [341, 110] width 23 height 10
select select "POP"
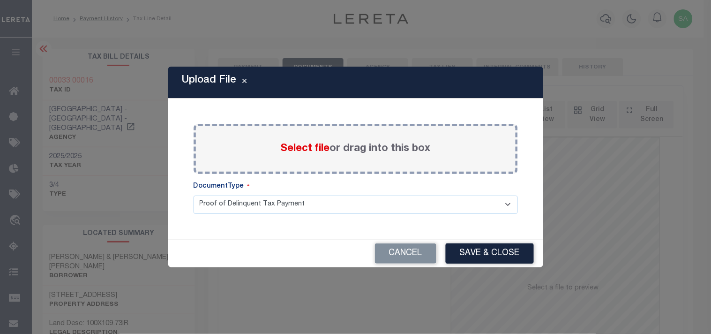
click at [301, 149] on span "Select file" at bounding box center [305, 148] width 49 height 10
click at [0, 0] on input "Select file or drag into this box" at bounding box center [0, 0] width 0 height 0
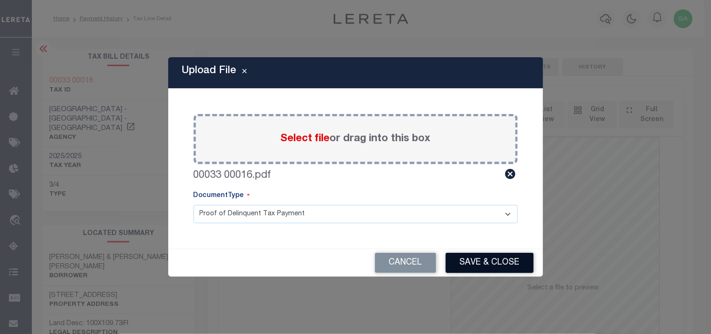
click at [498, 256] on button "Save & Close" at bounding box center [490, 263] width 88 height 20
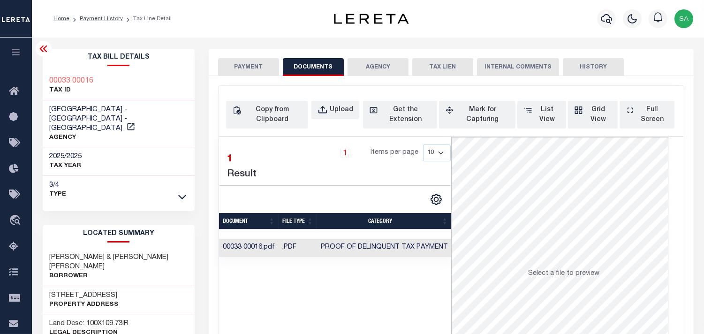
click at [274, 66] on button "PAYMENT" at bounding box center [248, 67] width 61 height 18
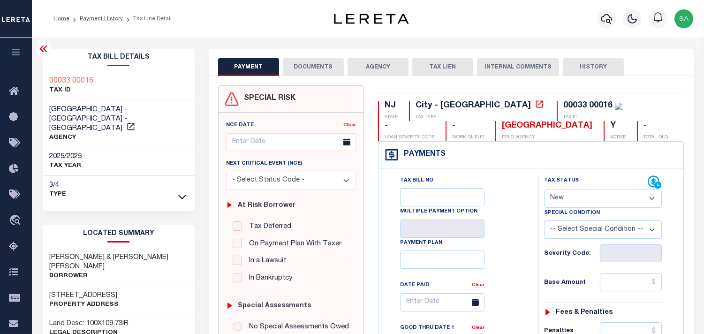
drag, startPoint x: 570, startPoint y: 197, endPoint x: 570, endPoint y: 205, distance: 8.0
click at [570, 197] on select "- Select Status Code - Open Due/Unpaid Paid Incomplete No Tax Due Internal Refu…" at bounding box center [603, 198] width 118 height 18
select select "PYD"
click at [544, 190] on select "- Select Status Code - Open Due/Unpaid Paid Incomplete No Tax Due Internal Refu…" at bounding box center [603, 198] width 118 height 18
type input "[DATE]"
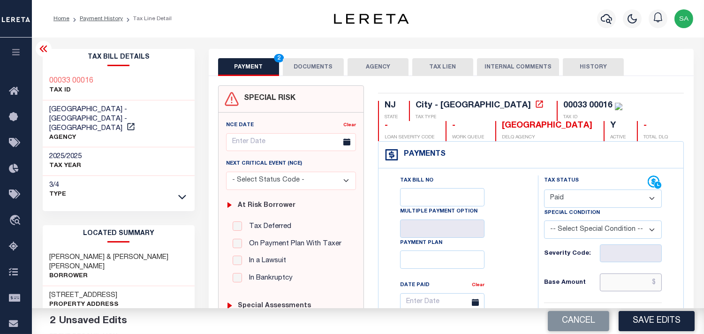
click at [629, 278] on input "text" at bounding box center [631, 282] width 62 height 18
paste input "2,878.40"
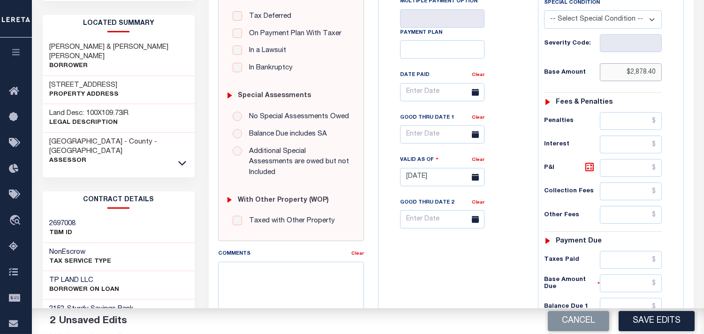
scroll to position [312, 0]
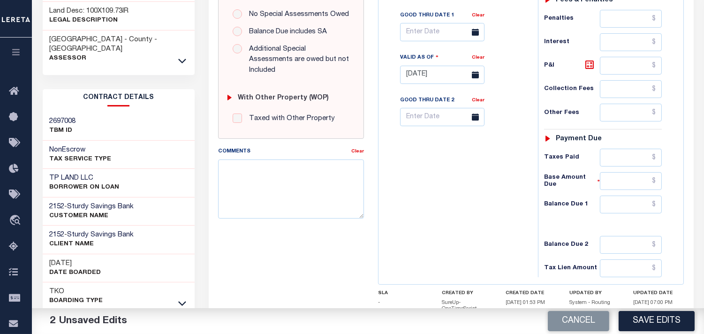
type input "$2,878.40"
drag, startPoint x: 637, startPoint y: 198, endPoint x: 552, endPoint y: 204, distance: 85.1
click at [636, 198] on input "text" at bounding box center [631, 205] width 62 height 18
type input "$0.00"
click at [483, 204] on div "Tax Bill No Multiple Payment Option Payment Plan Clear" at bounding box center [456, 70] width 150 height 414
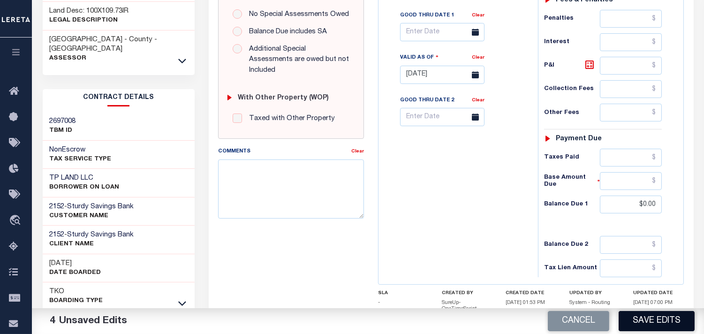
click at [640, 321] on button "Save Edits" at bounding box center [656, 321] width 76 height 20
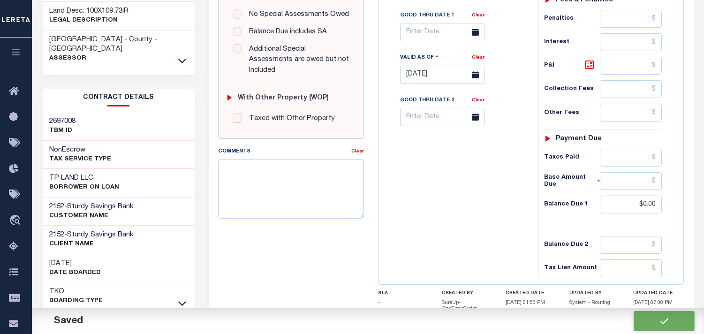
checkbox input "false"
type input "$2,878.4"
type input "$0"
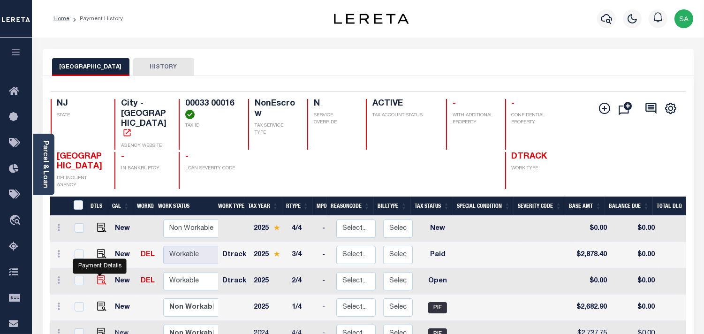
click at [97, 275] on img "" at bounding box center [101, 279] width 9 height 9
checkbox input "true"
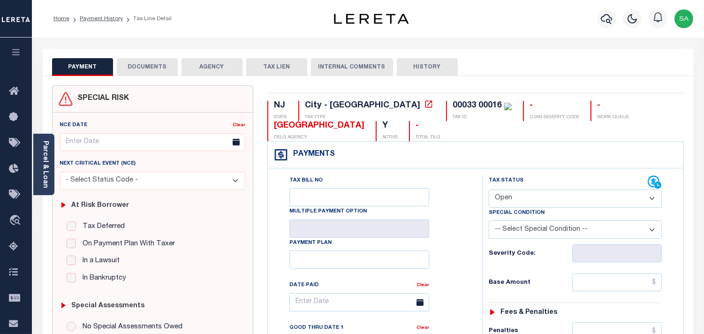
click at [514, 198] on select "- Select Status Code - Open Due/Unpaid Paid Incomplete No Tax Due Internal Refu…" at bounding box center [575, 198] width 173 height 18
select select "PYD"
click at [489, 190] on select "- Select Status Code - Open Due/Unpaid Paid Incomplete No Tax Due Internal Refu…" at bounding box center [575, 198] width 173 height 18
type input "[DATE]"
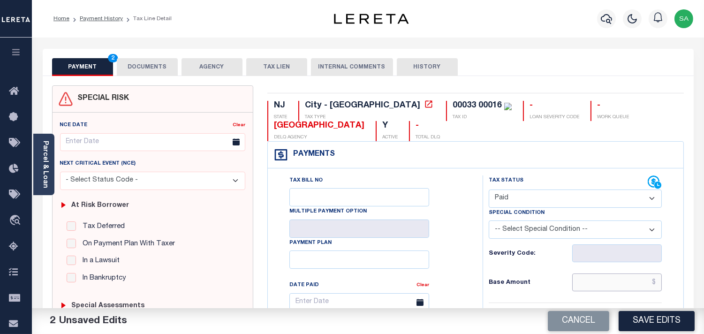
click at [618, 284] on input "text" at bounding box center [617, 282] width 90 height 18
paste input "2,682.90"
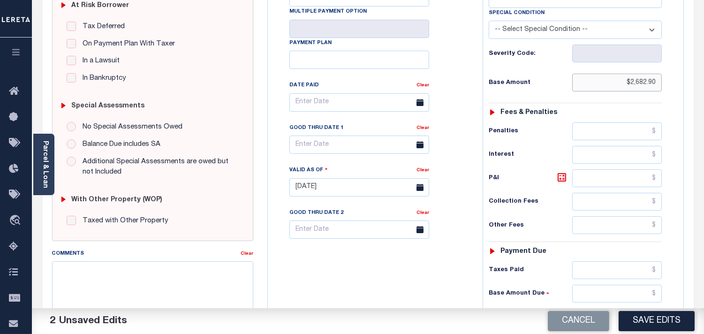
scroll to position [364, 0]
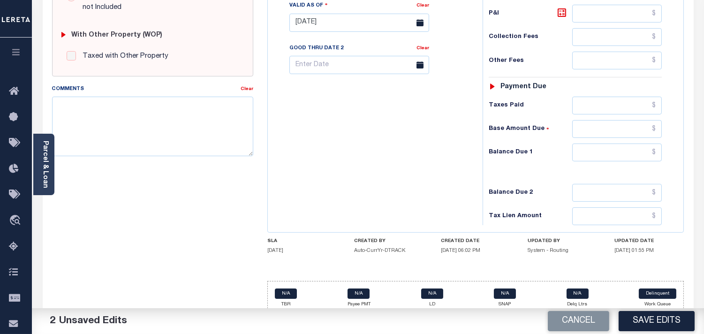
type input "$2,682.90"
click at [612, 152] on input "text" at bounding box center [617, 152] width 90 height 18
type input "$0.00"
drag, startPoint x: 464, startPoint y: 154, endPoint x: 442, endPoint y: 192, distance: 44.3
click at [464, 154] on div "Tax Bill No Multiple Payment Option Payment Plan Clear" at bounding box center [372, 18] width 205 height 414
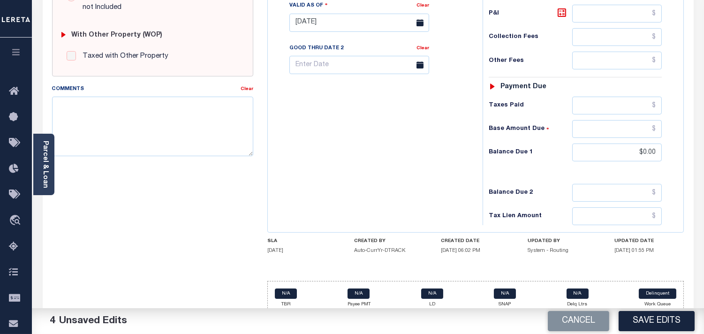
click at [149, 193] on div "SPECIAL RISK NCE Date Clear - Select Status Code -" at bounding box center [152, 22] width 215 height 602
click at [154, 130] on textarea "Comments" at bounding box center [152, 126] width 201 height 59
paste textarea "Refer 2025 3/4 line for Document."
type textarea "Refer 2025 3/4 line for Document."
click at [346, 155] on div "Tax Bill No Multiple Payment Option Payment Plan Clear" at bounding box center [372, 18] width 205 height 414
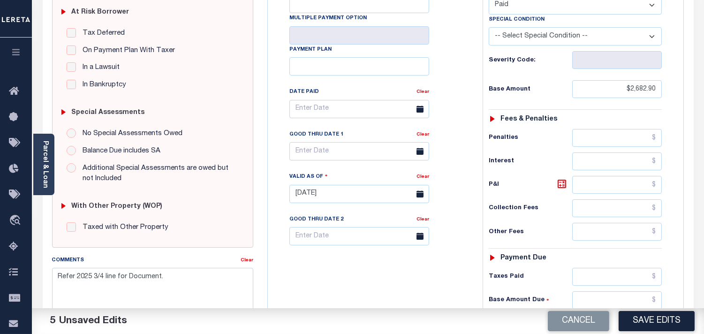
scroll to position [0, 0]
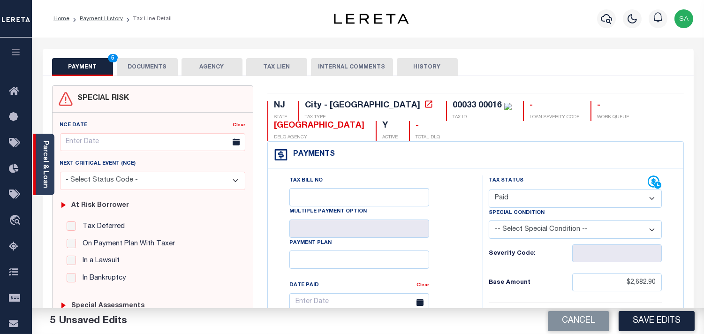
click at [45, 160] on link "Parcel & Loan" at bounding box center [45, 164] width 7 height 47
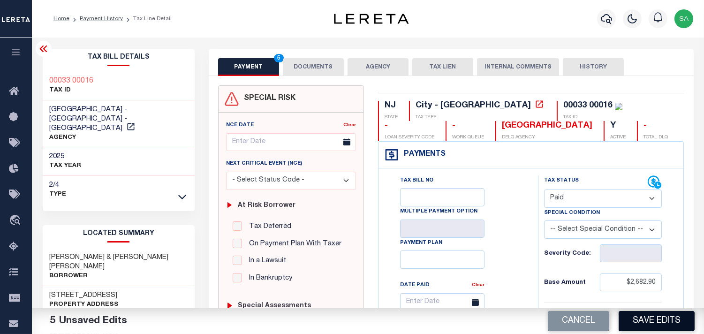
click at [642, 317] on button "Save Edits" at bounding box center [656, 321] width 76 height 20
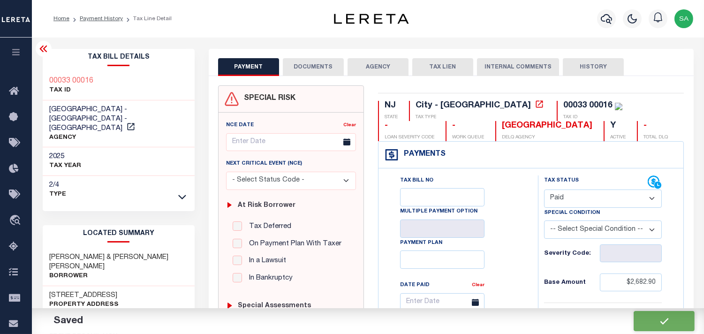
checkbox input "false"
type input "$2,682.9"
type input "$0"
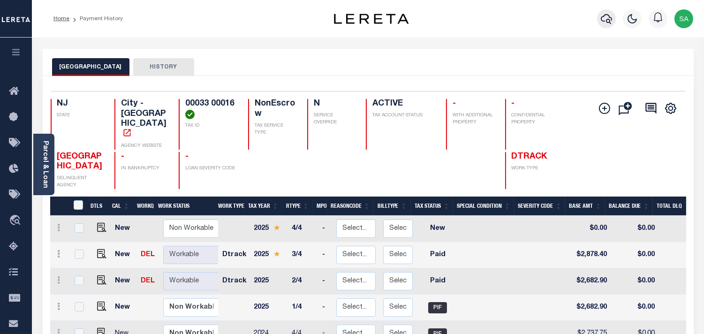
click at [606, 20] on icon "button" at bounding box center [606, 19] width 11 height 10
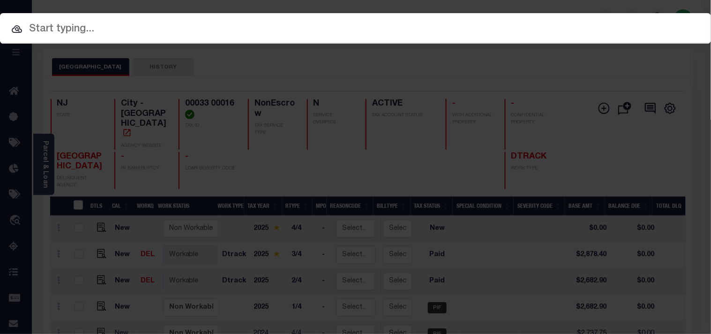
click at [575, 25] on div "Include Loans TBM Customers Borrowers Payments (Lender Non-Disb) Payments (Lend…" at bounding box center [355, 167] width 711 height 334
paste input "9300000462"
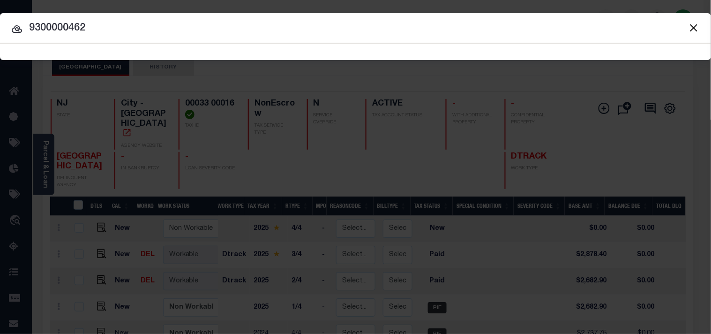
type input "9300000462"
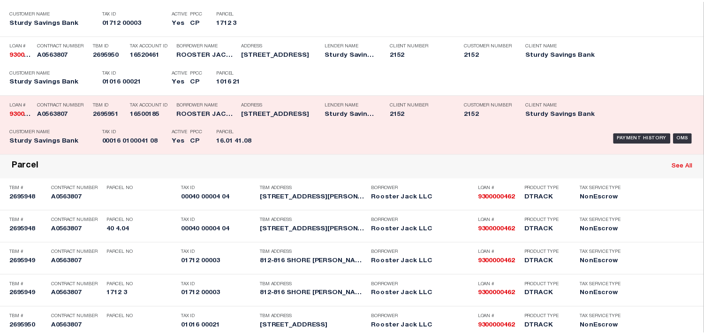
scroll to position [312, 0]
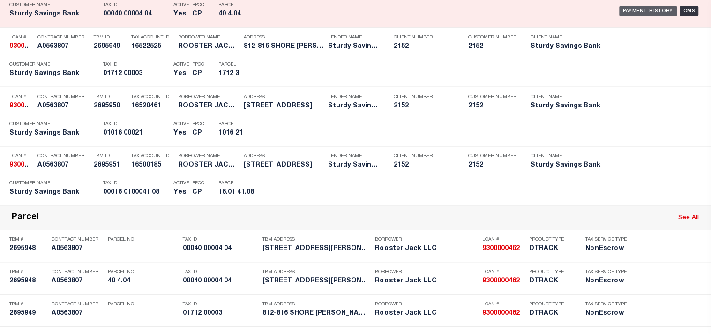
click at [623, 16] on div "Payment History" at bounding box center [649, 11] width 58 height 10
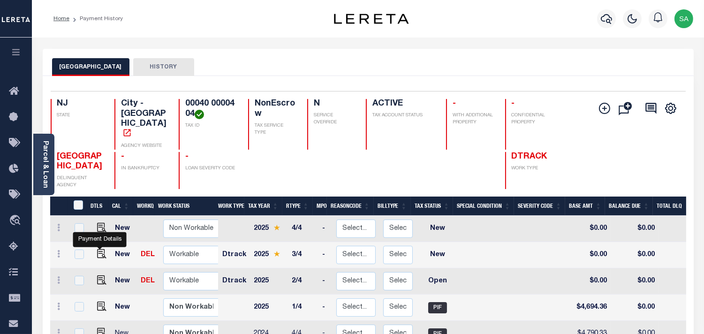
drag, startPoint x: 102, startPoint y: 241, endPoint x: 235, endPoint y: 241, distance: 133.6
click at [102, 249] on img "" at bounding box center [101, 253] width 9 height 9
checkbox input "true"
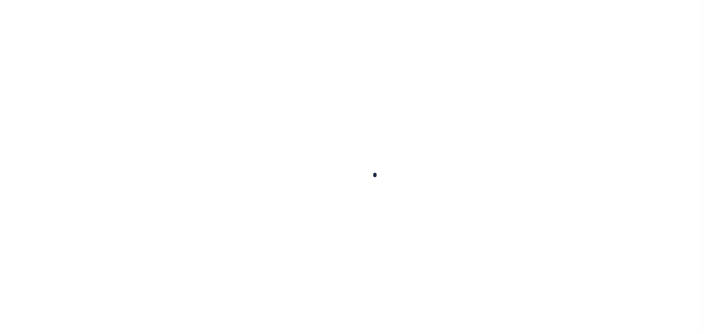
checkbox input "false"
type input "[DATE]"
select select "NW2"
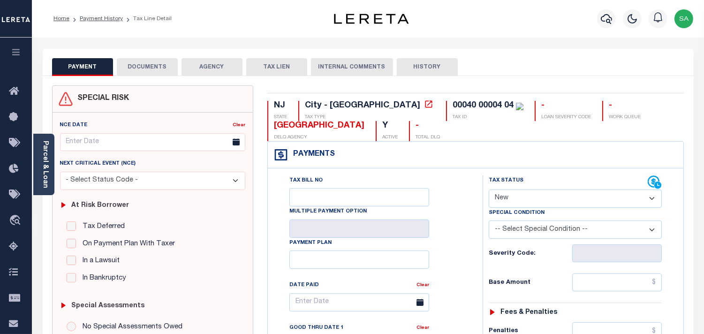
click at [157, 68] on button "DOCUMENTS" at bounding box center [147, 67] width 61 height 18
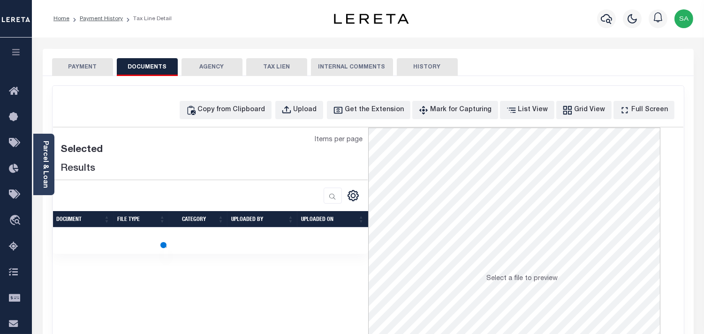
click at [47, 169] on link "Parcel & Loan" at bounding box center [45, 164] width 7 height 47
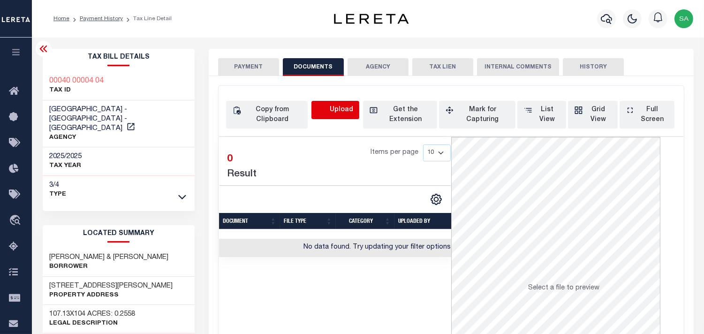
click at [322, 108] on icon "button" at bounding box center [322, 110] width 10 height 10
select select "POP"
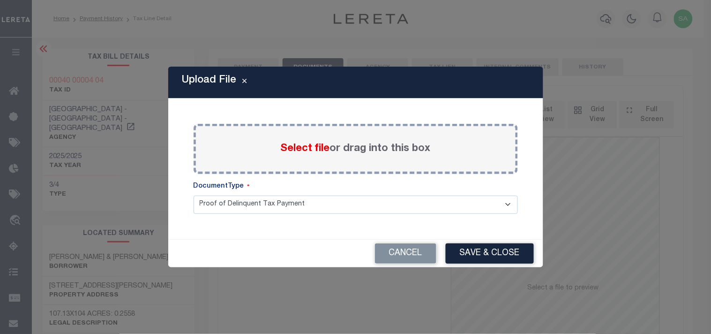
click at [313, 152] on span "Select file" at bounding box center [305, 148] width 49 height 10
click at [0, 0] on input "Select file or drag into this box" at bounding box center [0, 0] width 0 height 0
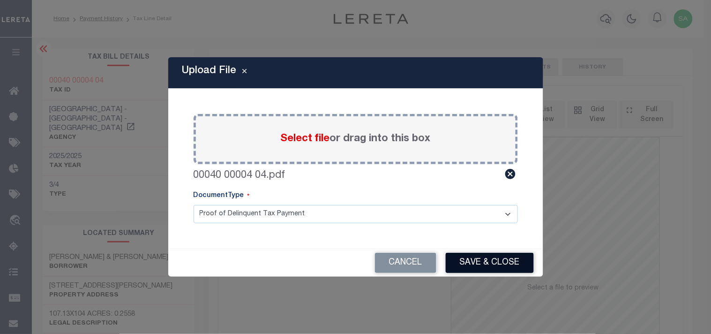
click at [474, 257] on button "Save & Close" at bounding box center [490, 263] width 88 height 20
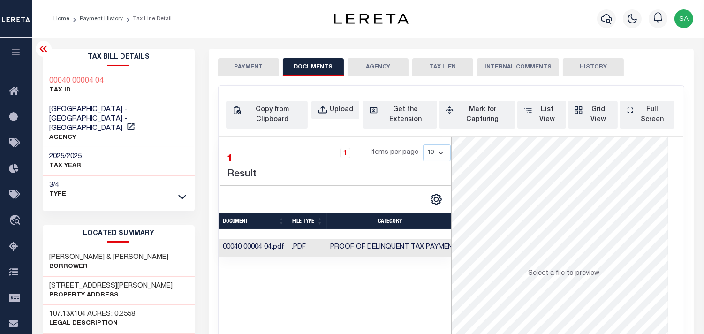
click at [266, 69] on button "PAYMENT" at bounding box center [248, 67] width 61 height 18
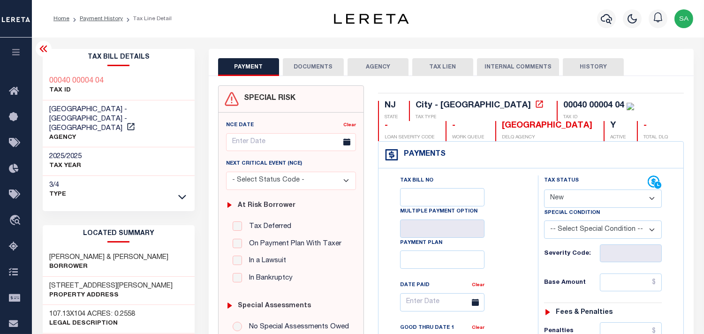
click at [586, 205] on select "- Select Status Code - Open Due/Unpaid Paid Incomplete No Tax Due Internal Refu…" at bounding box center [603, 198] width 118 height 18
select select "PYD"
click at [544, 190] on select "- Select Status Code - Open Due/Unpaid Paid Incomplete No Tax Due Internal Refu…" at bounding box center [603, 198] width 118 height 18
type input "[DATE]"
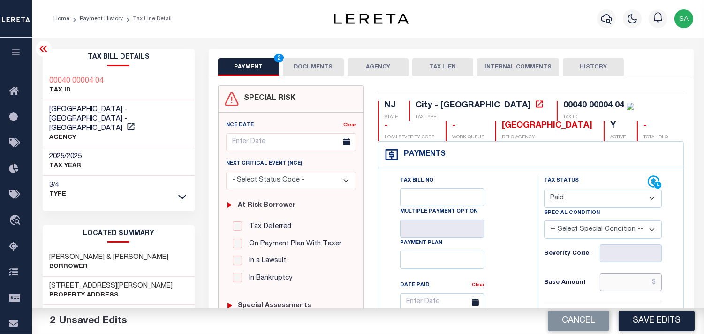
drag, startPoint x: 605, startPoint y: 291, endPoint x: 597, endPoint y: 287, distance: 8.2
click at [605, 291] on input "text" at bounding box center [631, 282] width 62 height 18
paste input "5,036.44"
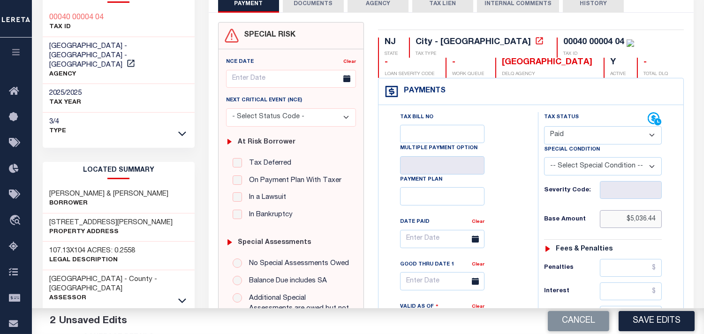
scroll to position [260, 0]
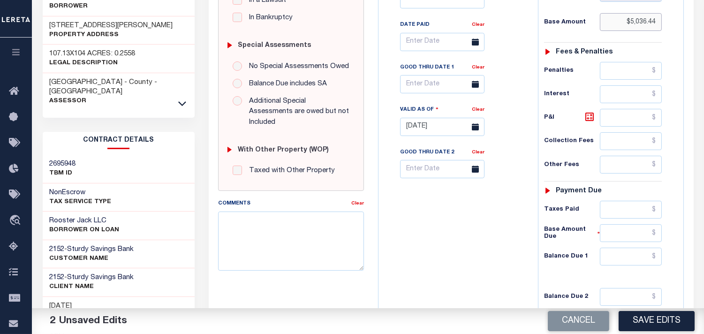
type input "$5,036.44"
drag, startPoint x: 637, startPoint y: 250, endPoint x: 633, endPoint y: 254, distance: 5.6
click at [637, 250] on input "text" at bounding box center [631, 257] width 62 height 18
type input "$0.00"
click at [469, 251] on div "Tax Bill No Multiple Payment Option Payment Plan Clear" at bounding box center [456, 122] width 150 height 414
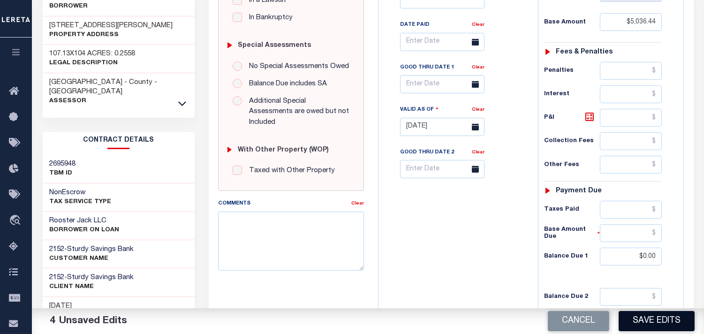
click at [651, 319] on button "Save Edits" at bounding box center [656, 321] width 76 height 20
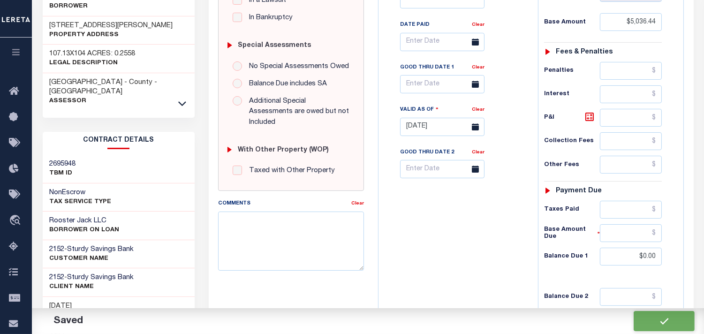
checkbox input "false"
type input "$5,036.44"
type input "$0"
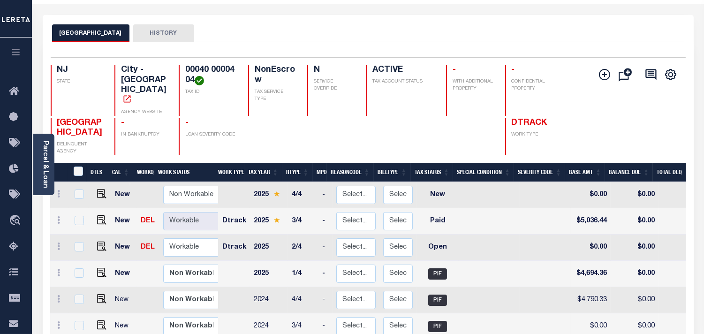
scroll to position [104, 0]
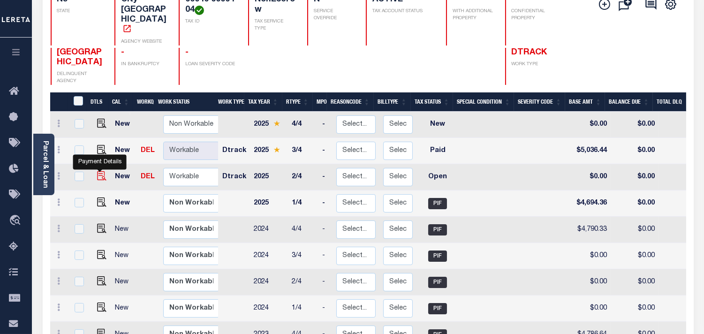
click at [100, 171] on img "" at bounding box center [101, 175] width 9 height 9
checkbox input "true"
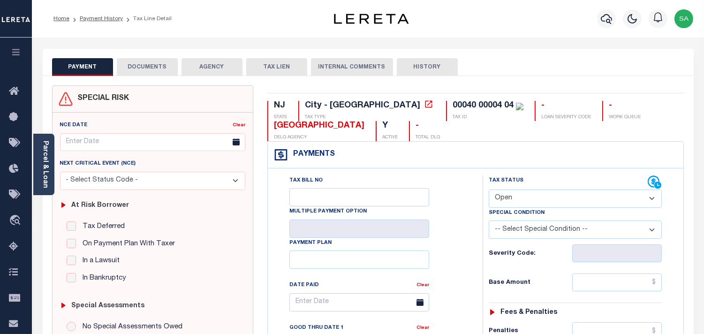
click at [512, 197] on select "- Select Status Code - Open Due/Unpaid Paid Incomplete No Tax Due Internal Refu…" at bounding box center [575, 198] width 173 height 18
select select "PYD"
click at [489, 190] on select "- Select Status Code - Open Due/Unpaid Paid Incomplete No Tax Due Internal Refu…" at bounding box center [575, 198] width 173 height 18
type input "[DATE]"
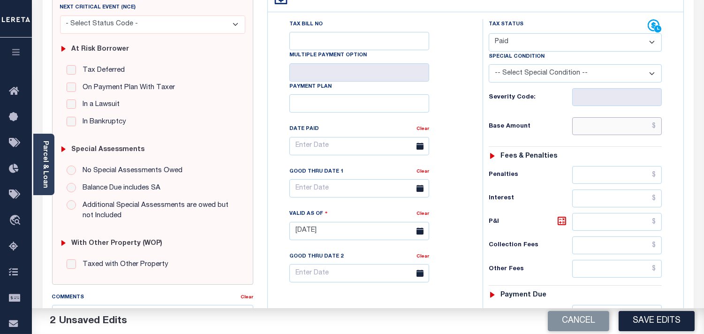
drag, startPoint x: 615, startPoint y: 118, endPoint x: 596, endPoint y: 122, distance: 19.2
click at [615, 118] on input "text" at bounding box center [617, 126] width 90 height 18
paste input "4,694.36"
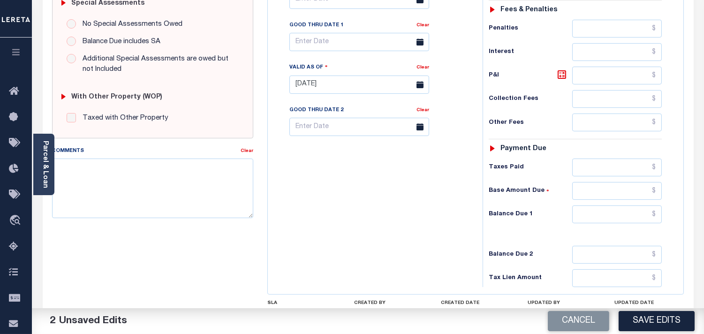
scroll to position [377, 0]
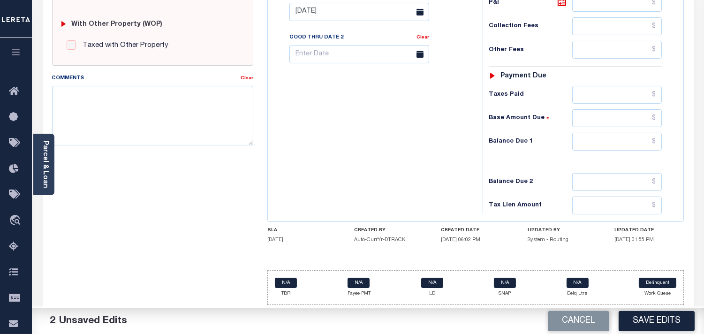
type input "$4,694.36"
click at [608, 136] on input "text" at bounding box center [617, 142] width 90 height 18
type input "$0.00"
drag, startPoint x: 456, startPoint y: 141, endPoint x: 457, endPoint y: 159, distance: 18.8
click at [456, 141] on div "Tax Bill No Multiple Payment Option Payment Plan Clear" at bounding box center [372, 7] width 205 height 414
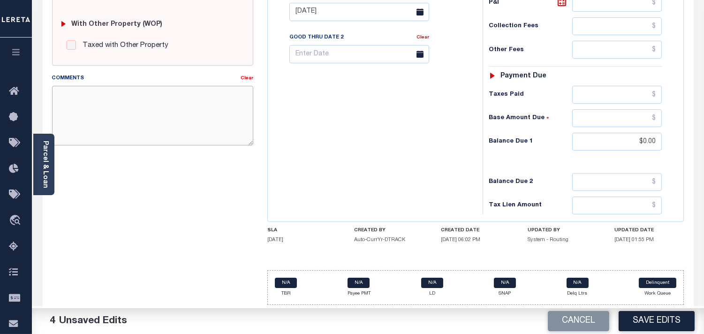
click at [219, 125] on textarea "Comments" at bounding box center [152, 115] width 201 height 59
paste textarea "Refer 2025 3/4 line for Document."
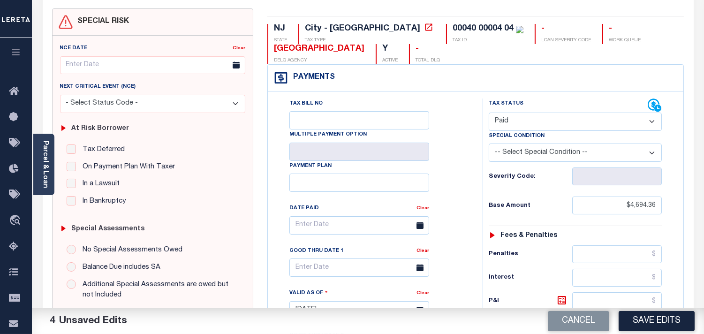
scroll to position [0, 0]
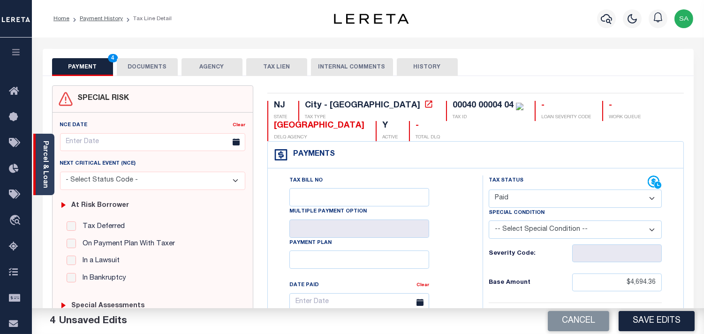
type textarea "Refer 2025 3/4 line for Document."
click at [43, 162] on link "Parcel & Loan" at bounding box center [45, 164] width 7 height 47
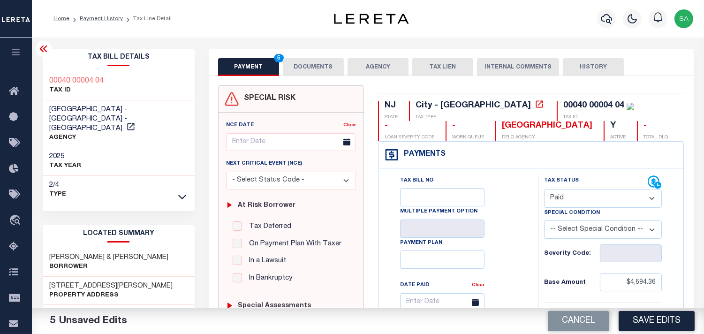
scroll to position [260, 0]
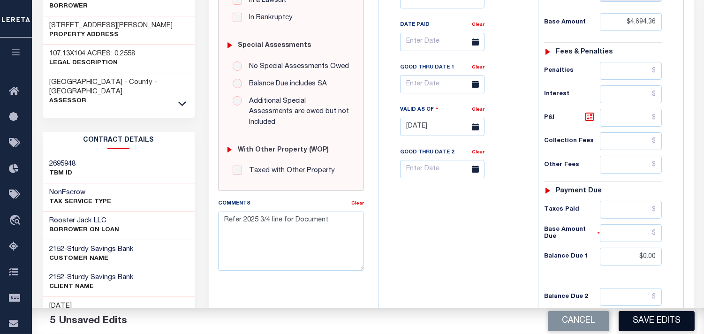
click at [645, 325] on button "Save Edits" at bounding box center [656, 321] width 76 height 20
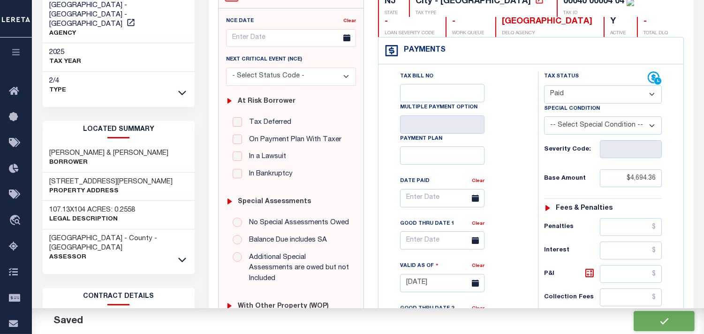
checkbox input "false"
type input "$4,694.36"
type input "$0"
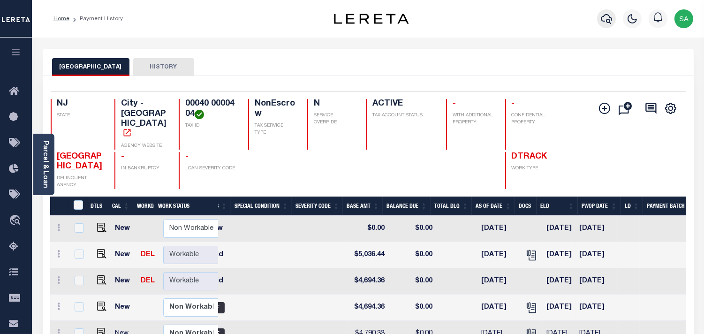
click at [602, 18] on icon "button" at bounding box center [606, 19] width 11 height 10
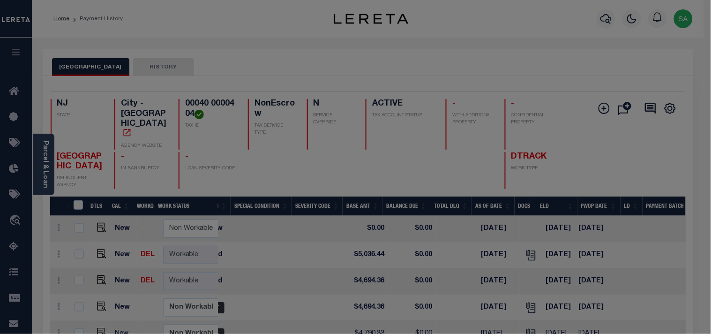
click at [0, 0] on div "Include Loans TBM Customers Borrowers Payments (Lender Non-Disb) Payments (Lend…" at bounding box center [0, 0] width 0 height 0
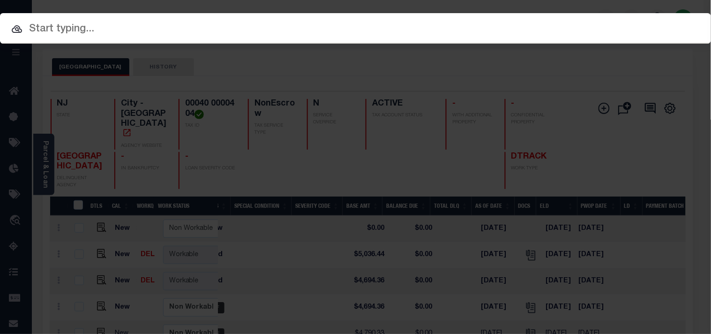
paste input "9300003730"
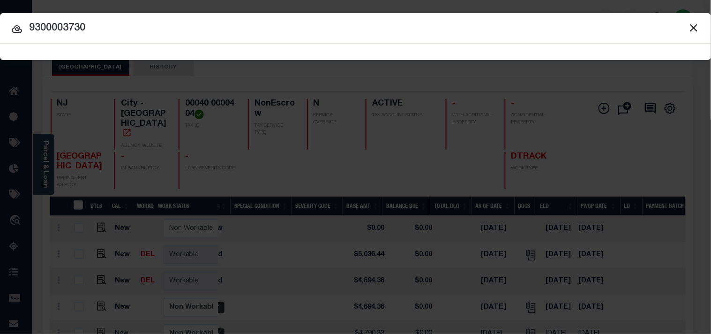
type input "9300003730"
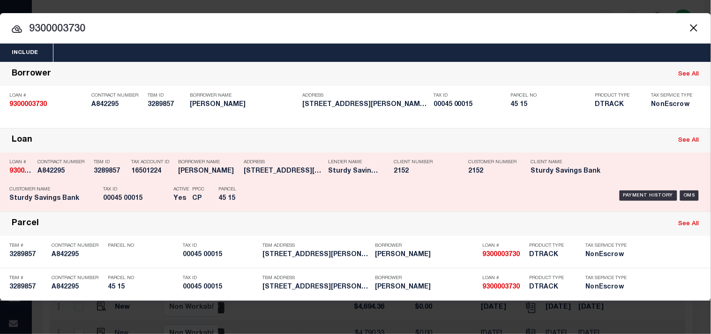
click at [309, 185] on div "Payment History OMS" at bounding box center [488, 195] width 427 height 27
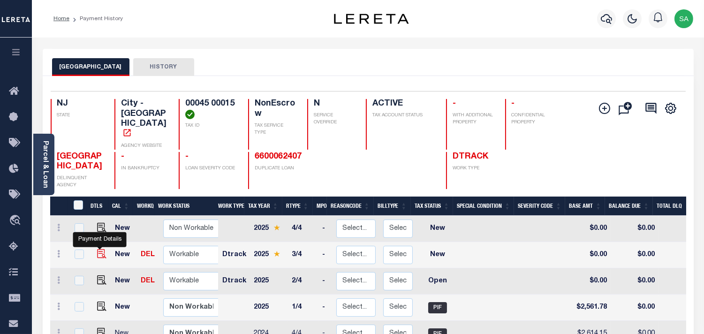
click at [102, 249] on img "" at bounding box center [101, 253] width 9 height 9
checkbox input "true"
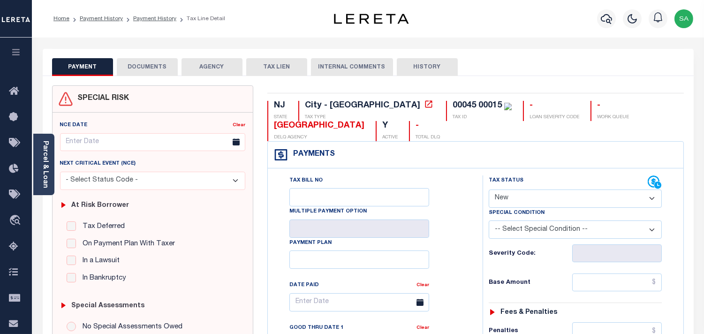
click at [544, 202] on select "- Select Status Code - Open Due/Unpaid Paid Incomplete No Tax Due Internal Refu…" at bounding box center [575, 198] width 173 height 18
select select "PYD"
click at [489, 190] on select "- Select Status Code - Open Due/Unpaid Paid Incomplete No Tax Due Internal Refu…" at bounding box center [575, 198] width 173 height 18
type input "[DATE]"
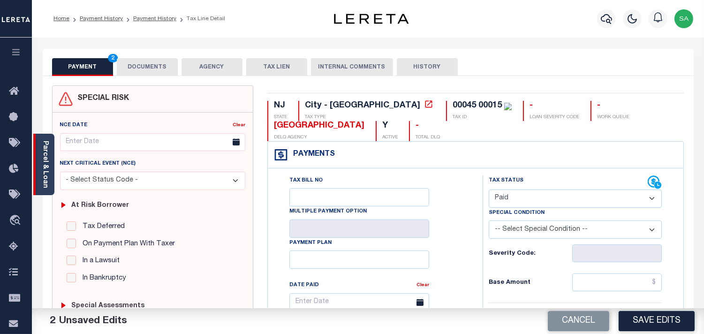
click at [52, 162] on div "Parcel & Loan" at bounding box center [43, 164] width 21 height 61
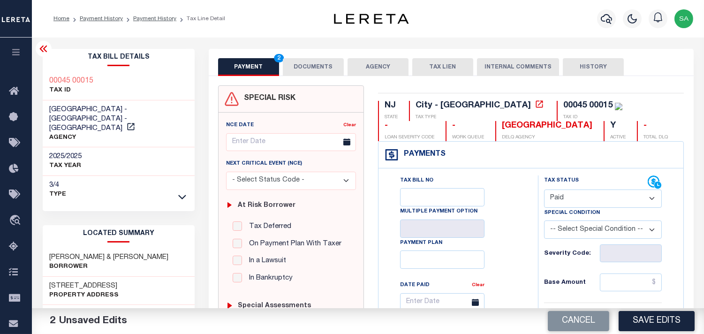
click at [302, 75] on button "DOCUMENTS" at bounding box center [313, 67] width 61 height 18
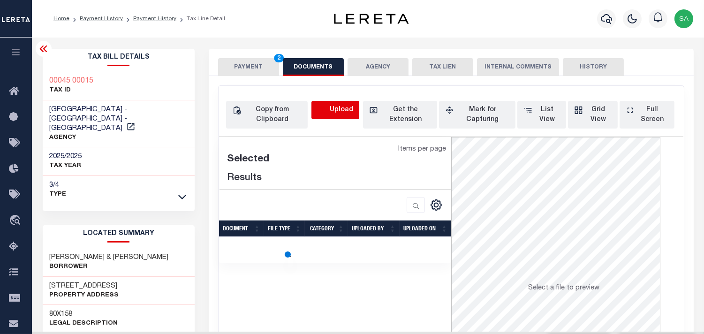
click at [319, 106] on icon "button" at bounding box center [322, 110] width 10 height 10
select select "POP"
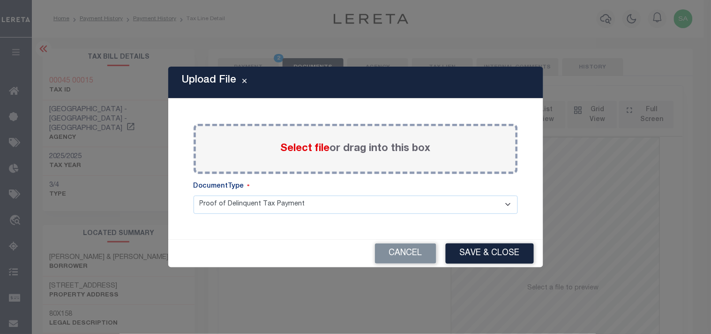
click at [309, 152] on span "Select file" at bounding box center [305, 148] width 49 height 10
click at [0, 0] on input "Select file or drag into this box" at bounding box center [0, 0] width 0 height 0
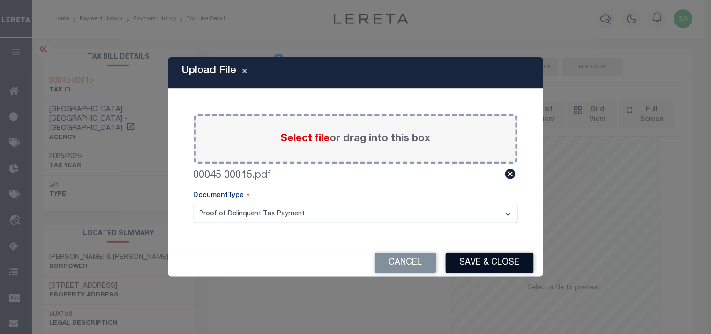
click at [520, 260] on button "Save & Close" at bounding box center [490, 263] width 88 height 20
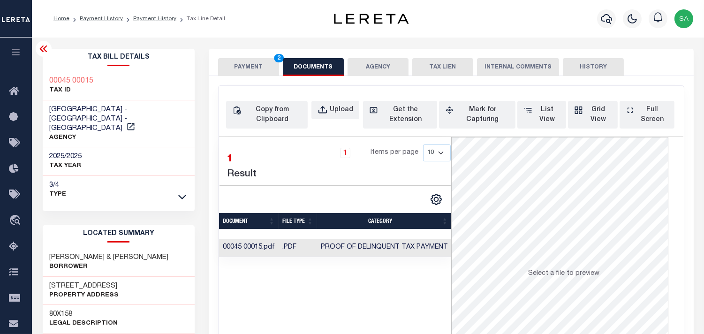
click at [256, 69] on button "PAYMENT 2" at bounding box center [248, 67] width 61 height 18
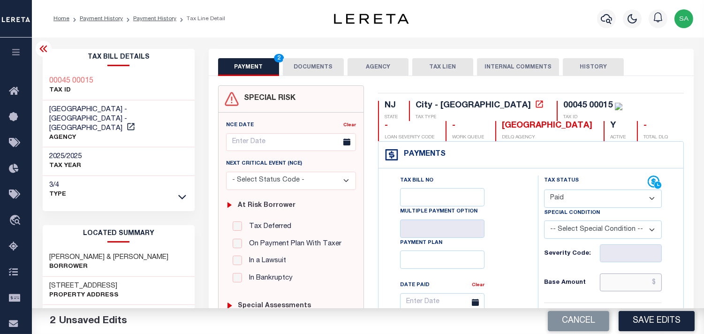
click at [620, 279] on input "text" at bounding box center [631, 282] width 62 height 18
paste input "2,748.45"
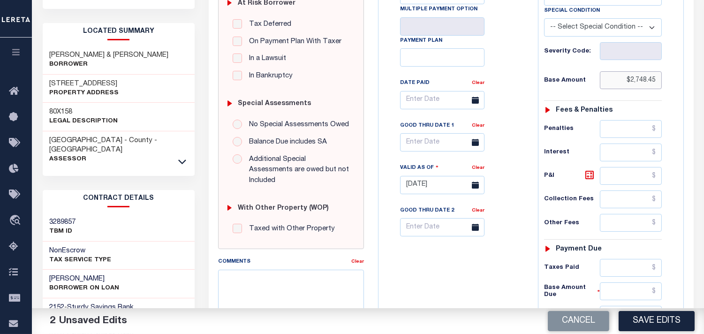
scroll to position [312, 0]
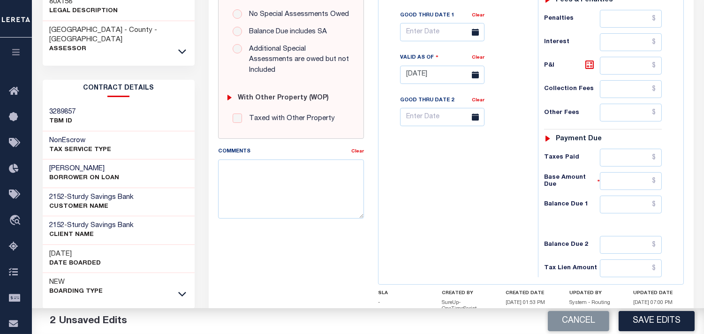
type input "$2,748.45"
drag, startPoint x: 623, startPoint y: 208, endPoint x: 612, endPoint y: 208, distance: 10.8
click at [623, 208] on input "text" at bounding box center [631, 205] width 62 height 18
type input "$0.00"
drag, startPoint x: 516, startPoint y: 183, endPoint x: 519, endPoint y: 188, distance: 6.5
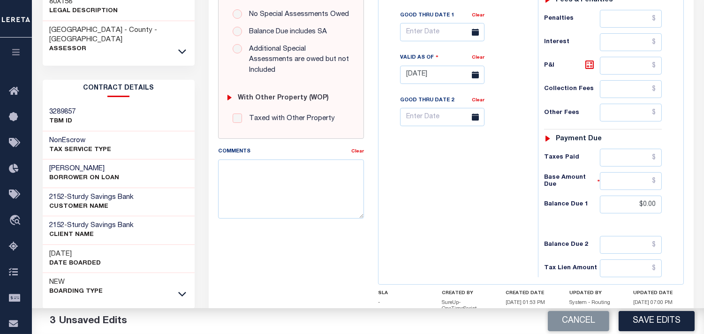
click at [516, 184] on div "Tax Bill No Multiple Payment Option Payment Plan Clear" at bounding box center [456, 70] width 150 height 414
click at [669, 327] on button "Save Edits" at bounding box center [656, 321] width 76 height 20
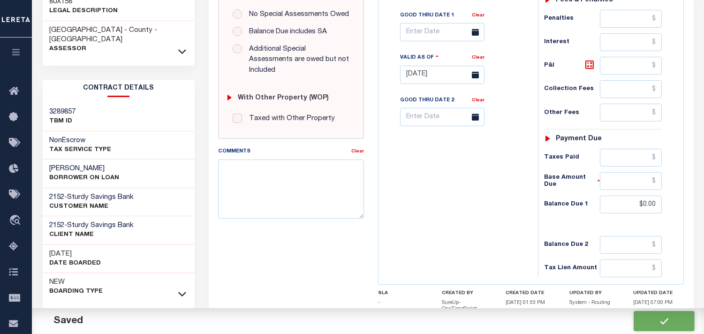
checkbox input "false"
type input "$2,748.45"
type input "$0"
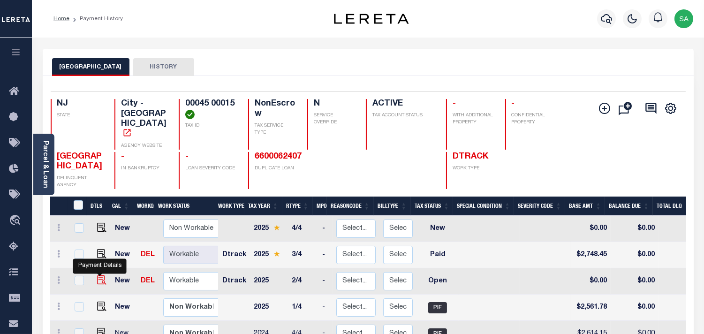
click at [102, 275] on img "" at bounding box center [101, 279] width 9 height 9
checkbox input "true"
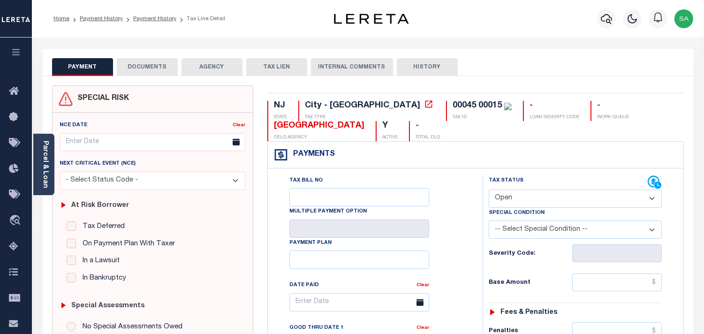
click at [522, 203] on select "- Select Status Code - Open Due/Unpaid Paid Incomplete No Tax Due Internal Refu…" at bounding box center [575, 198] width 173 height 18
select select "PYD"
click at [489, 190] on select "- Select Status Code - Open Due/Unpaid Paid Incomplete No Tax Due Internal Refu…" at bounding box center [575, 198] width 173 height 18
type input "[DATE]"
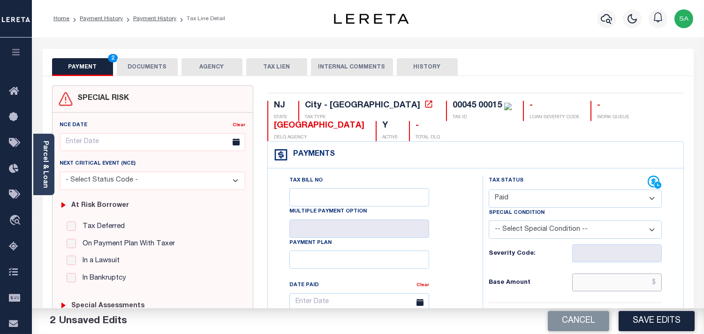
drag, startPoint x: 629, startPoint y: 284, endPoint x: 542, endPoint y: 264, distance: 88.7
click at [629, 284] on input "text" at bounding box center [617, 282] width 90 height 18
paste input "2,561.77"
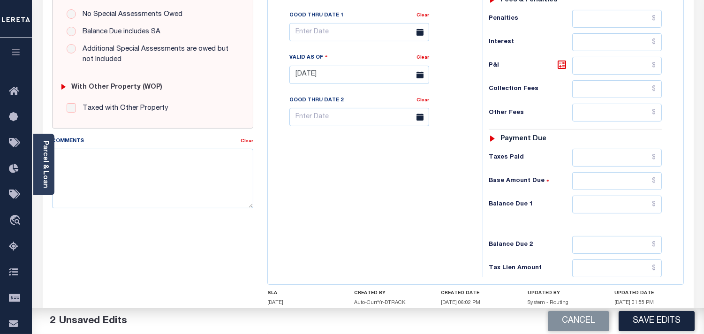
type input "$2,561.77"
click at [617, 213] on input "text" at bounding box center [617, 205] width 90 height 18
type input "$0.00"
click at [437, 204] on div "Tax Bill No Multiple Payment Option Payment Plan Clear" at bounding box center [372, 70] width 205 height 414
click at [135, 182] on textarea "Comments" at bounding box center [152, 178] width 201 height 59
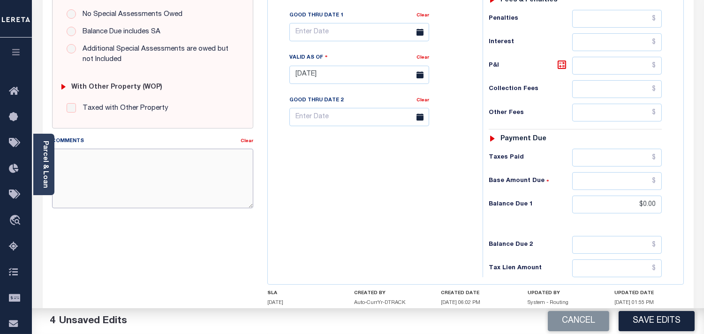
paste textarea "Refer 2025 3/4 line for Document."
type textarea "Refer 2025 3/4 line for Document."
click at [322, 177] on div "Tax Bill No Multiple Payment Option Payment Plan Clear" at bounding box center [372, 70] width 205 height 414
click at [652, 315] on button "Save Edits" at bounding box center [656, 321] width 76 height 20
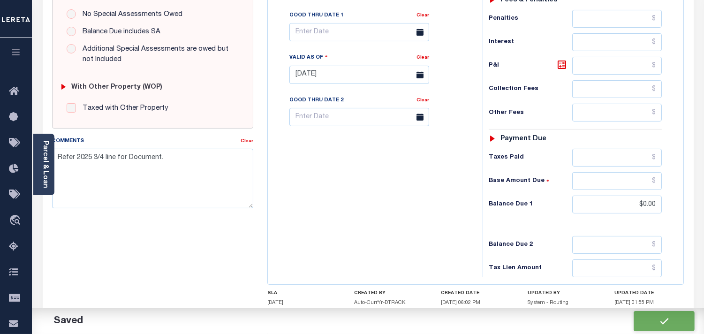
checkbox input "false"
type input "$2,561.77"
type input "$0"
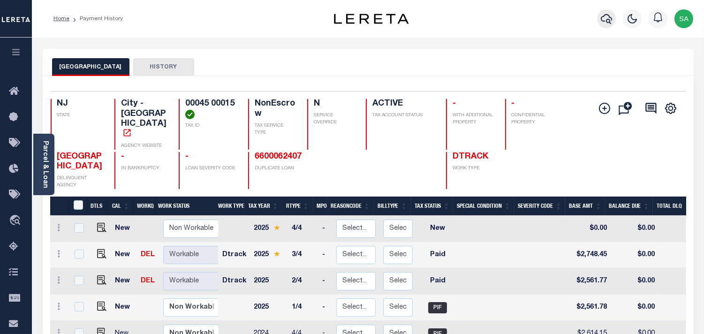
click at [605, 21] on icon "button" at bounding box center [606, 19] width 11 height 10
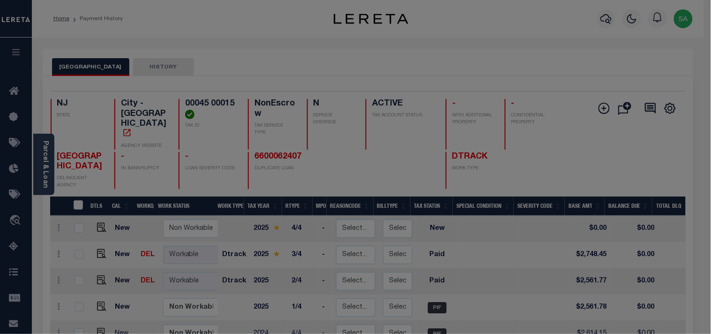
click at [0, 0] on span at bounding box center [0, 0] width 0 height 0
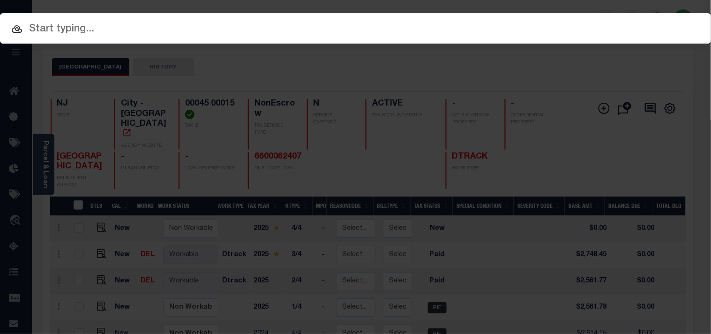
paste input "9300003730"
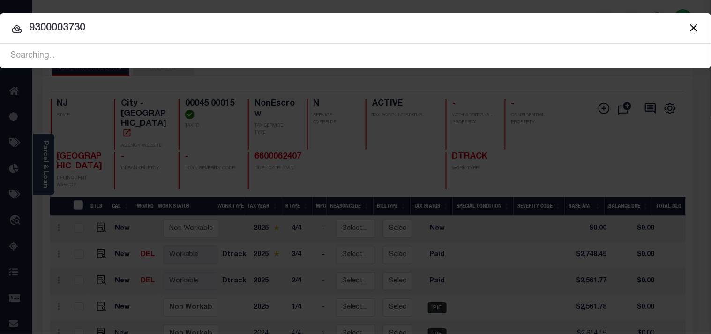
drag, startPoint x: 142, startPoint y: 33, endPoint x: 218, endPoint y: 31, distance: 76.0
click at [0, 29] on input "9300003730" at bounding box center [355, 28] width 711 height 16
paste input "6600082447"
type input "6600082447"
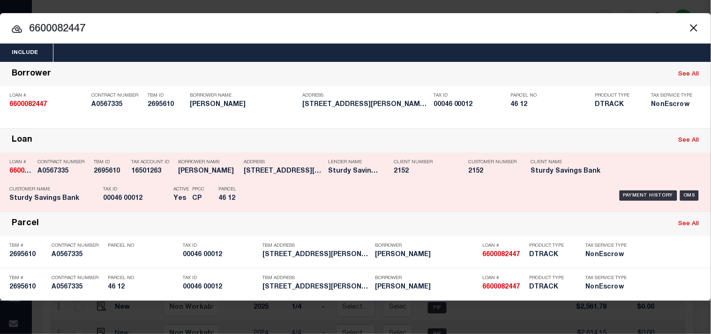
click at [276, 184] on div "Payment History OMS" at bounding box center [488, 195] width 427 height 27
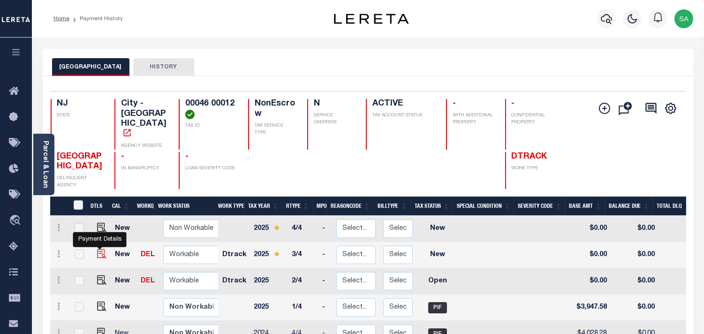
click at [98, 249] on img "" at bounding box center [101, 253] width 9 height 9
checkbox input "true"
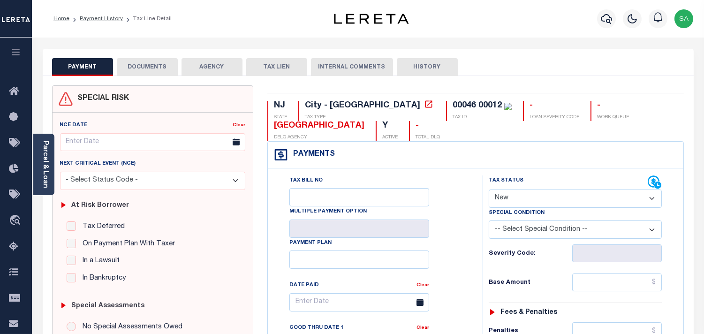
drag, startPoint x: 508, startPoint y: 200, endPoint x: 508, endPoint y: 207, distance: 7.0
click at [508, 207] on select "- Select Status Code - Open Due/Unpaid Paid Incomplete No Tax Due Internal Refu…" at bounding box center [575, 198] width 173 height 18
select select "PYD"
click at [489, 190] on select "- Select Status Code - Open Due/Unpaid Paid Incomplete No Tax Due Internal Refu…" at bounding box center [575, 198] width 173 height 18
type input "[DATE]"
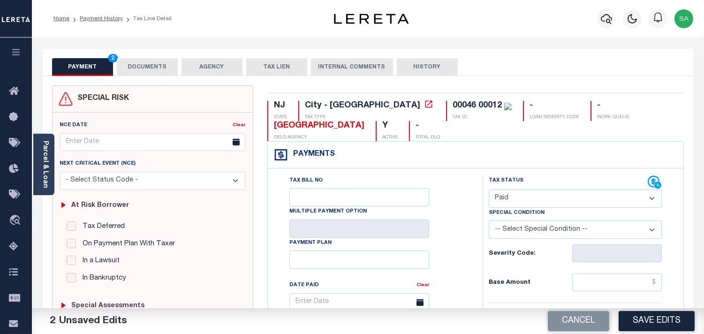
click at [47, 174] on link "Parcel & Loan" at bounding box center [45, 164] width 7 height 47
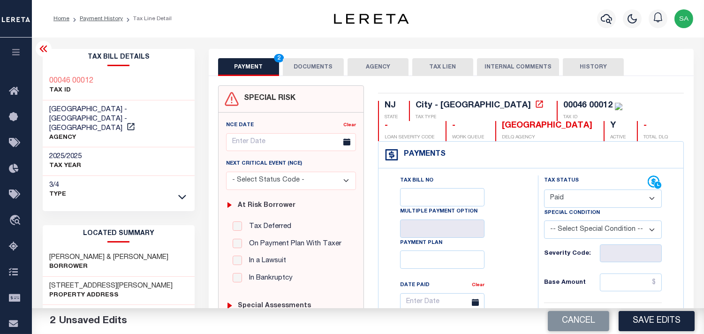
click at [339, 68] on button "DOCUMENTS" at bounding box center [313, 67] width 61 height 18
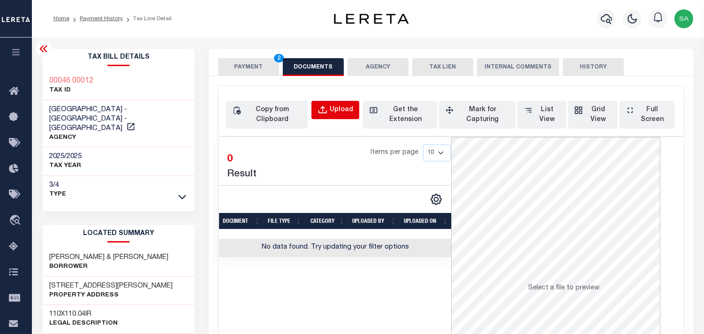
click at [339, 102] on button "Upload" at bounding box center [335, 110] width 48 height 18
select select "POP"
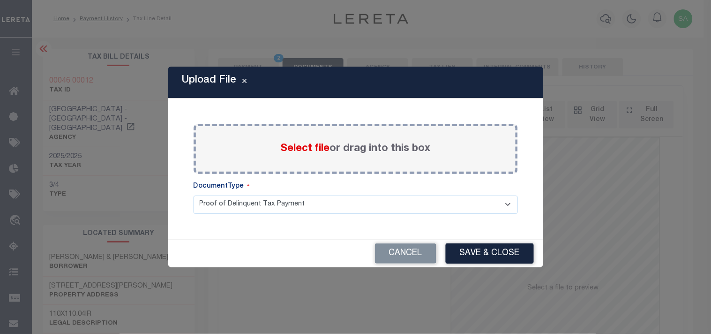
click at [325, 152] on span "Select file" at bounding box center [305, 148] width 49 height 10
click at [0, 0] on input "Select file or drag into this box" at bounding box center [0, 0] width 0 height 0
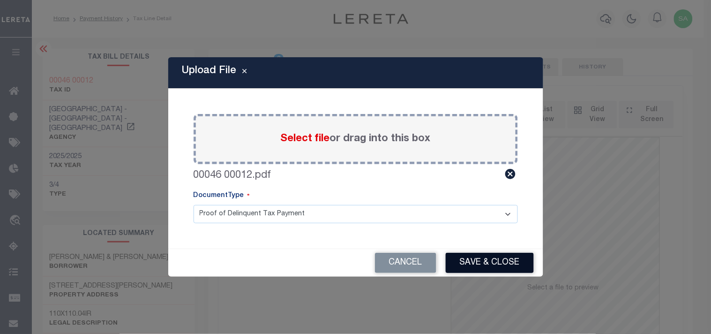
click at [502, 263] on button "Save & Close" at bounding box center [490, 263] width 88 height 20
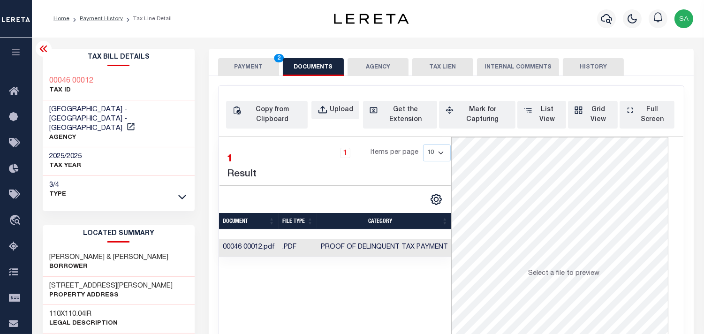
click at [251, 68] on button "PAYMENT 2" at bounding box center [248, 67] width 61 height 18
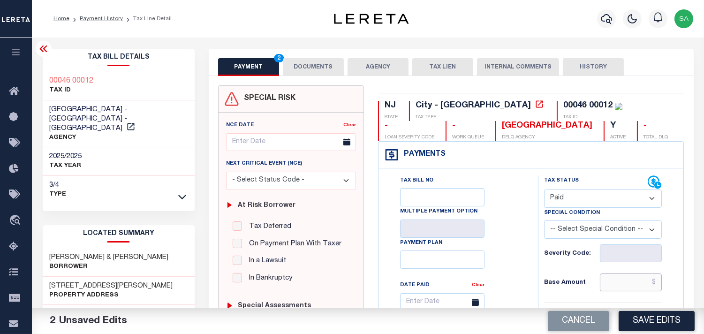
click at [625, 282] on input "text" at bounding box center [631, 282] width 62 height 18
paste input "4,235.23"
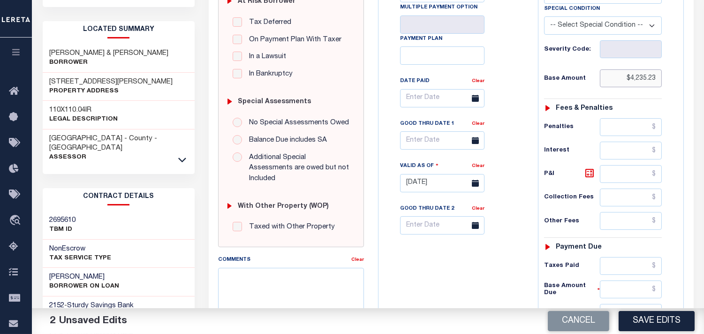
scroll to position [312, 0]
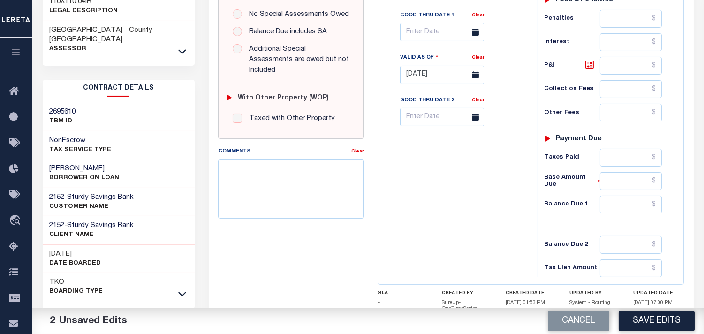
type input "$4,235.23"
drag, startPoint x: 630, startPoint y: 205, endPoint x: 557, endPoint y: 208, distance: 73.7
click at [630, 205] on input "text" at bounding box center [631, 205] width 62 height 18
type input "$0.00"
drag, startPoint x: 450, startPoint y: 210, endPoint x: 617, endPoint y: 309, distance: 194.4
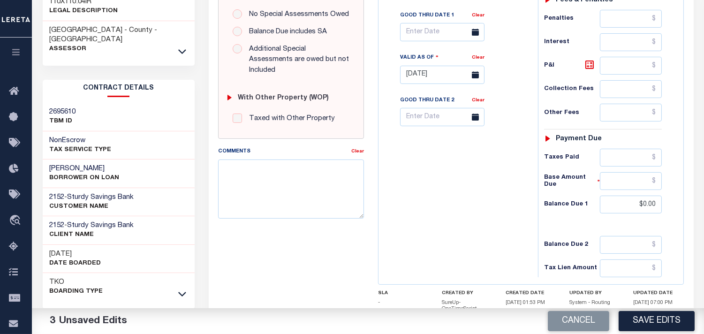
click at [457, 213] on div "Tax Bill No Multiple Payment Option Payment Plan Clear" at bounding box center [456, 70] width 150 height 414
click at [653, 325] on button "Save Edits" at bounding box center [656, 321] width 76 height 20
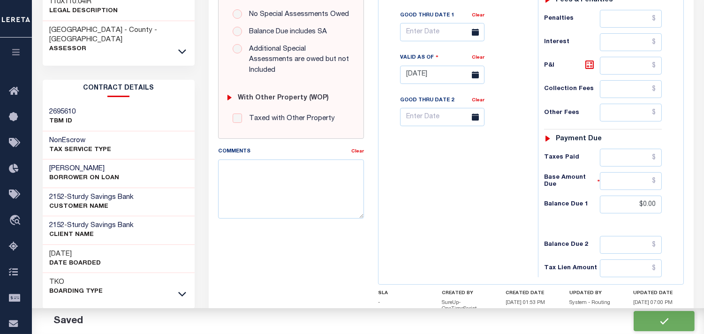
checkbox input "false"
type input "$4,235.23"
type input "$0"
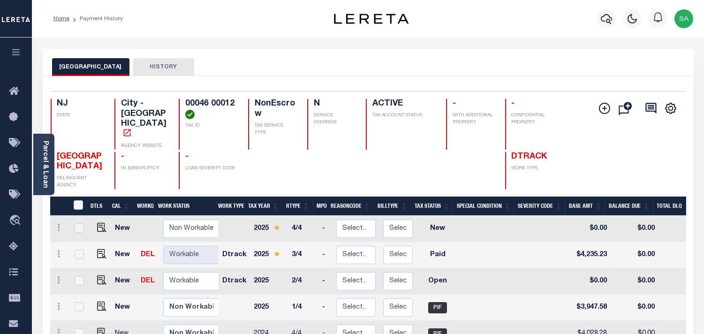
scroll to position [52, 0]
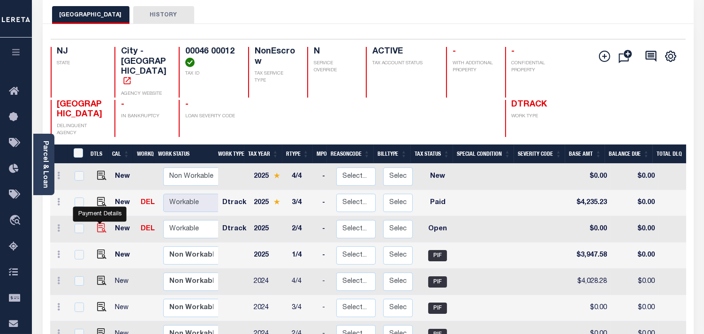
click at [99, 223] on img "" at bounding box center [101, 227] width 9 height 9
checkbox input "true"
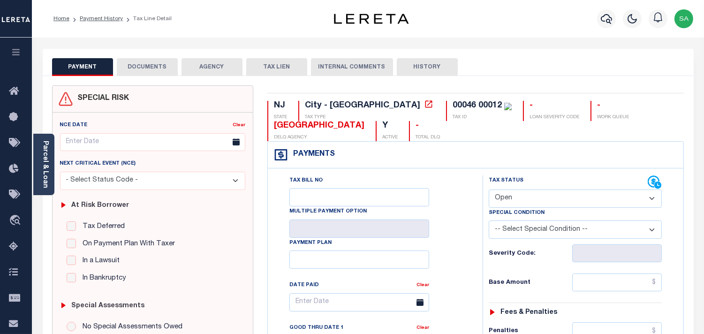
click at [512, 199] on select "- Select Status Code - Open Due/Unpaid Paid Incomplete No Tax Due Internal Refu…" at bounding box center [575, 198] width 173 height 18
select select "PYD"
click at [489, 190] on select "- Select Status Code - Open Due/Unpaid Paid Incomplete No Tax Due Internal Refu…" at bounding box center [575, 198] width 173 height 18
type input "[DATE]"
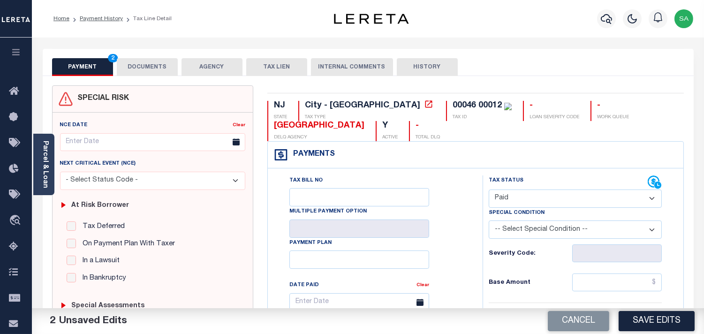
scroll to position [208, 0]
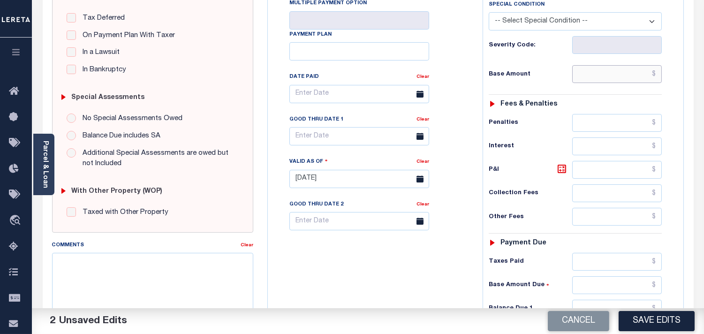
drag, startPoint x: 621, startPoint y: 74, endPoint x: 570, endPoint y: 69, distance: 51.3
click at [621, 74] on input "text" at bounding box center [617, 74] width 90 height 18
paste input "3,947.57"
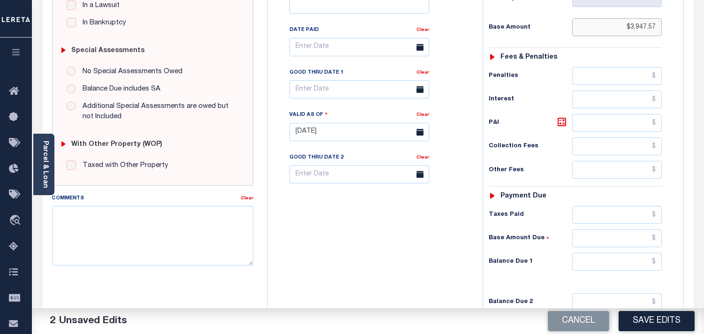
scroll to position [364, 0]
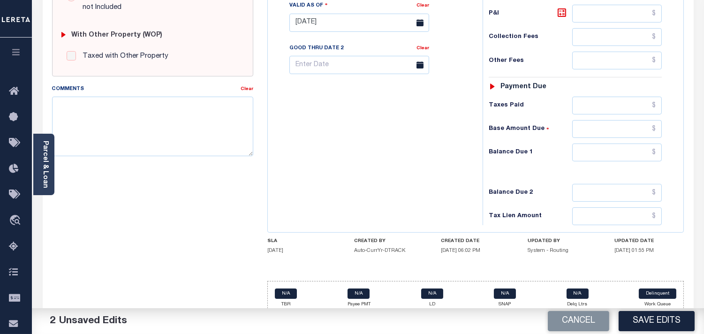
type input "$3,947.57"
click at [627, 157] on input "text" at bounding box center [617, 152] width 90 height 18
type input "$0.00"
click at [399, 150] on div "Tax Bill No Multiple Payment Option Payment Plan Clear" at bounding box center [372, 18] width 205 height 414
click at [189, 165] on div "SPECIAL RISK NCE Date Clear - Select Status Code -" at bounding box center [152, 22] width 215 height 602
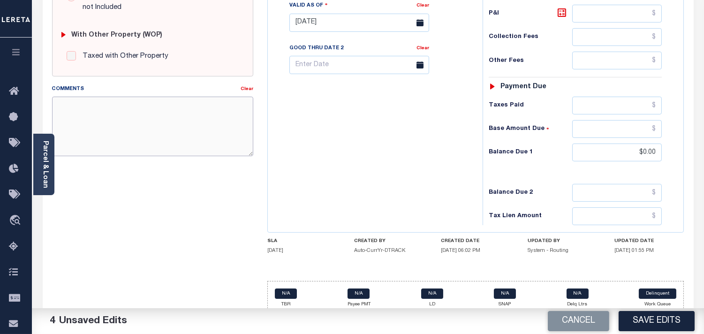
click at [199, 134] on textarea "Comments" at bounding box center [152, 126] width 201 height 59
paste textarea "Refer 2025 3/4 line for Document."
type textarea "Refer 2025 3/4 line for Document."
drag, startPoint x: 344, startPoint y: 131, endPoint x: 468, endPoint y: 222, distance: 154.0
click at [345, 132] on div "Tax Bill No Multiple Payment Option Payment Plan Clear" at bounding box center [372, 18] width 205 height 414
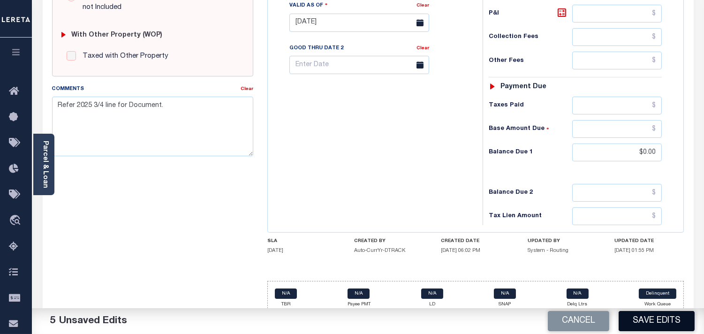
click at [658, 316] on button "Save Edits" at bounding box center [656, 321] width 76 height 20
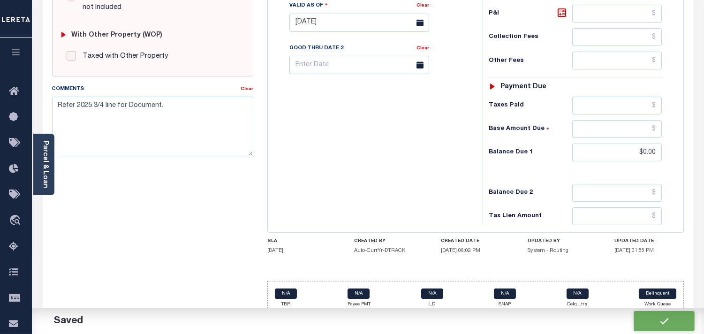
checkbox input "false"
type input "$3,947.57"
type input "$0"
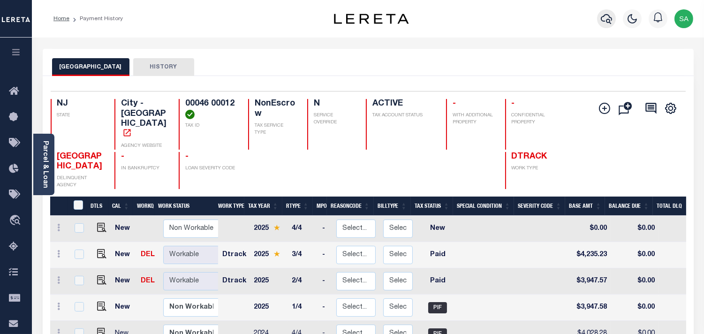
click at [603, 22] on icon "button" at bounding box center [606, 18] width 11 height 11
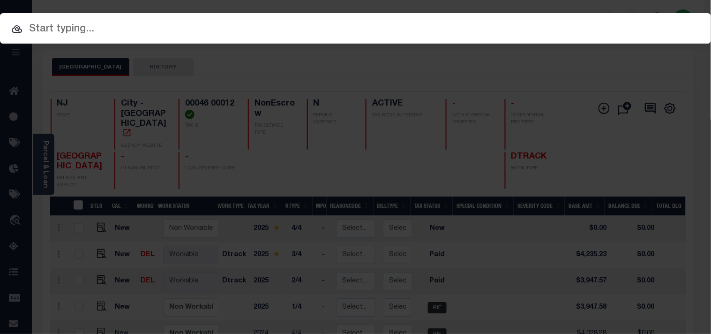
click at [491, 21] on input "text" at bounding box center [355, 29] width 711 height 16
paste input "6600091992"
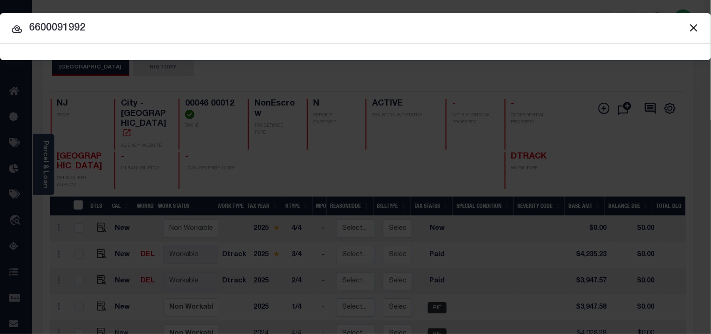
type input "6600091992"
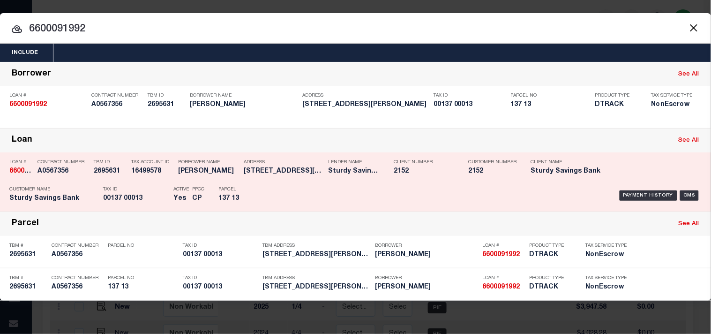
click at [296, 195] on div "Payment History OMS" at bounding box center [488, 195] width 427 height 27
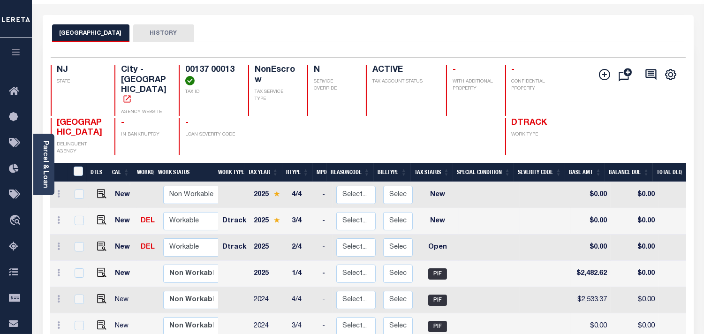
scroll to position [52, 0]
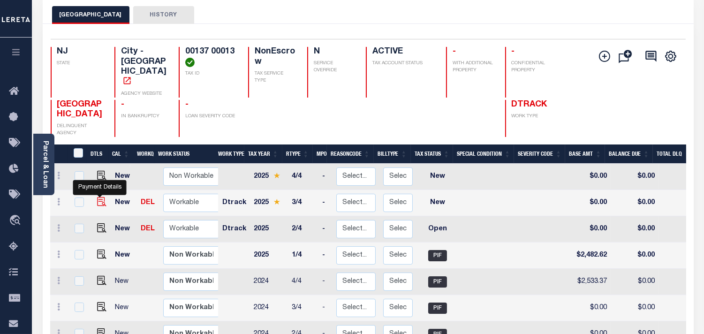
click at [98, 197] on img "" at bounding box center [101, 201] width 9 height 9
checkbox input "true"
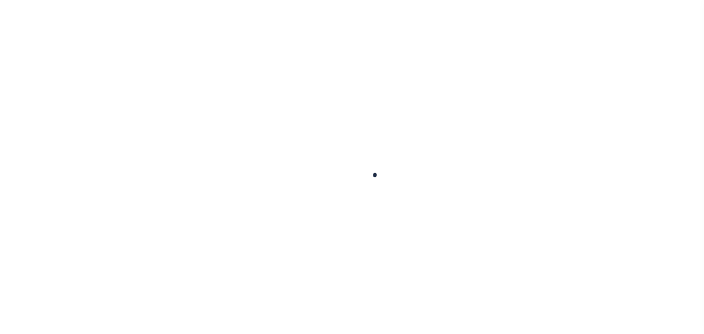
checkbox input "false"
type input "[DATE]"
select select "NW2"
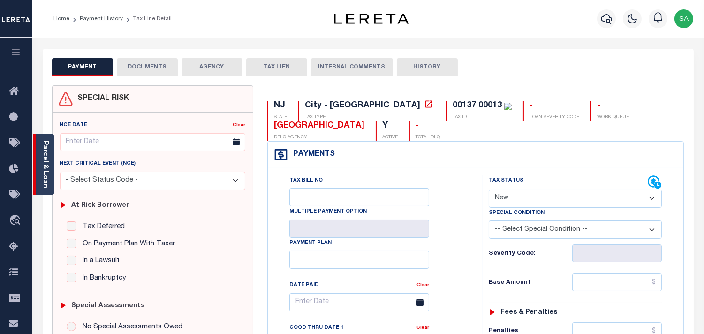
click at [43, 166] on link "Parcel & Loan" at bounding box center [45, 164] width 7 height 47
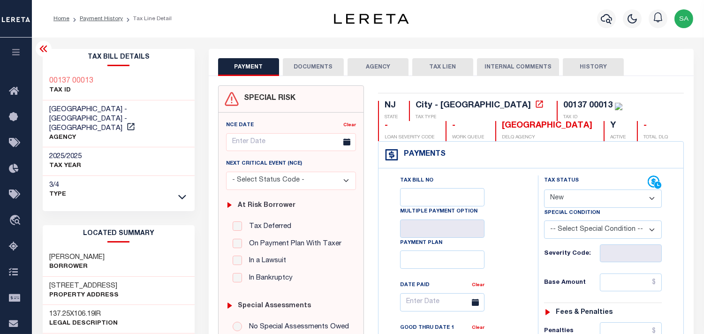
click at [294, 67] on button "DOCUMENTS" at bounding box center [313, 67] width 61 height 18
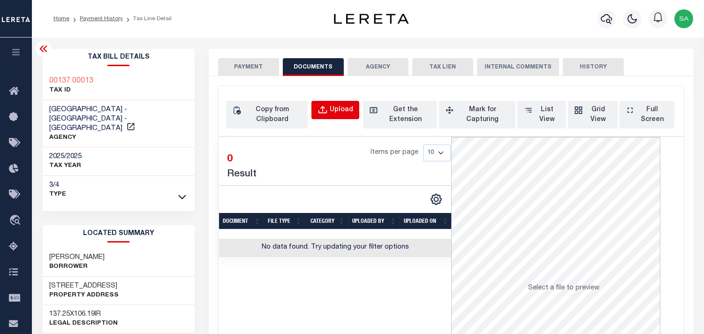
click at [339, 108] on div "Upload" at bounding box center [341, 110] width 23 height 10
select select "POP"
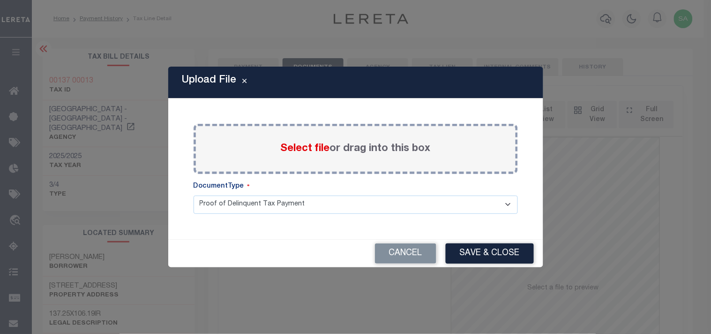
click at [317, 151] on span "Select file" at bounding box center [305, 148] width 49 height 10
click at [0, 0] on input "Select file or drag into this box" at bounding box center [0, 0] width 0 height 0
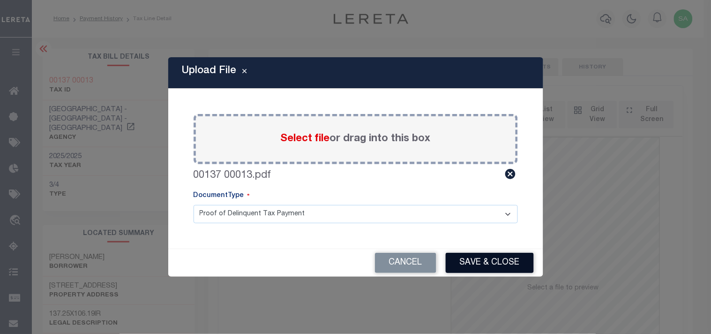
click at [477, 260] on button "Save & Close" at bounding box center [490, 263] width 88 height 20
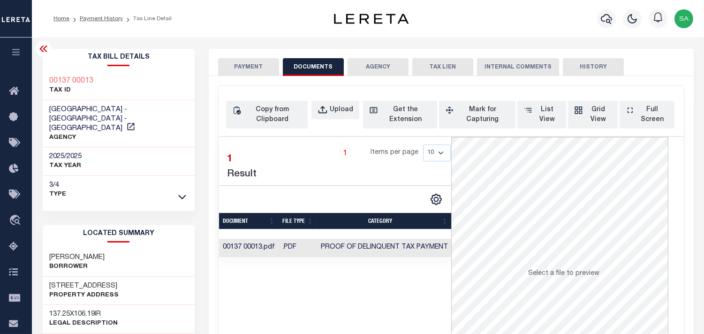
drag, startPoint x: 242, startPoint y: 72, endPoint x: 252, endPoint y: 72, distance: 9.4
click at [242, 72] on button "PAYMENT" at bounding box center [248, 67] width 61 height 18
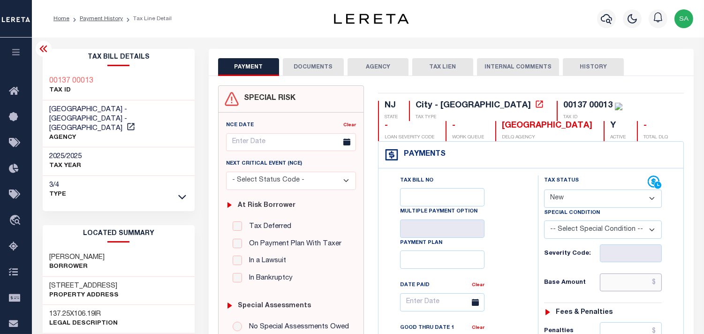
drag, startPoint x: 631, startPoint y: 284, endPoint x: 594, endPoint y: 274, distance: 38.2
click at [631, 284] on input "text" at bounding box center [631, 282] width 62 height 18
paste input "2,663.52"
type input "$2,663.52"
type input "[DATE]"
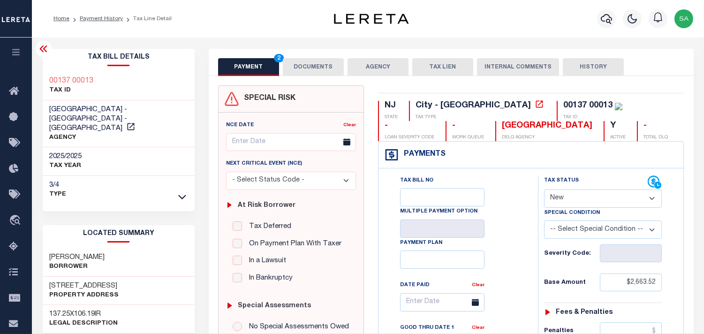
click at [547, 205] on select "- Select Status Code - Open Due/Unpaid Paid Incomplete No Tax Due Internal Refu…" at bounding box center [603, 198] width 118 height 18
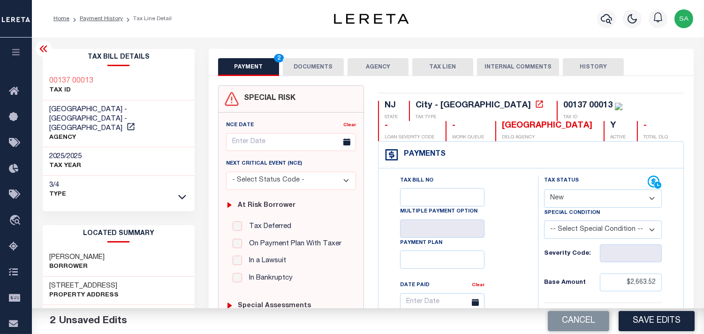
select select "PYD"
click at [544, 190] on select "- Select Status Code - Open Due/Unpaid Paid Incomplete No Tax Due Internal Refu…" at bounding box center [603, 198] width 118 height 18
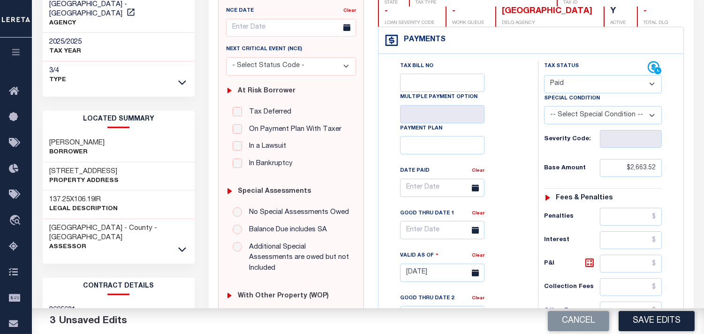
scroll to position [260, 0]
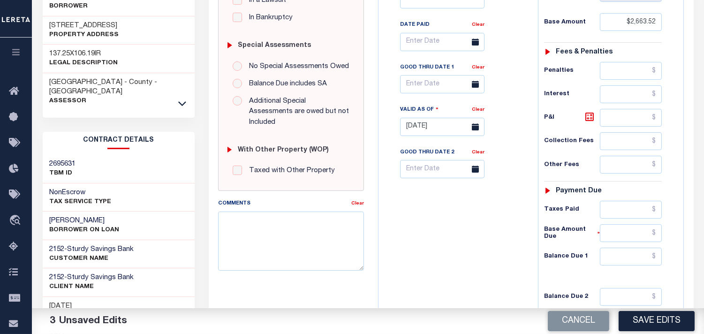
click at [635, 248] on div "Tax Status Status - Select Status Code -" at bounding box center [606, 122] width 136 height 414
click at [616, 256] on input "text" at bounding box center [631, 257] width 62 height 18
type input "$0.00"
click at [490, 236] on div "Tax Bill No Multiple Payment Option Payment Plan Clear" at bounding box center [456, 122] width 150 height 414
click at [654, 317] on button "Save Edits" at bounding box center [656, 321] width 76 height 20
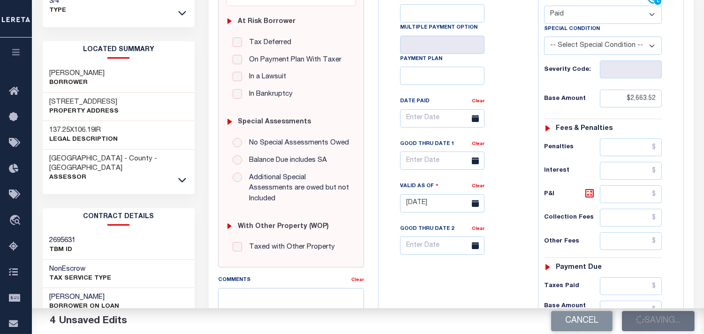
scroll to position [104, 0]
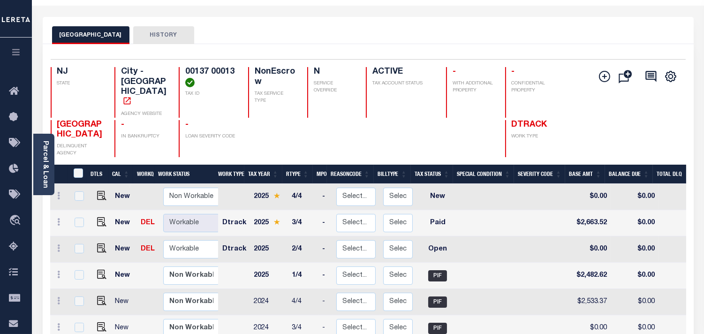
scroll to position [104, 0]
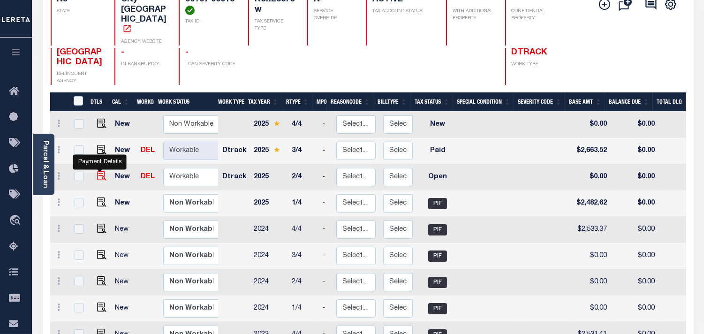
click at [97, 171] on img "" at bounding box center [101, 175] width 9 height 9
checkbox input "true"
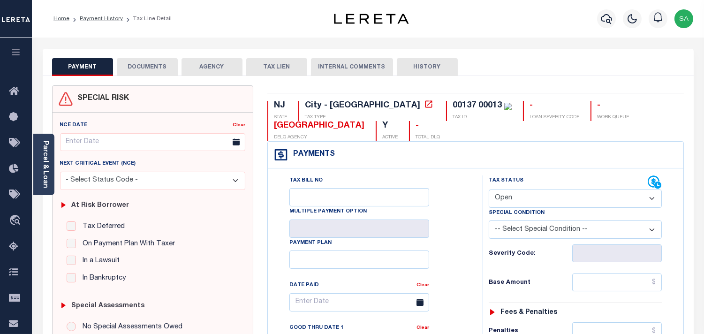
click at [536, 193] on select "- Select Status Code - Open Due/Unpaid Paid Incomplete No Tax Due Internal Refu…" at bounding box center [575, 198] width 173 height 18
select select "PYD"
click at [489, 190] on select "- Select Status Code - Open Due/Unpaid Paid Incomplete No Tax Due Internal Refu…" at bounding box center [575, 198] width 173 height 18
type input "[DATE]"
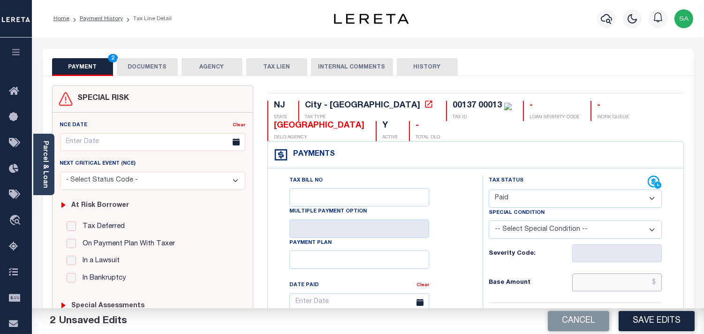
drag, startPoint x: 601, startPoint y: 279, endPoint x: 560, endPoint y: 279, distance: 40.8
click at [601, 279] on input "text" at bounding box center [617, 282] width 90 height 18
paste input "2,482.61"
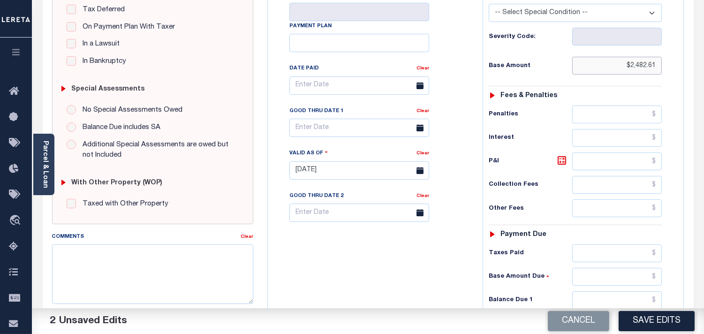
scroll to position [312, 0]
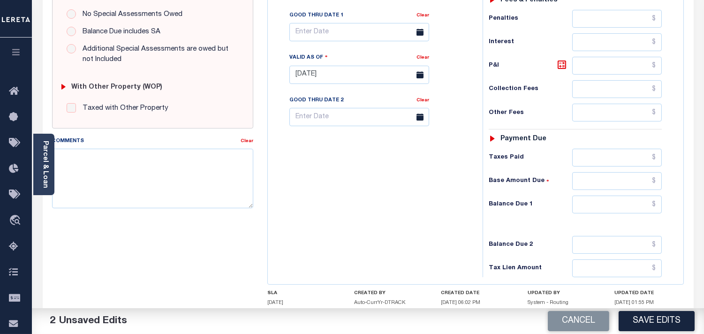
type input "$2,482.61"
click at [636, 199] on input "text" at bounding box center [617, 205] width 90 height 18
type input "$0.00"
drag, startPoint x: 381, startPoint y: 203, endPoint x: 378, endPoint y: 207, distance: 5.7
click at [381, 203] on div "Tax Bill No Multiple Payment Option Payment Plan Clear" at bounding box center [372, 70] width 205 height 414
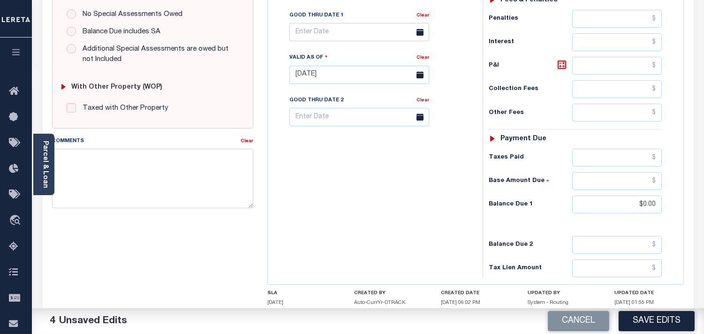
click at [128, 230] on div "SPECIAL RISK NCE Date Clear - Select Status Code -" at bounding box center [152, 74] width 215 height 602
click at [163, 173] on textarea "Comments" at bounding box center [152, 178] width 201 height 59
paste textarea "Refer 2025 3/4 line for Document."
type textarea "Refer 2025 3/4 line for Document."
click at [360, 199] on div "Tax Bill No Multiple Payment Option Payment Plan Clear" at bounding box center [372, 70] width 205 height 414
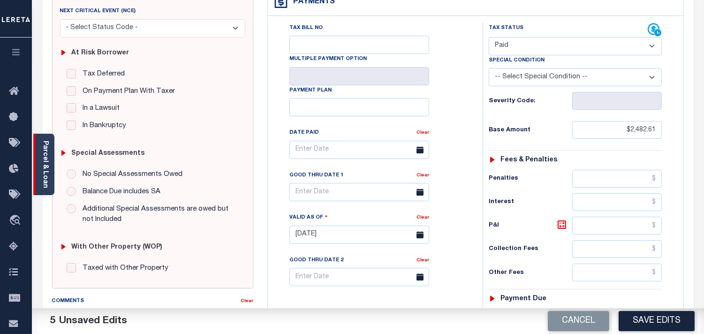
scroll to position [52, 0]
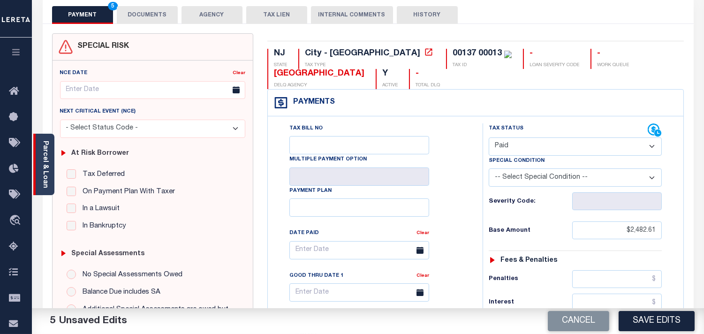
click at [40, 145] on div "Parcel & Loan" at bounding box center [43, 164] width 21 height 61
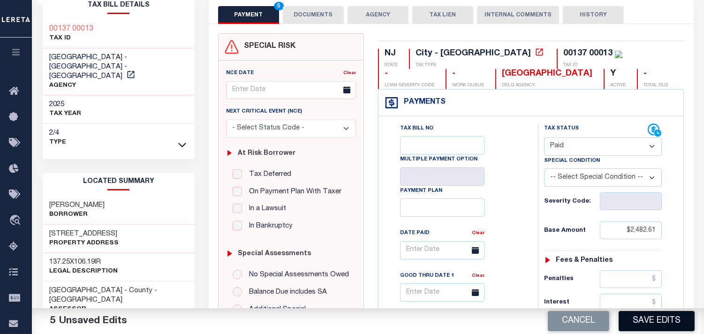
click at [644, 324] on button "Save Edits" at bounding box center [656, 321] width 76 height 20
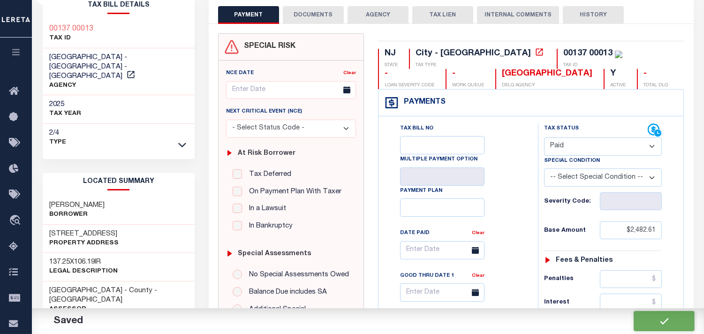
checkbox input "false"
type input "$2,482.61"
type input "$0"
